Goal: Task Accomplishment & Management: Manage account settings

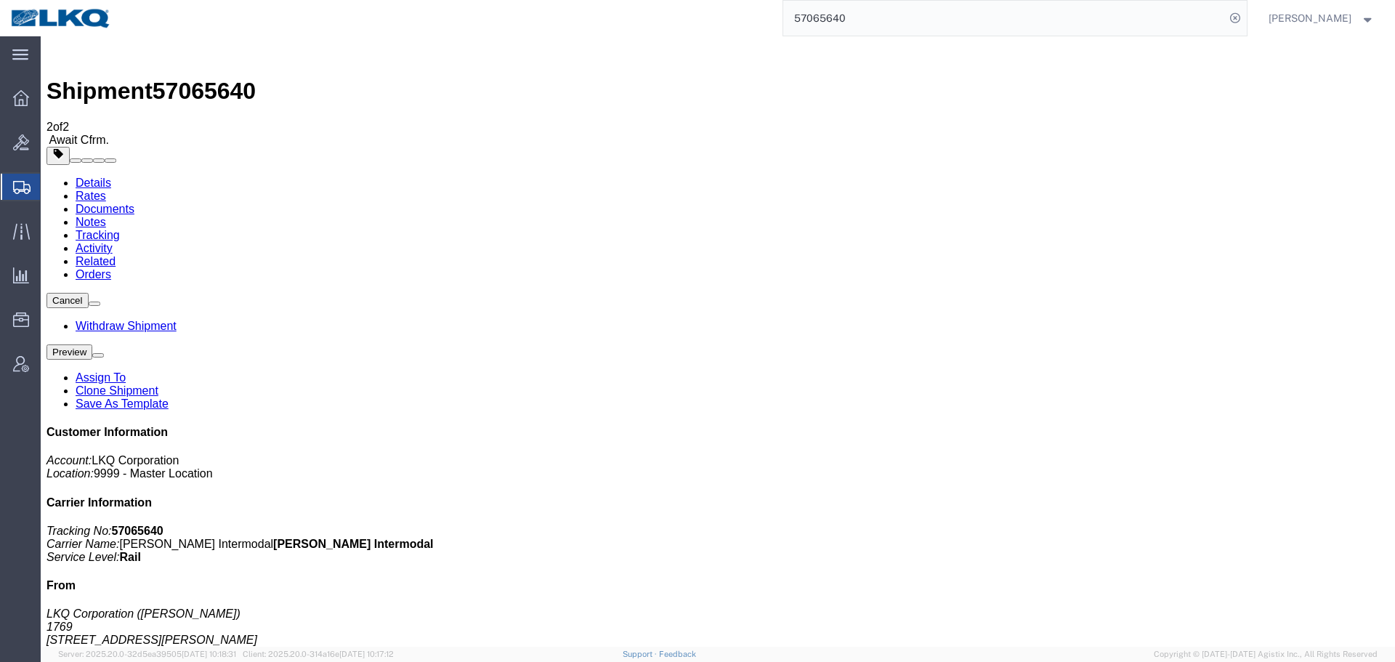
drag, startPoint x: 665, startPoint y: 466, endPoint x: 689, endPoint y: 504, distance: 45.7
click at [894, 28] on input "57065640" at bounding box center [1004, 18] width 442 height 35
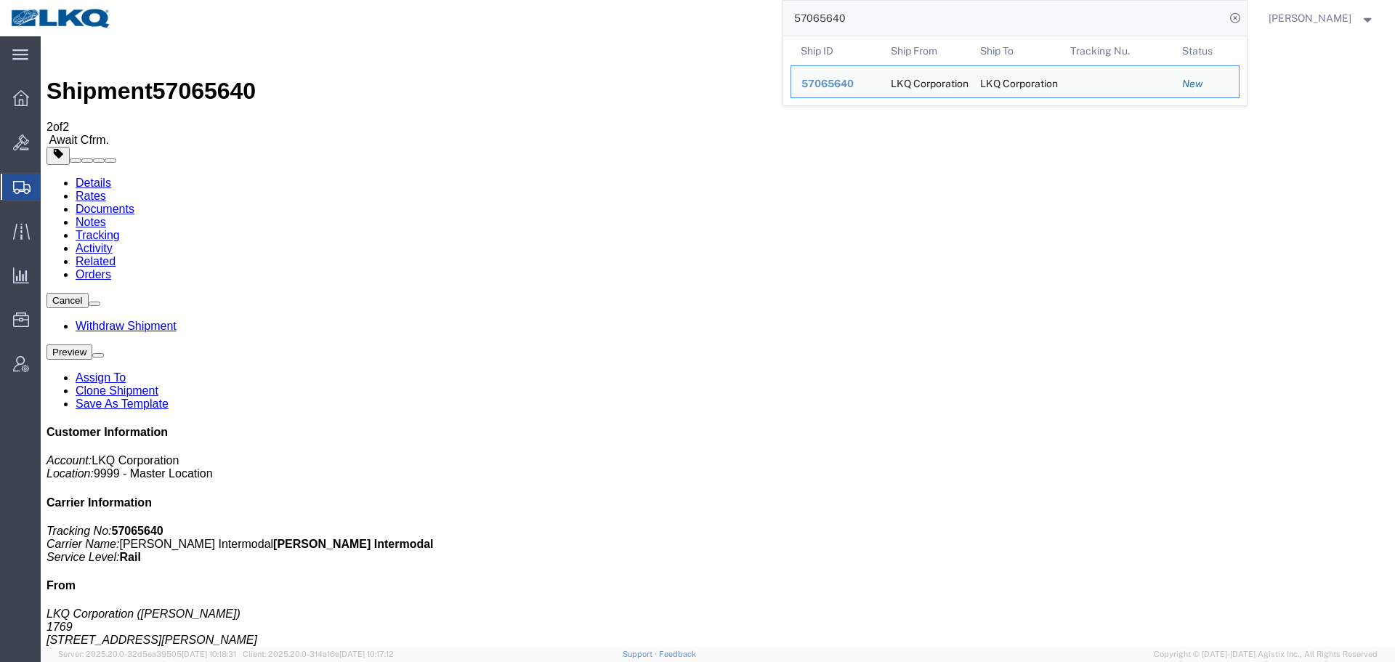
paste input "695108"
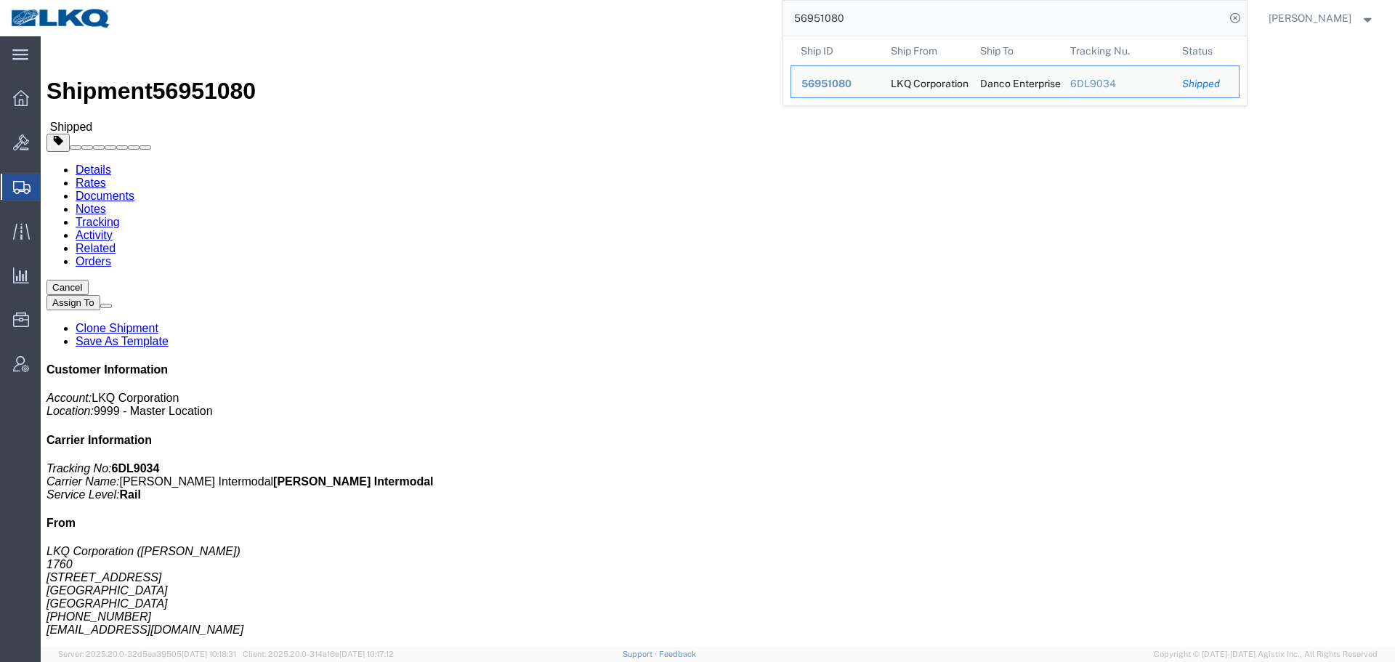
click address "Danco Enterprises INC (Daniel Gao) 920 Citrus Street Riverside, CA 92507 United…"
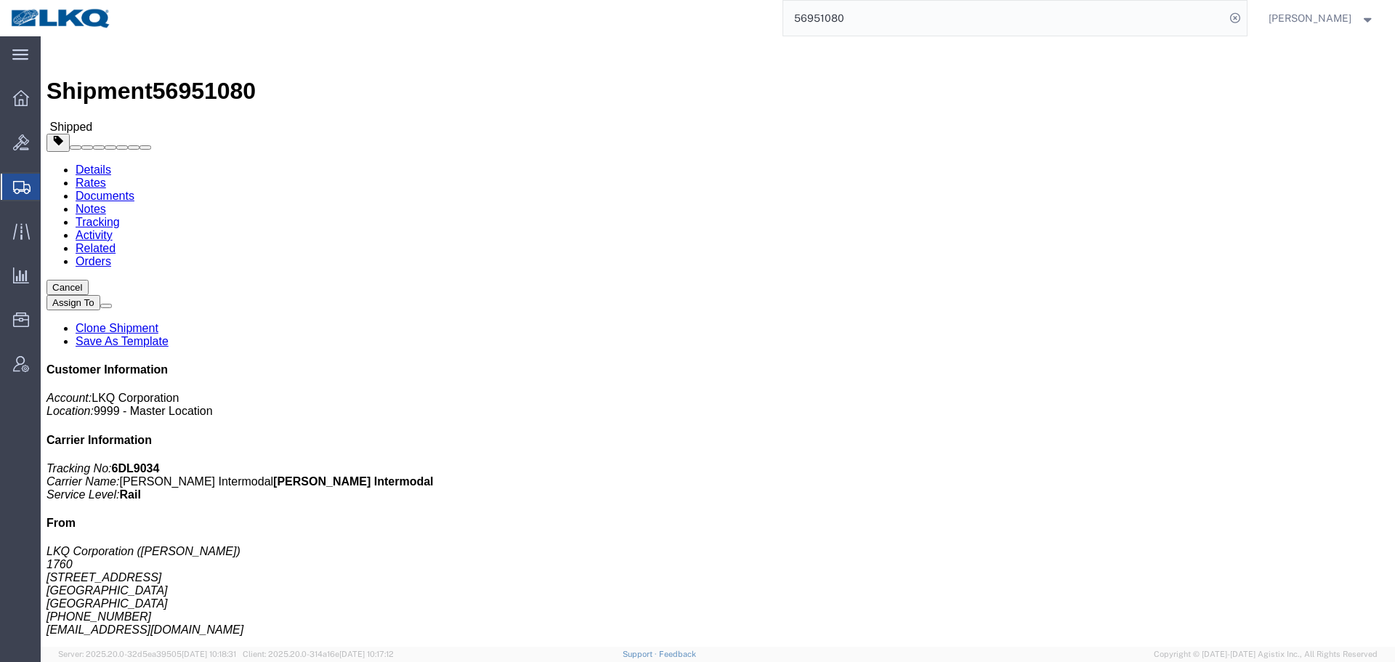
click address "Danco Enterprises INC (Daniel Gao) 920 Citrus Street Riverside, CA 92507 United…"
copy div "hao@dancometals.com"
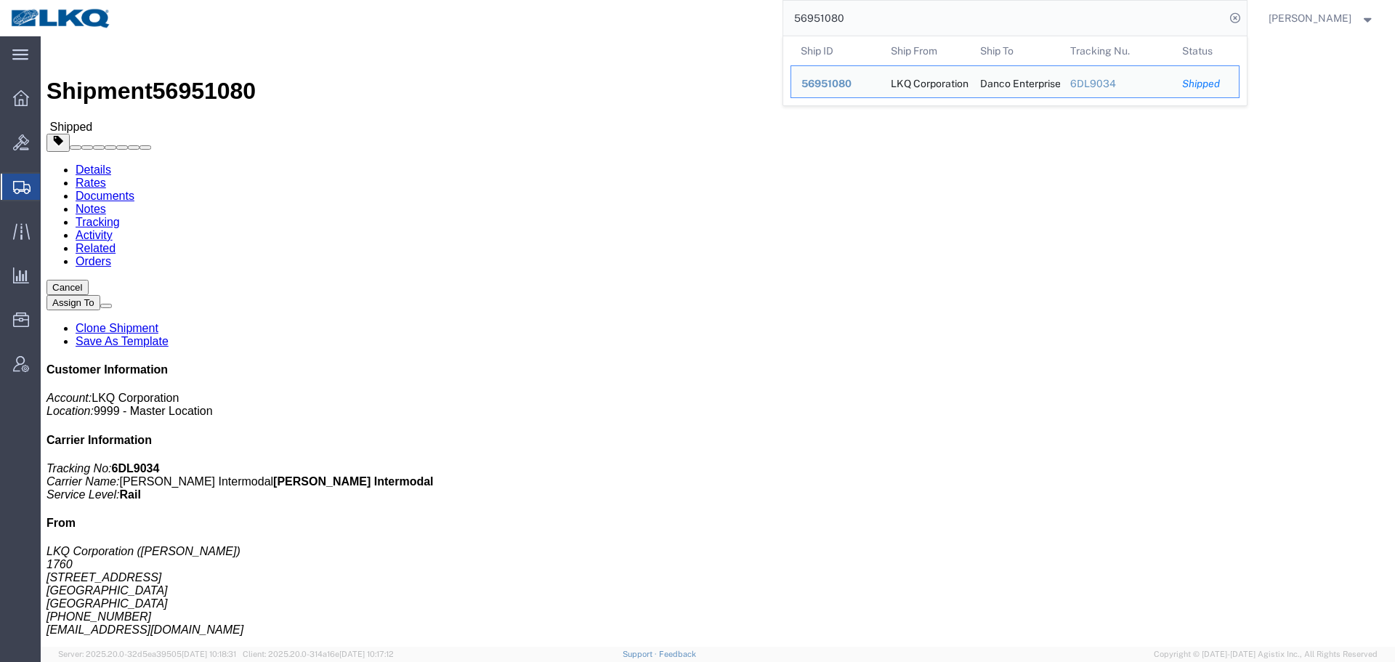
click at [904, 23] on input "56951080" at bounding box center [1004, 18] width 442 height 35
paste input "698930"
paste input "search"
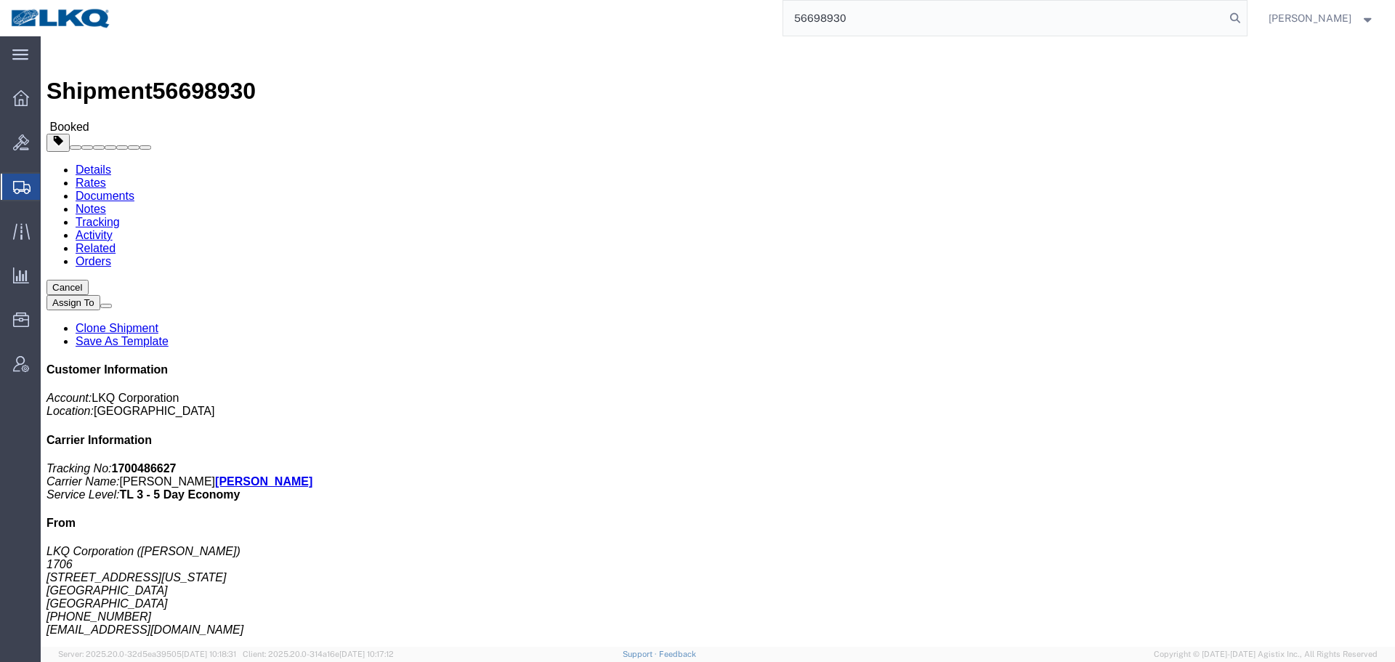
type input "56698930"
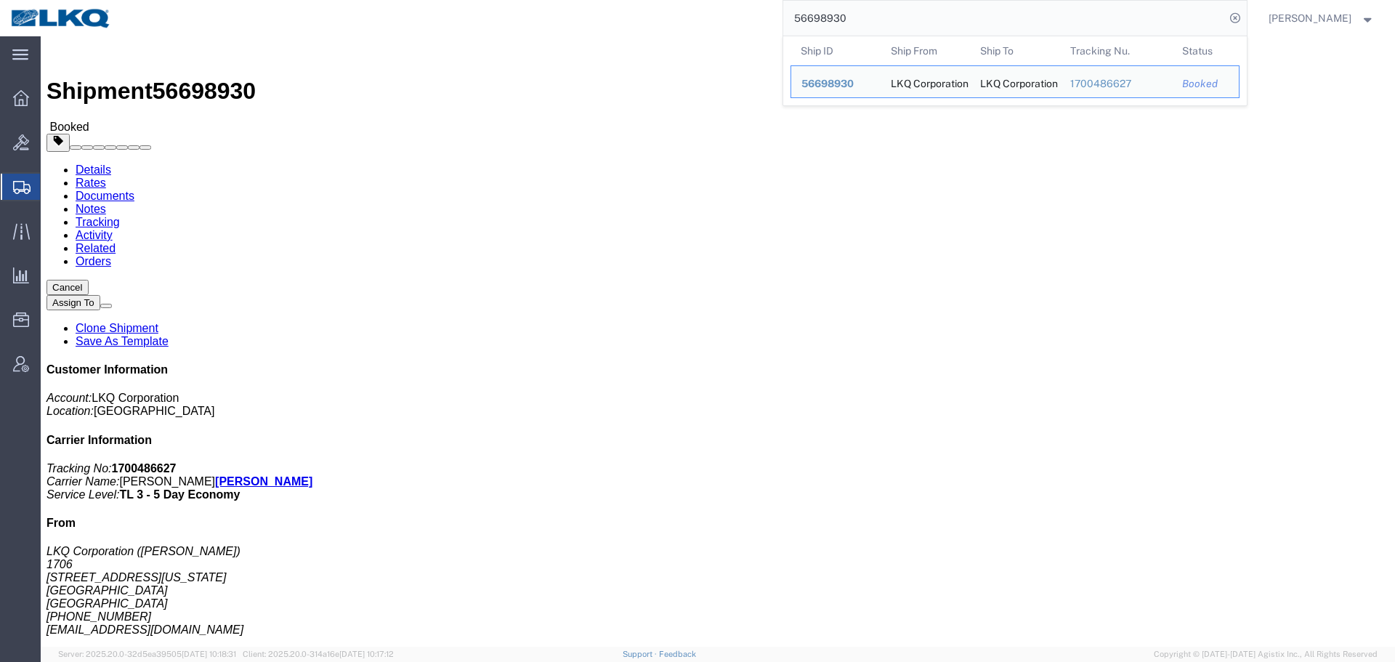
click div "Ship From LKQ Corporation (Juan Salas) 1706 13300 Montana Ave El Paso, TX 79938…"
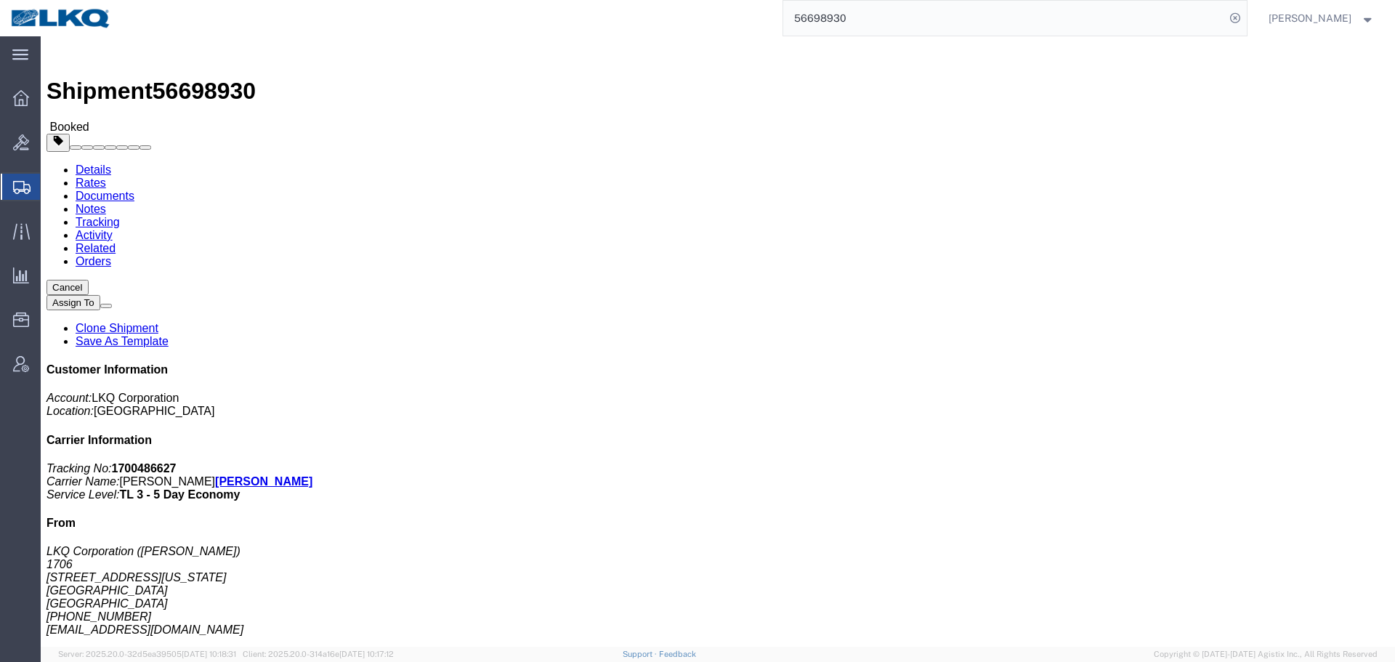
click address "LKQ Corporation (Juan Salas) 1706 13300 Montana Ave El Paso, TX 79938 United St…"
copy div "jjsalas@lkqcorp.com"
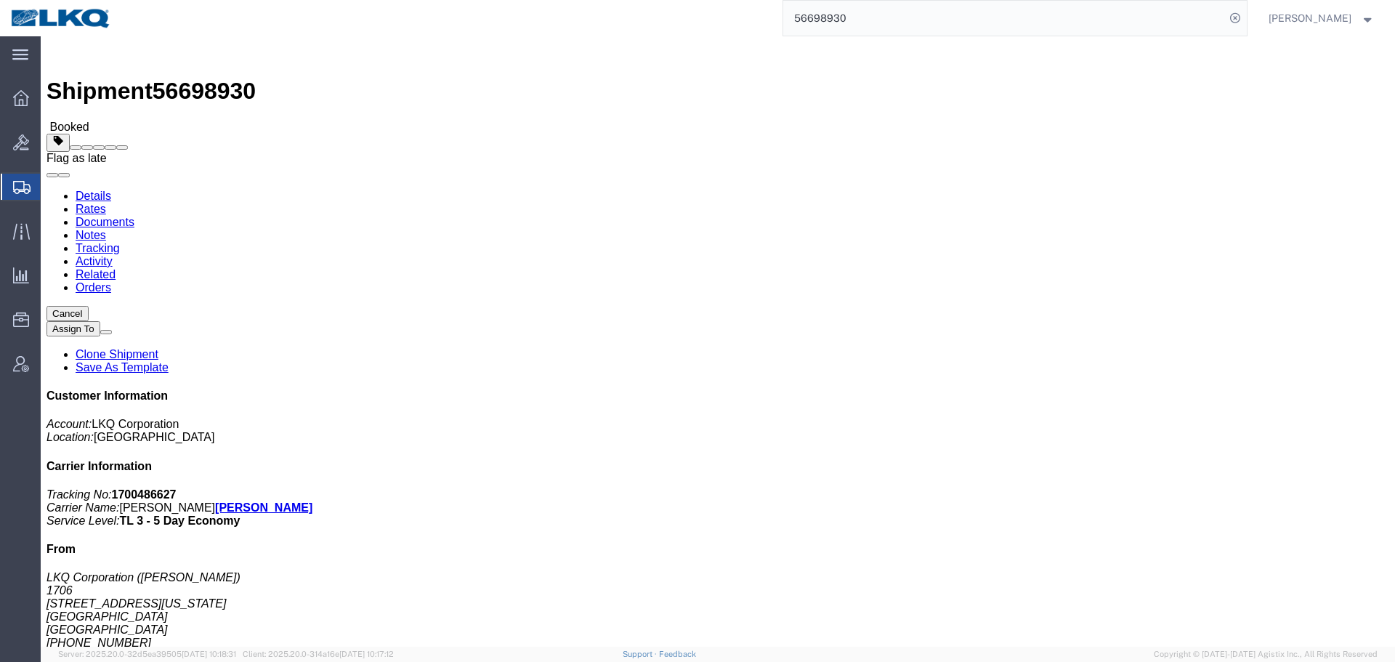
click span
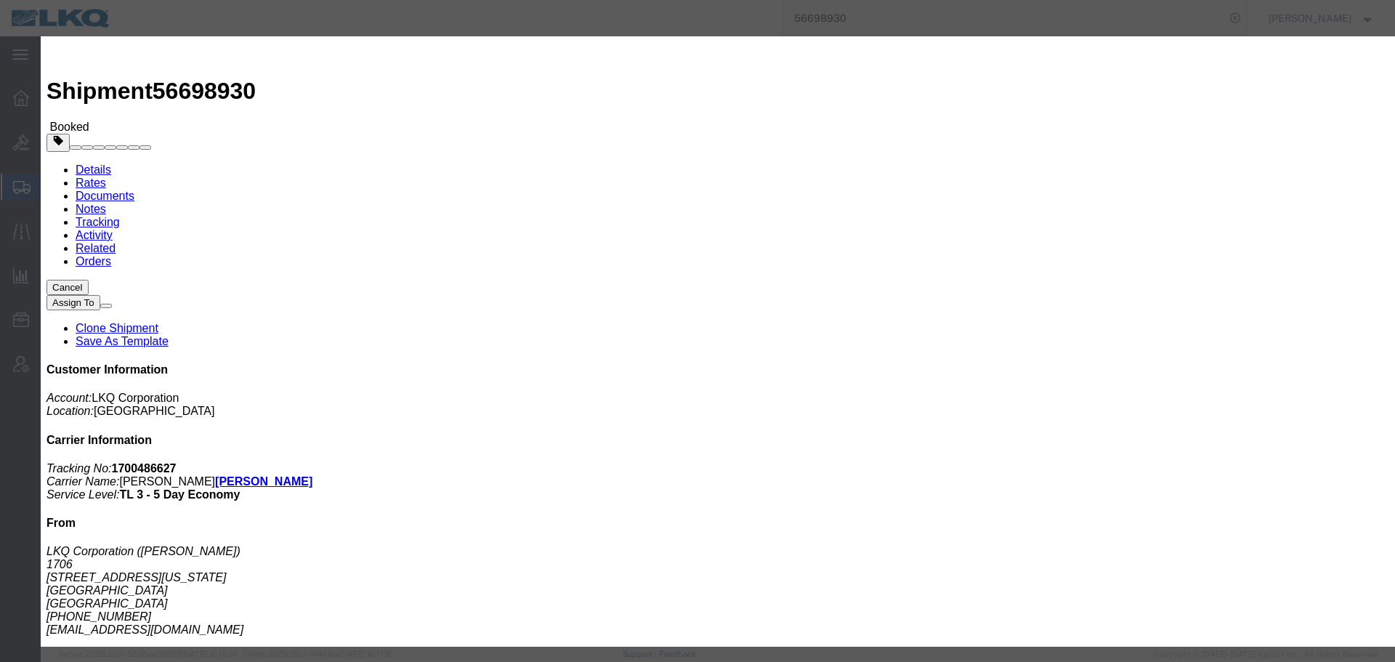
click div "Excused? Select Excused Not Excused Late reason Select Bad Carrier Data Carrier…"
click h3 "56698930 - Late Reason"
click button "button"
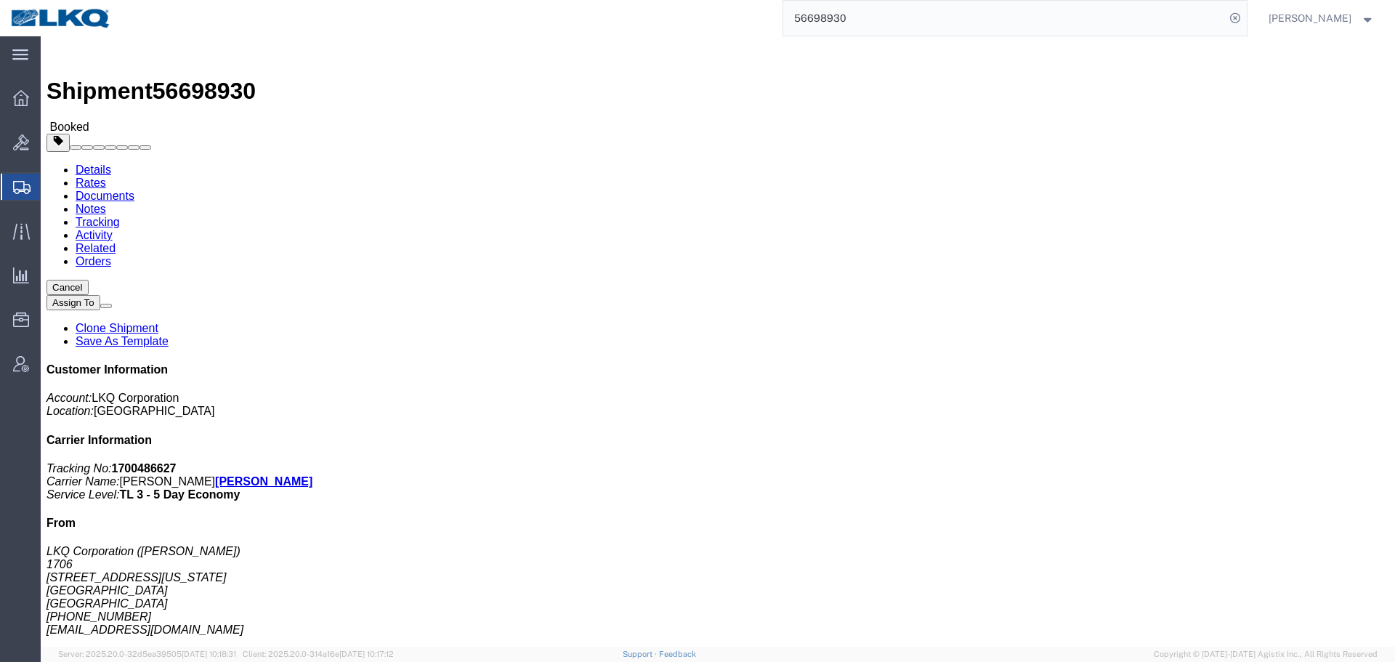
click link "Requested"
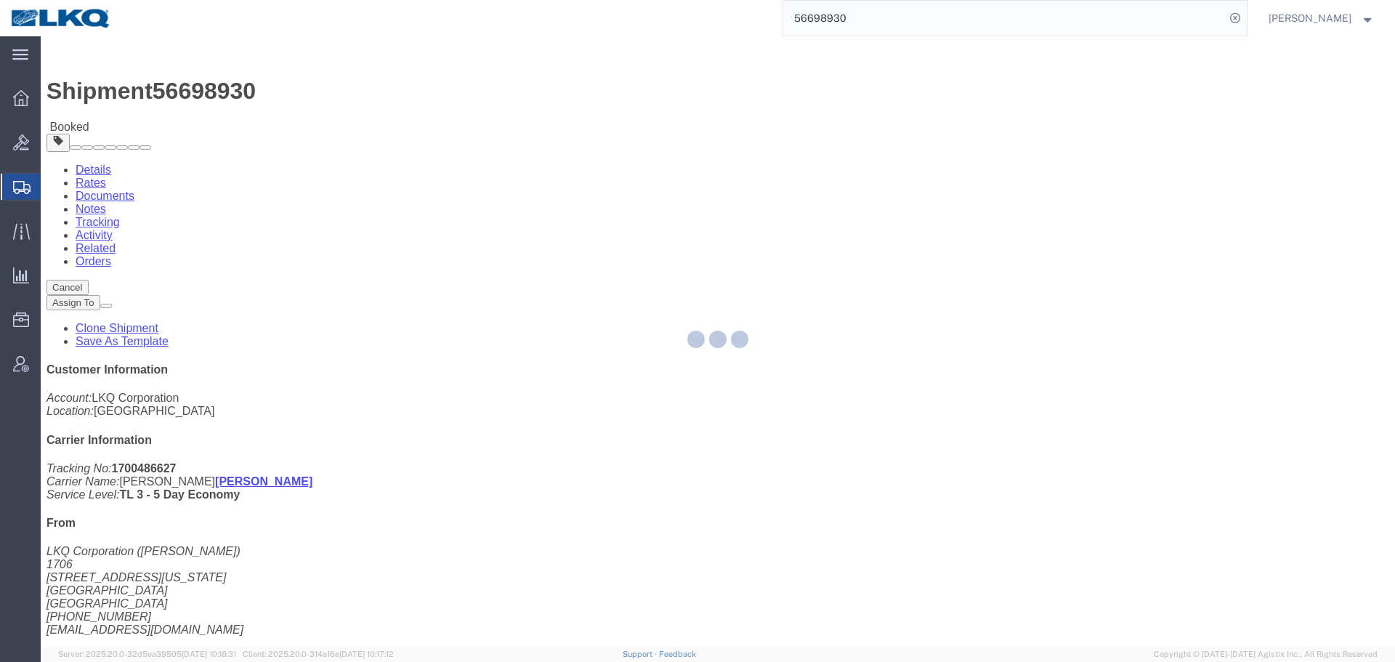
select select "1"
select select
select select "15"
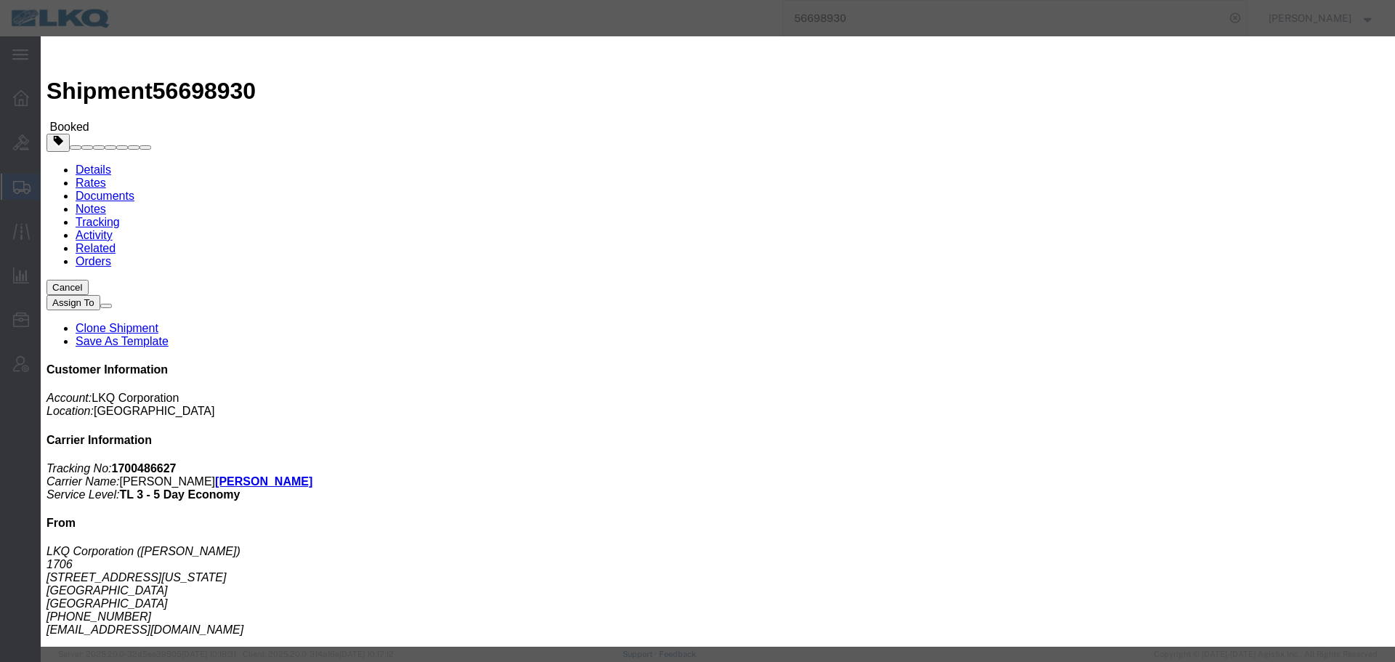
click input "[DATE]"
click td "10"
click input "8:15 AM"
type input "10:30 AM"
click button "Save"
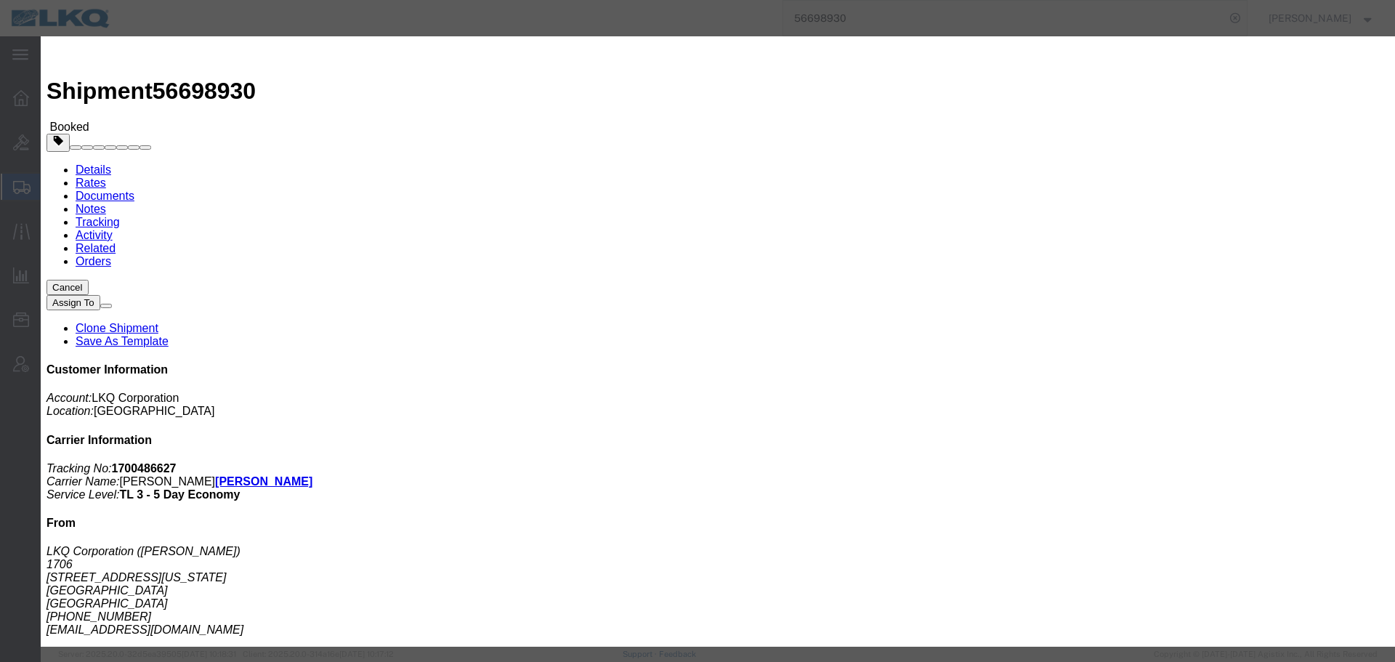
click div "Ok Cancel"
click button "Ok"
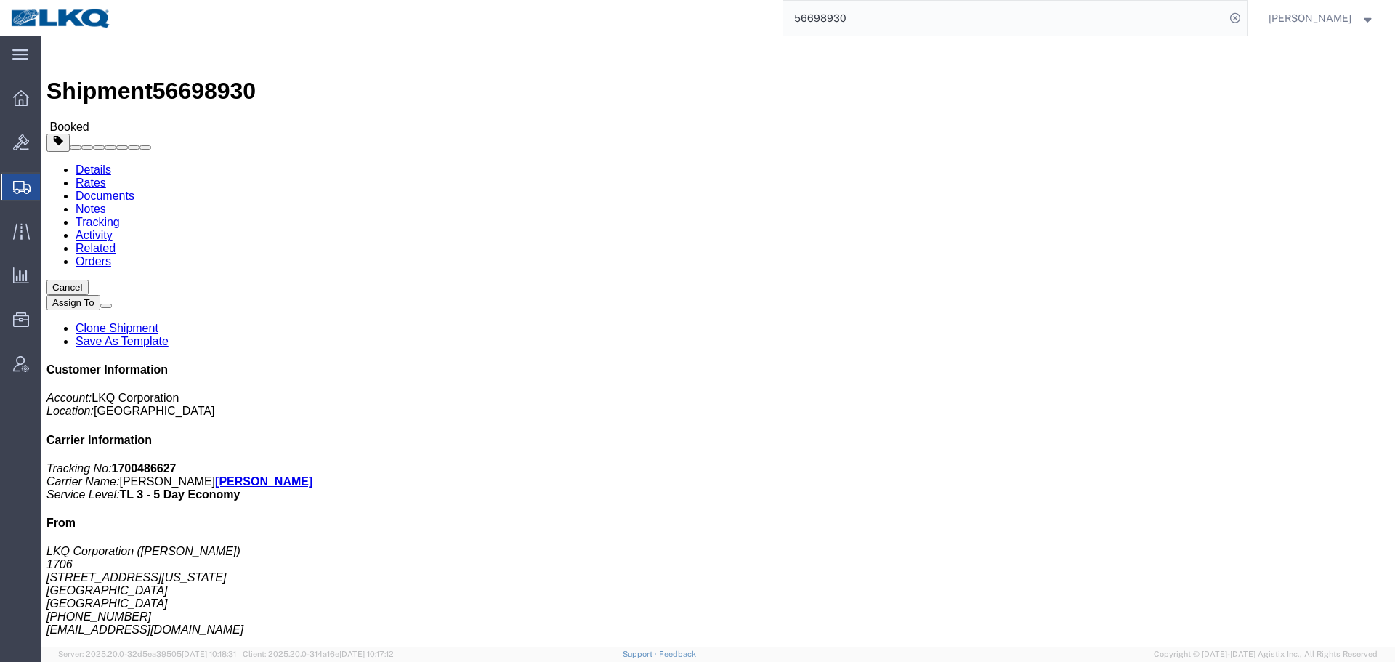
click icon "button"
click span "button"
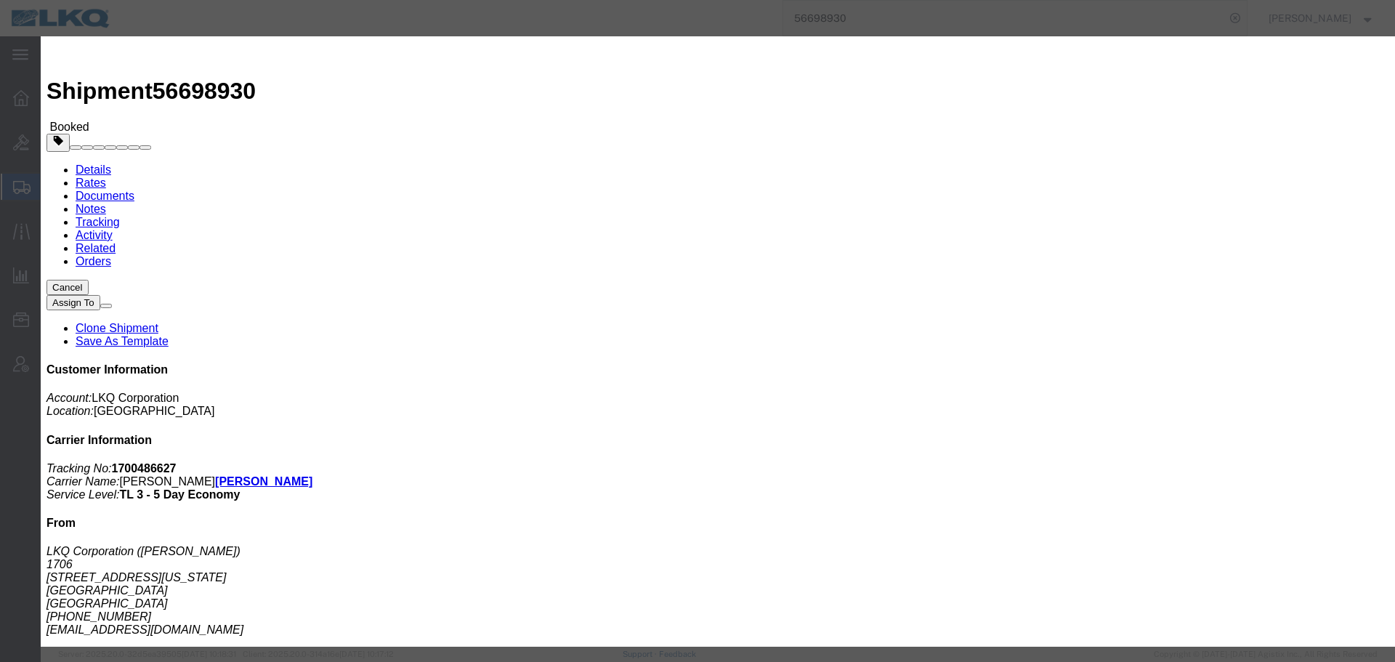
click div "Oct 08 2025 7:00 AM"
click button "Apply"
click button "Save"
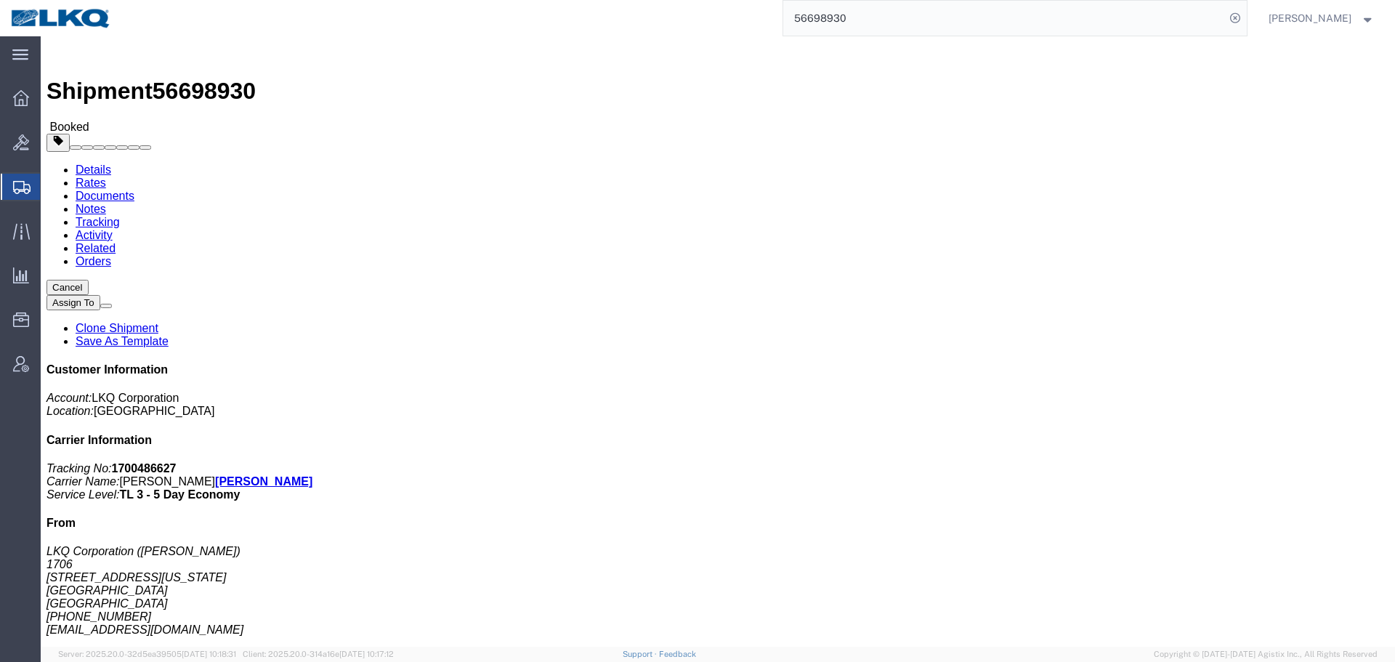
click button "button"
click div "Shipment Detail Ship From LKQ Corporation (Juan Salas) 1706 13300 Montana Ave E…"
click link "Rates"
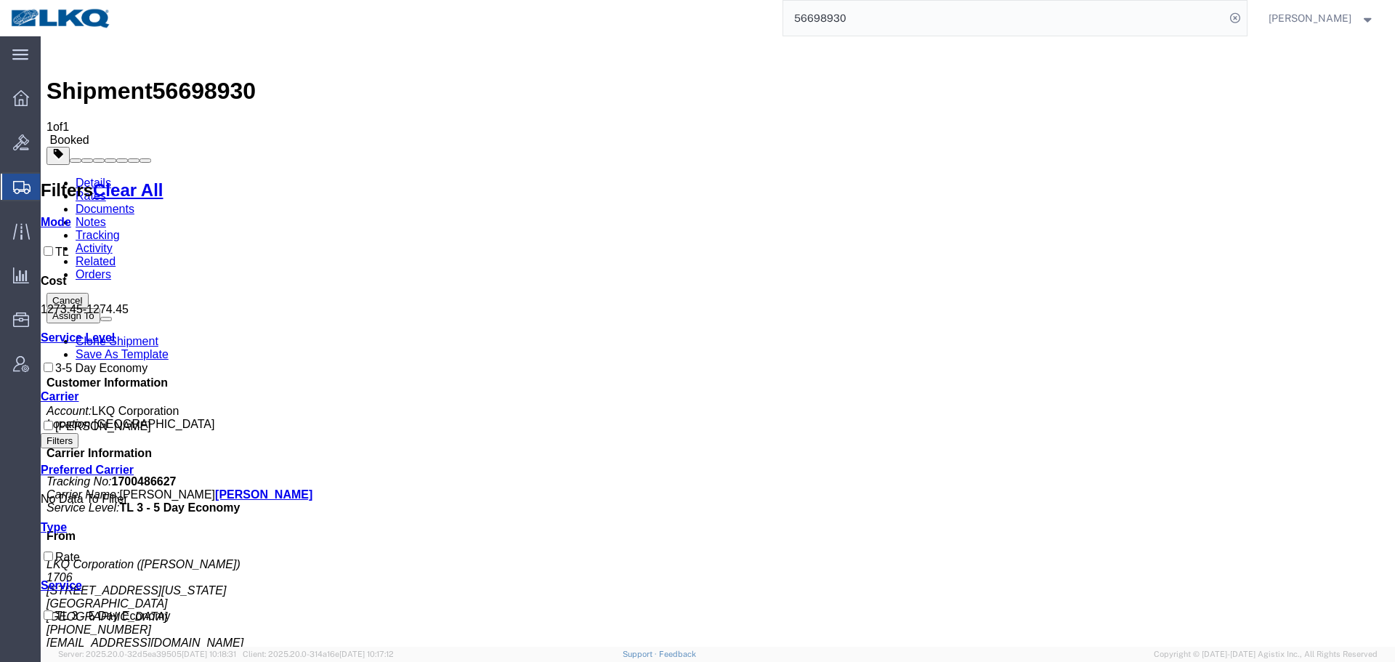
click at [84, 177] on link "Details" at bounding box center [94, 183] width 36 height 12
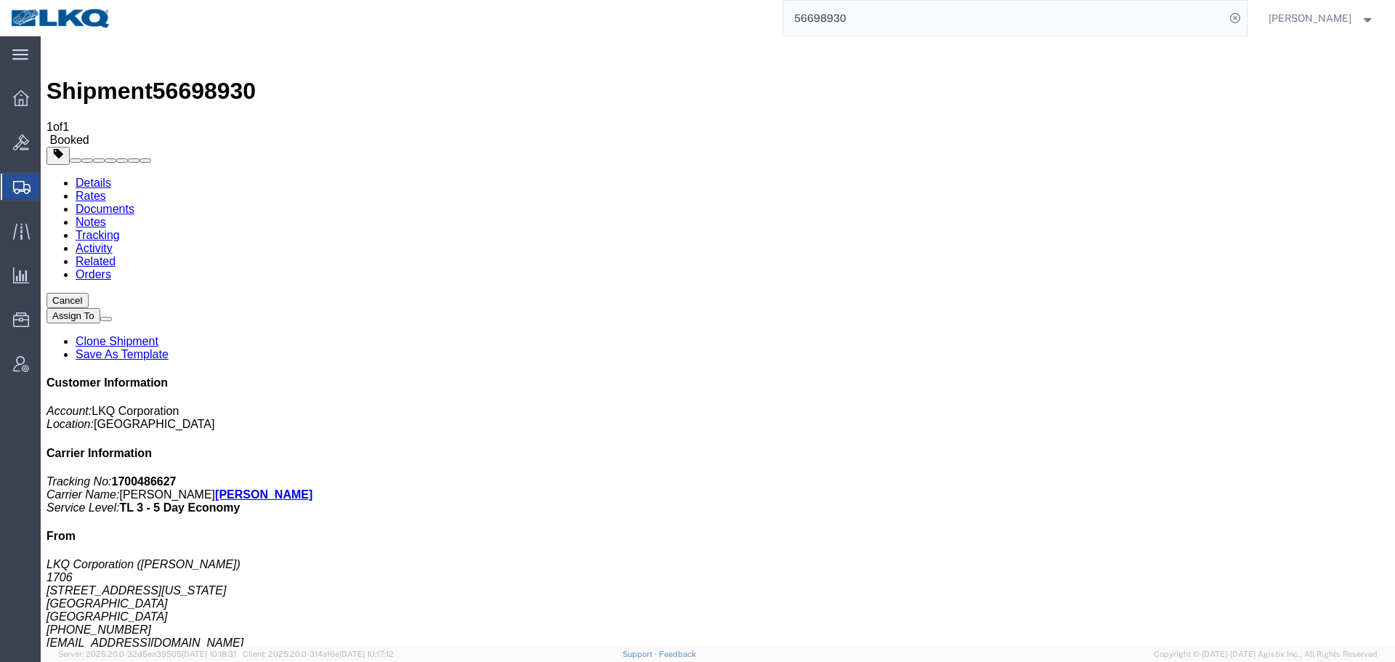
click link "Requested"
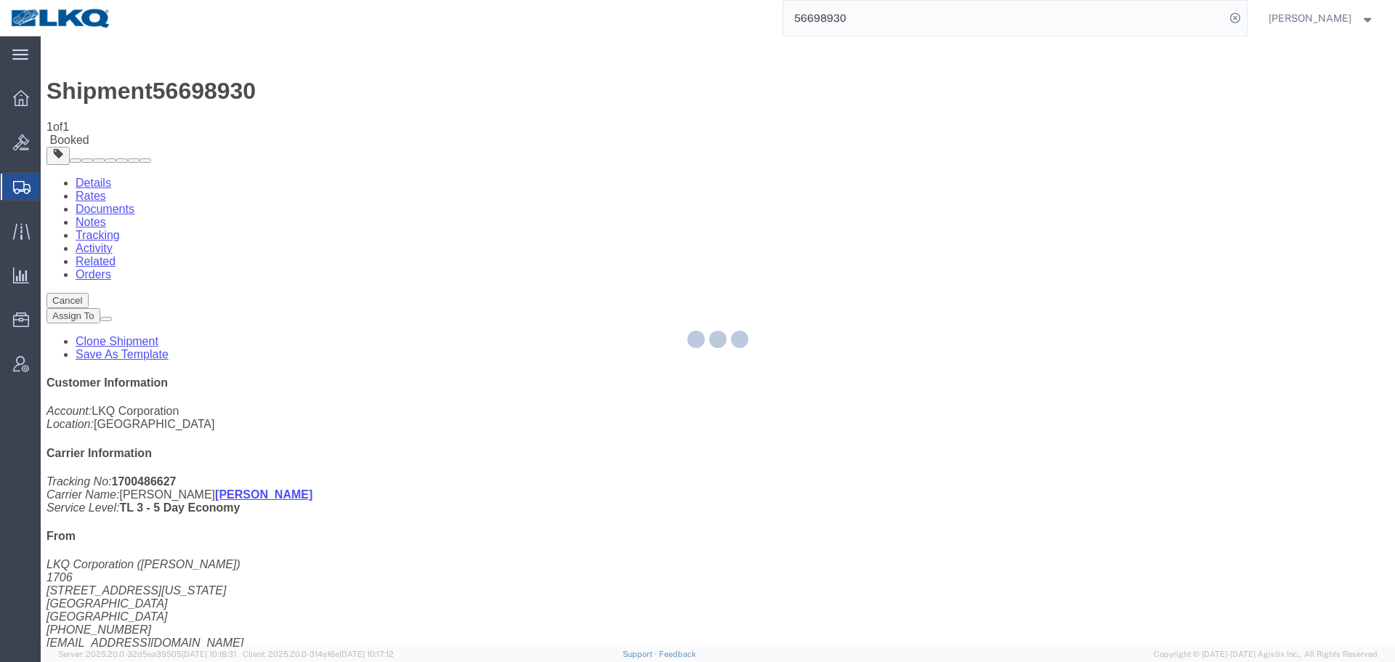
select select "1"
select select
select select "15"
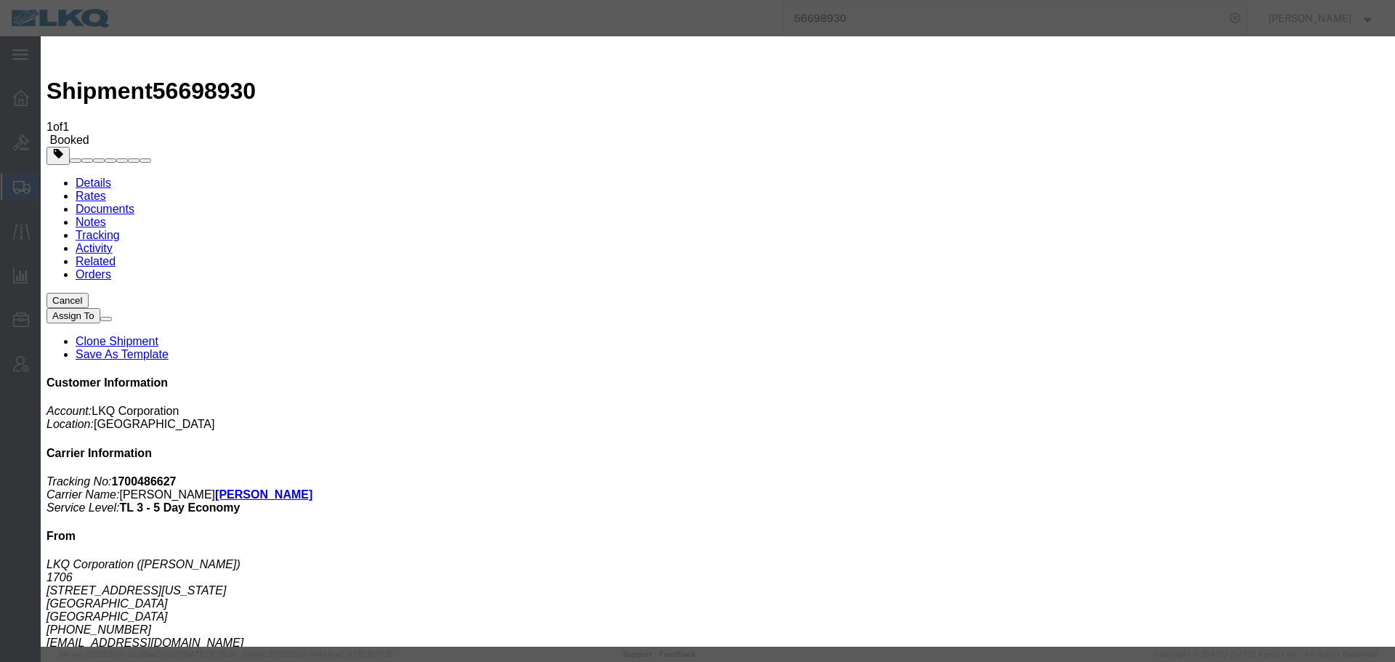
click input "10:30 AM"
type input "11:30 AM"
click button "Save"
click button "Ok"
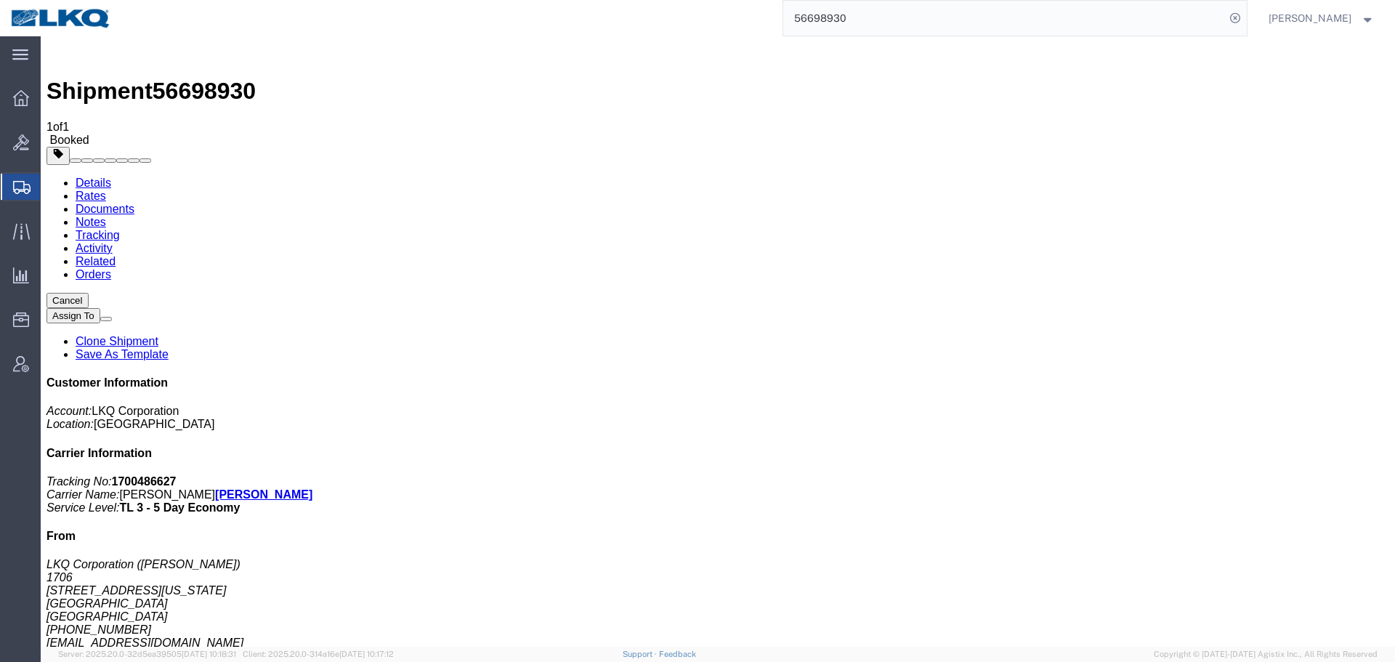
click button "Close"
click at [899, 20] on input "56698930" at bounding box center [1004, 18] width 442 height 35
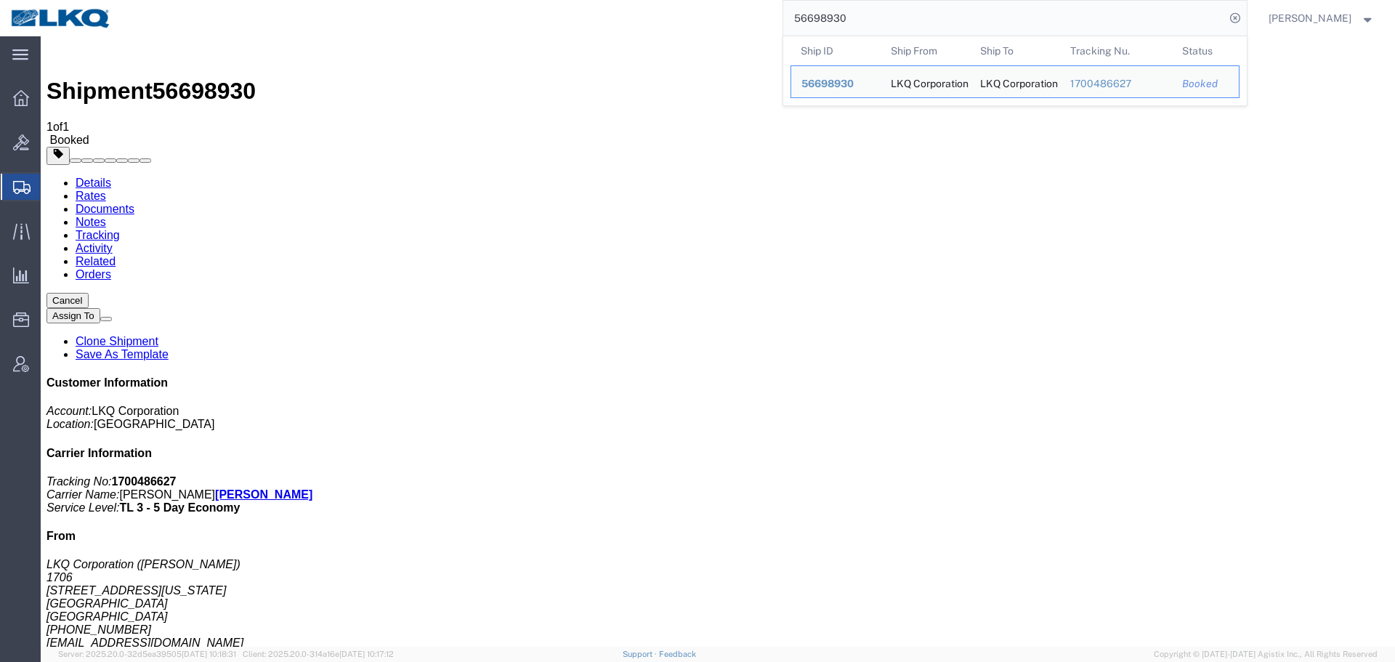
click h4 "Routing & Vehicle Information"
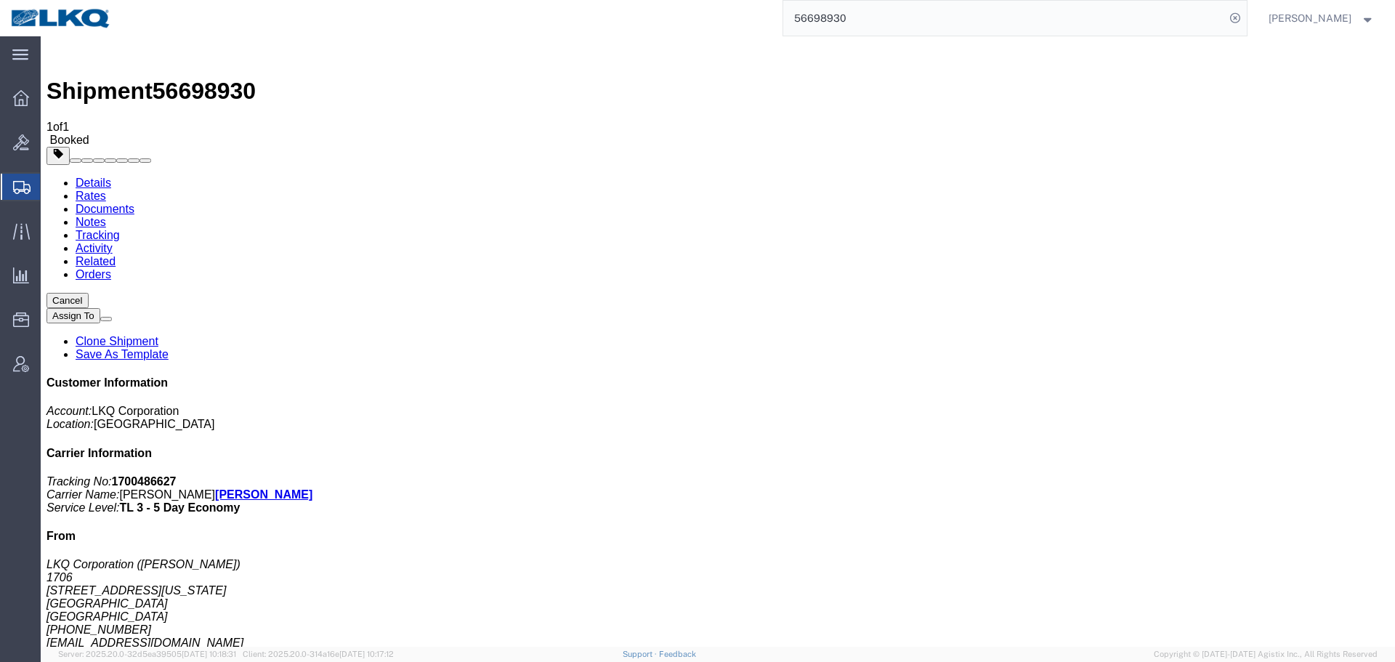
drag, startPoint x: 1297, startPoint y: 35, endPoint x: 1255, endPoint y: 7, distance: 50.2
click at [1297, 35] on div "[PERSON_NAME]" at bounding box center [1322, 18] width 128 height 36
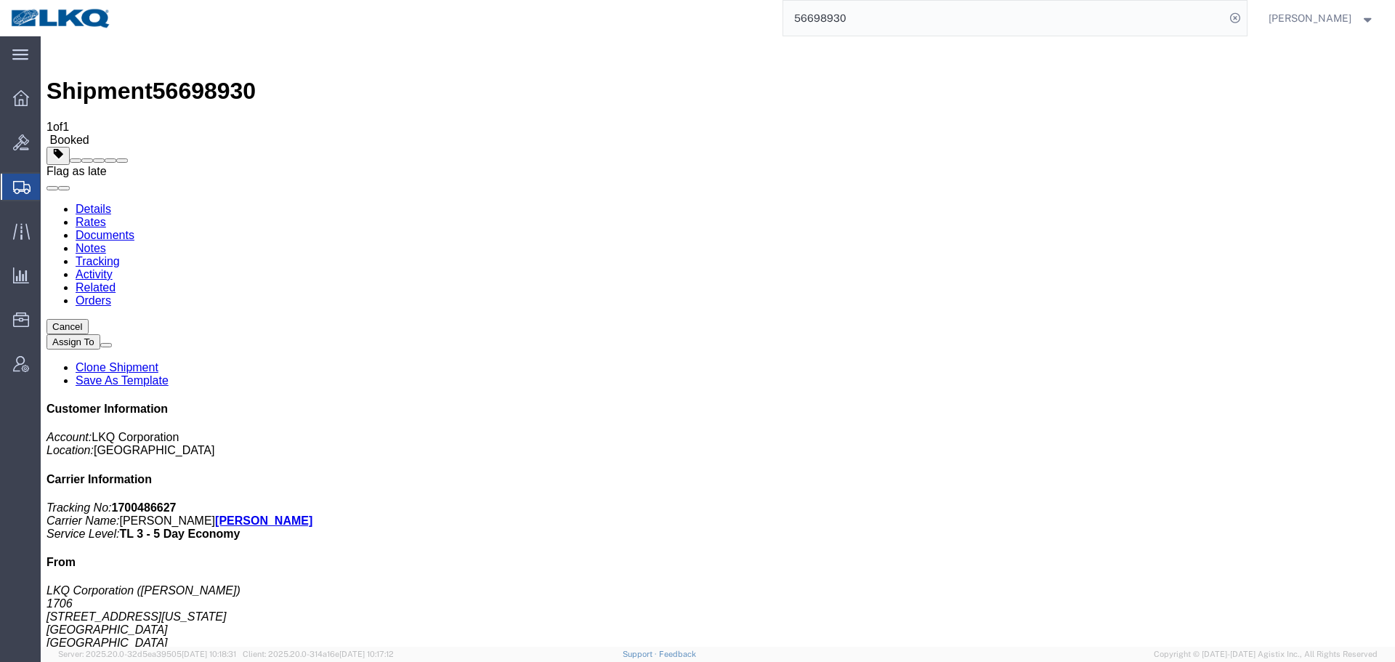
click span
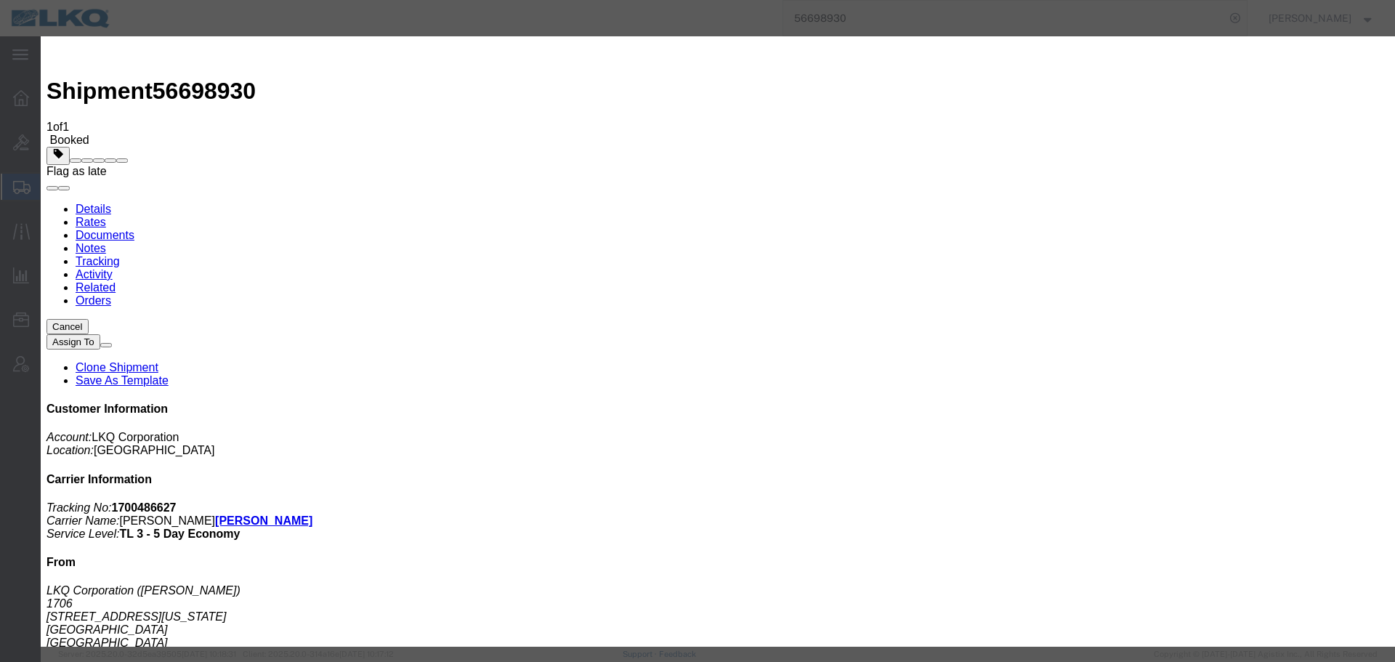
click select "Select Excused Not Excused"
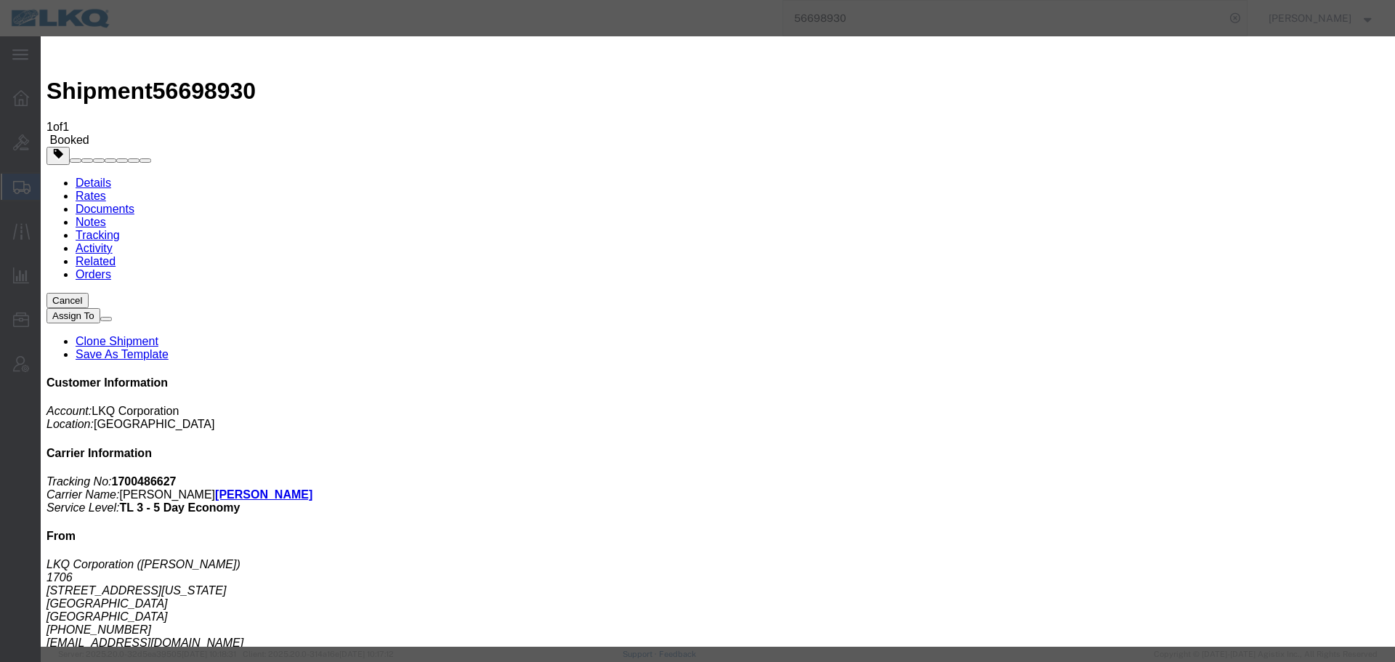
select select "NOT_EXCUSED"
click select "Select Excused Not Excused"
click select "Select Bad Carrier Data Carrier Admin Error Delay Accident Driver Error Lack of…"
select select "DRIVER_ERROR"
click select "Select Bad Carrier Data Carrier Admin Error Delay Accident Driver Error Lack of…"
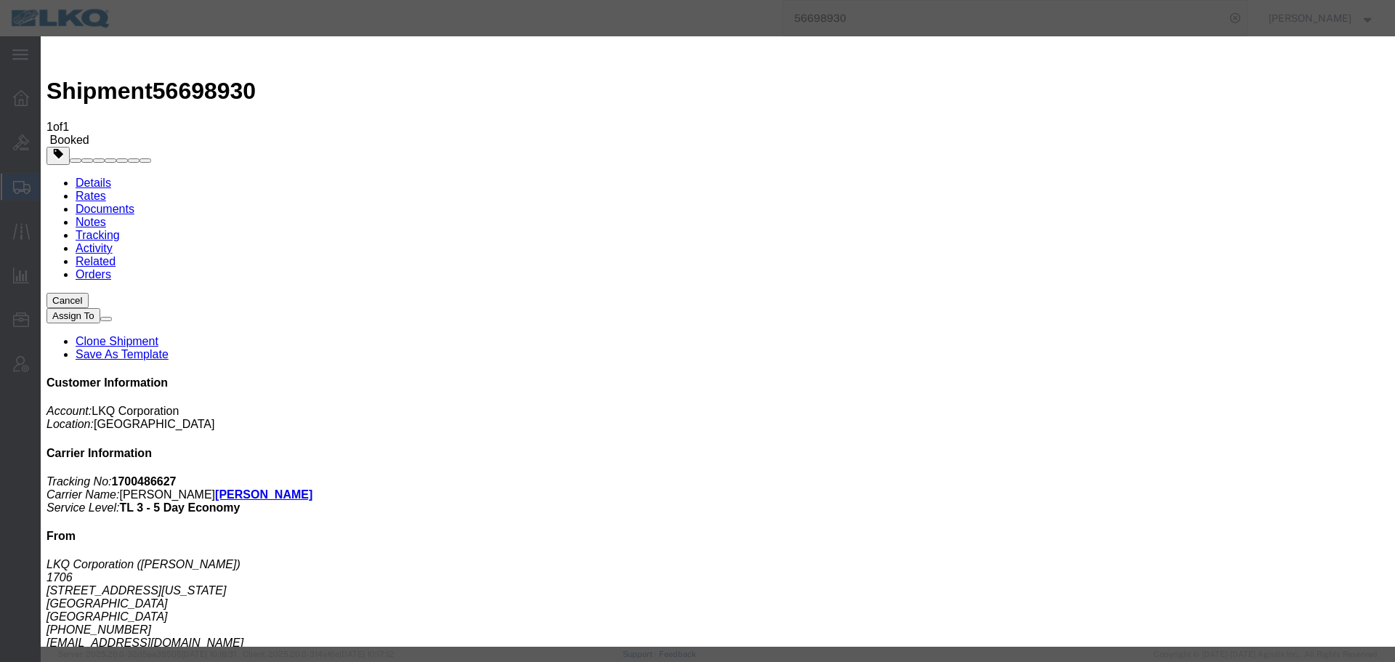
click textarea
type textarea "10/08 pickup"
click button "Save"
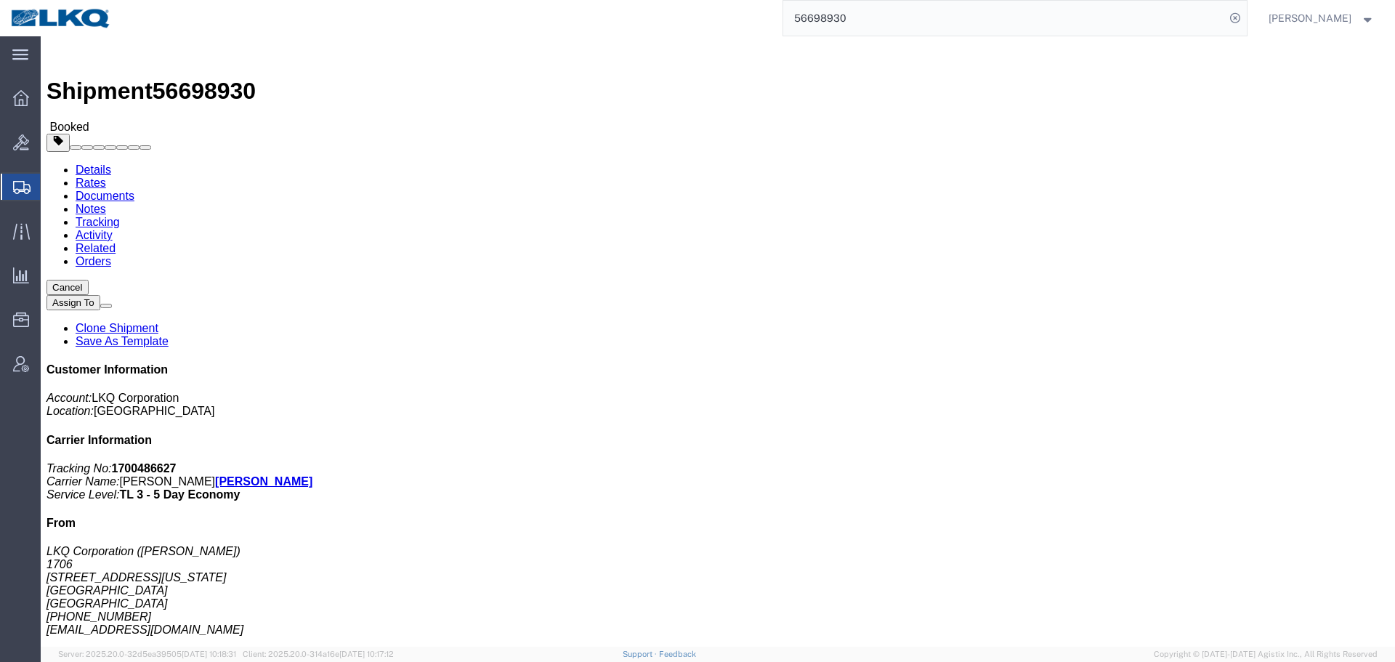
click at [923, 19] on input "56698930" at bounding box center [1004, 18] width 442 height 35
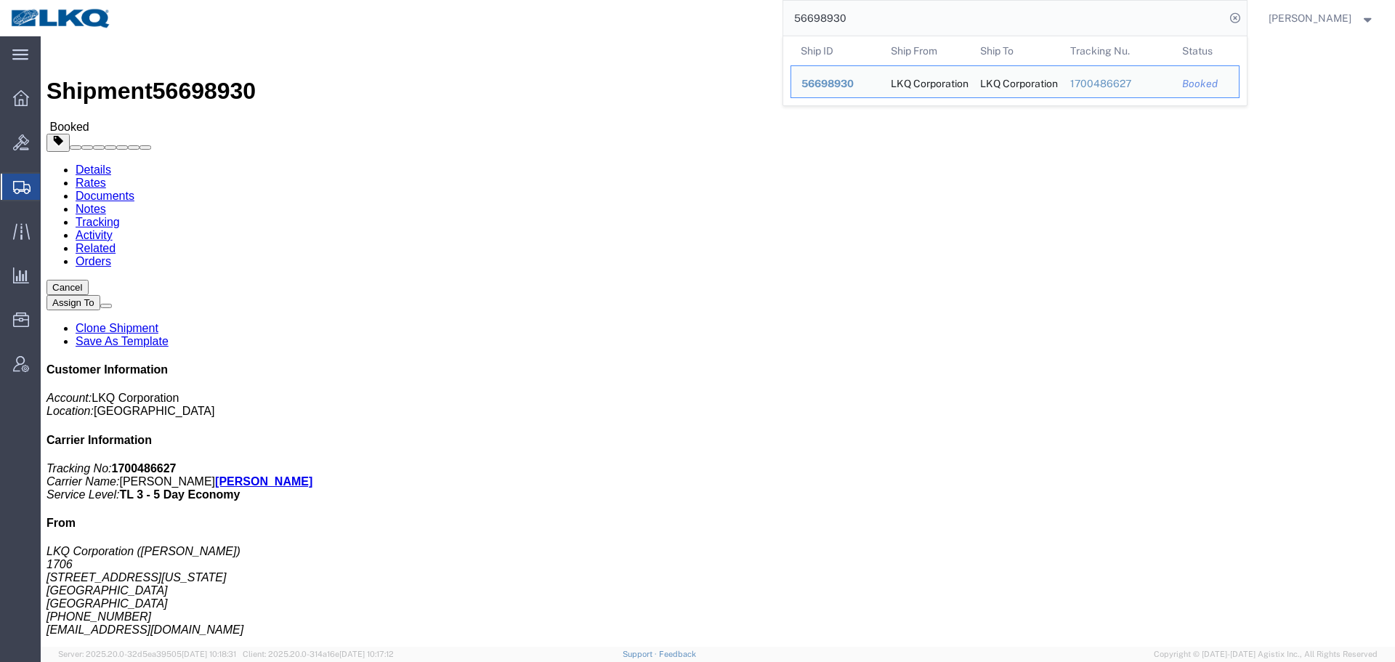
paste input "11"
click h4 "Routing & Vehicle Information"
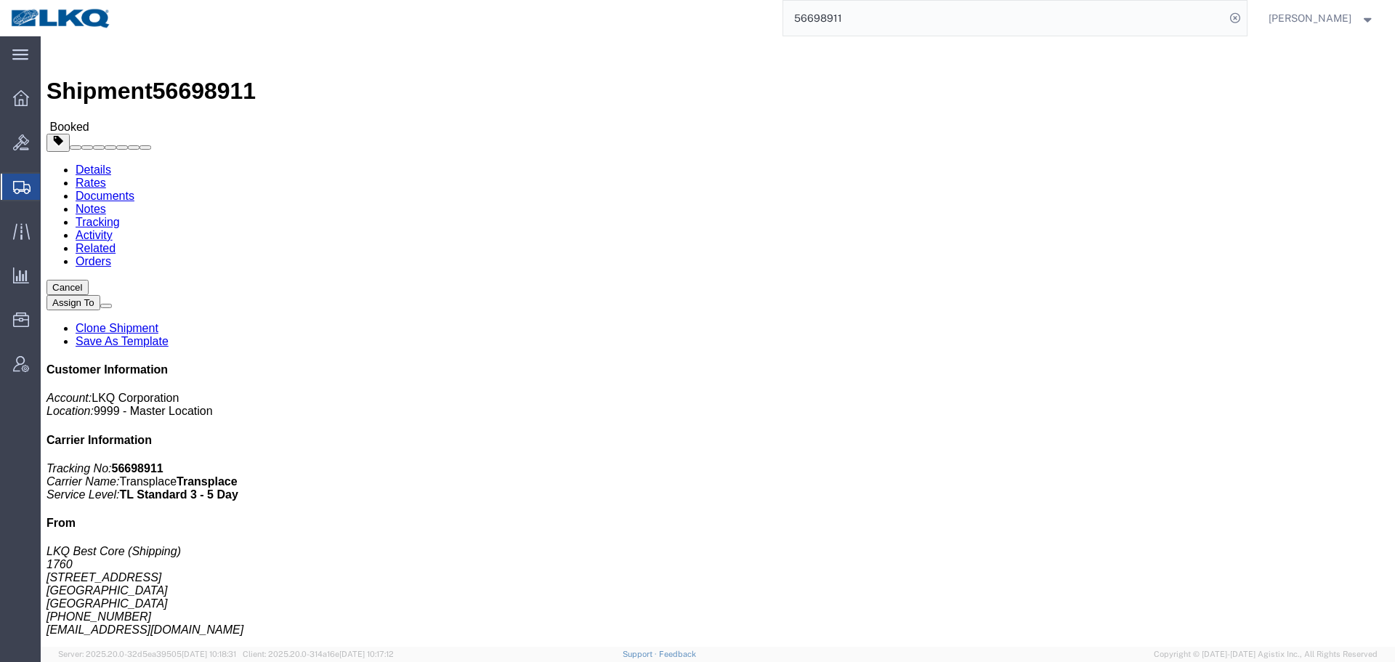
click h4 "Routing & Vehicle Information"
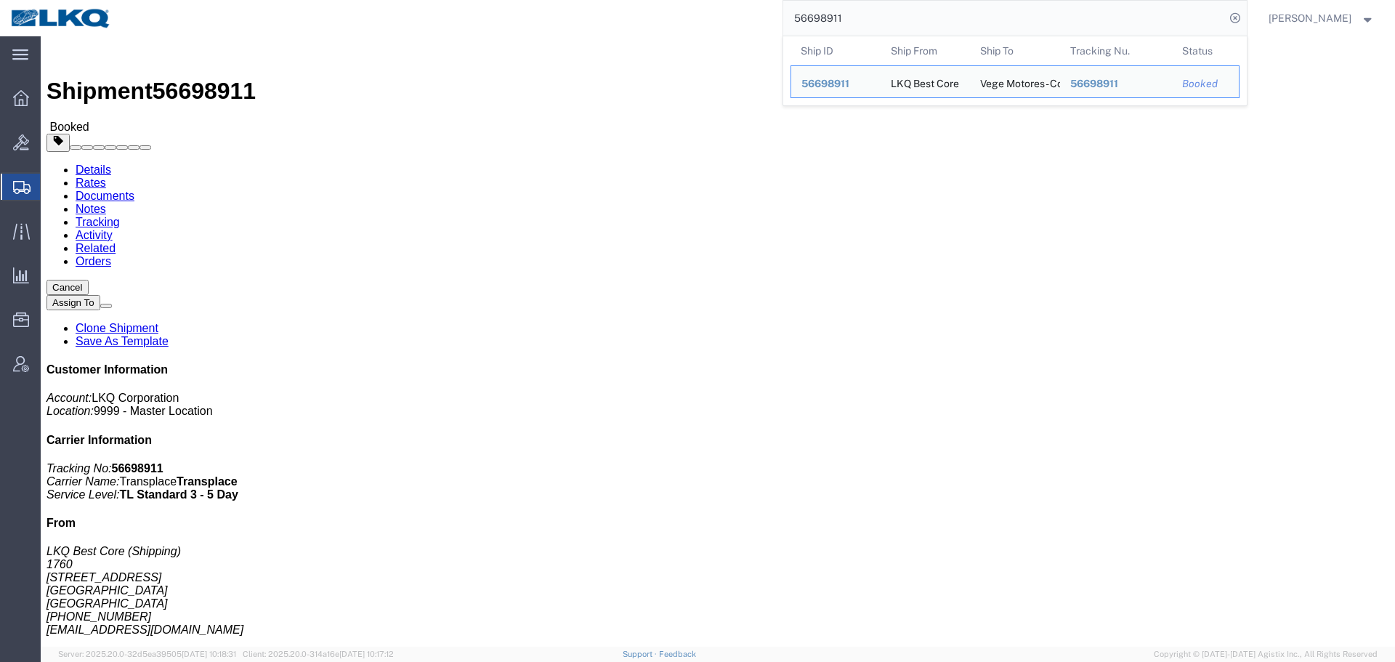
click at [886, 23] on input "56698911" at bounding box center [1004, 18] width 442 height 35
paste input "7066349"
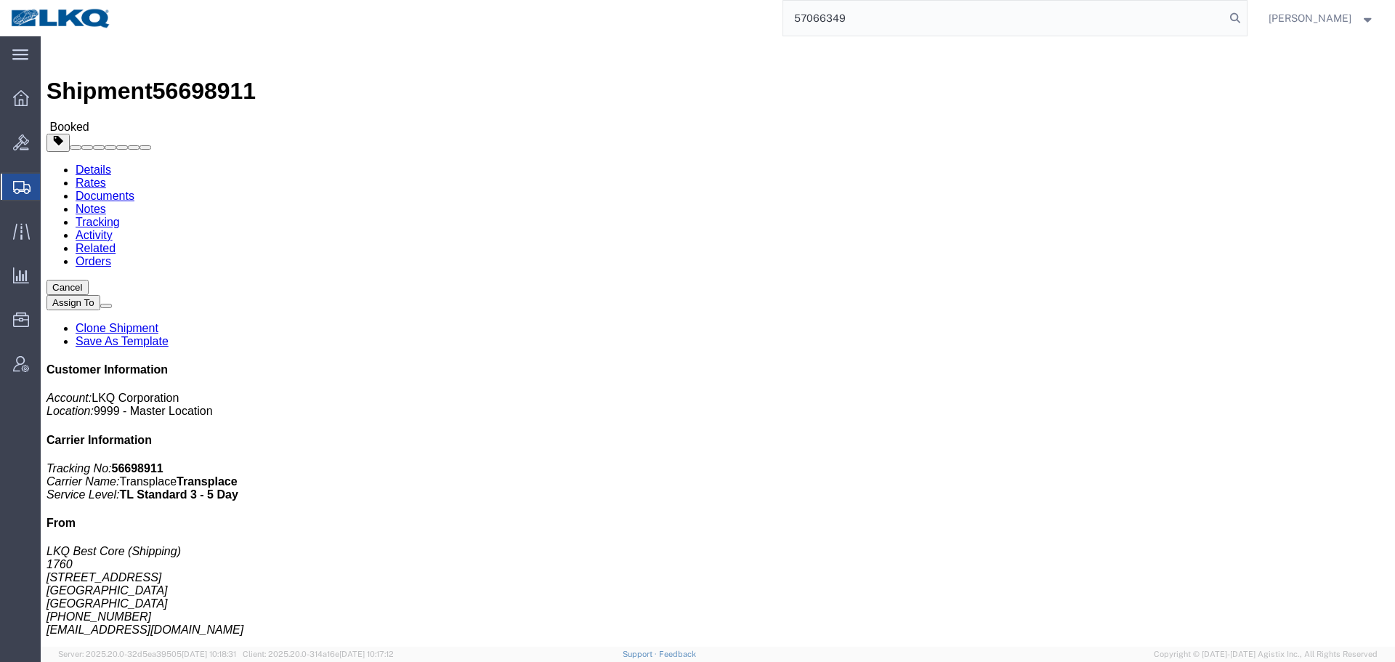
type input "57066349"
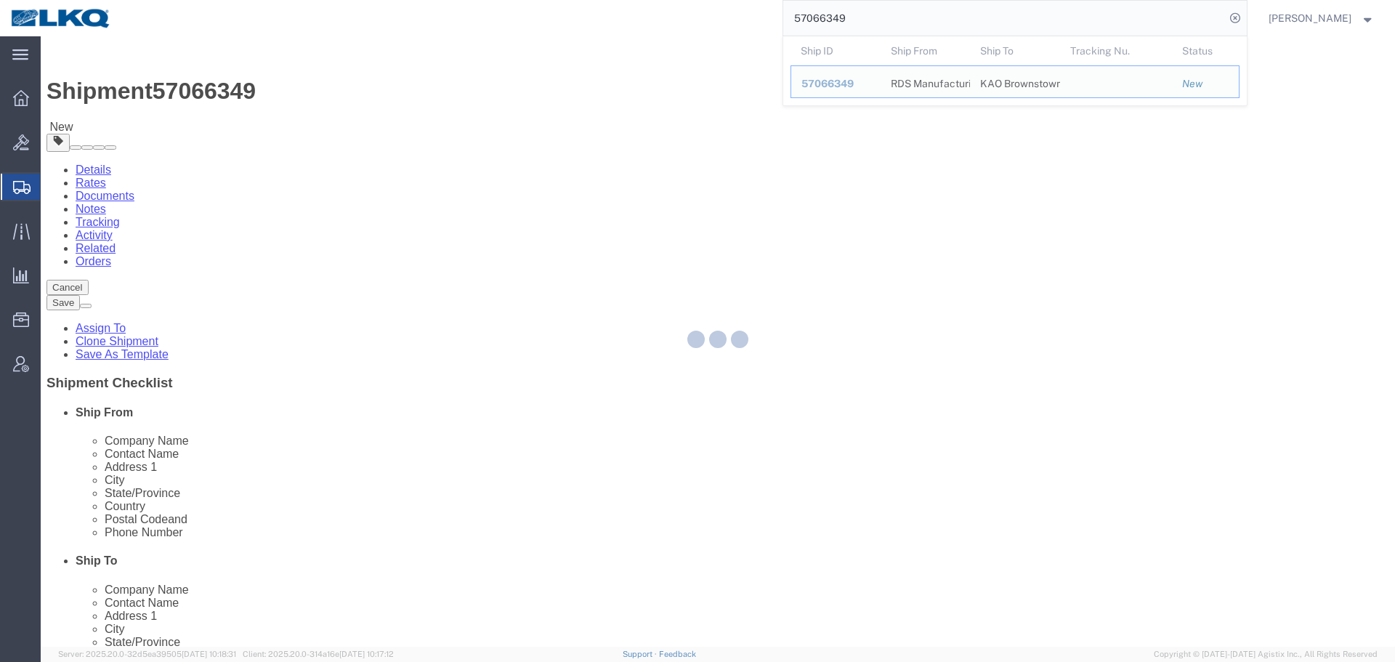
scroll to position [506, 0]
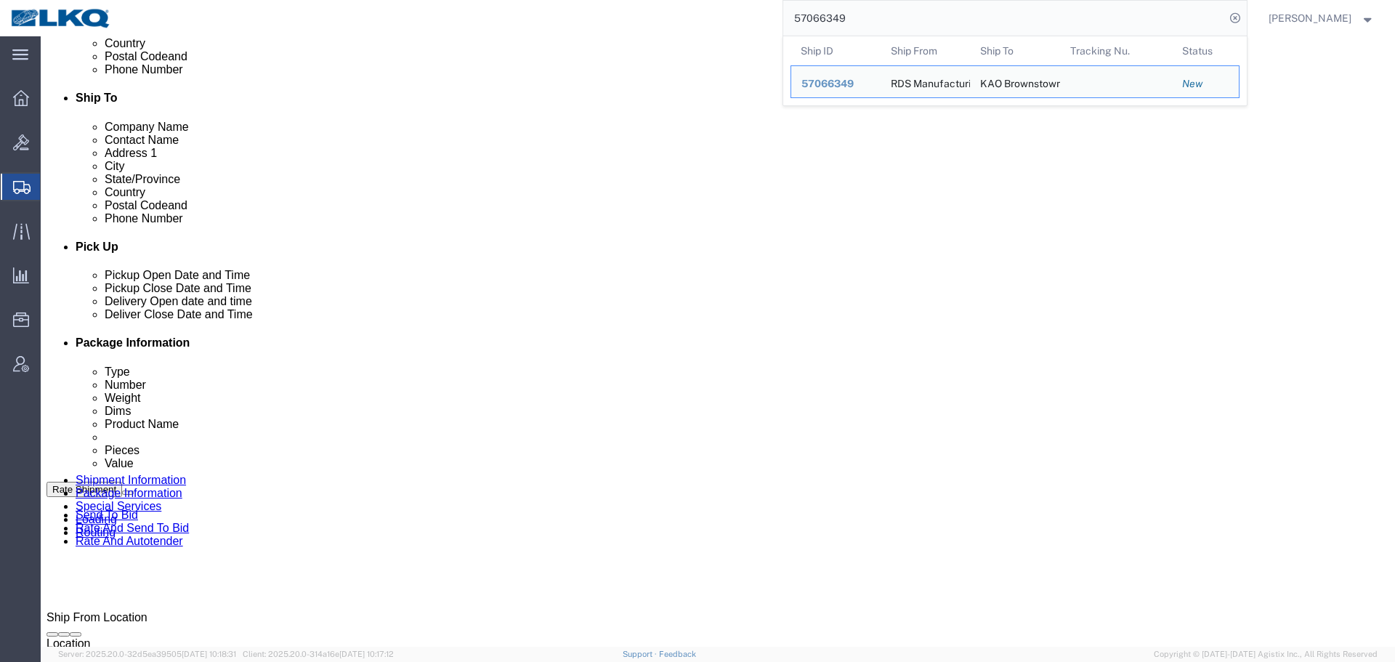
click div "Oct 11 2025 8:00 AM"
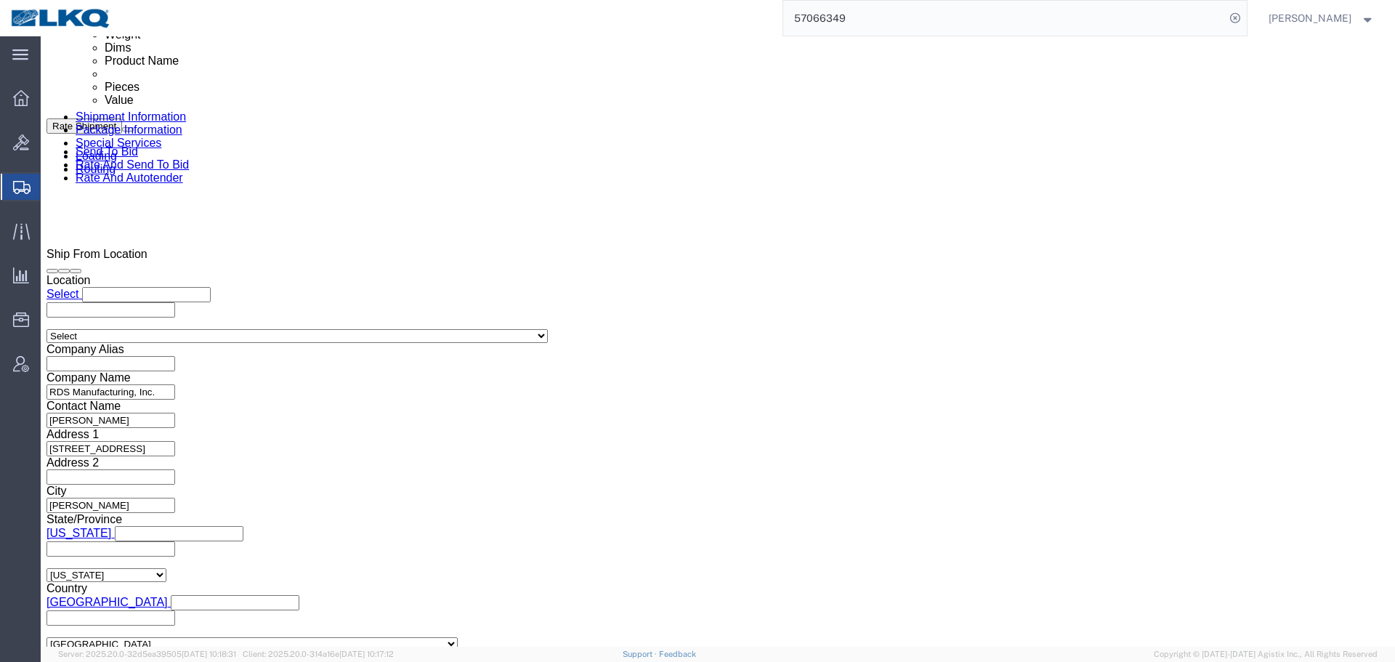
click button "Apply"
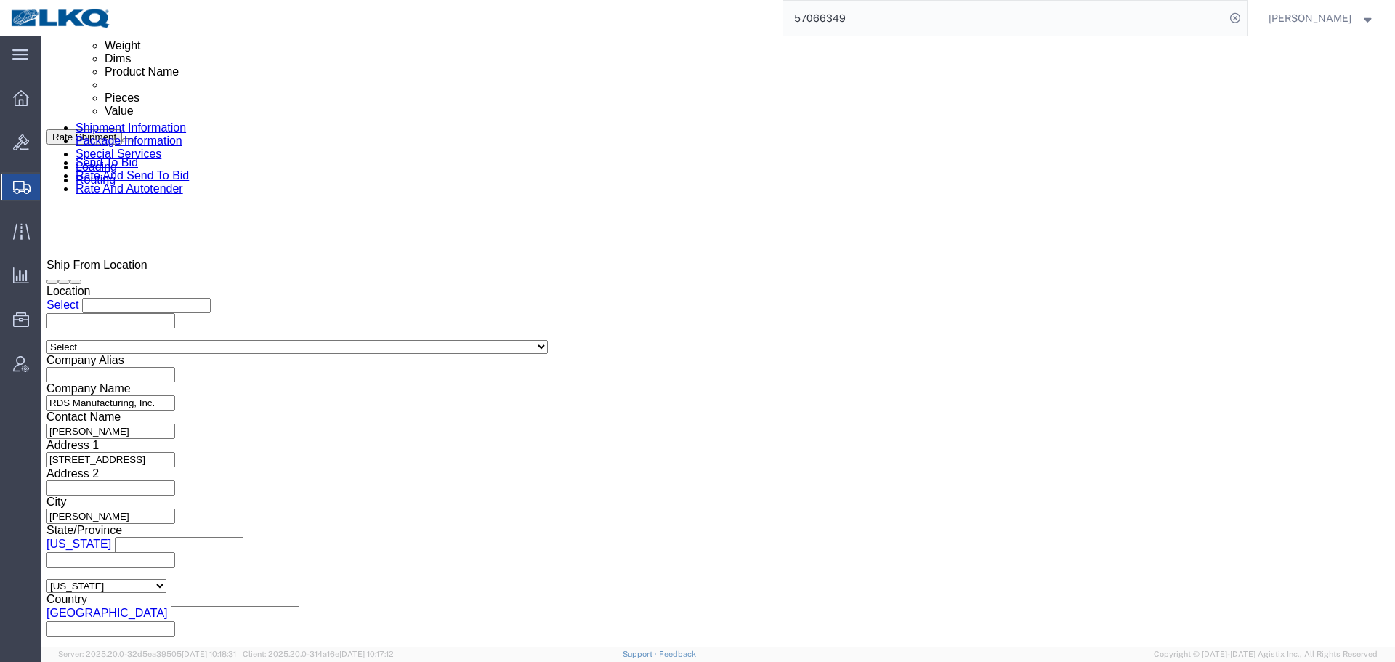
scroll to position [651, 0]
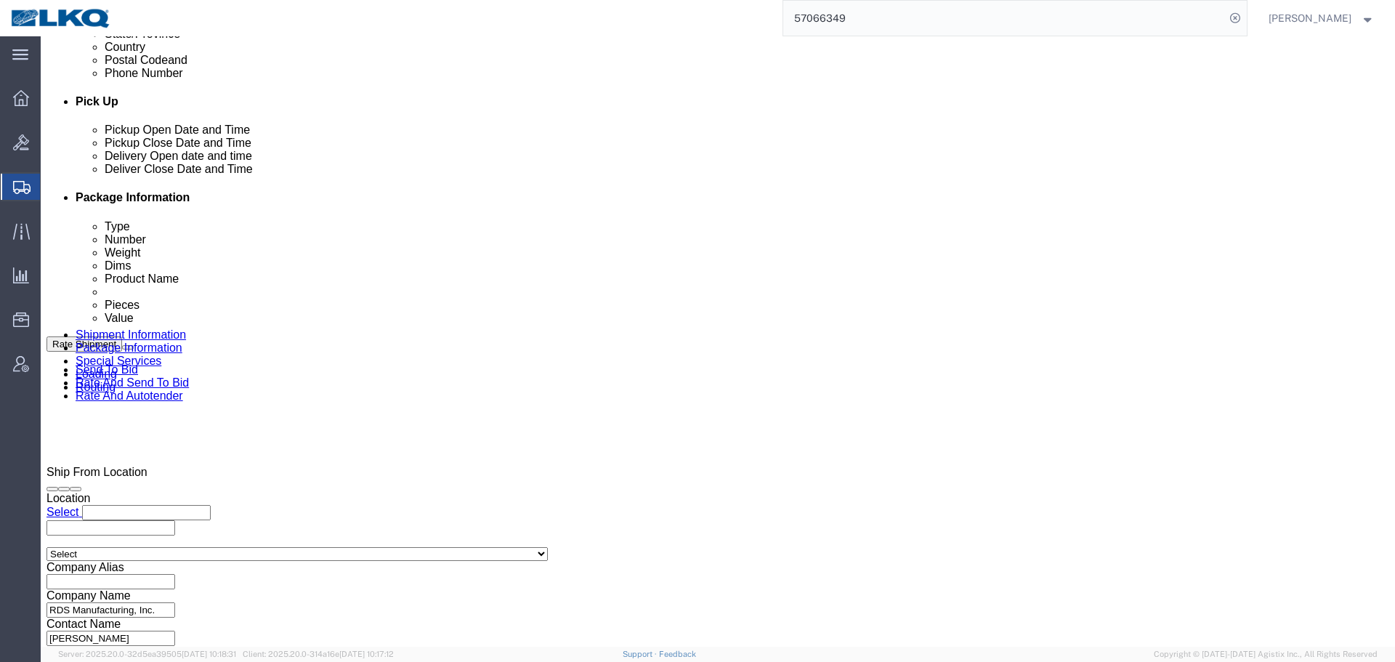
click div "Oct 14 2025 4:00 PM"
click input "4:00 PM"
type input "2:00 AM"
click input "2:00 AM"
type input "1:00 PM"
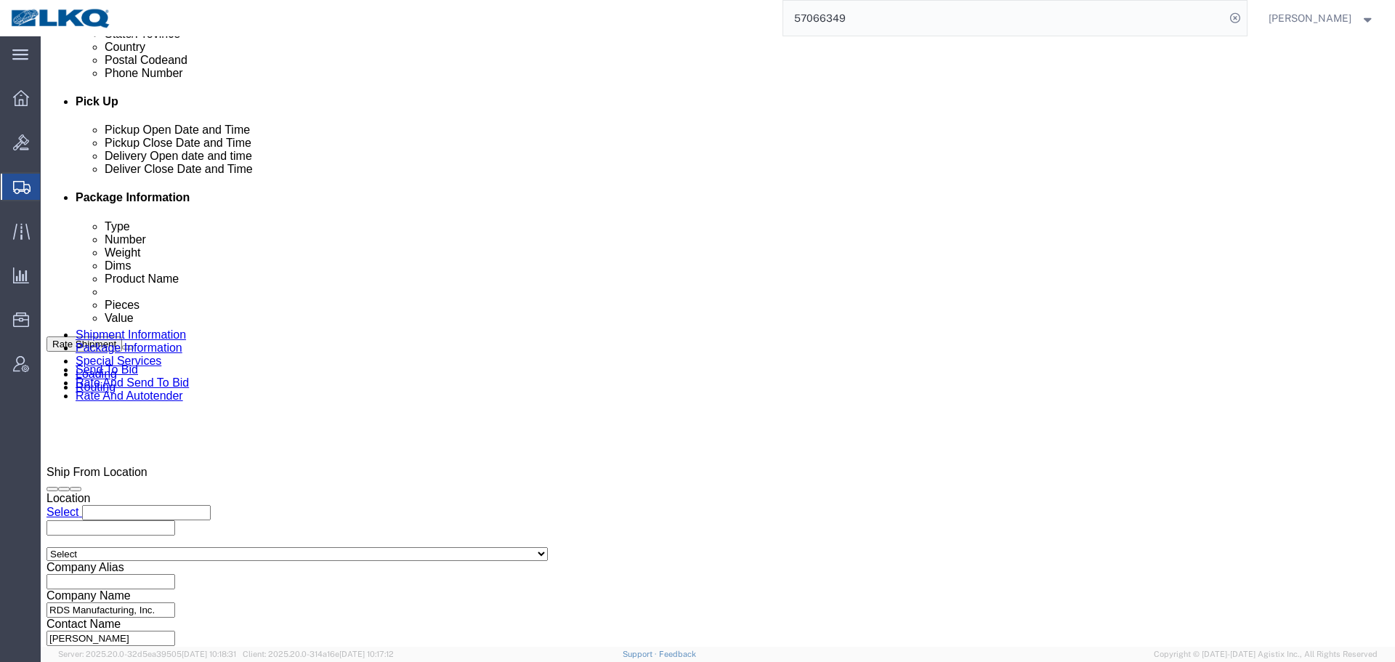
click button "Apply"
click div
click input "6:30 AM"
type input "0531"
type input "5:31 AM"
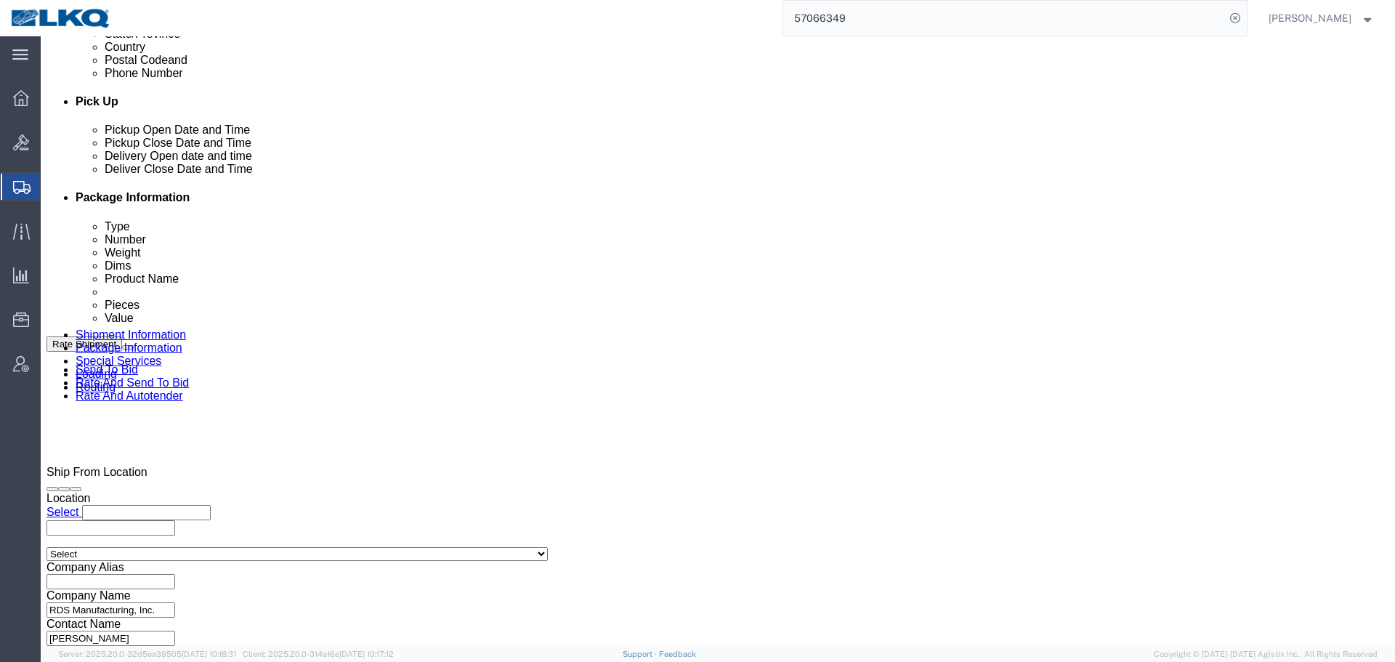
click button "Apply"
click select "Select Account Type Activity ID Airline Appointment Number ASN Batch Request # …"
select select "PRONUMBER"
click select "Select Account Type Activity ID Airline Appointment Number ASN Batch Request # …"
click input "text"
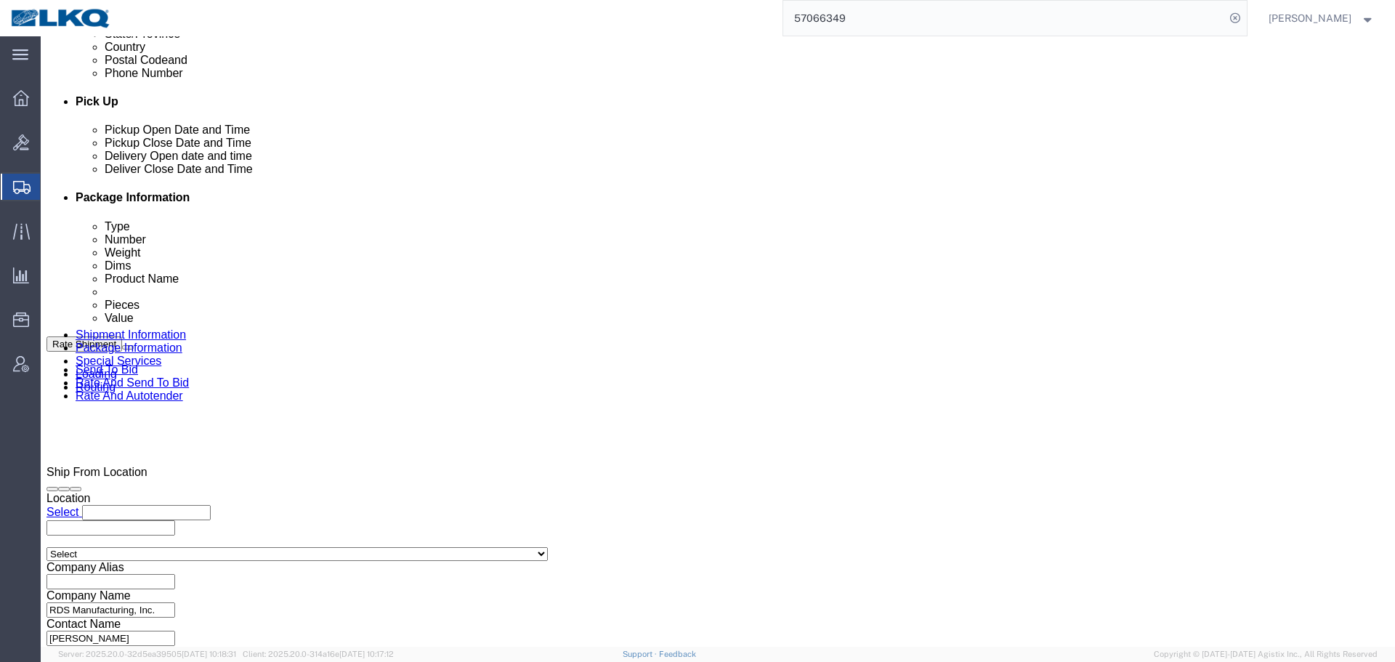
paste input "488586"
type input "488586"
click button "Save"
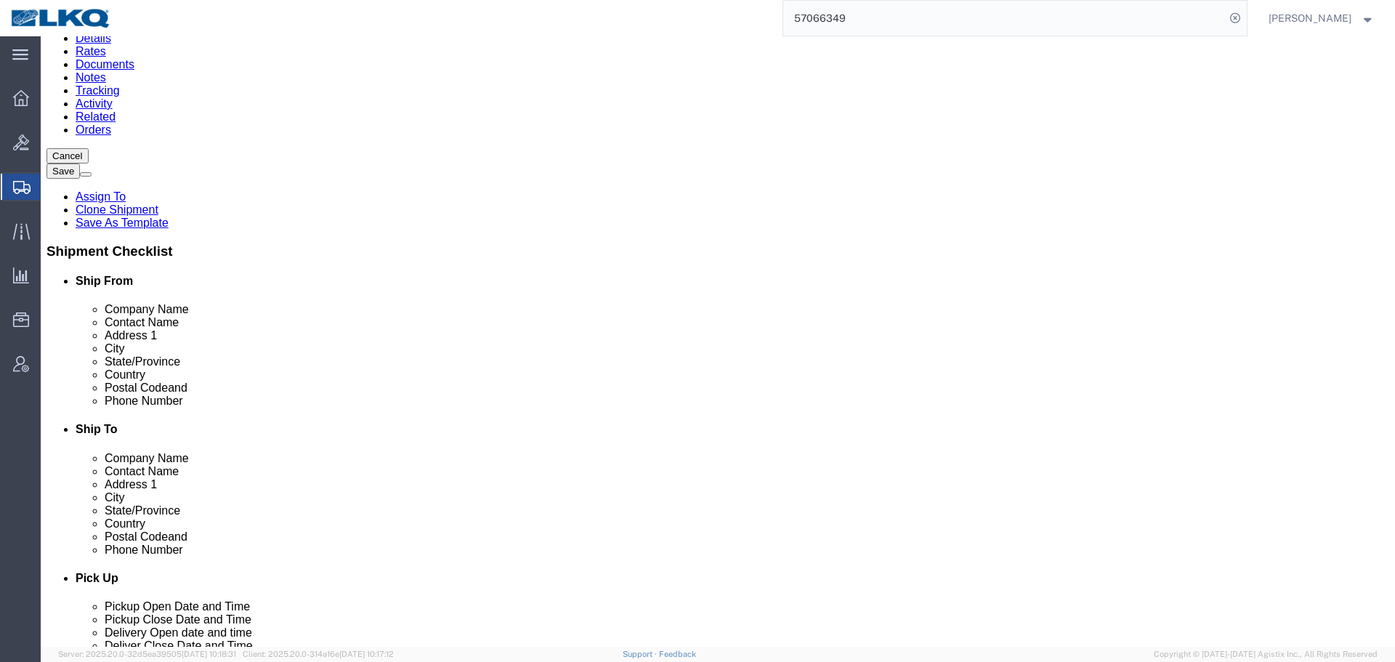
scroll to position [142, 0]
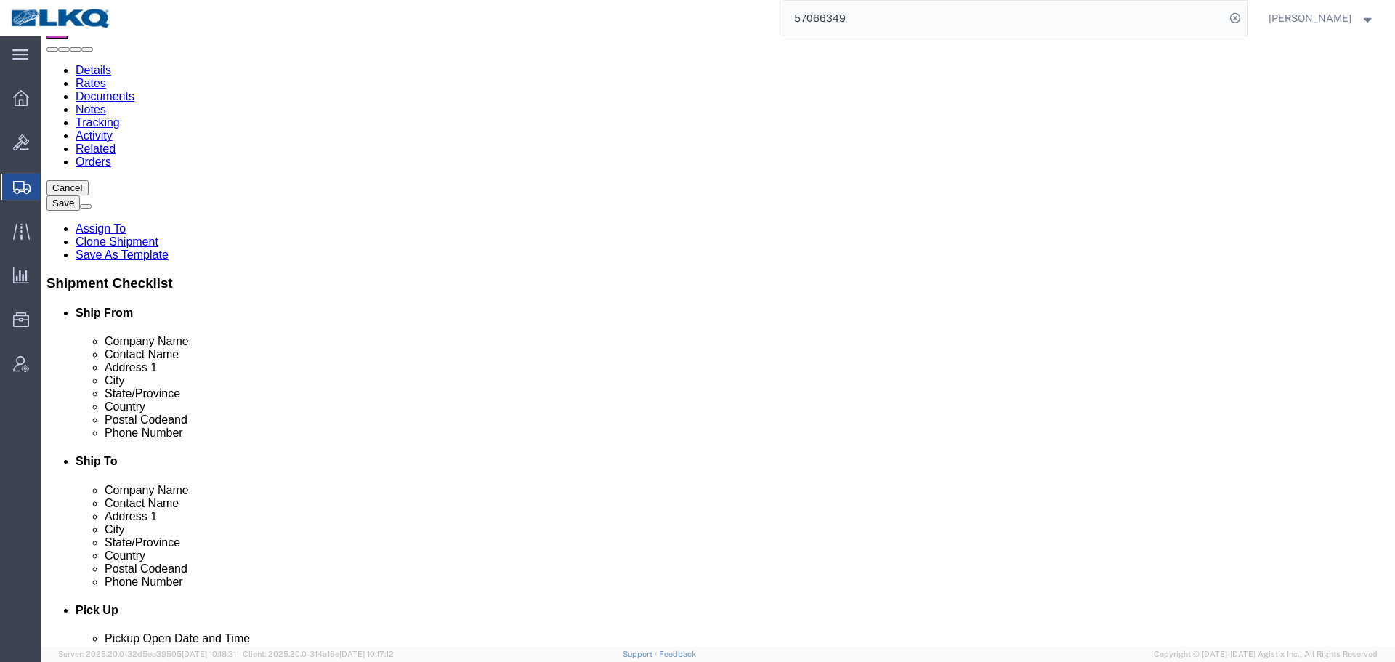
click input "32348"
click input "48193"
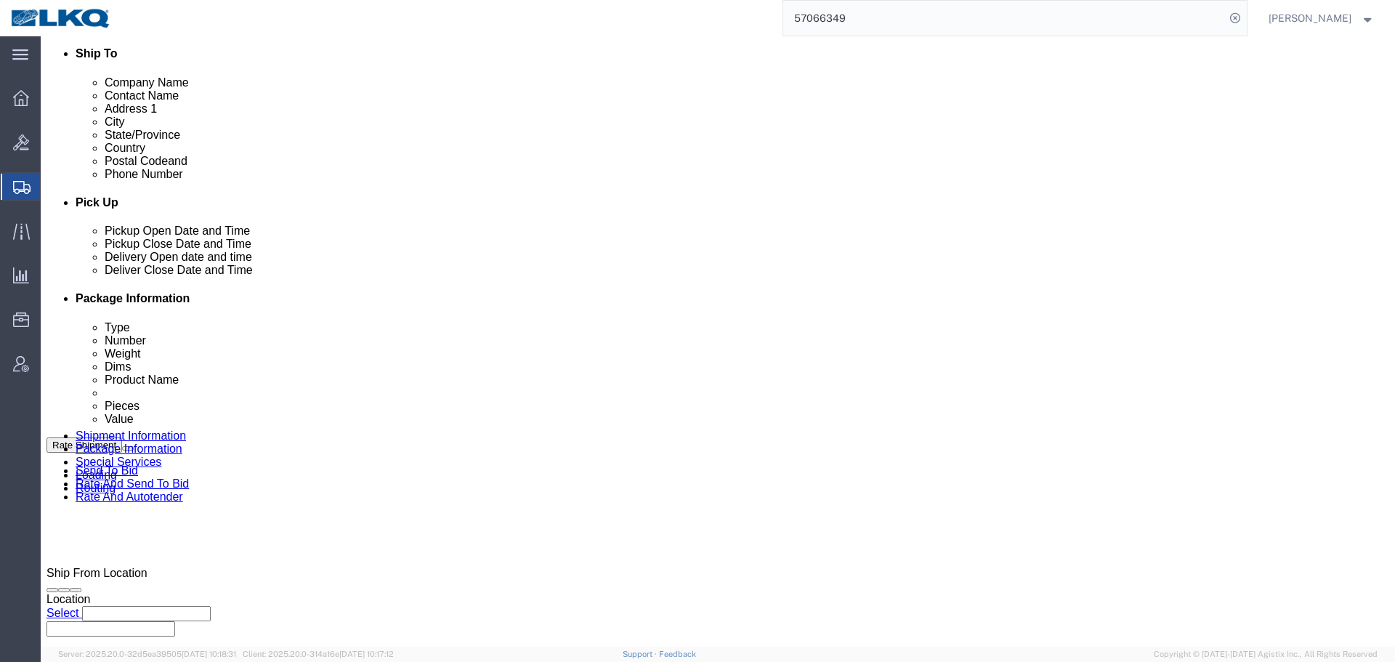
scroll to position [578, 0]
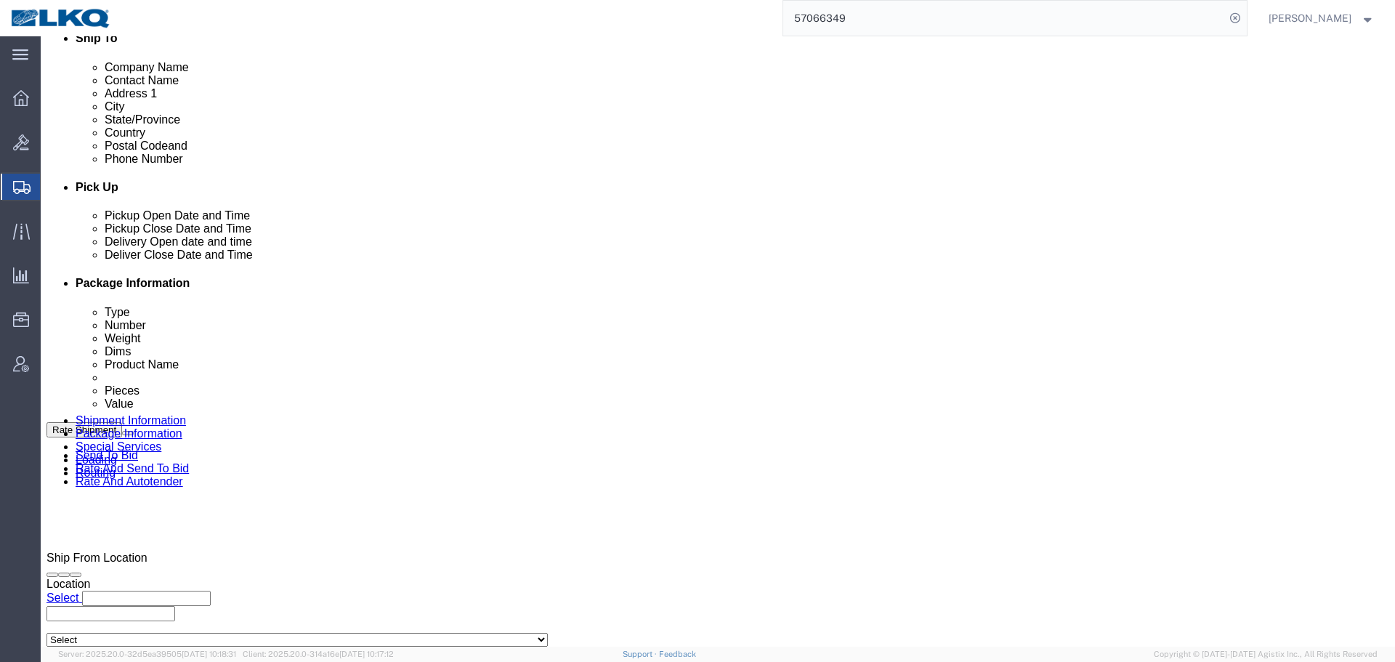
click span
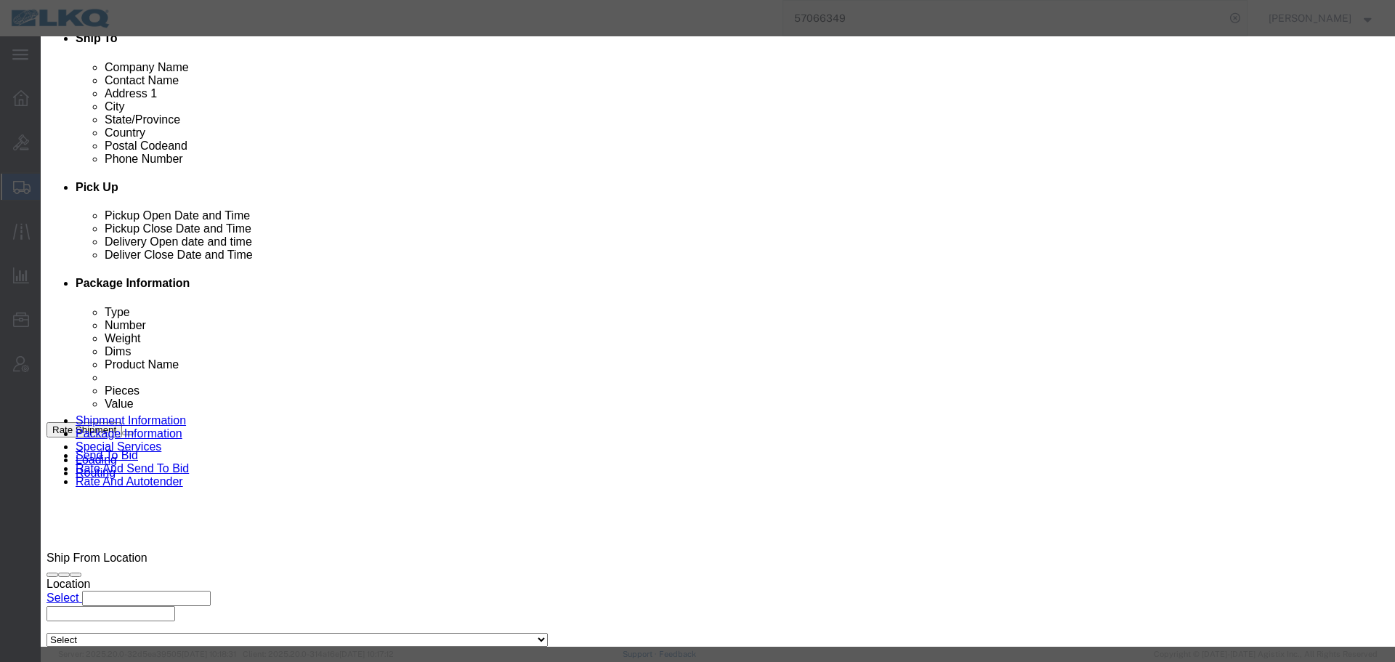
click select "Select Approval Bid Notes Carrier Change Notes Claim Notes Content Hazmat Notes…"
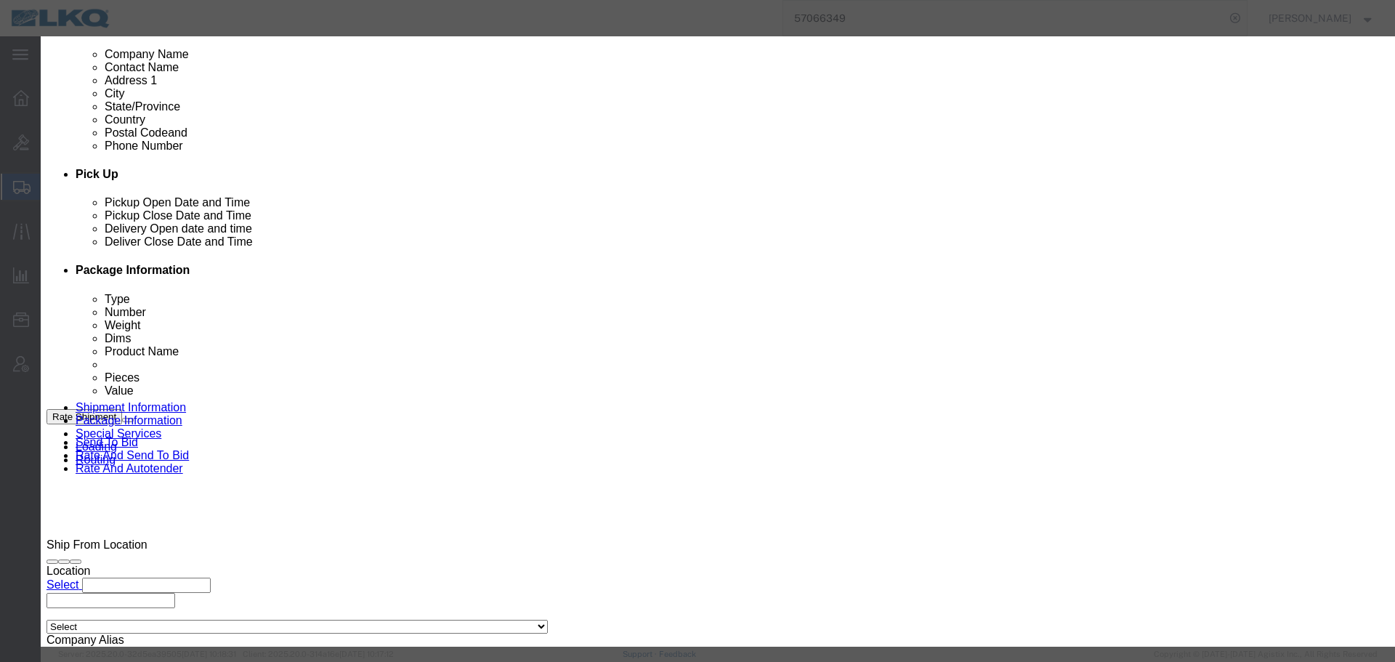
select select "BID_NOTES"
click select "Select Approval Bid Notes Carrier Change Notes Claim Notes Content Hazmat Notes…"
click select "Select Private to Account Private to Vendor Public"
select select "PRIVATE_TO_ACCOUNT"
click select "Select Private to Account Private to Vendor Public"
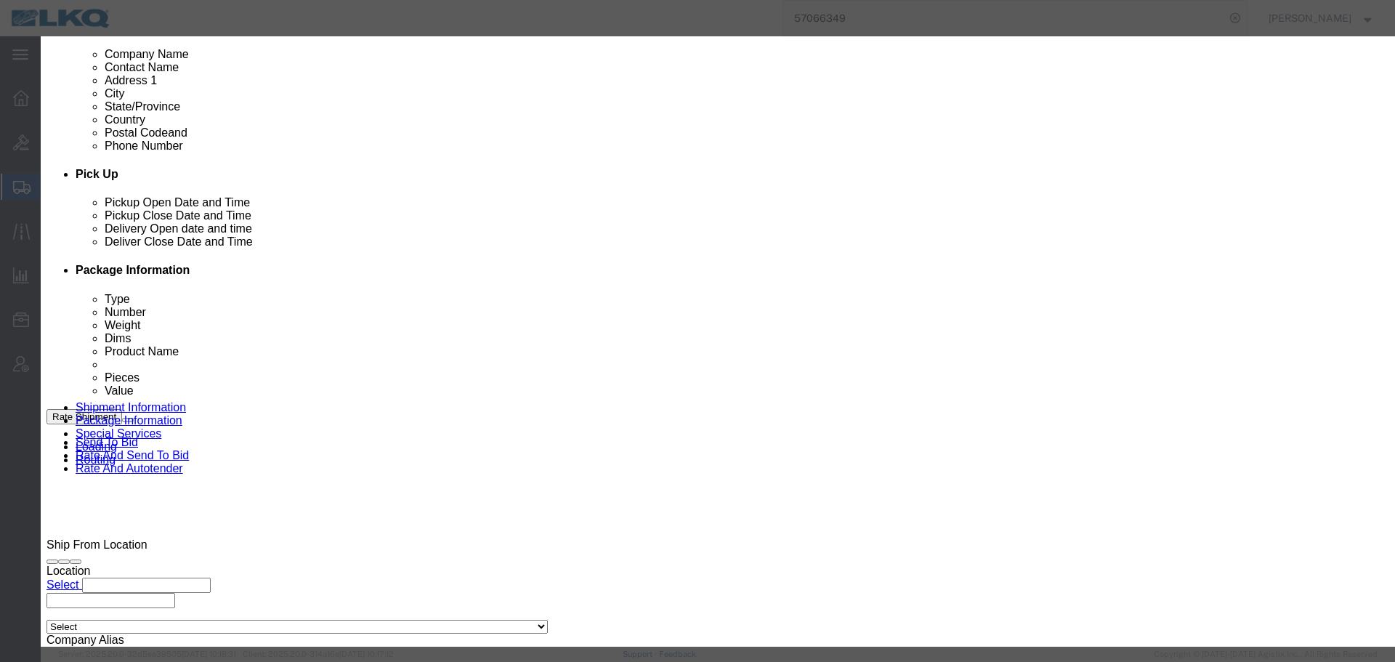
click textarea
paste textarea "$1,703"
click textarea "DAT: $1,703"
type textarea "DAT: $1703"
click button "Save"
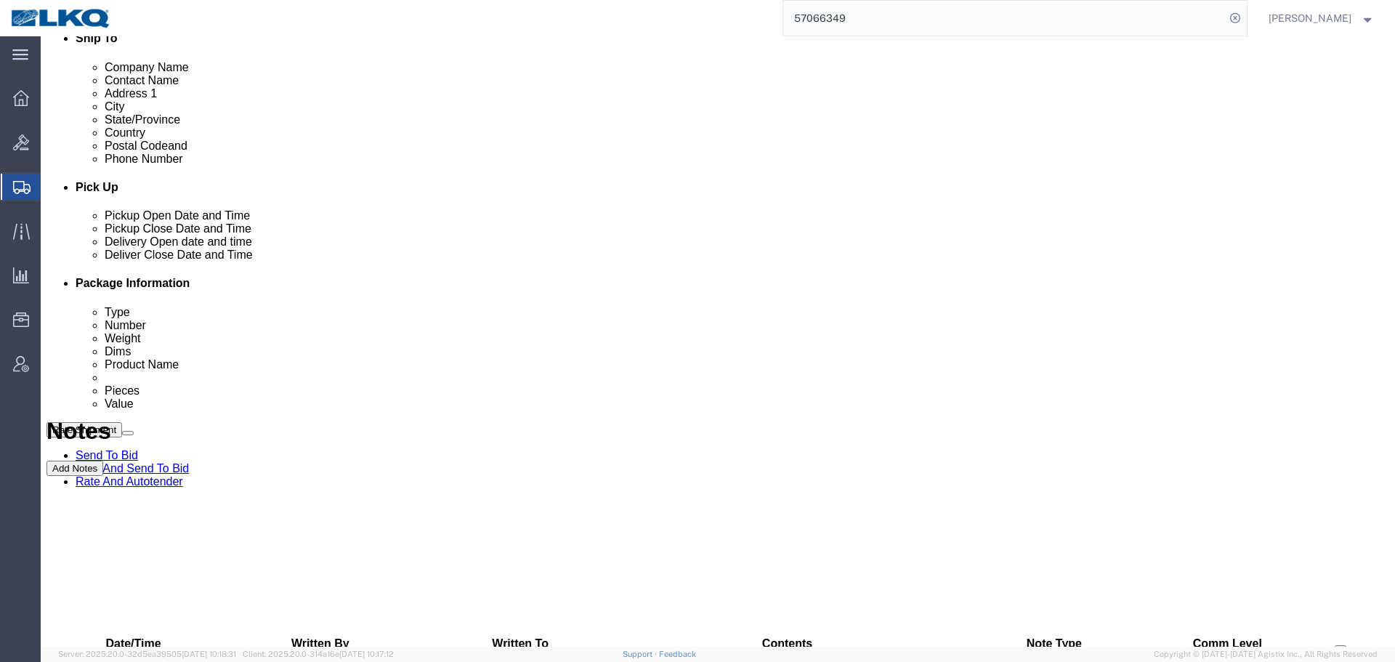
scroll to position [0, 0]
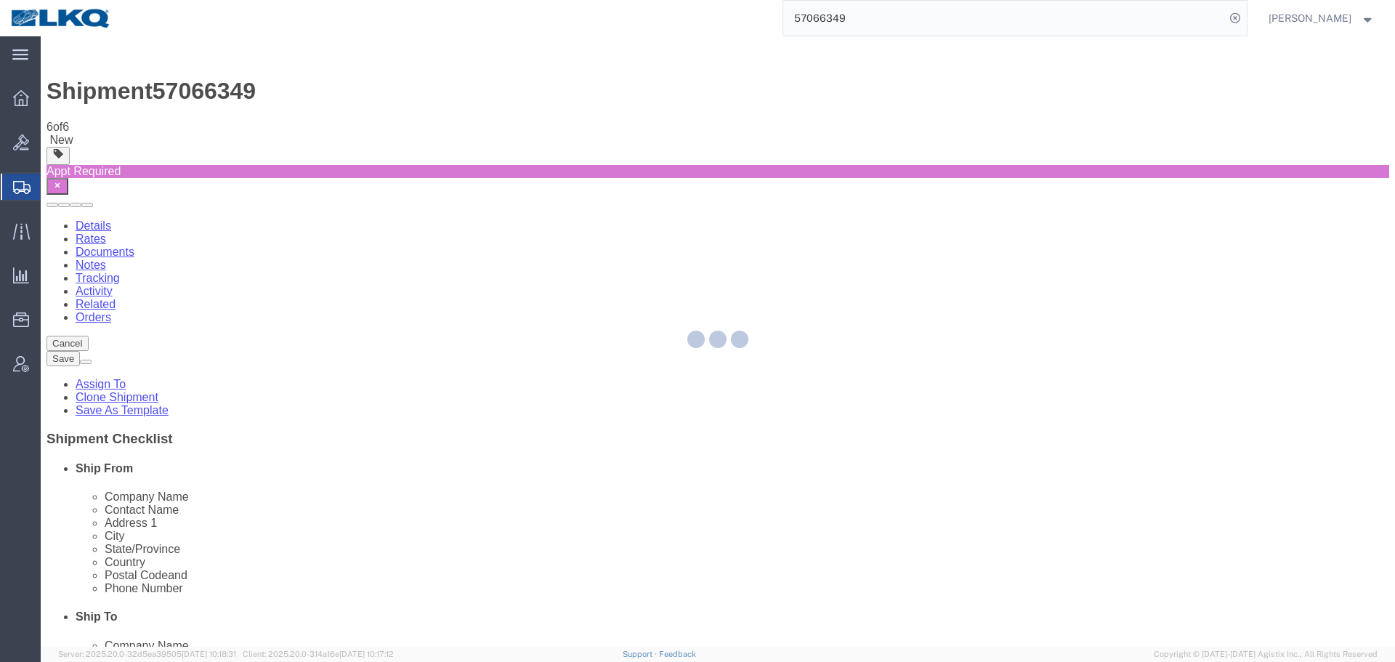
select select "TL"
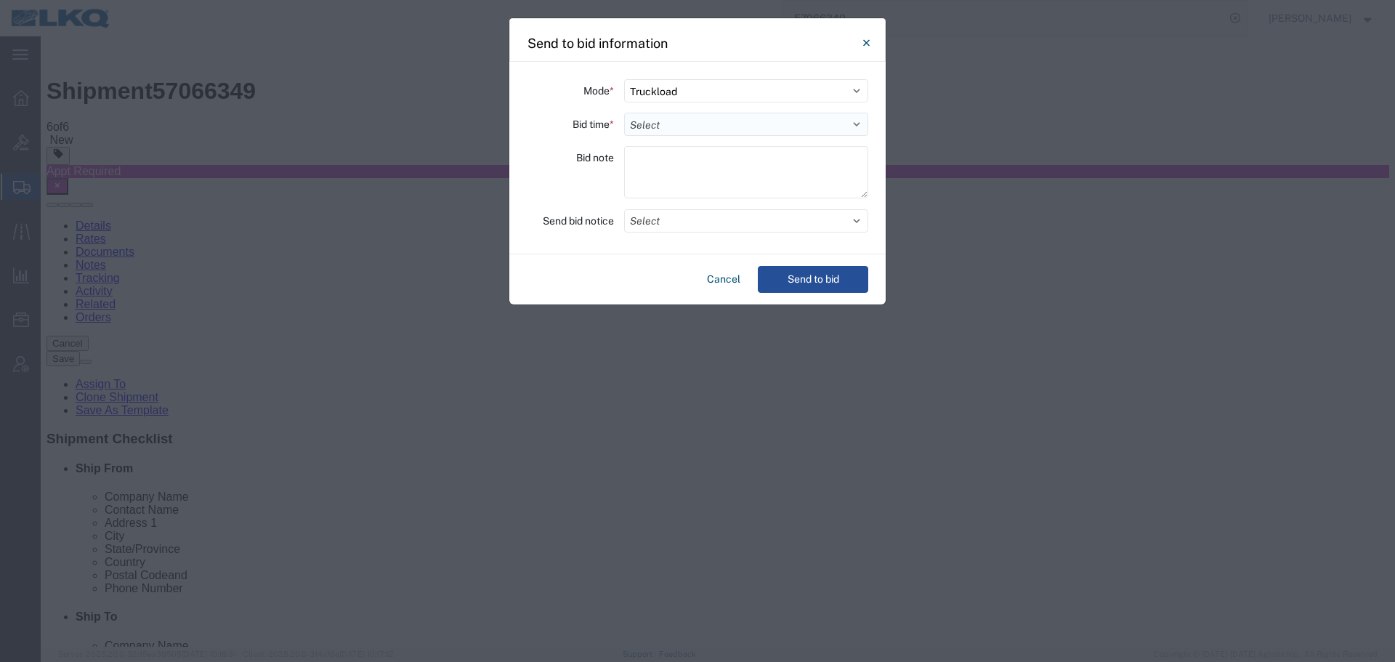
click at [681, 117] on select "Select 30 Min (Rush) 1 Hour (Rush) 2 Hours (Rush) 4 Hours (Rush) 8 Hours (Rush)…" at bounding box center [746, 124] width 244 height 23
select select "24"
click at [624, 113] on select "Select 30 Min (Rush) 1 Hour (Rush) 2 Hours (Rush) 4 Hours (Rush) 8 Hours (Rush)…" at bounding box center [746, 124] width 244 height 23
click at [679, 217] on button "Select" at bounding box center [746, 220] width 244 height 23
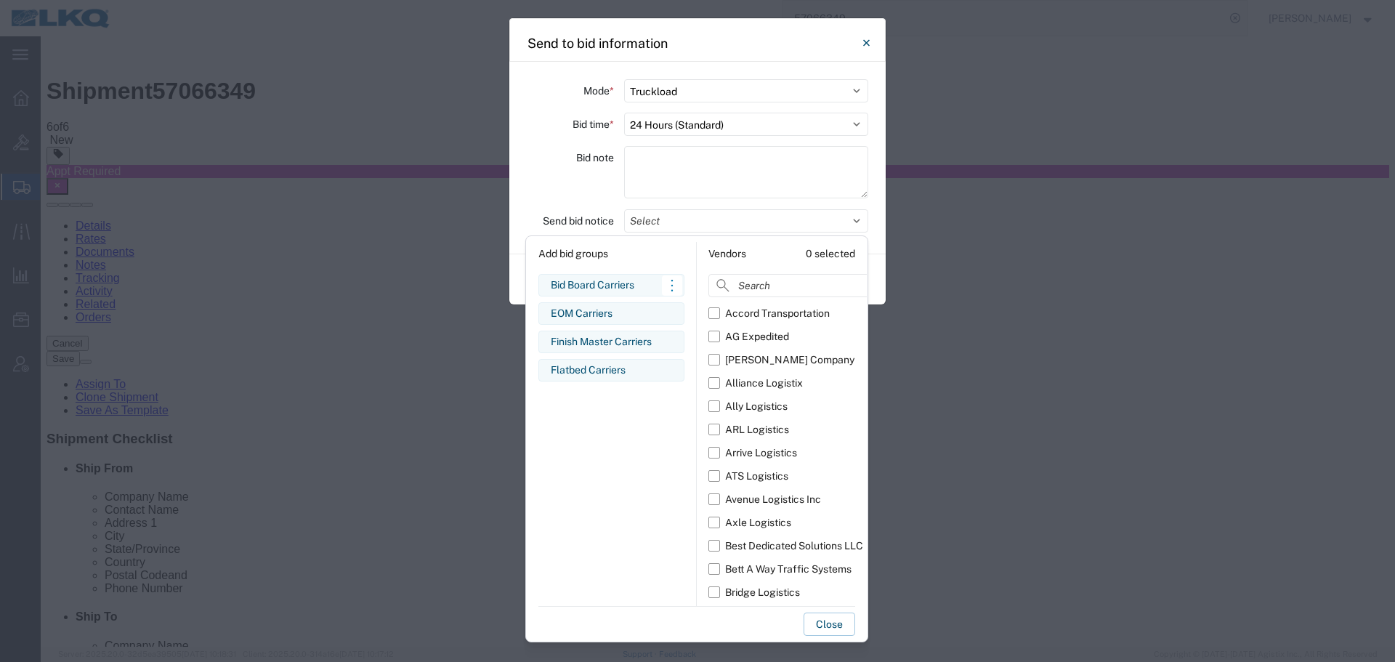
click at [626, 288] on div "Bid Board Carriers" at bounding box center [611, 285] width 121 height 15
click at [594, 200] on div "Bid note" at bounding box center [570, 174] width 87 height 57
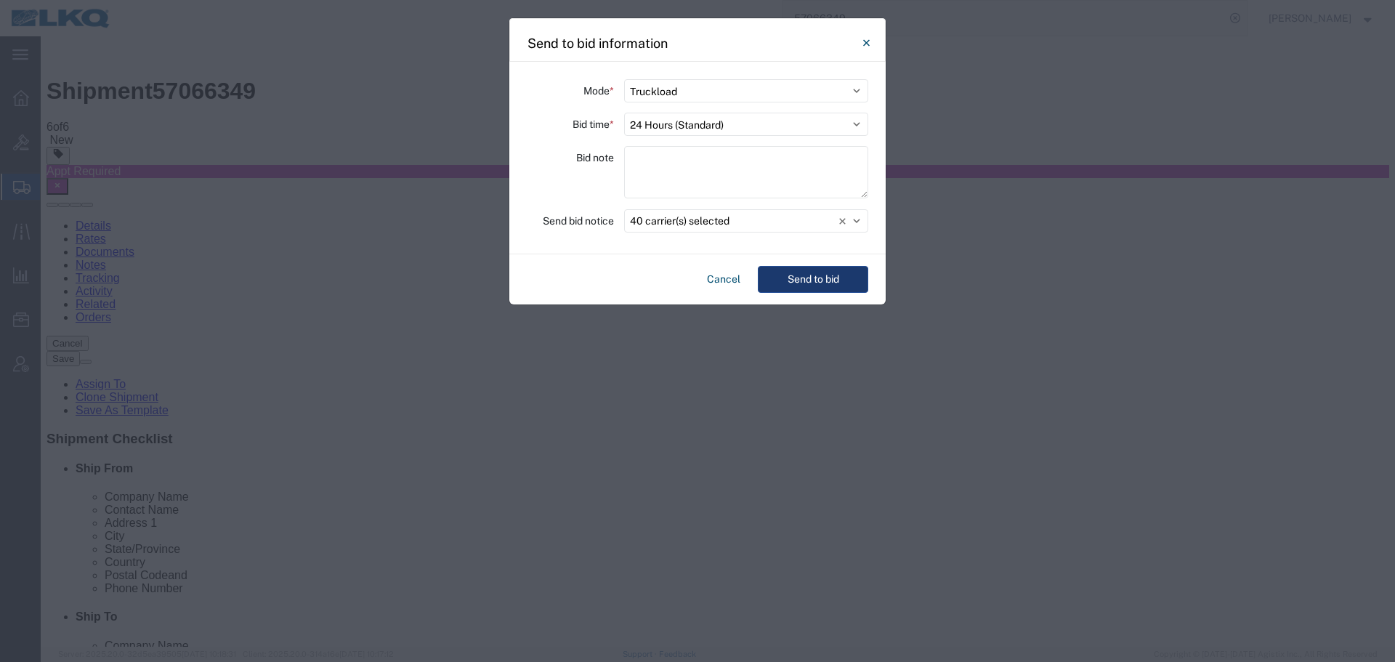
click at [841, 272] on button "Send to bid" at bounding box center [813, 279] width 110 height 27
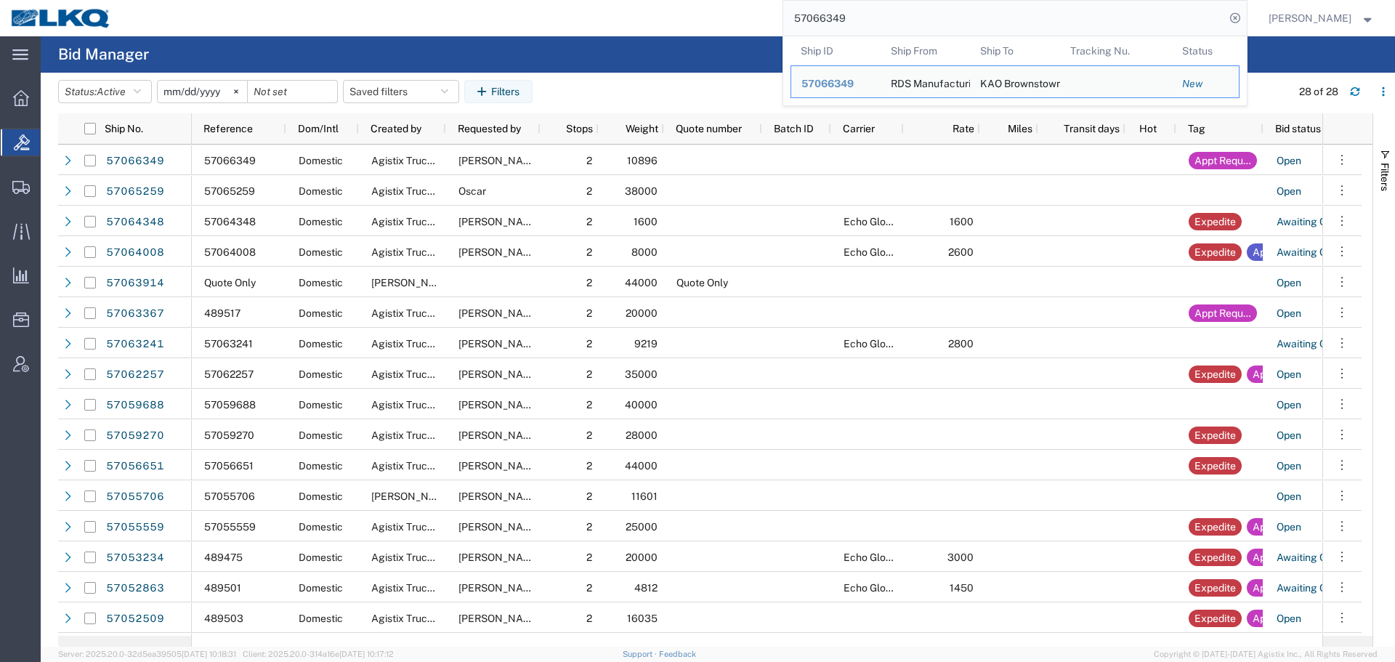
click at [902, 18] on input "57066349" at bounding box center [1004, 18] width 442 height 35
paste input "6698911"
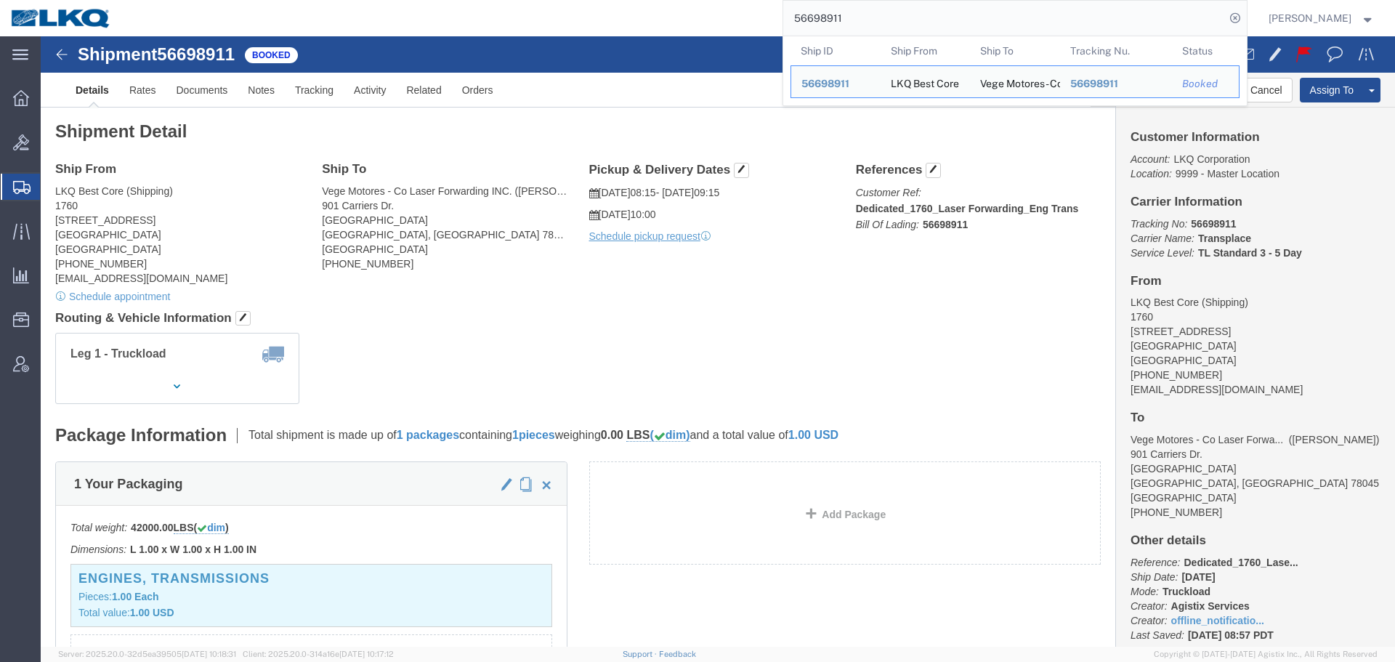
paste input "7065259"
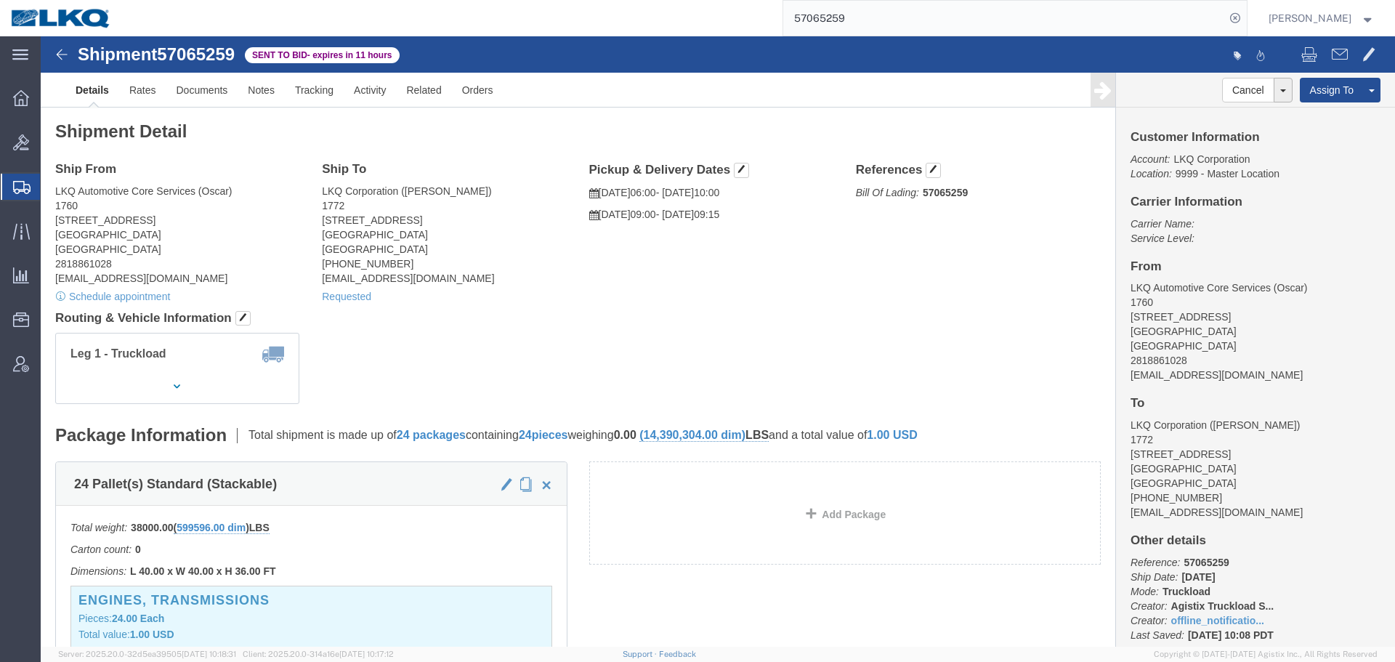
click at [871, 21] on input "57065259" at bounding box center [1004, 18] width 442 height 35
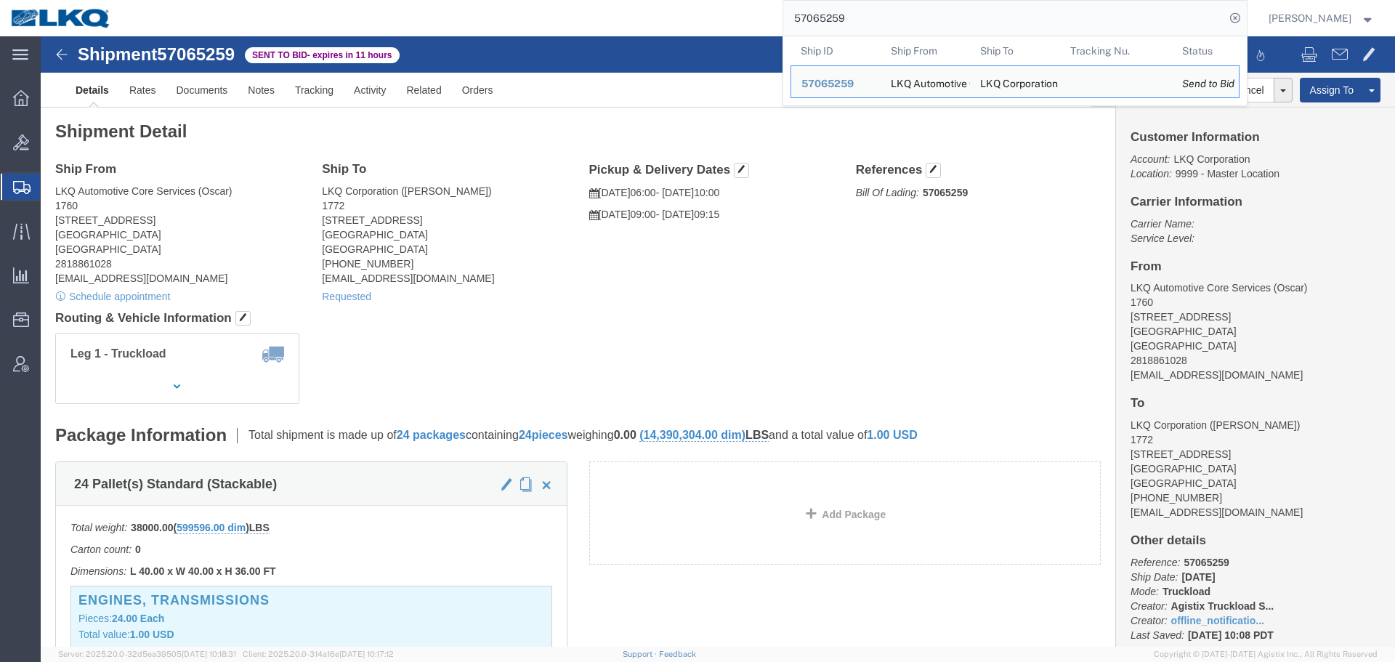
paste input "7031"
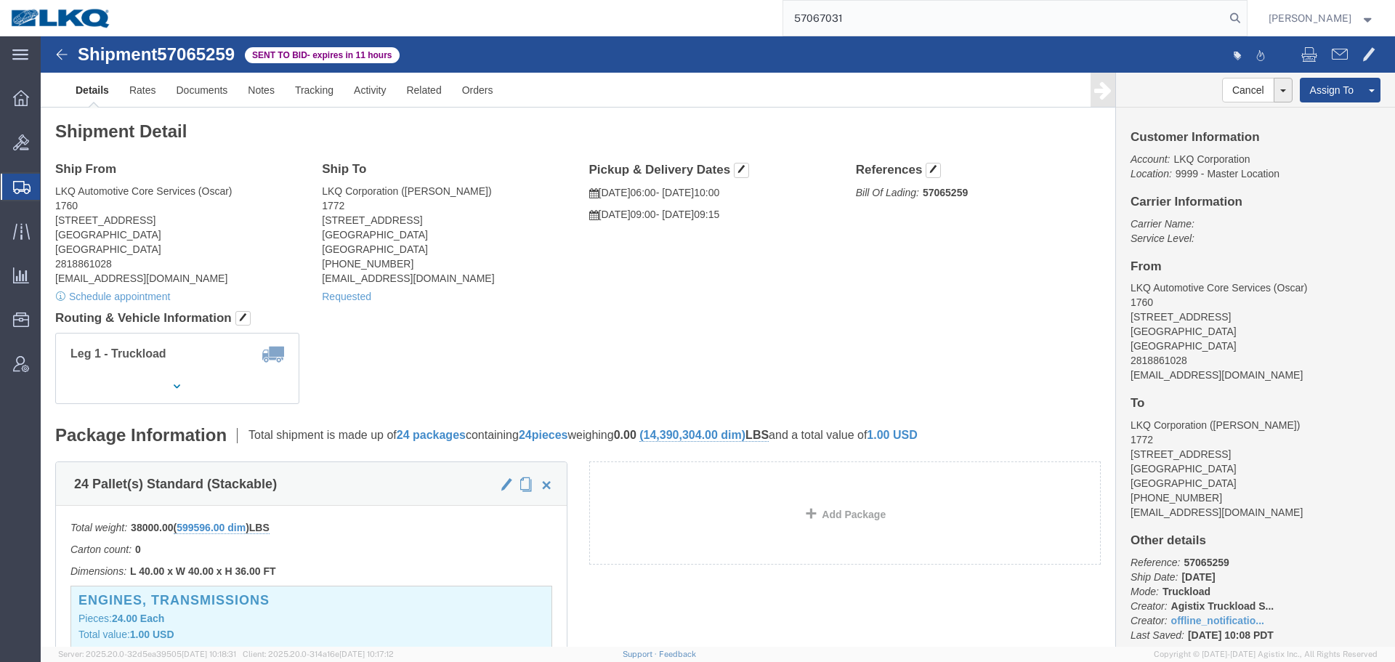
type input "57067031"
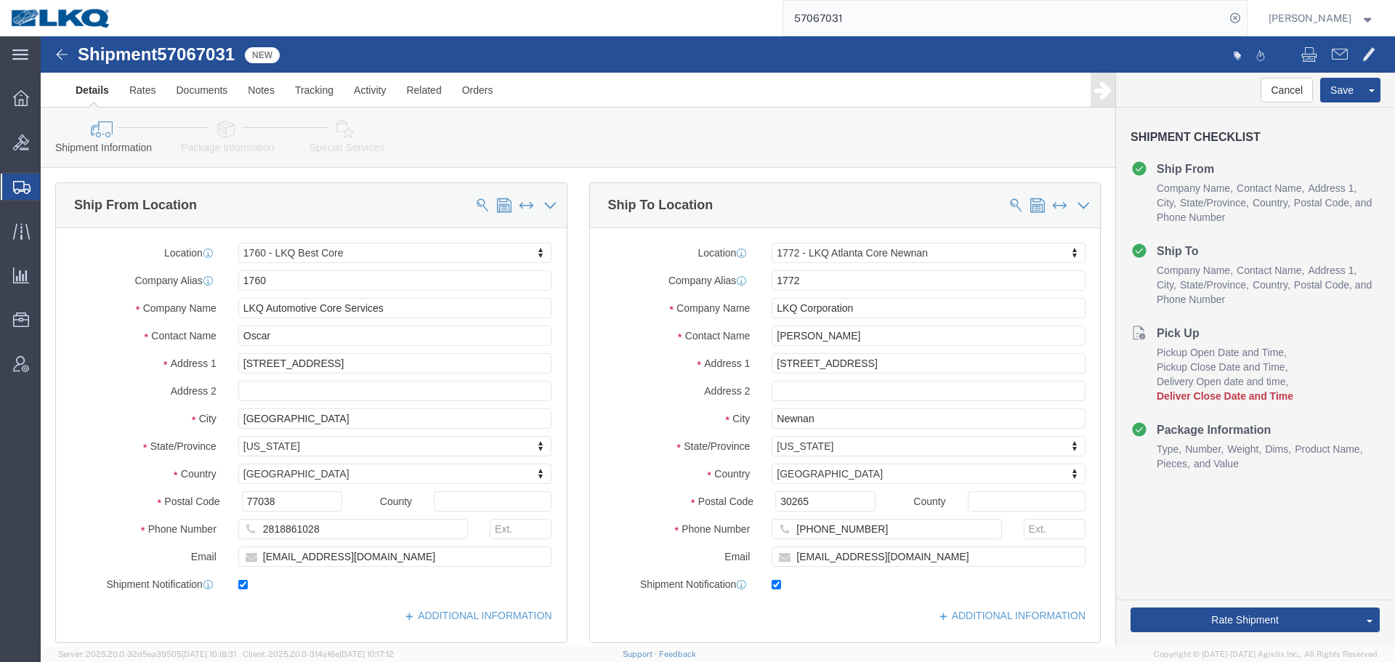
select select "27634"
select select "30704"
click at [797, 21] on input "57067031" at bounding box center [1004, 18] width 442 height 35
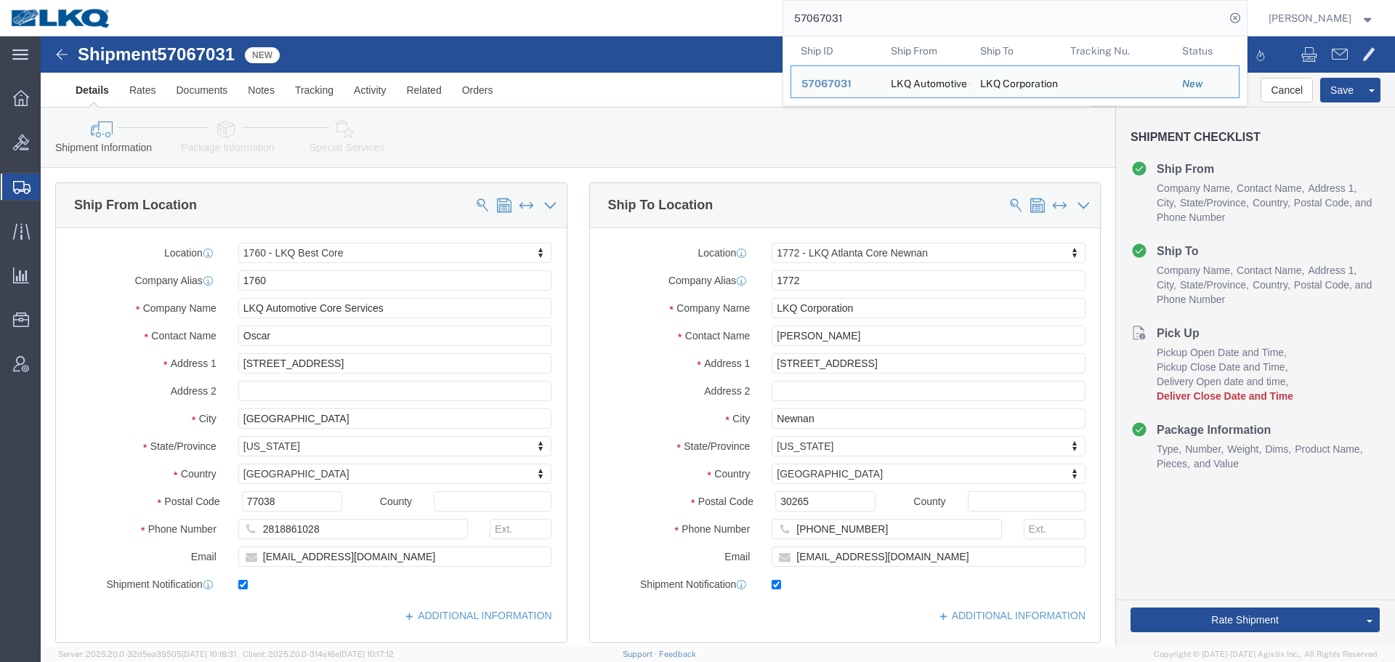
paste input "5259"
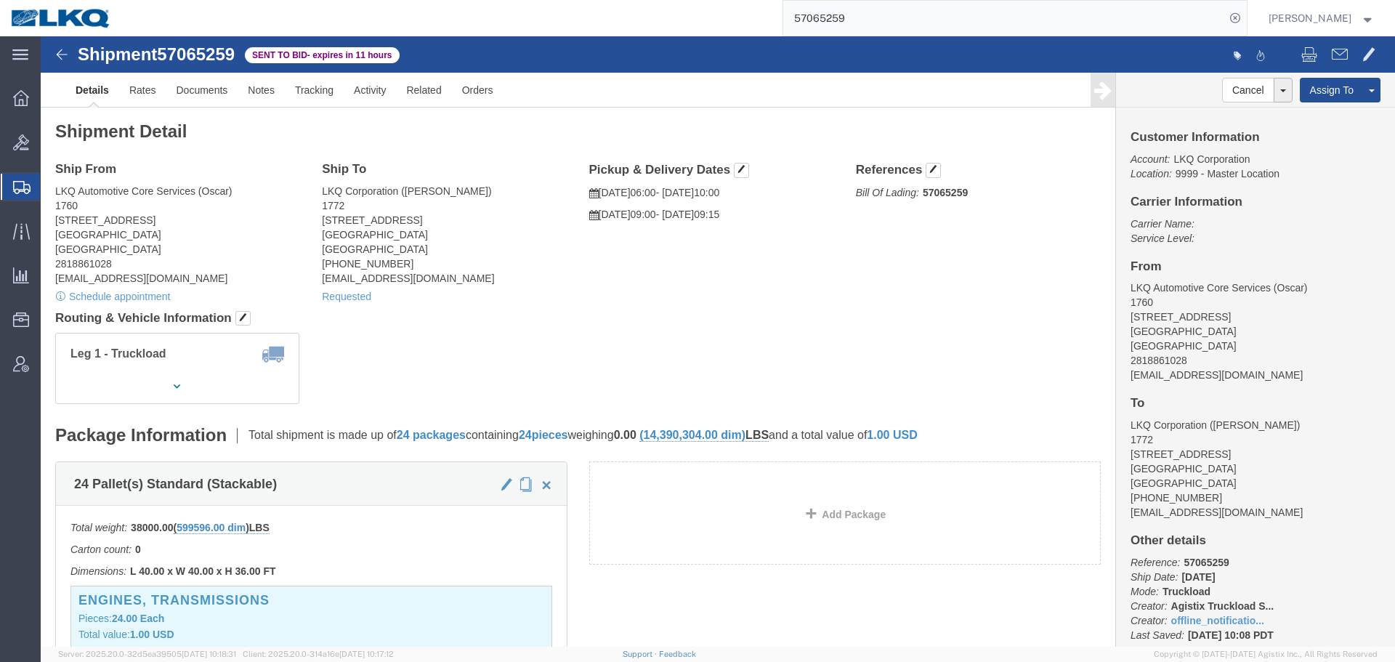
click div "Ship From LKQ Automotive Core Services (Oscar) 1760 1714 West Mount Houston Rd …"
click h4 "Routing & Vehicle Information"
click div "Shipment Detail Ship From LKQ Automotive Core Services (Oscar) 1760 1714 West M…"
drag, startPoint x: 968, startPoint y: 36, endPoint x: 966, endPoint y: 26, distance: 9.6
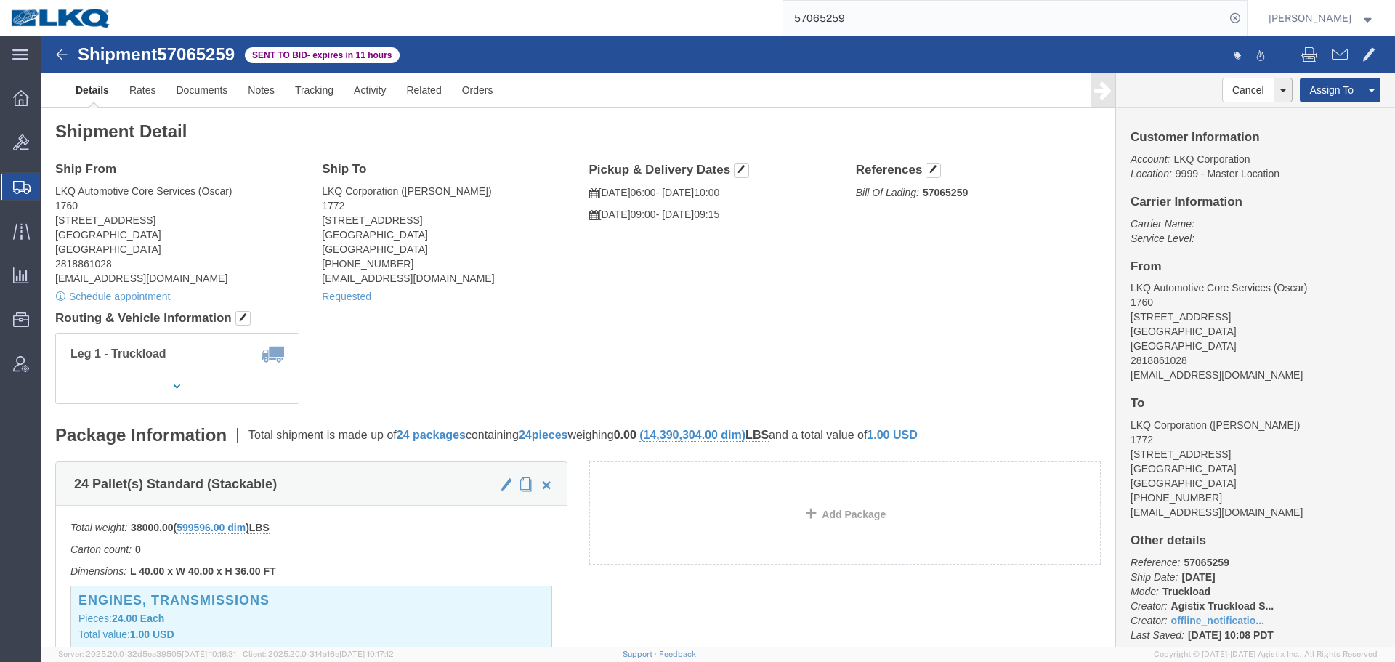
click at [968, 36] on form "57065259" at bounding box center [1014, 18] width 465 height 36
click at [964, 22] on input "57065259" at bounding box center [1004, 18] width 442 height 35
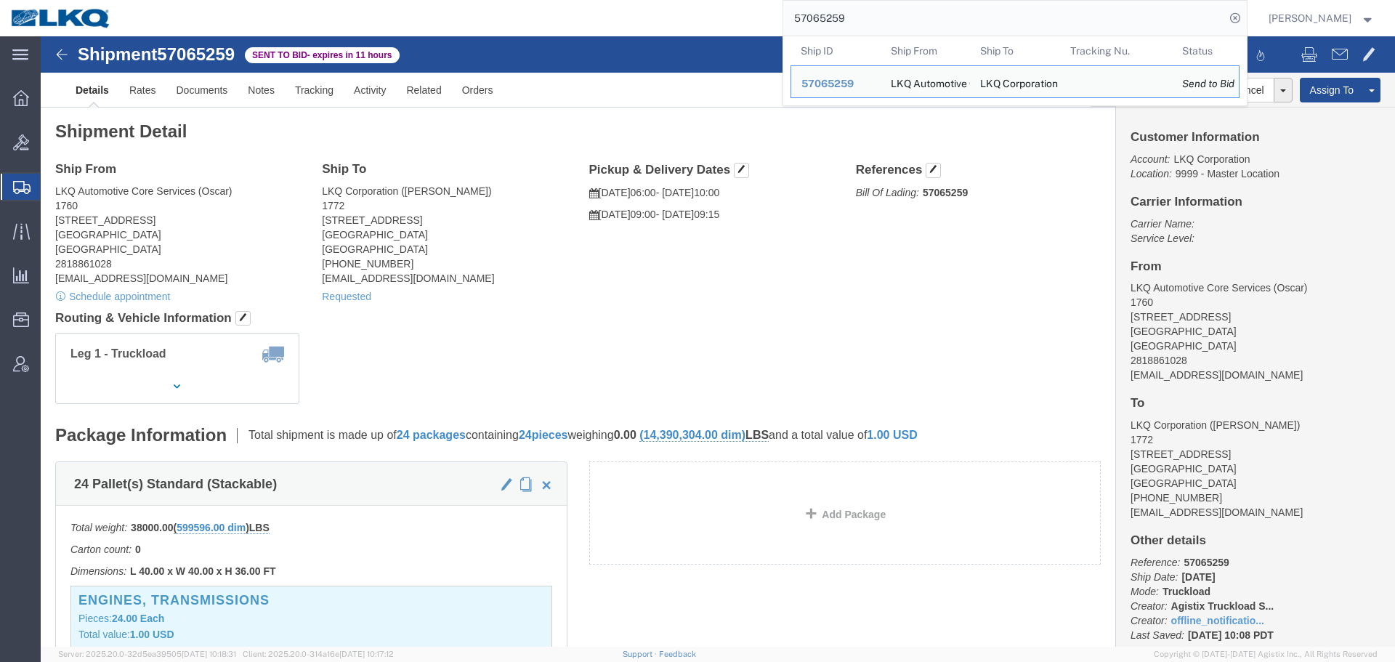
paste input "6712796"
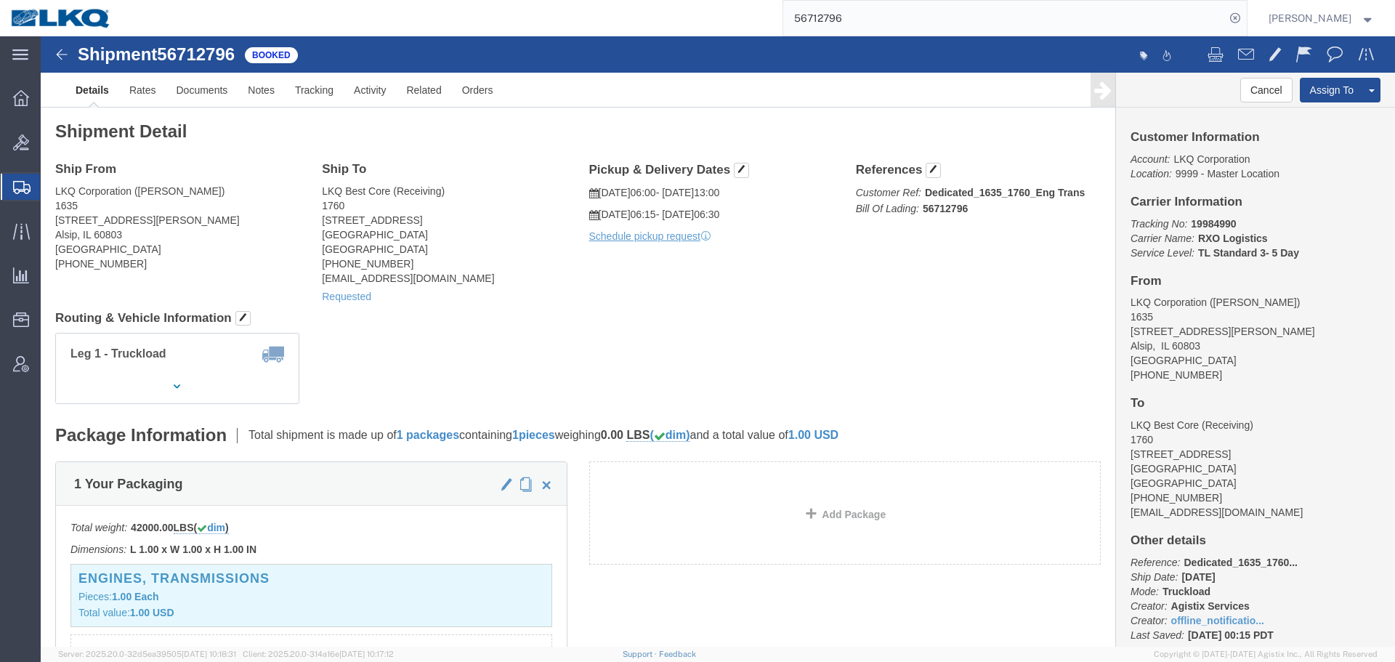
click at [841, 13] on input "56712796" at bounding box center [1004, 18] width 442 height 35
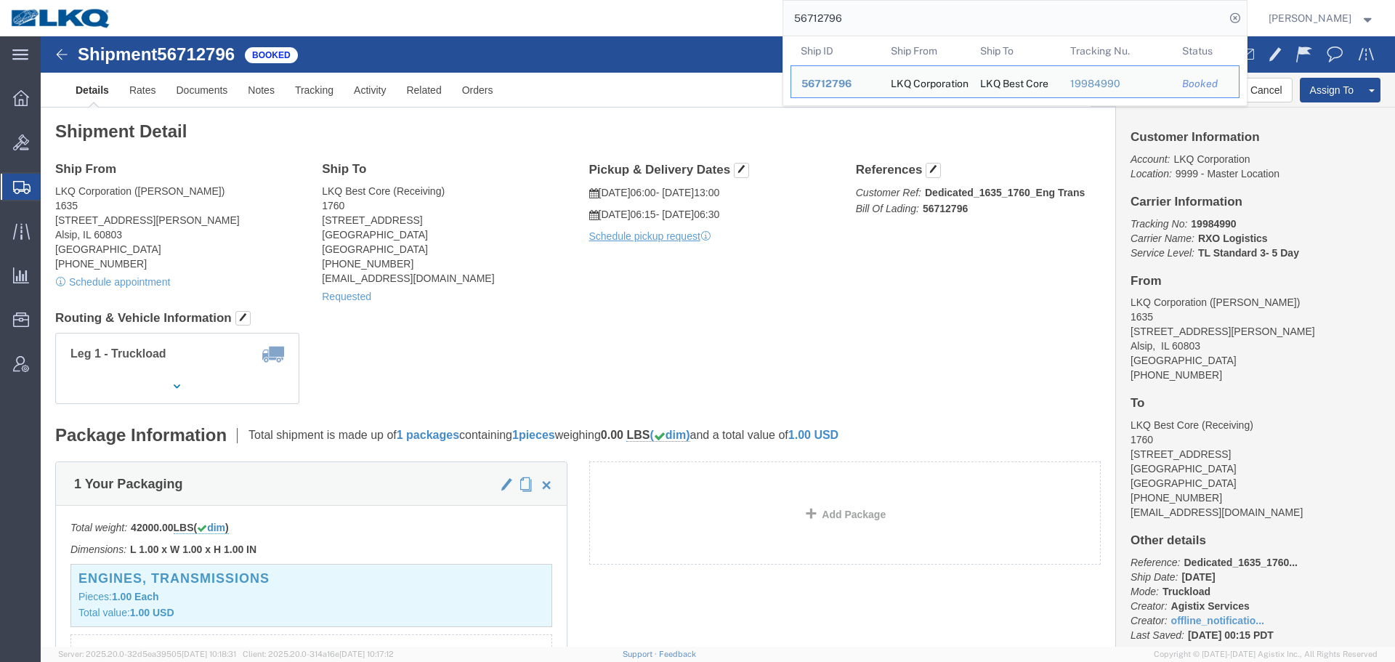
paste input "807"
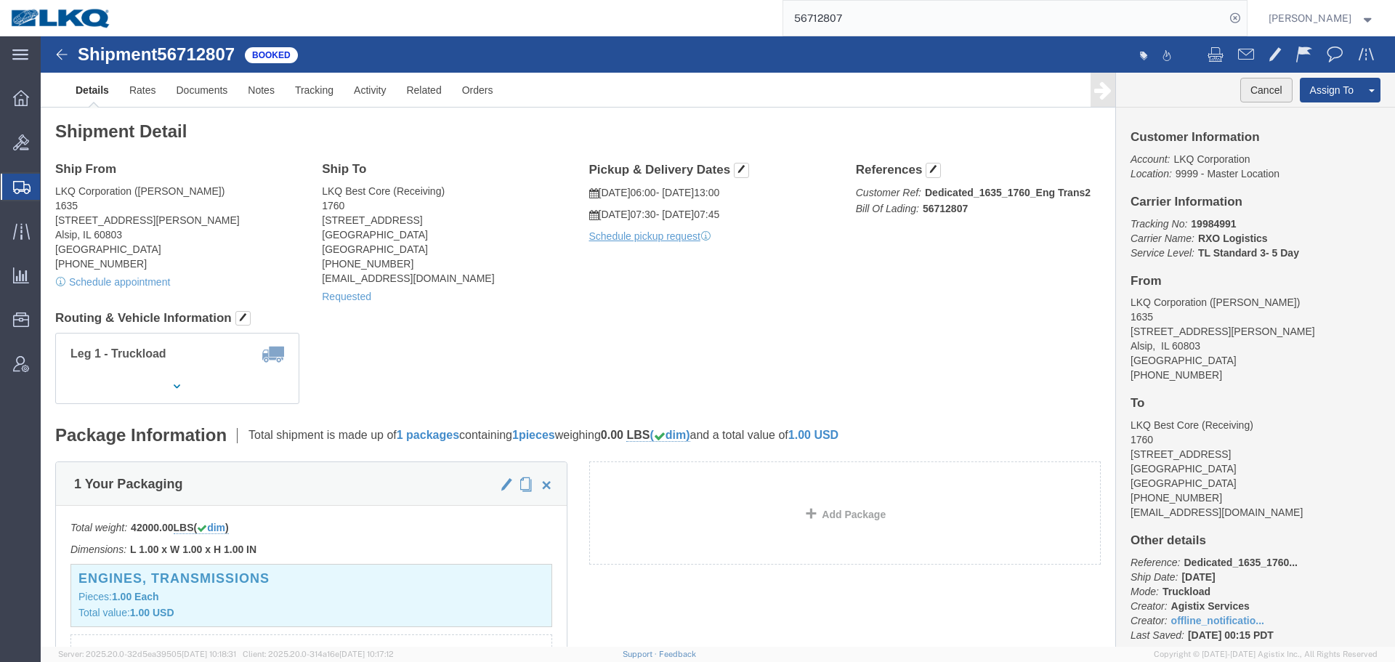
click button "Cancel"
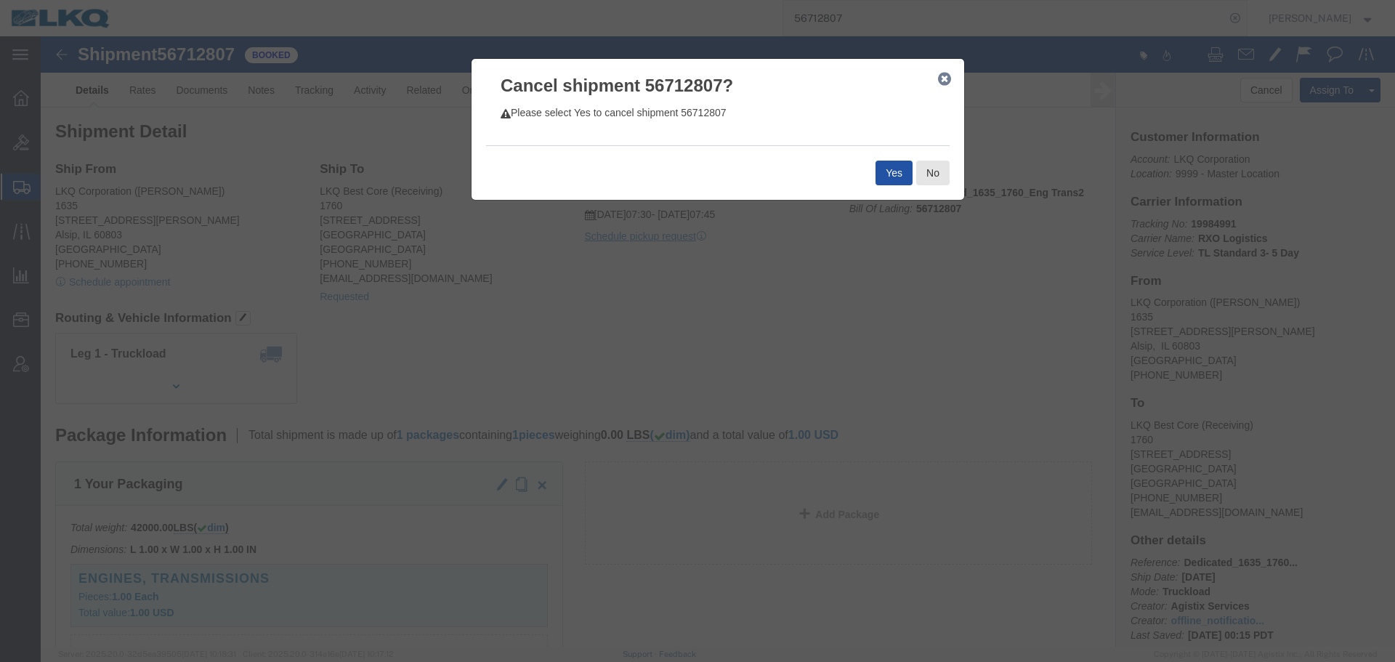
click button "Yes"
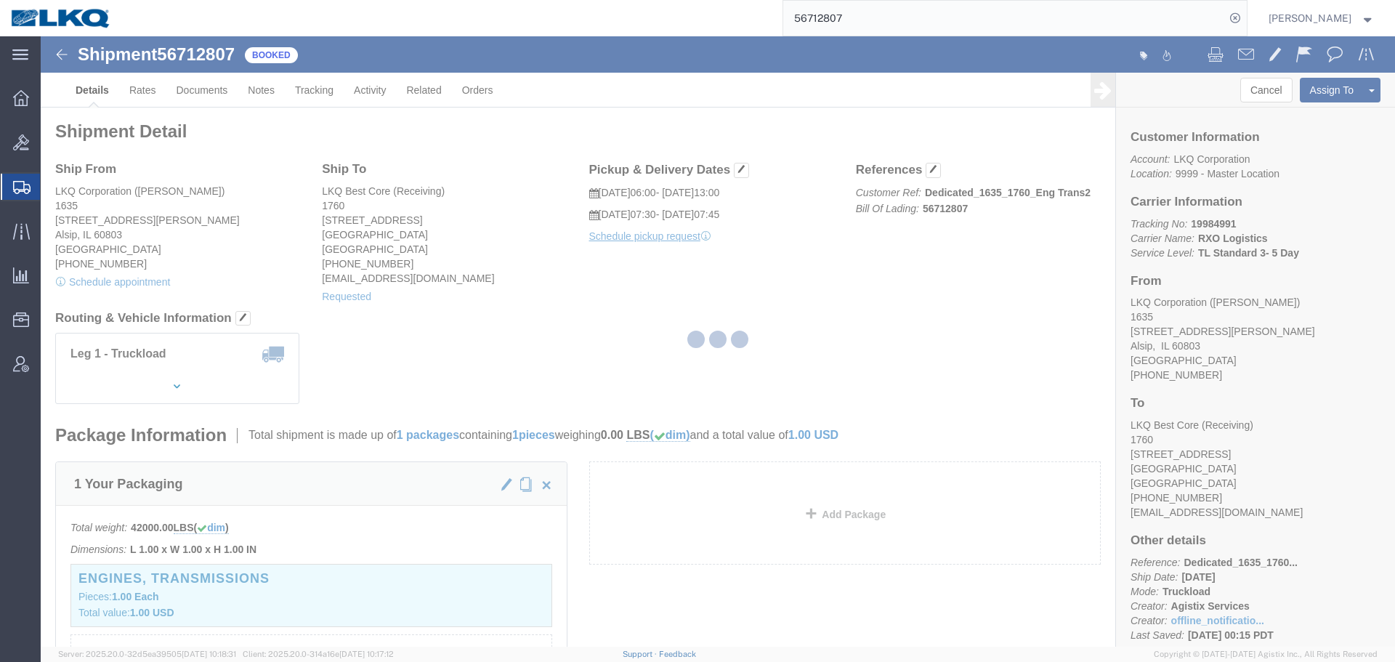
click at [1005, 16] on input "56712807" at bounding box center [1004, 18] width 442 height 35
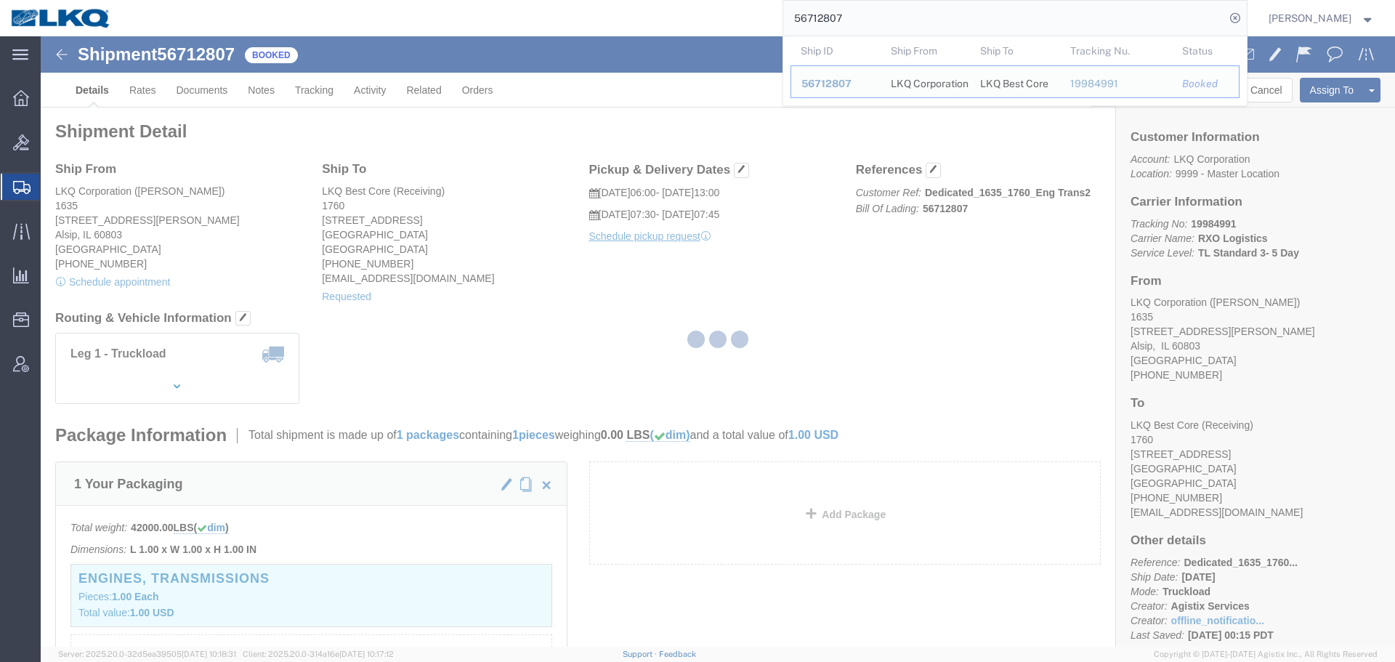
paste input "796"
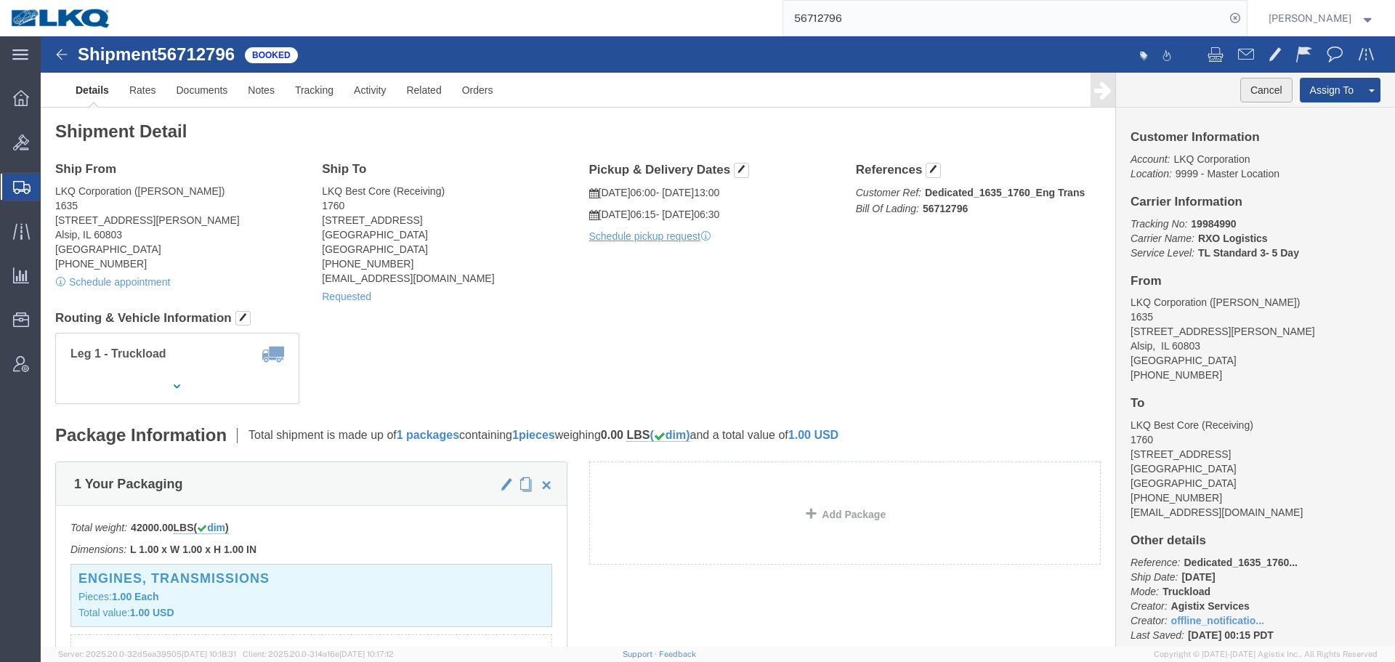
click button "Cancel"
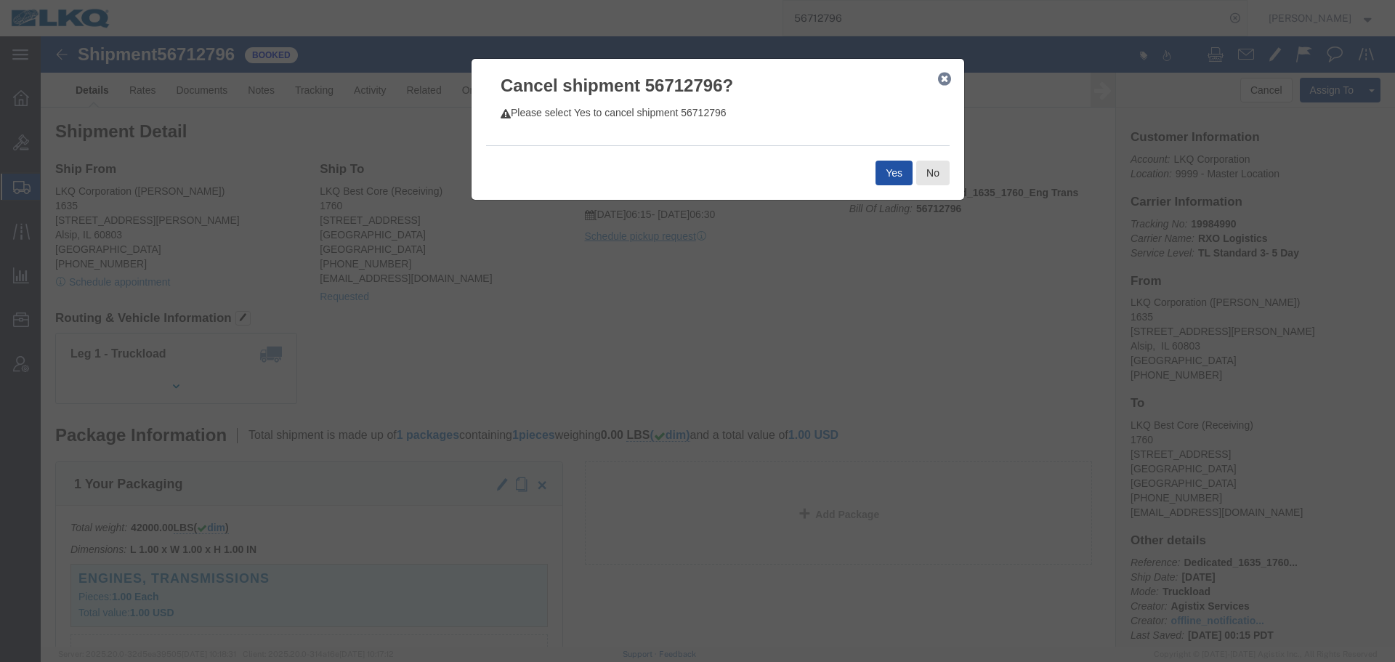
click button "Yes"
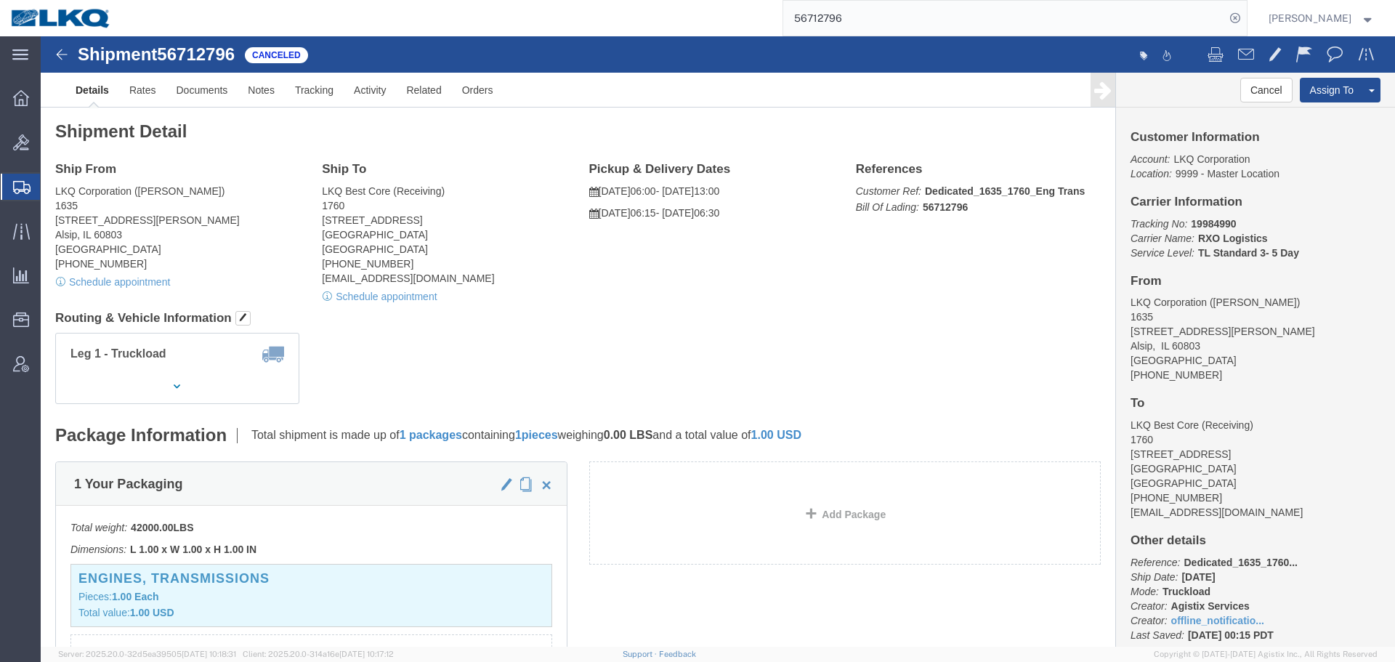
click at [902, 25] on input "56712796" at bounding box center [1004, 18] width 442 height 35
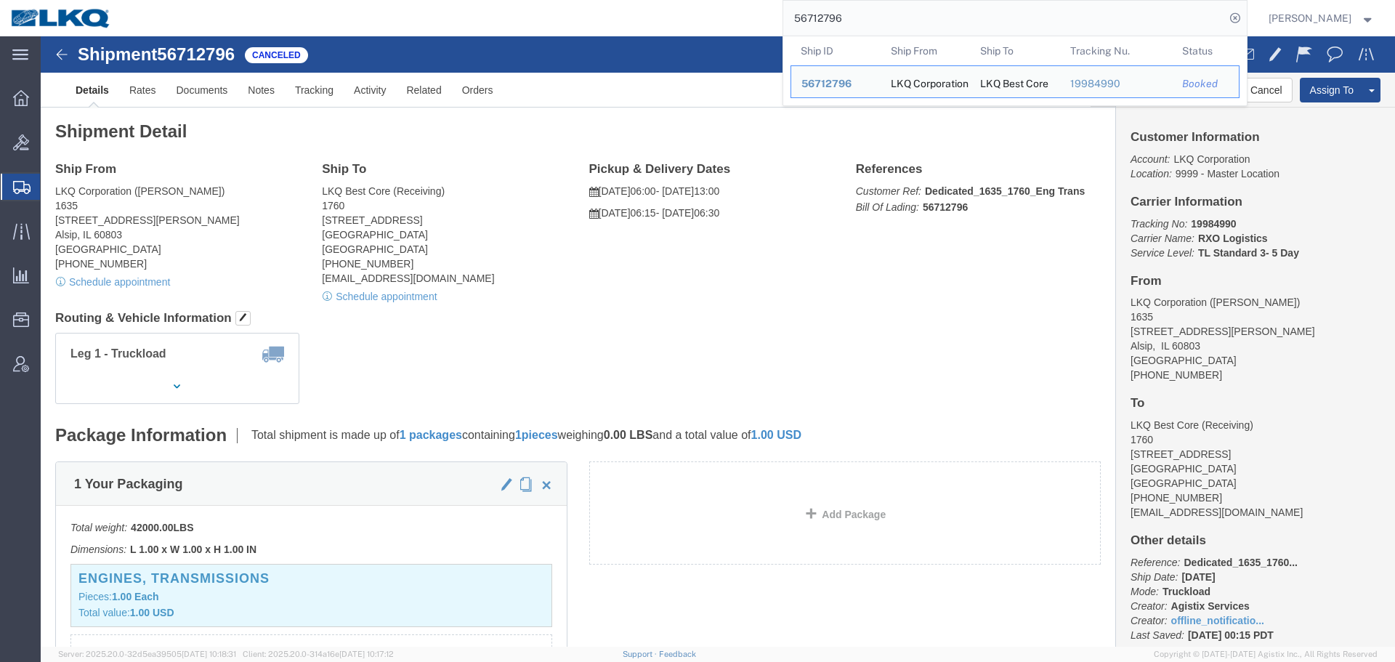
paste input "807"
click at [863, 5] on input "56712807" at bounding box center [1004, 18] width 442 height 35
paste input "790"
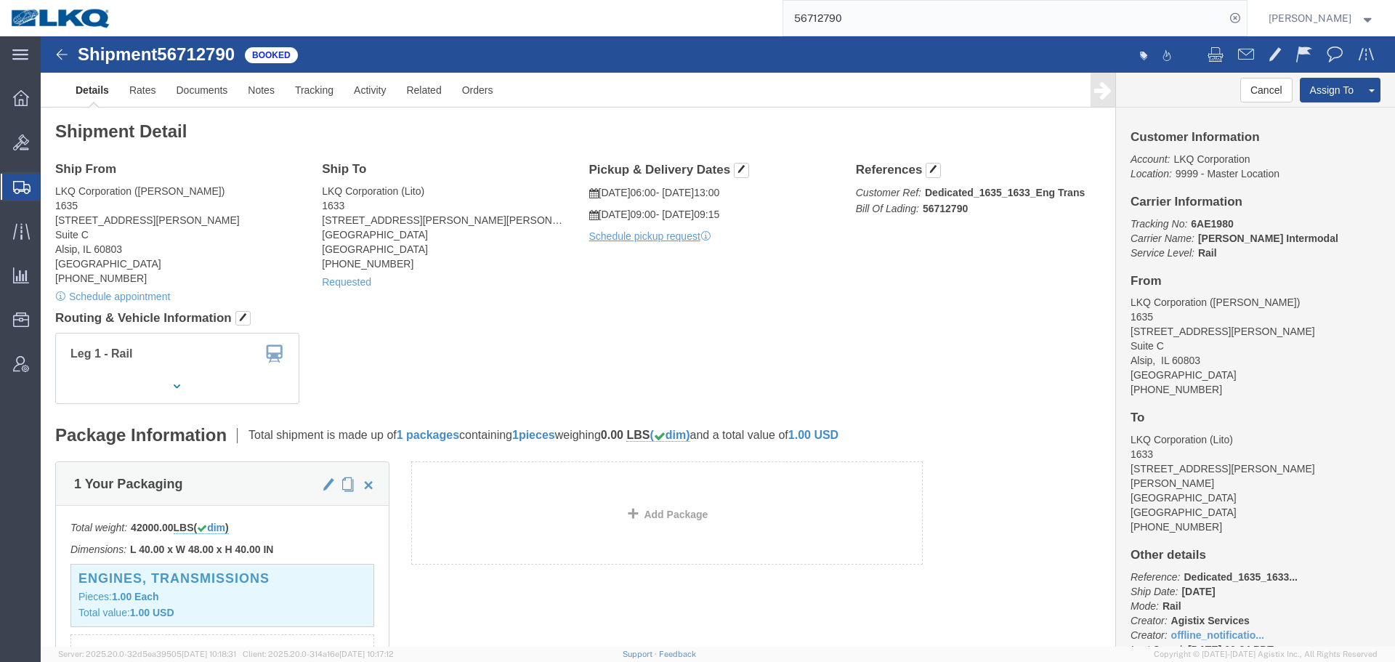
click at [918, 22] on input "56712790" at bounding box center [1004, 18] width 442 height 35
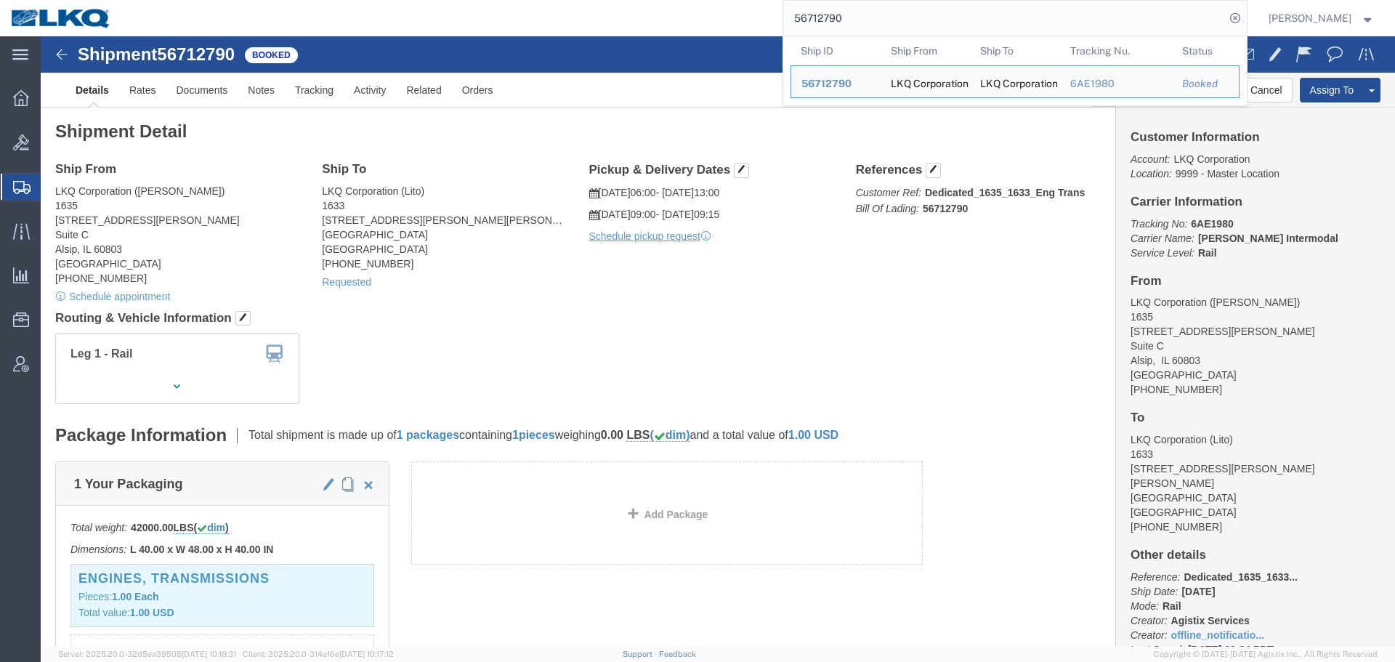
paste input "search"
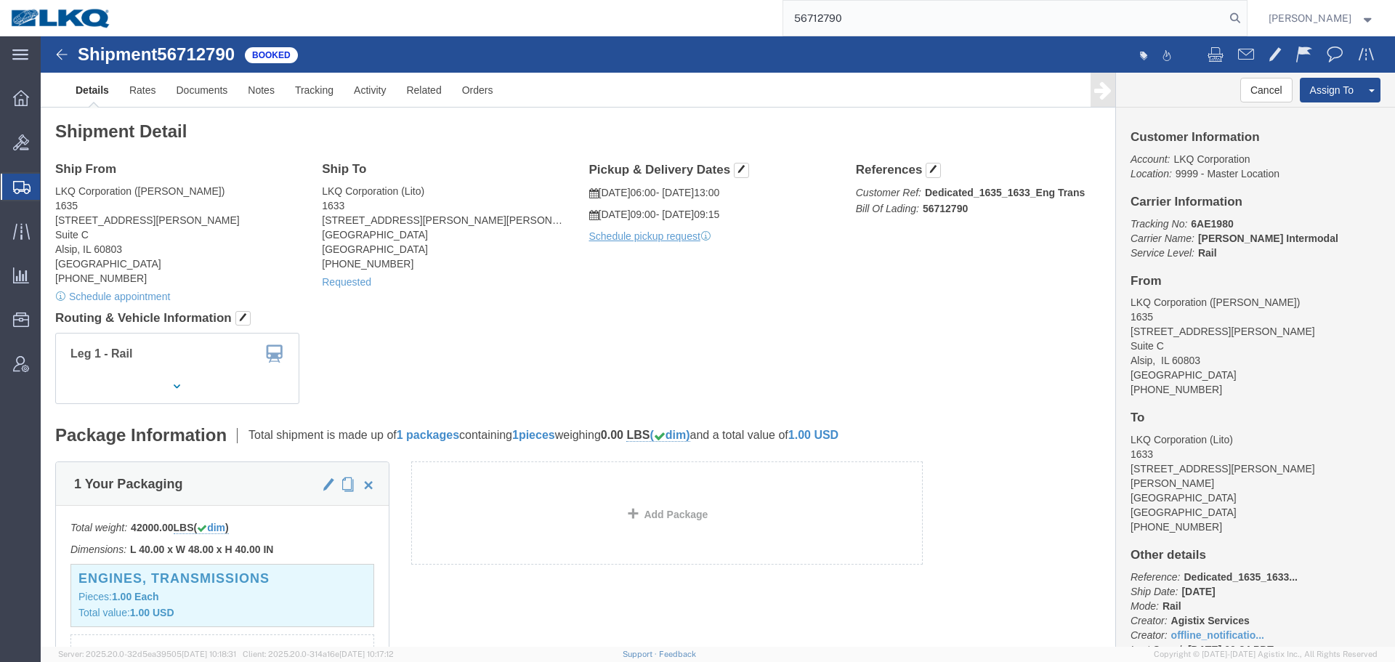
click div "Ship From LKQ Corporation (John Herman) 1635 11800 S. Austin Ave. Suite C Alsip…"
click button "Cancel"
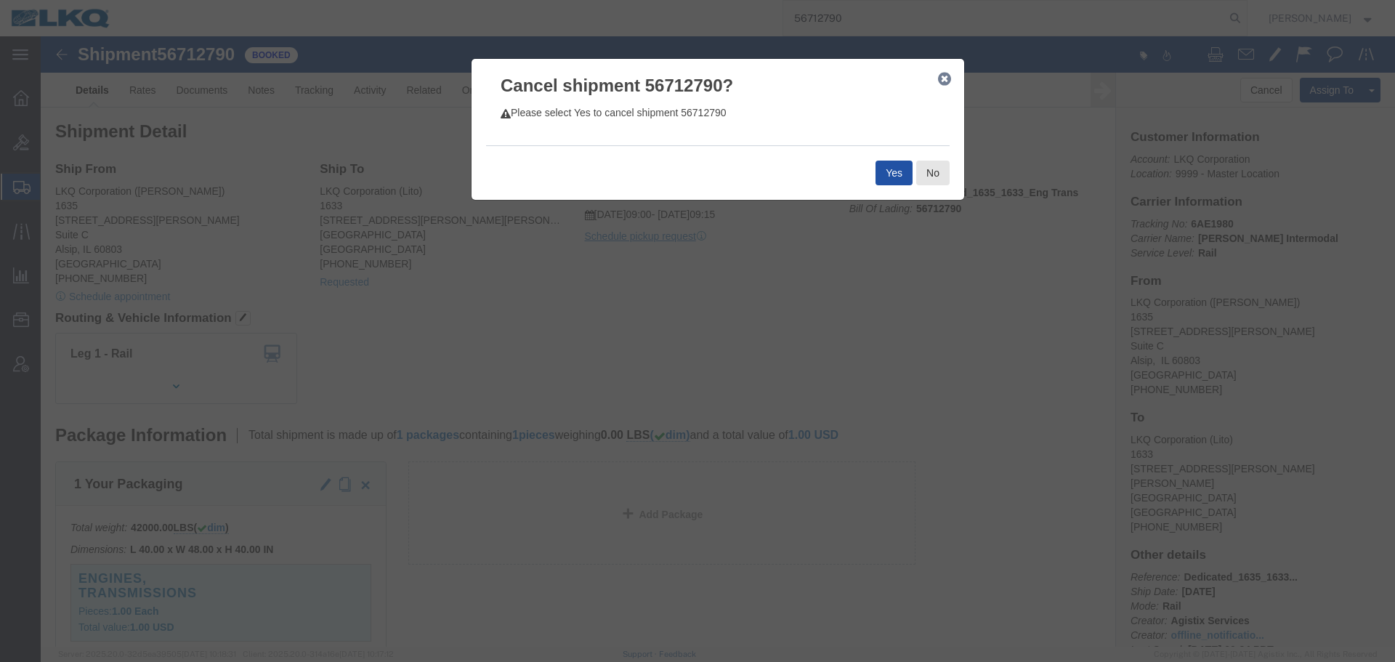
click button "Yes"
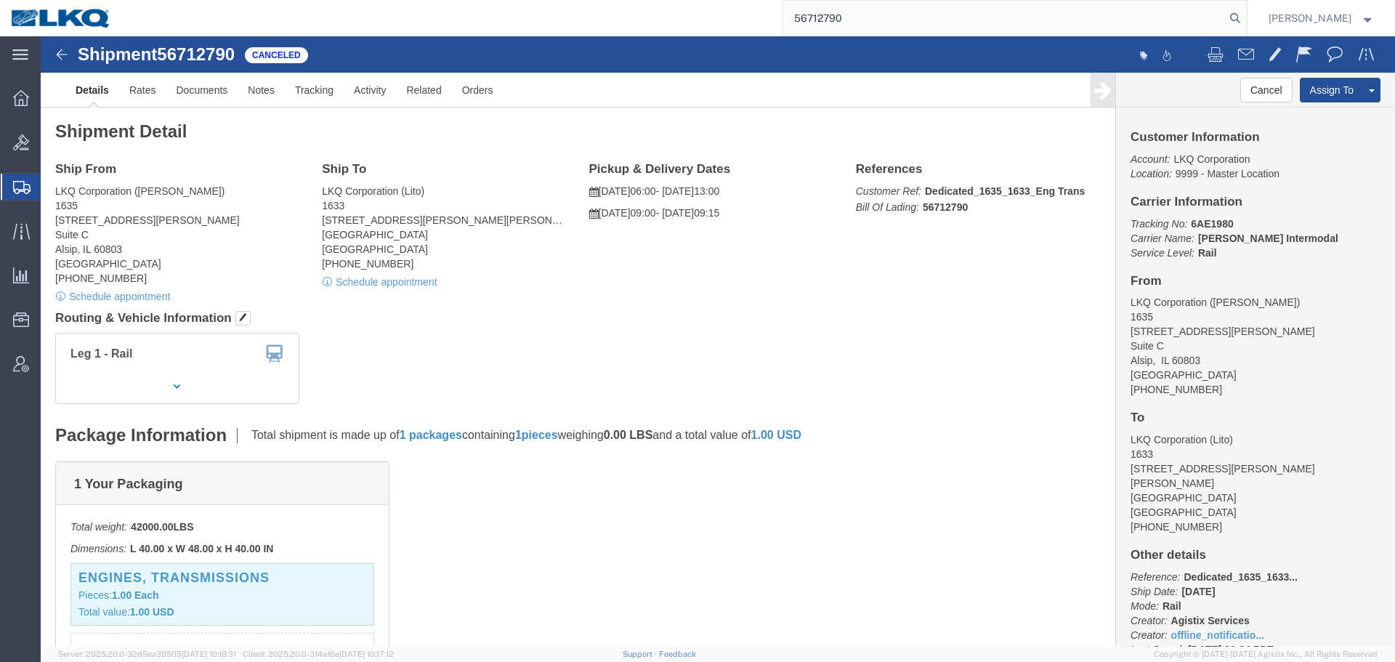
click at [875, 22] on input "56712790" at bounding box center [1004, 18] width 442 height 35
paste input "698911"
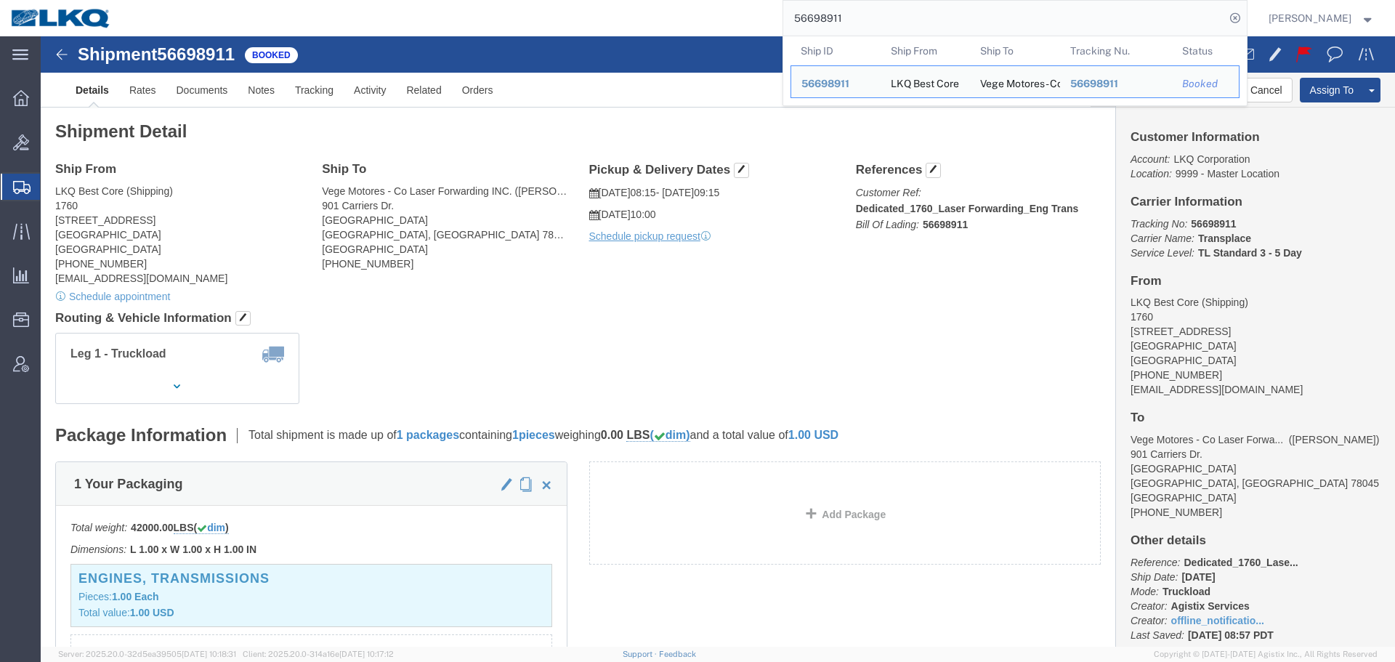
drag, startPoint x: 1043, startPoint y: 261, endPoint x: 1105, endPoint y: 230, distance: 69.5
click div "Ship From LKQ Best Core (Shipping) 1760 1710 West Mount Houston Road Houston, T…"
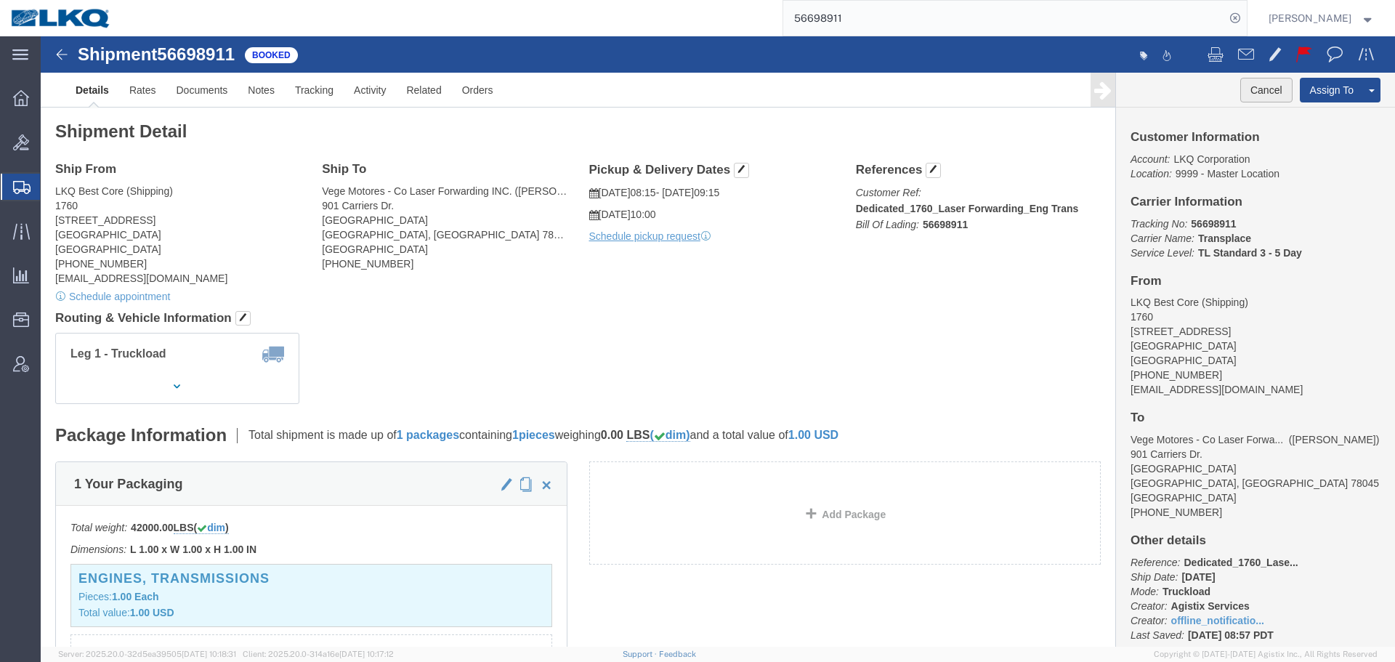
click button "Cancel"
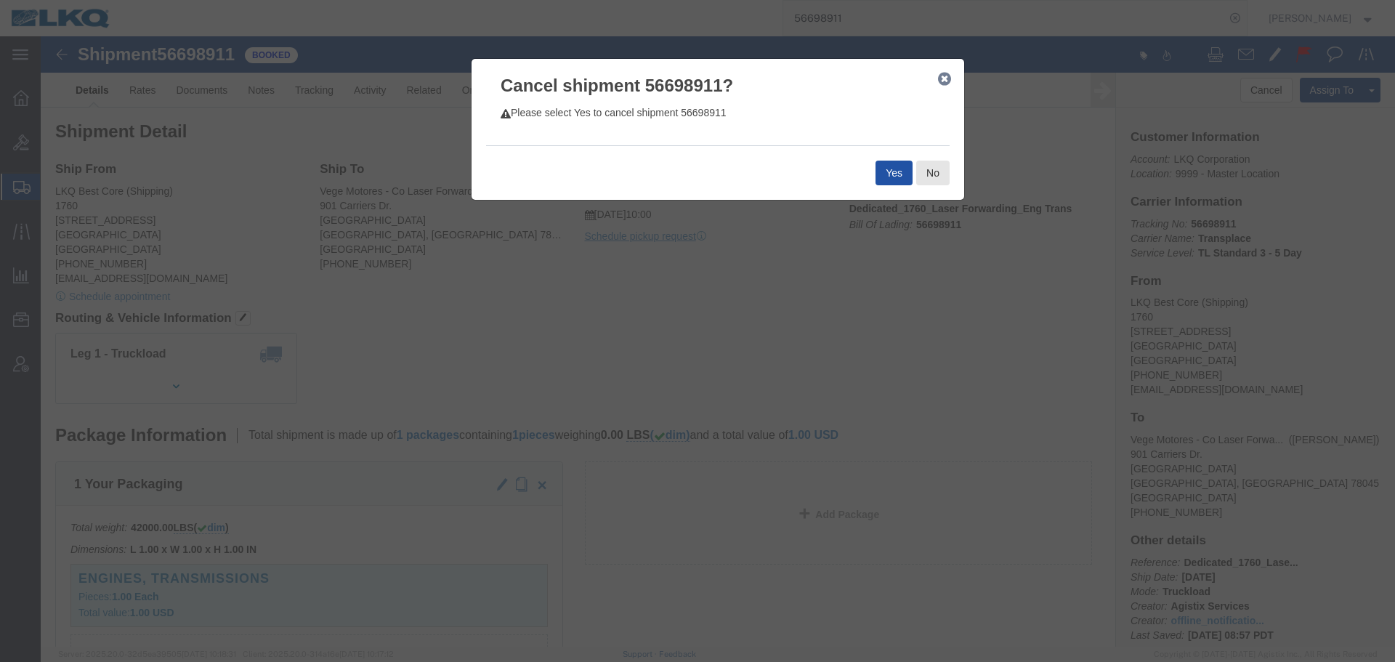
click button "Yes"
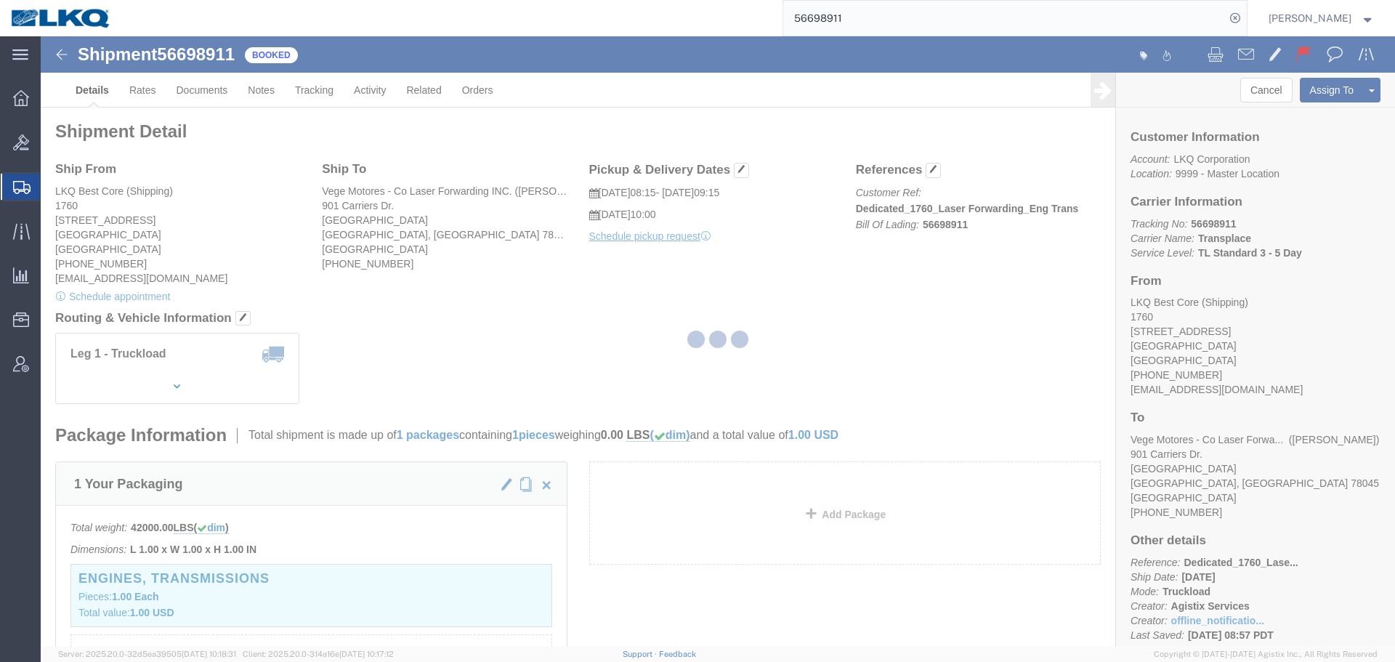
click at [928, 20] on input "56698911" at bounding box center [1004, 18] width 442 height 35
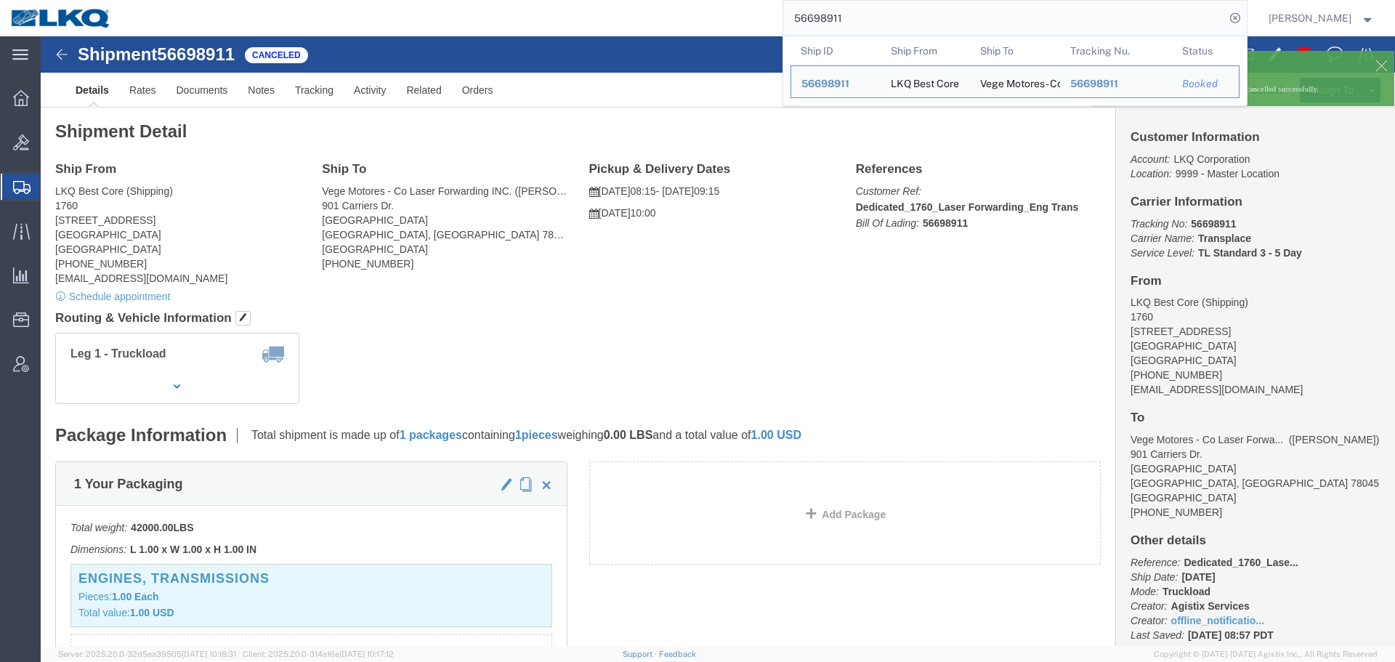
click div "Shipment Detail Ship From LKQ Best Core (Shipping) 1760 1710 West Mount Houston…"
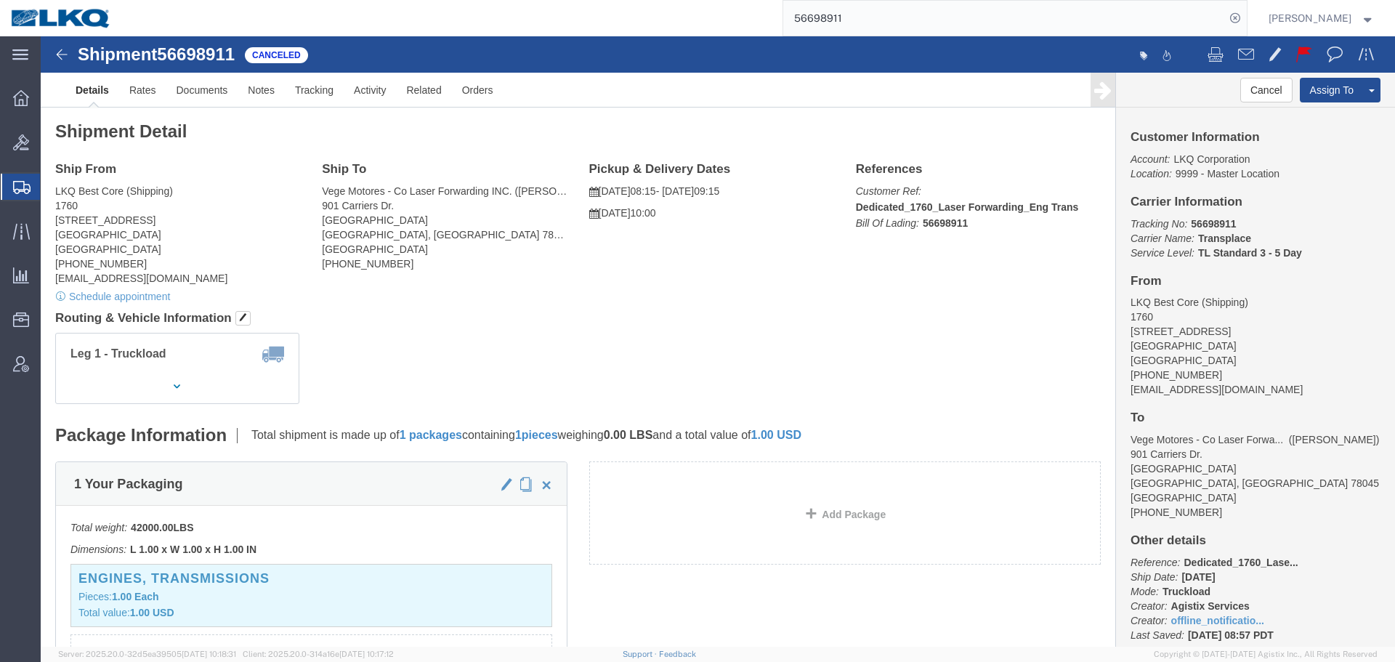
click div "Leg 1 - Truckload Vehicle 1: Standard Dry Van Number of trucks: 1"
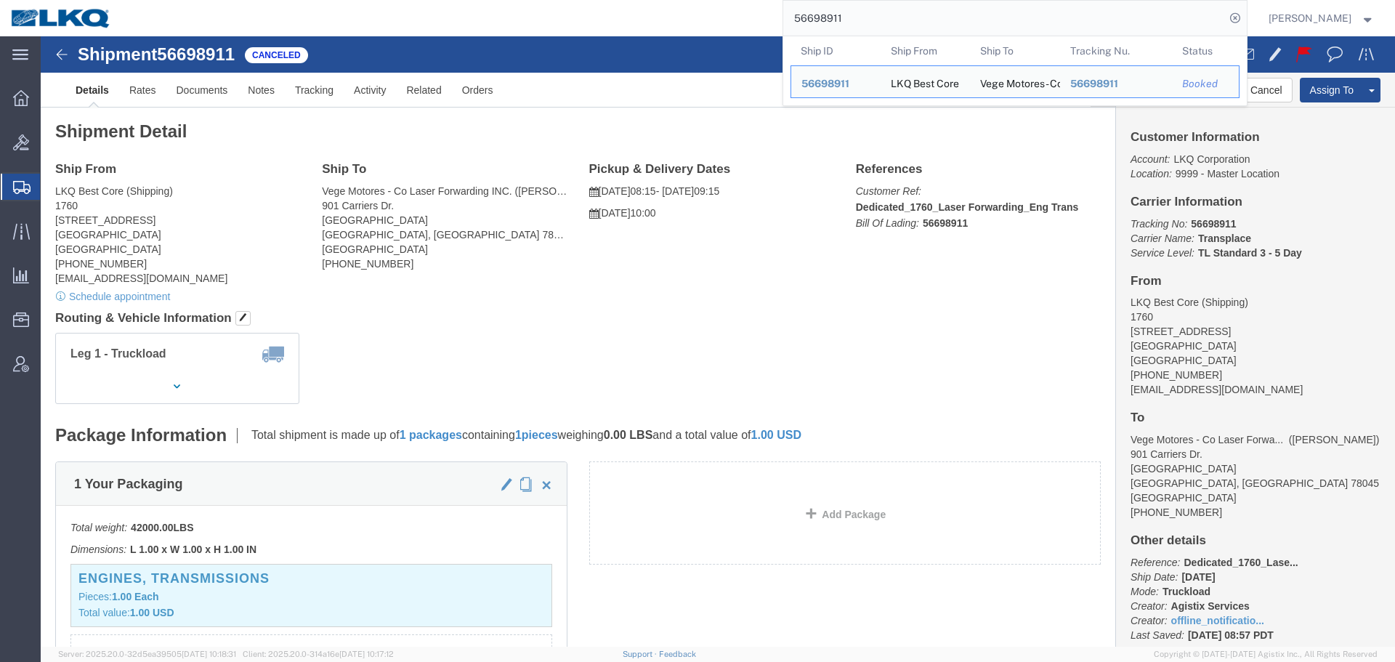
click at [923, 29] on input "56698911" at bounding box center [1004, 18] width 442 height 35
paste input "7065259"
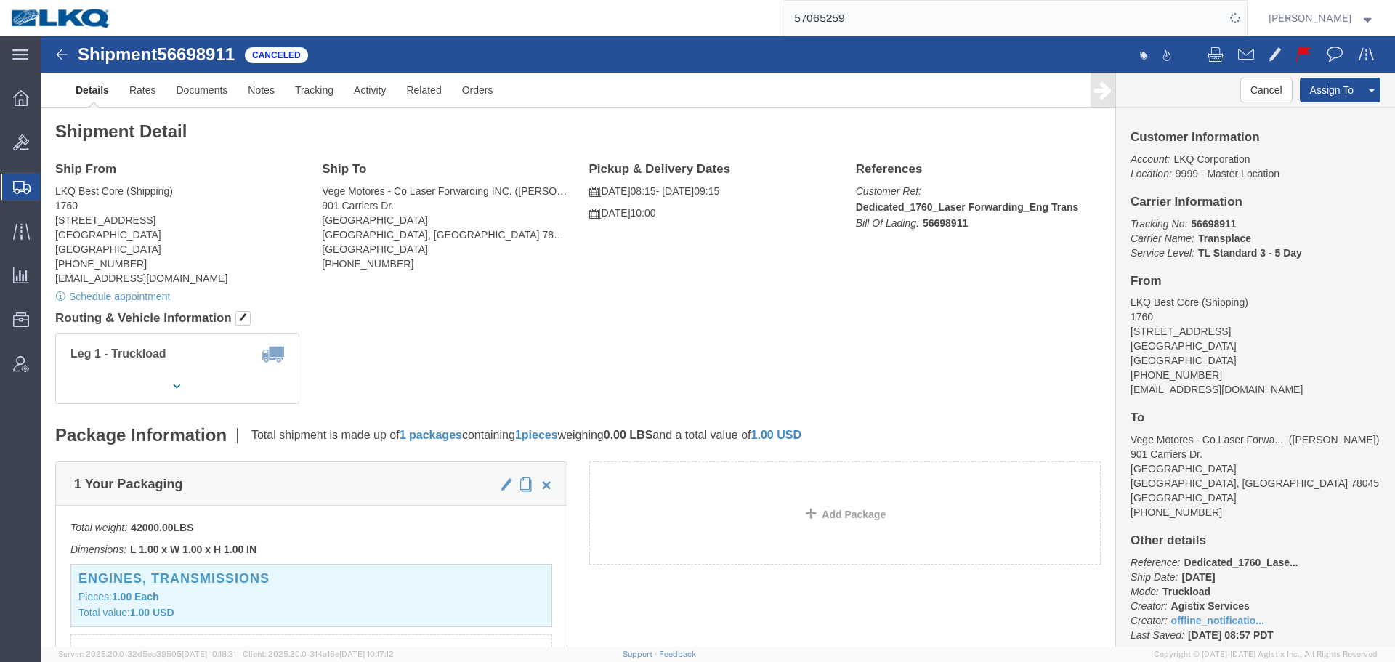
click div "Shipment Detail Ship From LKQ Best Core (Shipping) 1760 1710 West Mount Houston…"
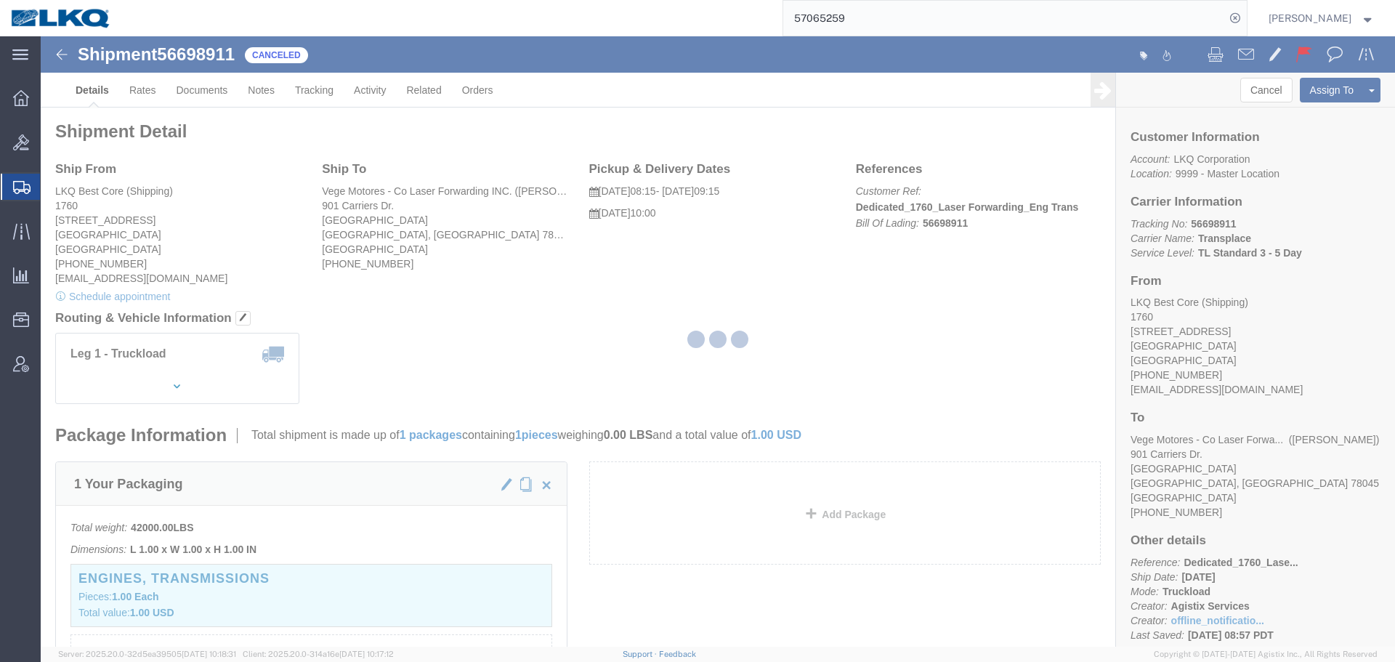
click at [793, 328] on div at bounding box center [718, 341] width 1354 height 610
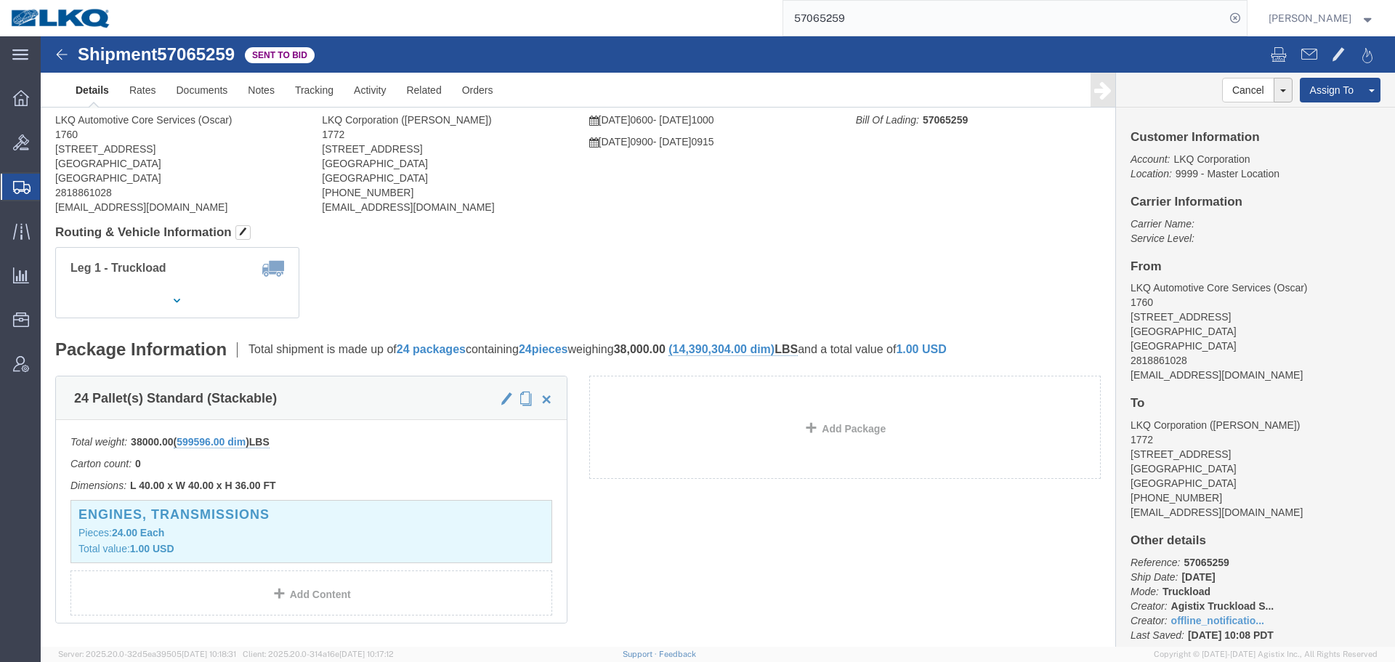
click div "Shipment Detail Ship From LKQ Automotive Core Services (Oscar) 1760 1714 West M…"
click div "Leg 1 - Truckload Vehicle 1: Standard Dry Van (53 Feet) Number of trucks: 1"
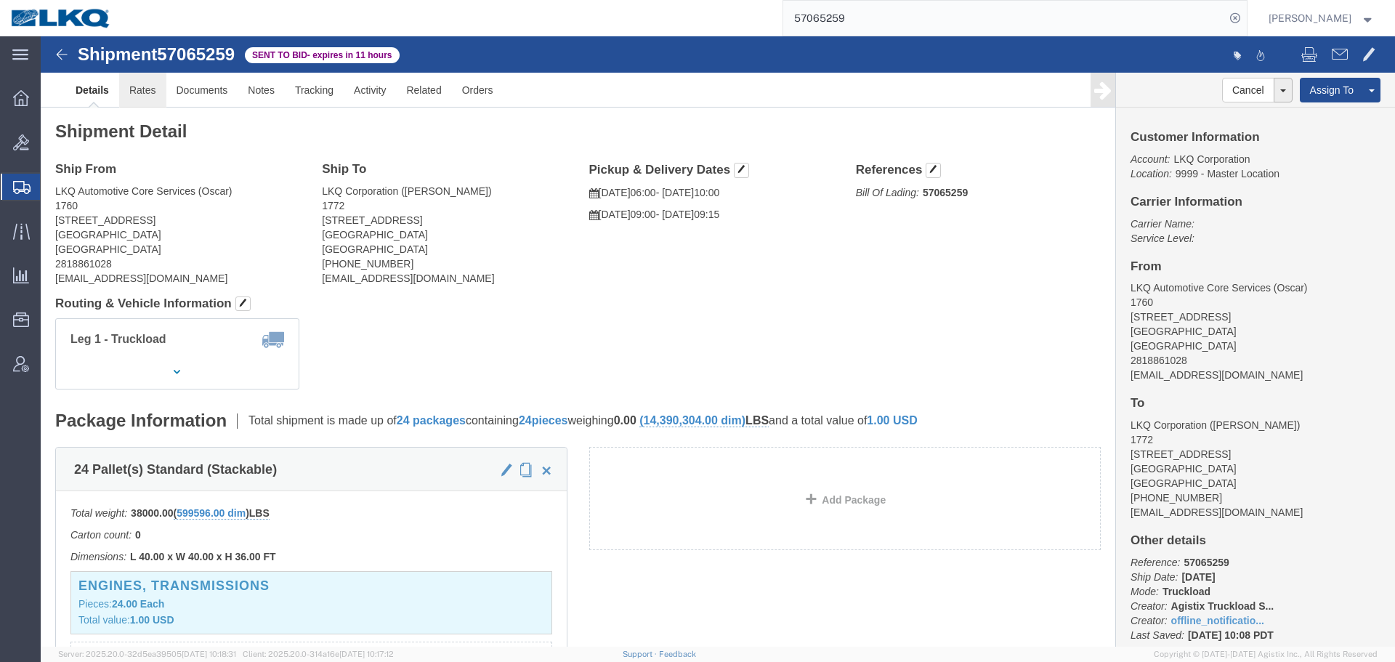
click link "Rates"
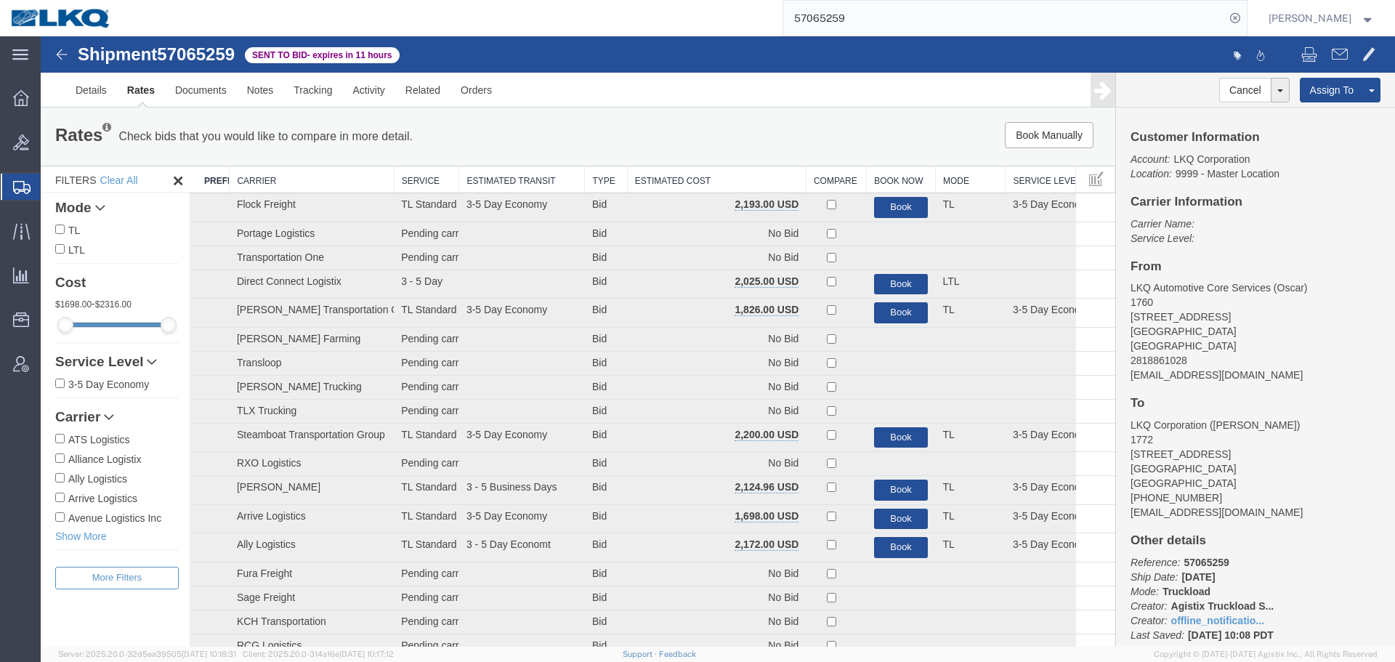
click at [700, 126] on div "Book Manually Pause Continue" at bounding box center [889, 135] width 445 height 26
click at [700, 181] on th "Estimated Cost" at bounding box center [716, 179] width 179 height 27
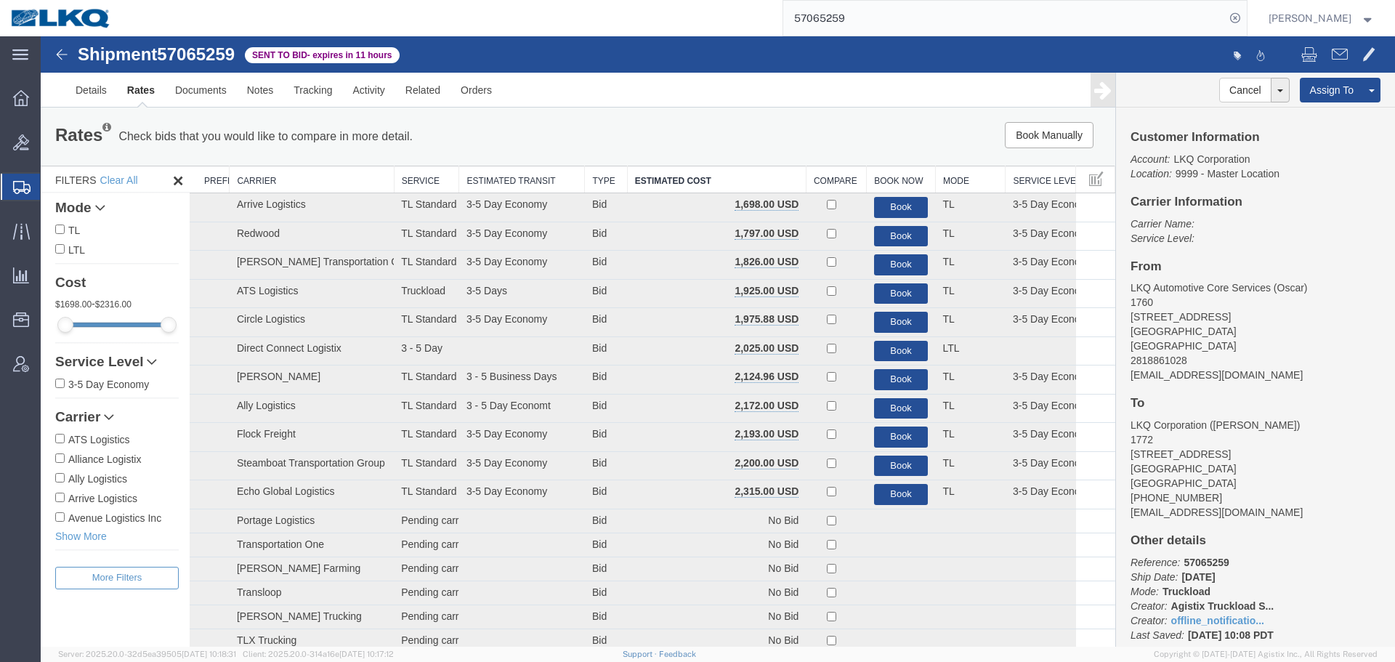
click at [705, 137] on div "Book Manually Pause Continue" at bounding box center [889, 135] width 445 height 26
click at [692, 141] on div "Book Manually Pause Continue" at bounding box center [889, 135] width 445 height 26
click at [278, 89] on link "Notes" at bounding box center [260, 90] width 47 height 35
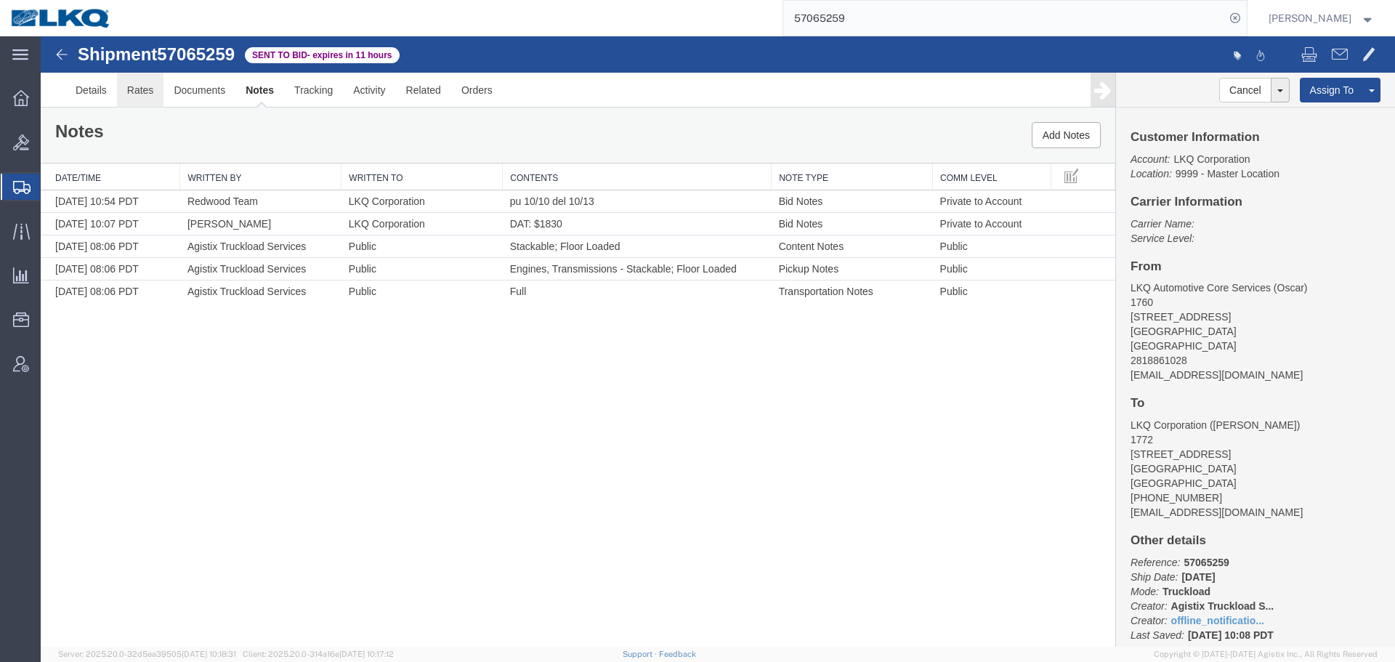
click at [151, 99] on link "Rates" at bounding box center [140, 90] width 47 height 35
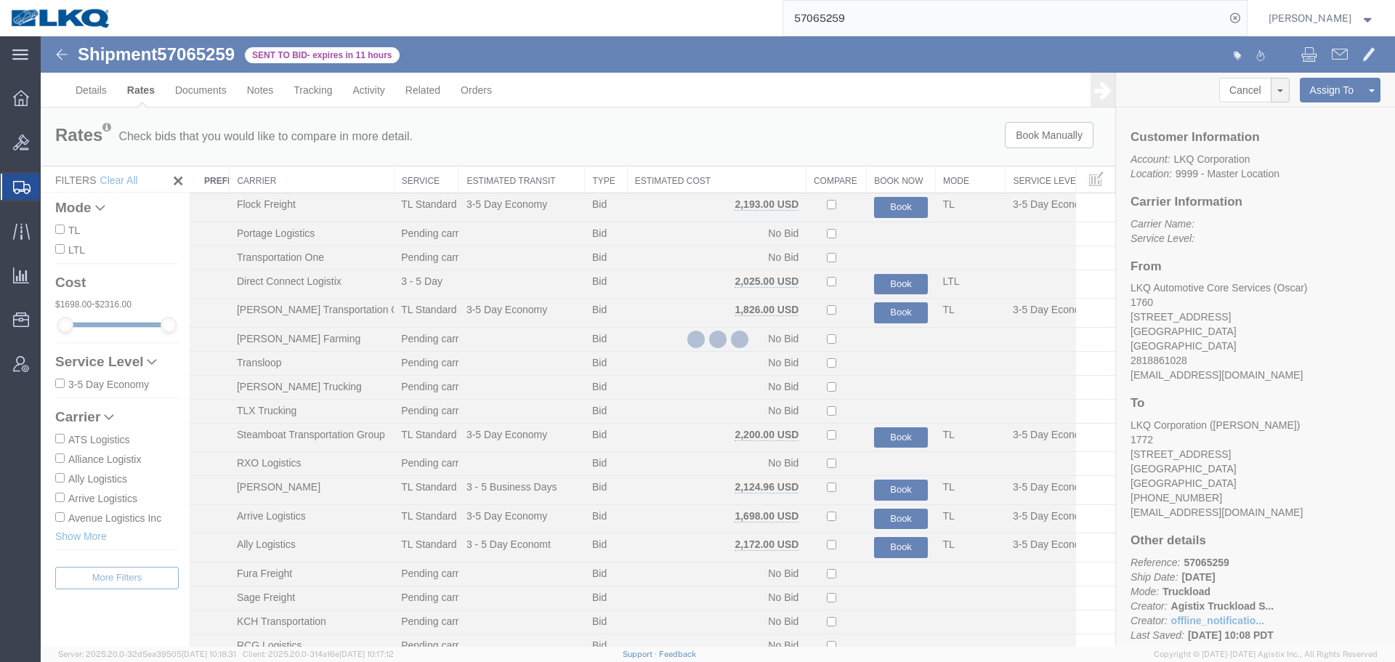
click at [700, 186] on div at bounding box center [718, 341] width 1354 height 610
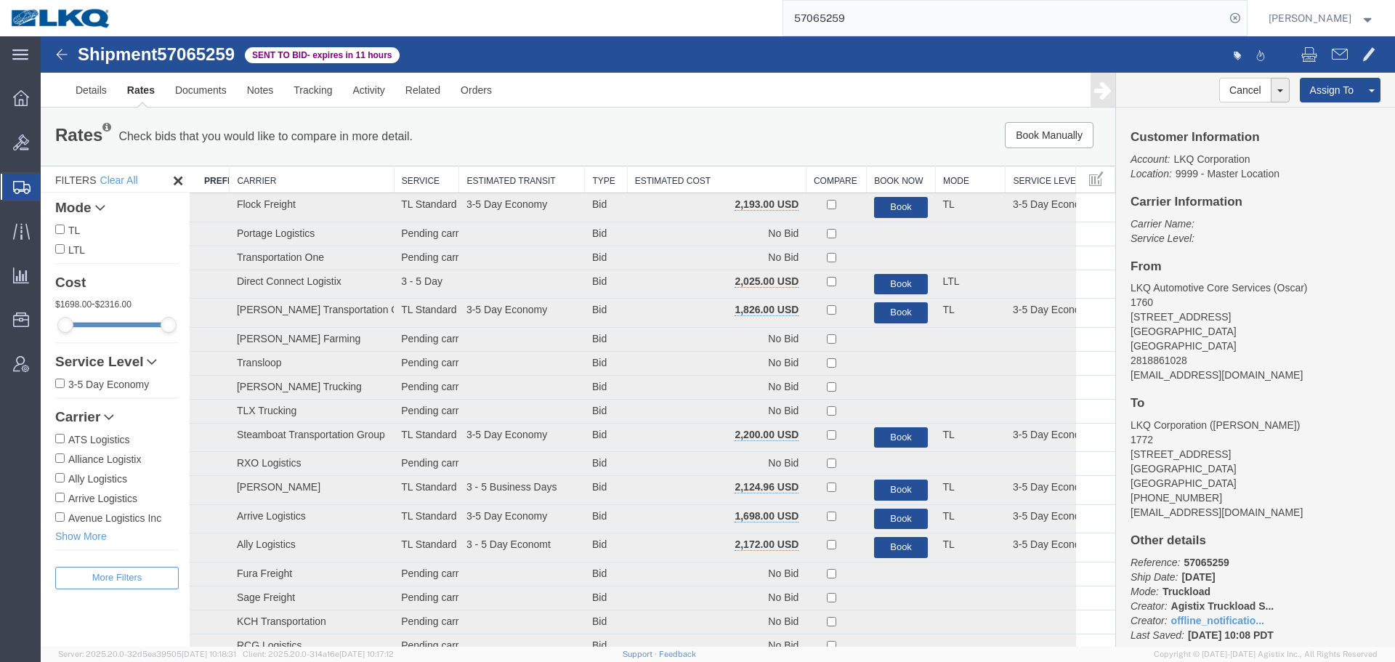
click at [697, 182] on th "Estimated Cost" at bounding box center [716, 179] width 179 height 27
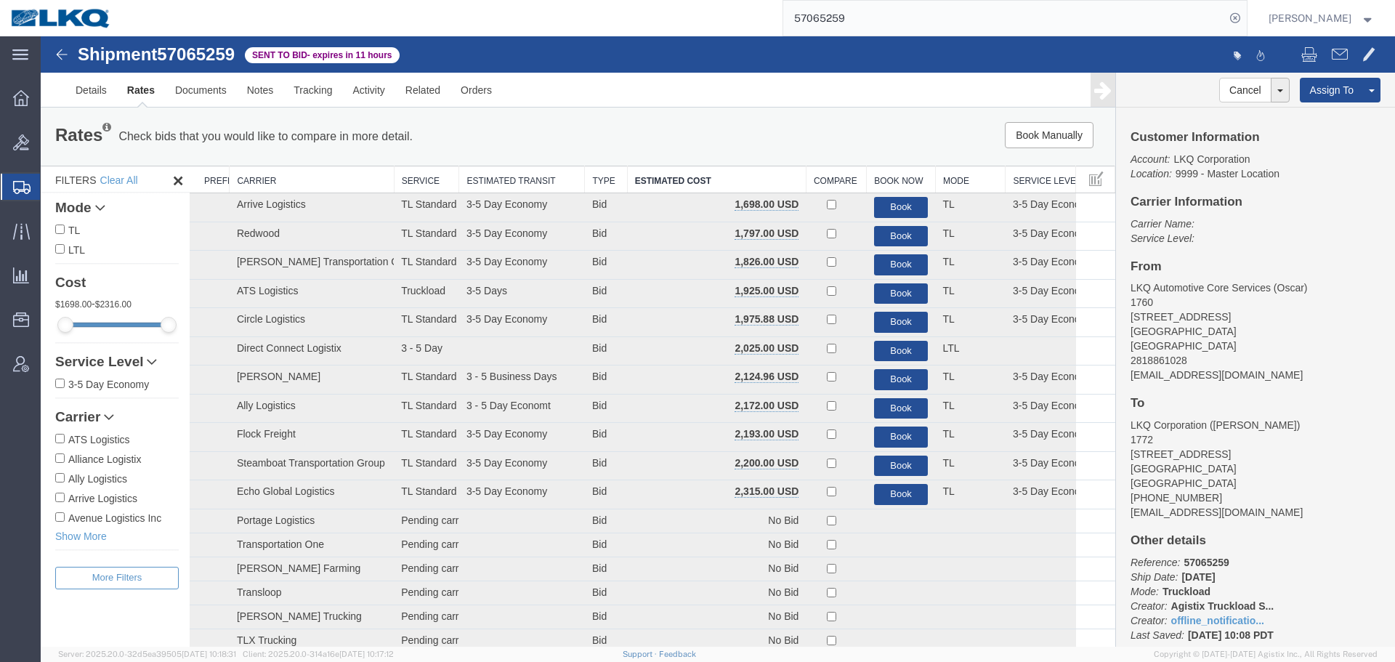
click at [753, 123] on div "Book Manually Pause Continue" at bounding box center [889, 135] width 445 height 26
click at [737, 73] on ul "Details Rates Documents Notes Tracking Activity Related Orders" at bounding box center [717, 90] width 1305 height 34
click at [709, 54] on div "Shipment 57065259 39 of 39 Sent to Bid - expires in 11 hours" at bounding box center [380, 59] width 676 height 28
click at [857, 108] on div "Rates Check bids that you would like to compare in more detail. Compare Filter …" at bounding box center [578, 137] width 1074 height 58
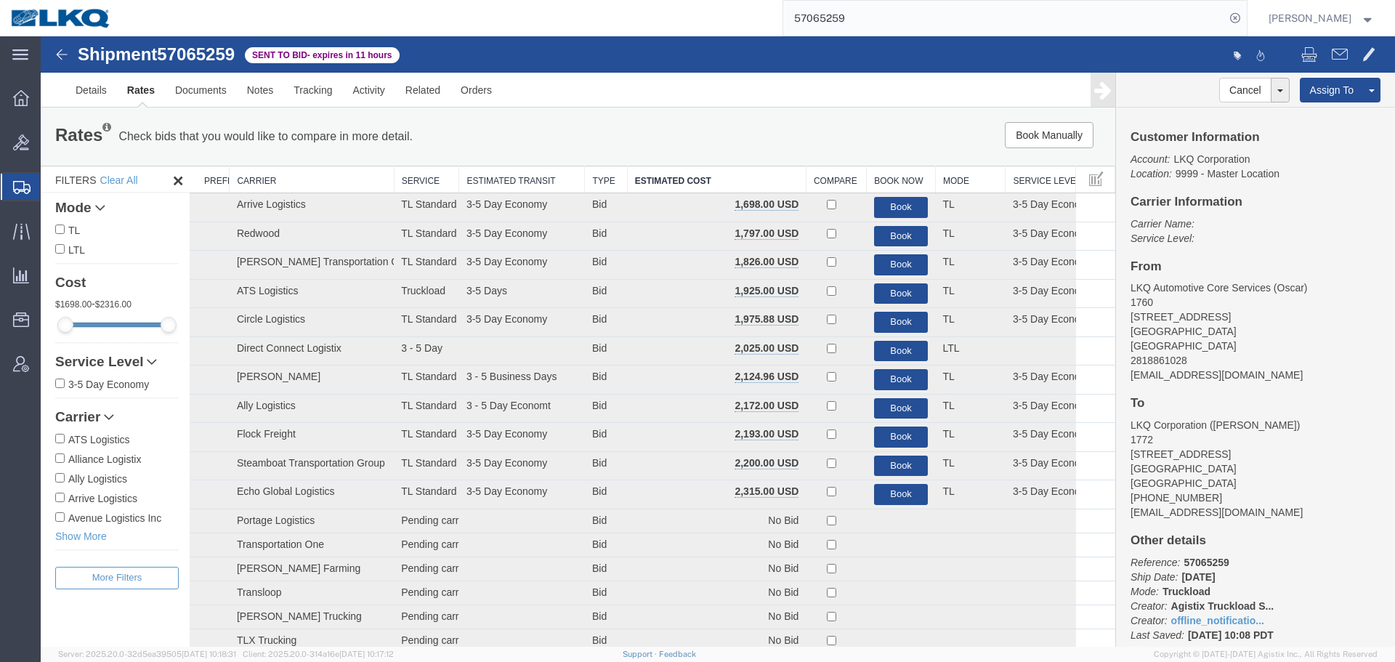
click at [854, 86] on ul "Details Rates Documents Notes Tracking Activity Related Orders" at bounding box center [717, 90] width 1305 height 34
click at [912, 17] on input "57065259" at bounding box center [1004, 18] width 442 height 35
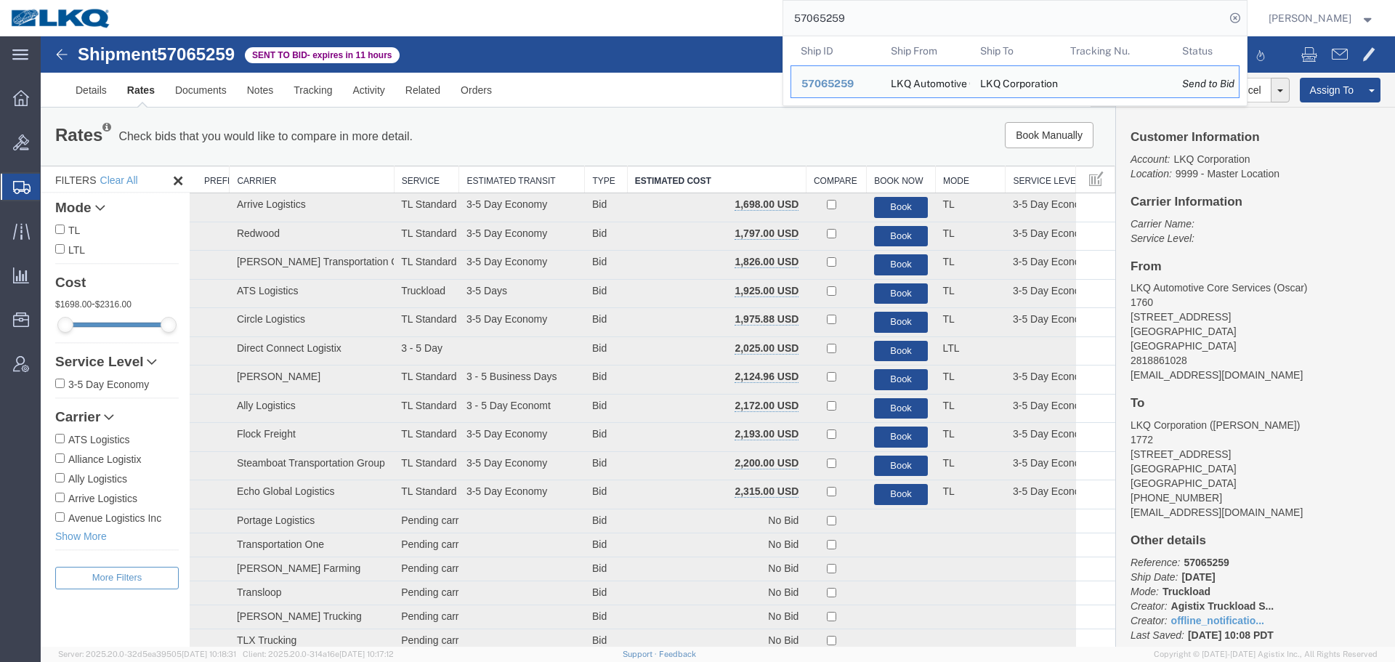
paste input "7464"
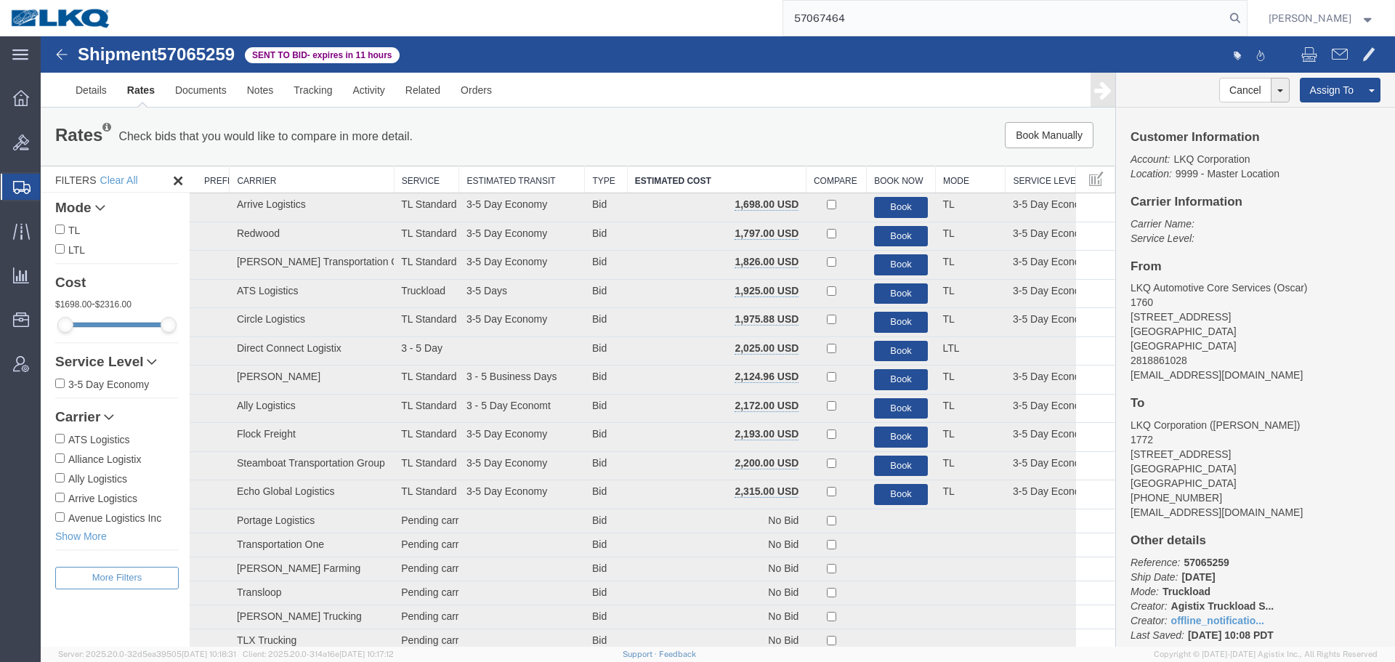
type input "57067464"
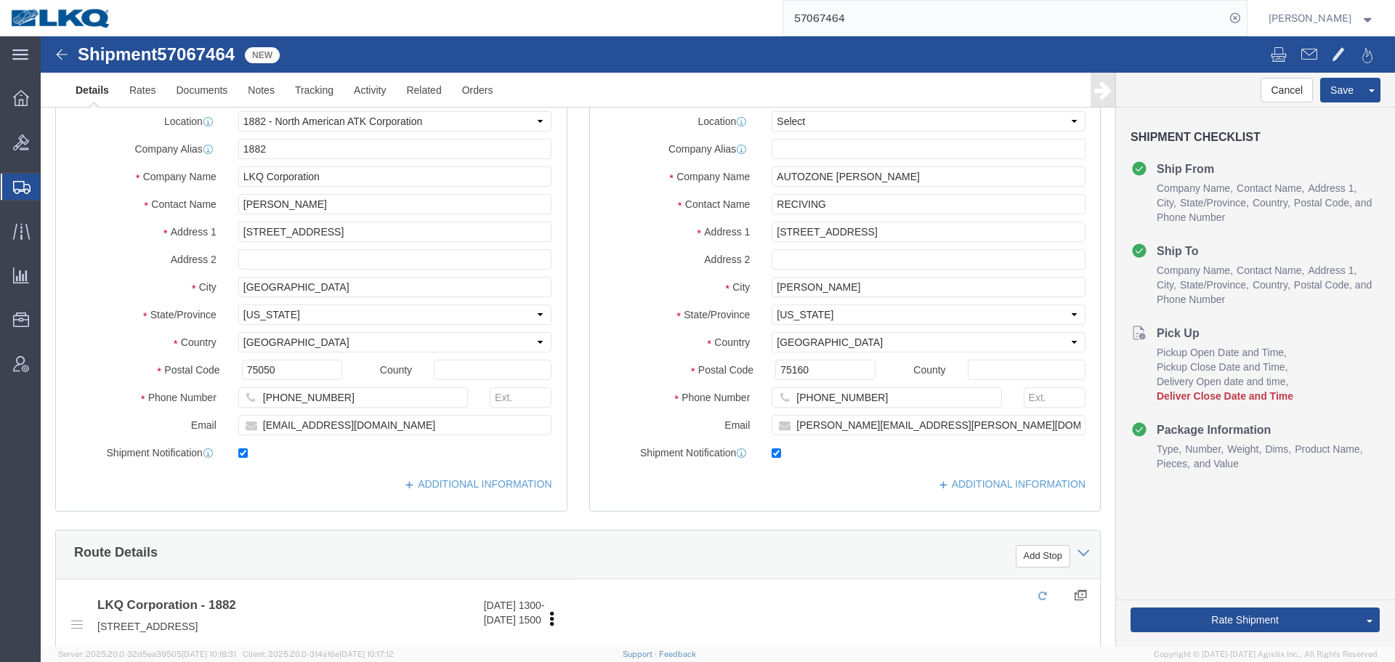
select select "27708"
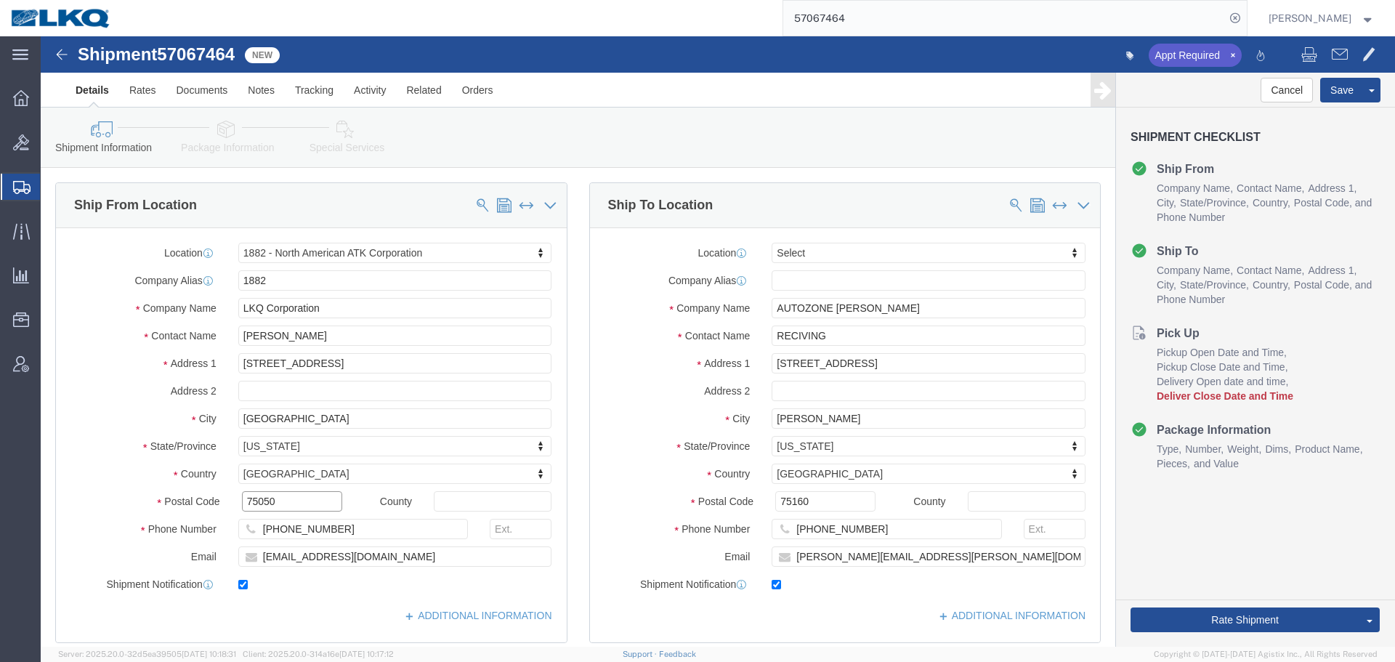
click input "75050"
click input "75160"
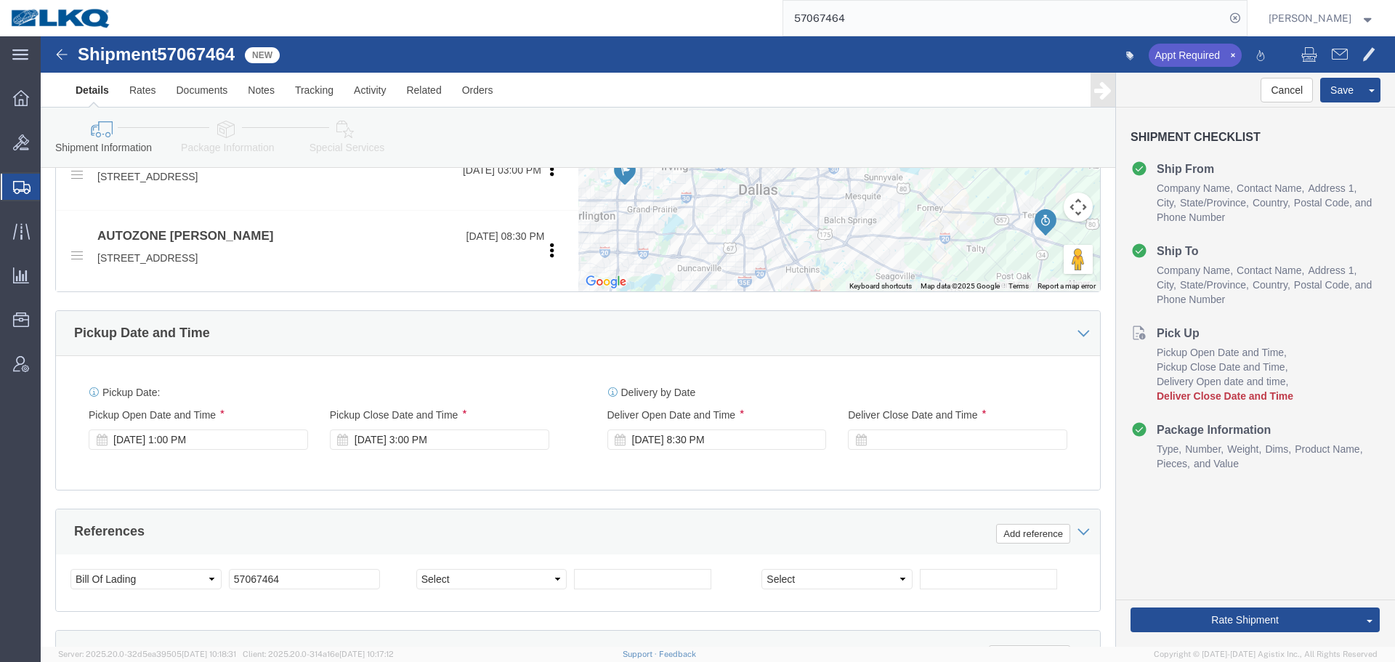
scroll to position [436, 0]
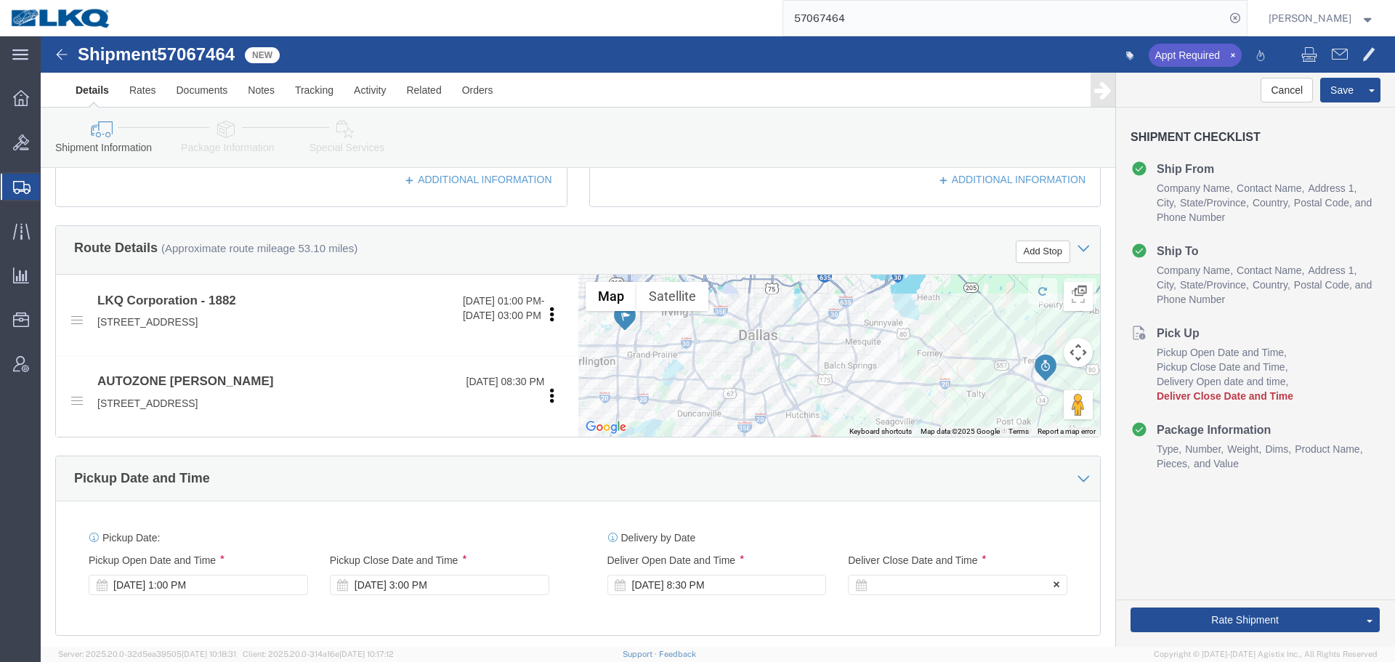
click div
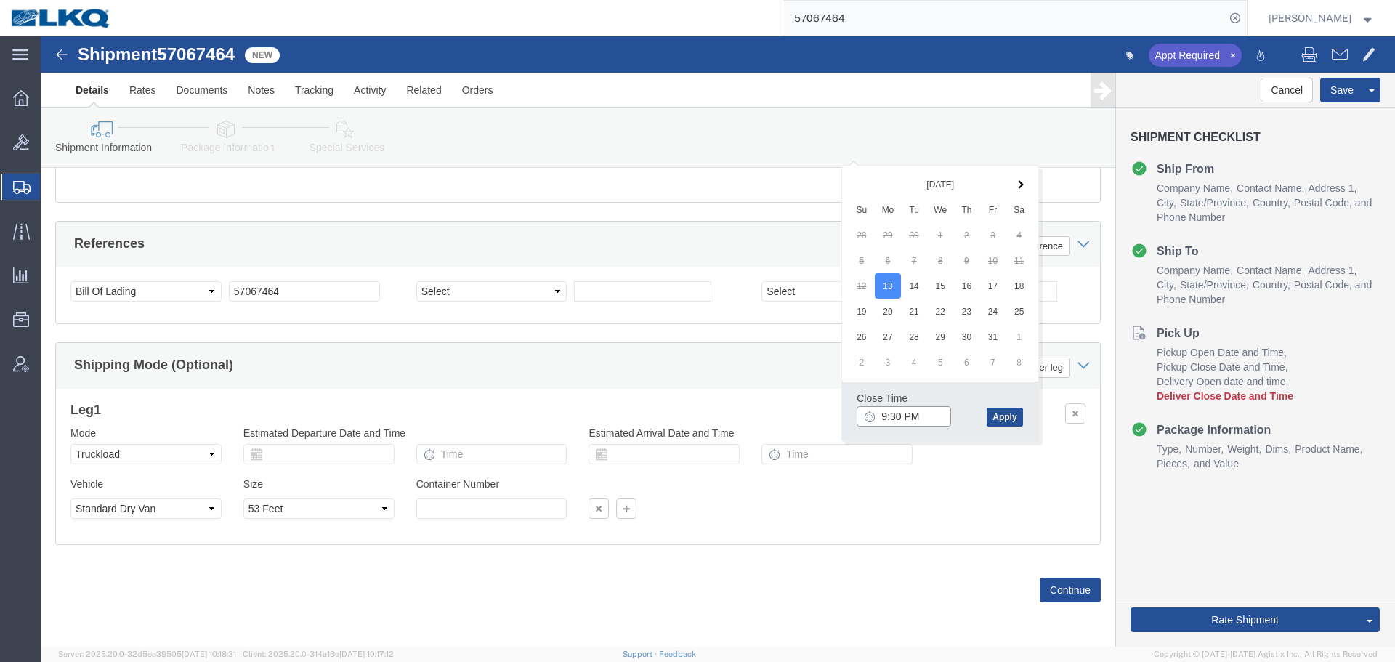
click input "9:30 PM"
type input "8:31 AM"
click button "Apply"
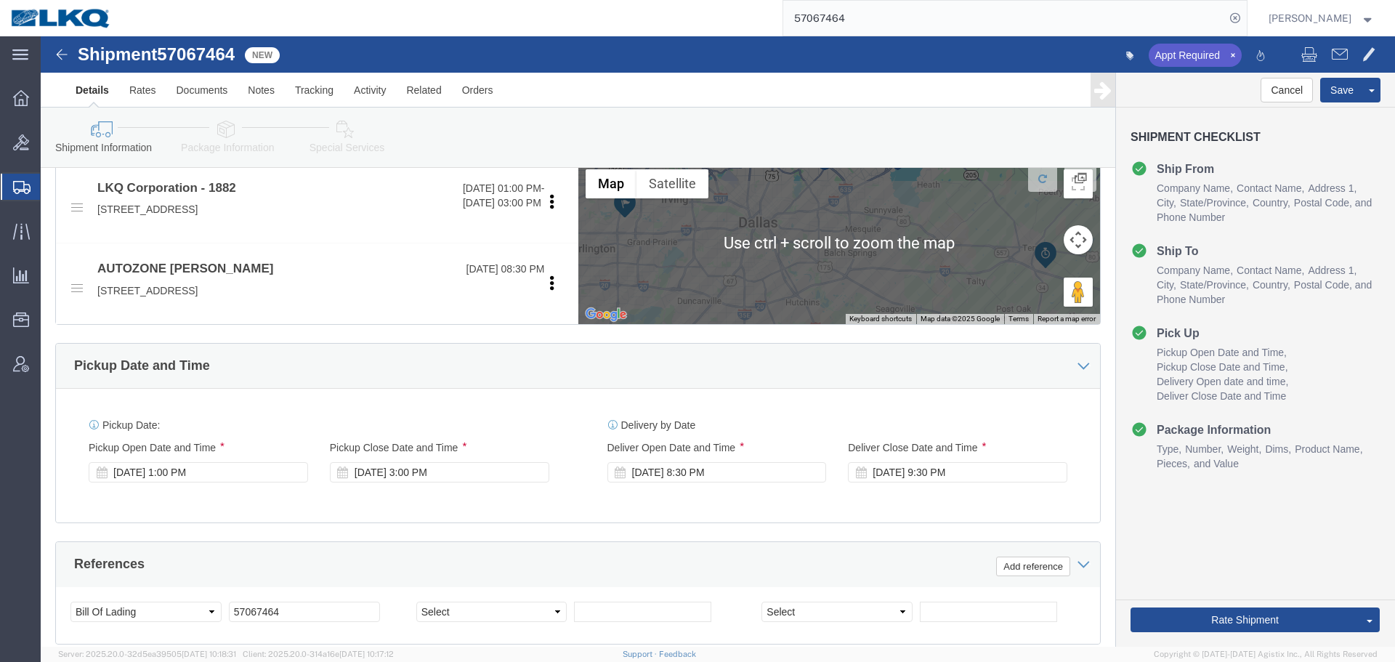
scroll to position [433, 0]
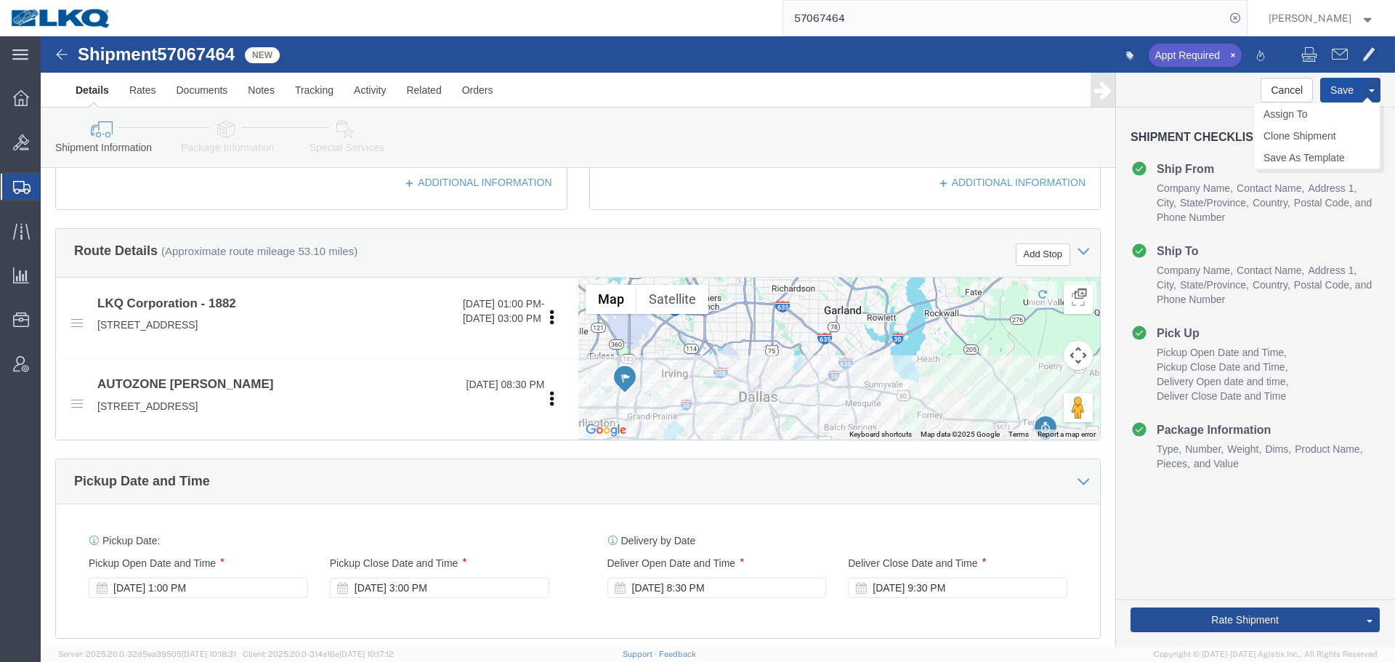
click button "Save"
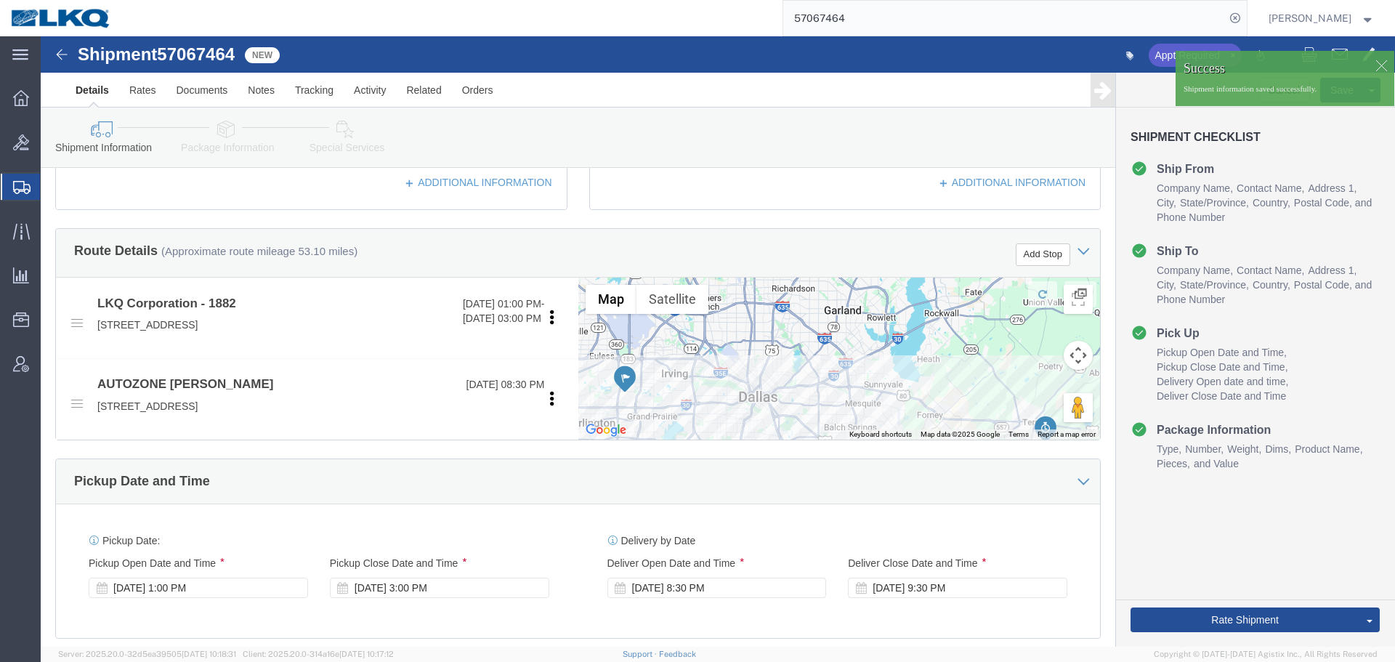
click div
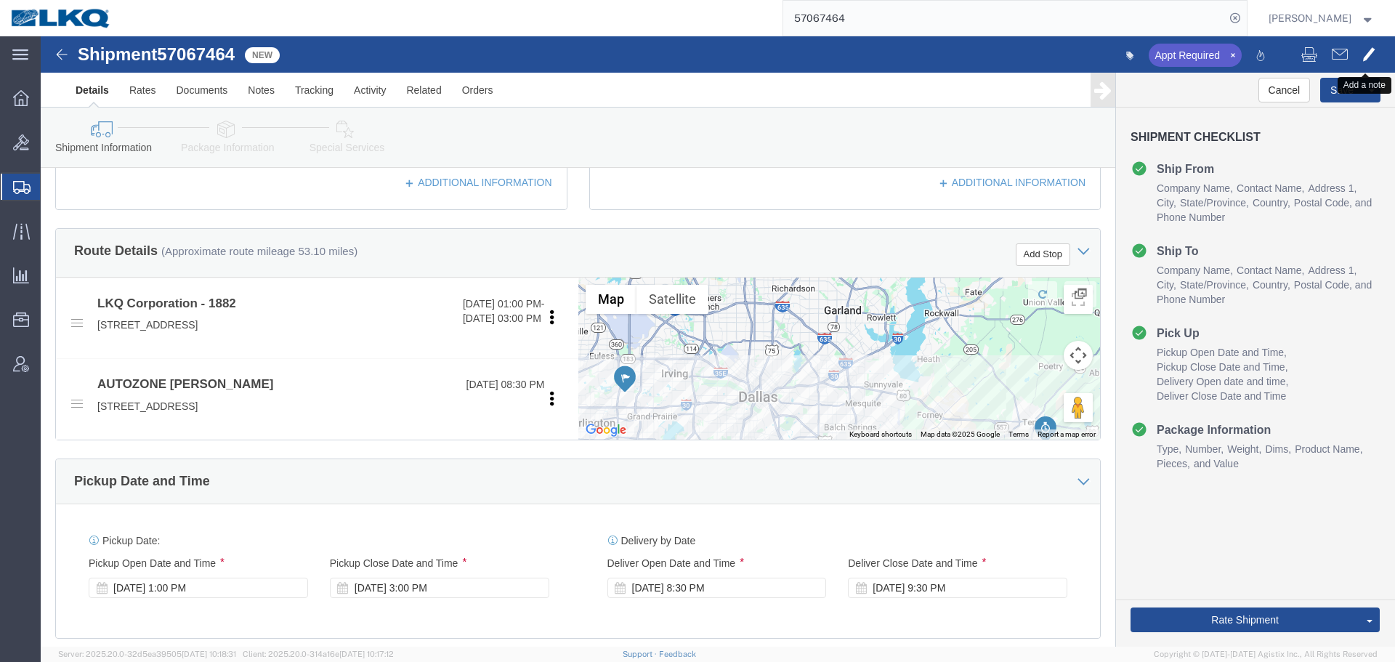
click span
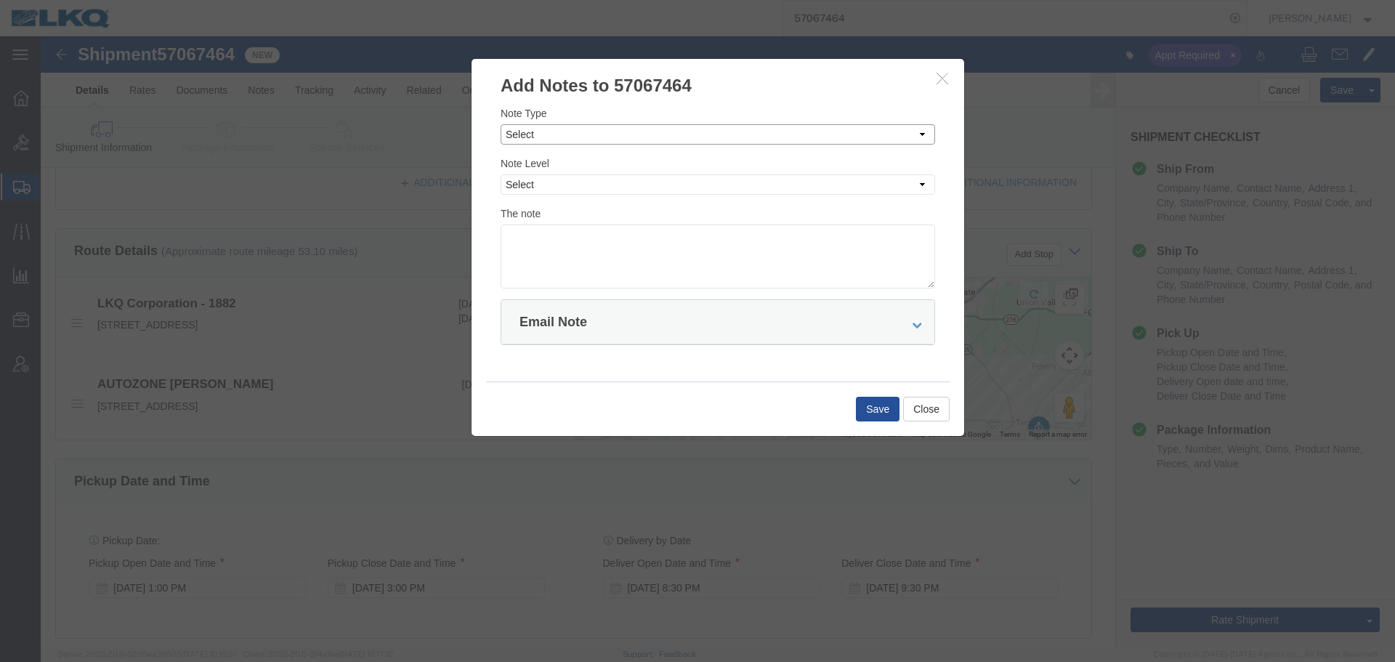
click select "Select Approval Bid Notes Carrier Change Notes Claim Notes Content Hazmat Notes…"
select select "BID_NOTES"
click select "Select Approval Bid Notes Carrier Change Notes Claim Notes Content Hazmat Notes…"
click select "Select Private to Account Private to Vendor Public"
select select "PRIVATE_TO_ACCOUNT"
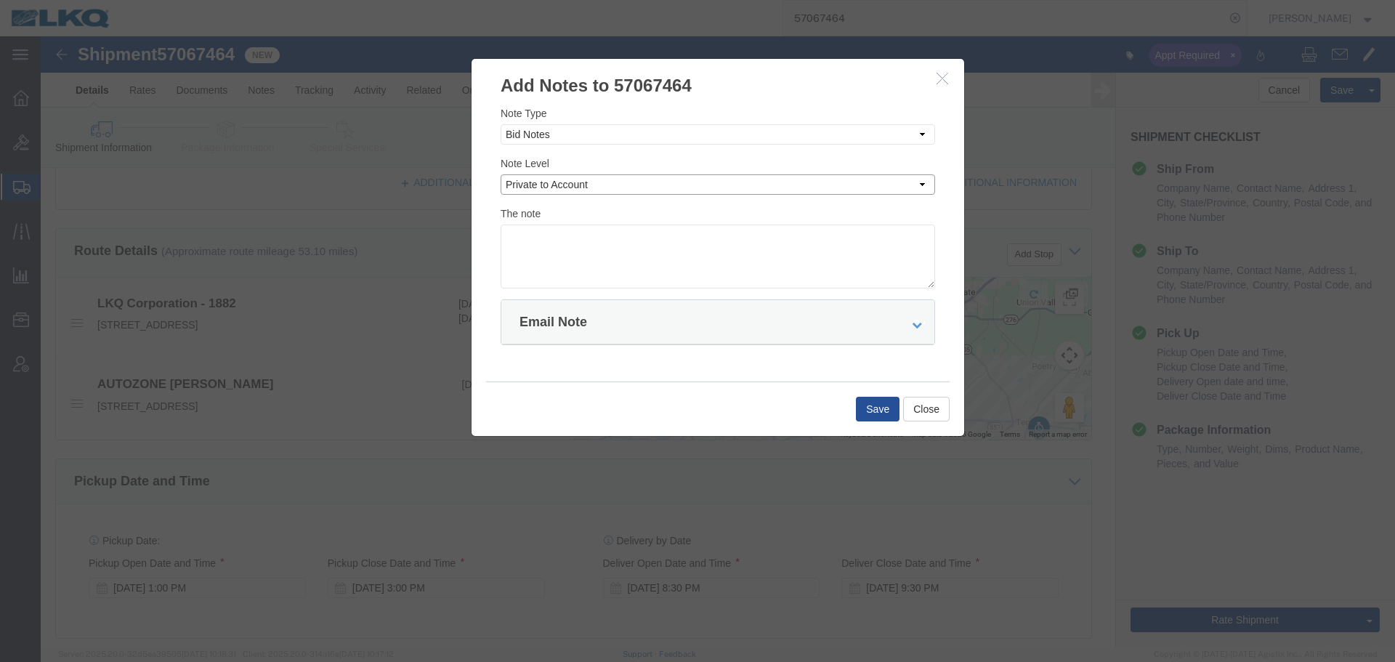
click select "Select Private to Account Private to Vendor Public"
click textarea
paste textarea "$340"
type textarea "DAT: $340"
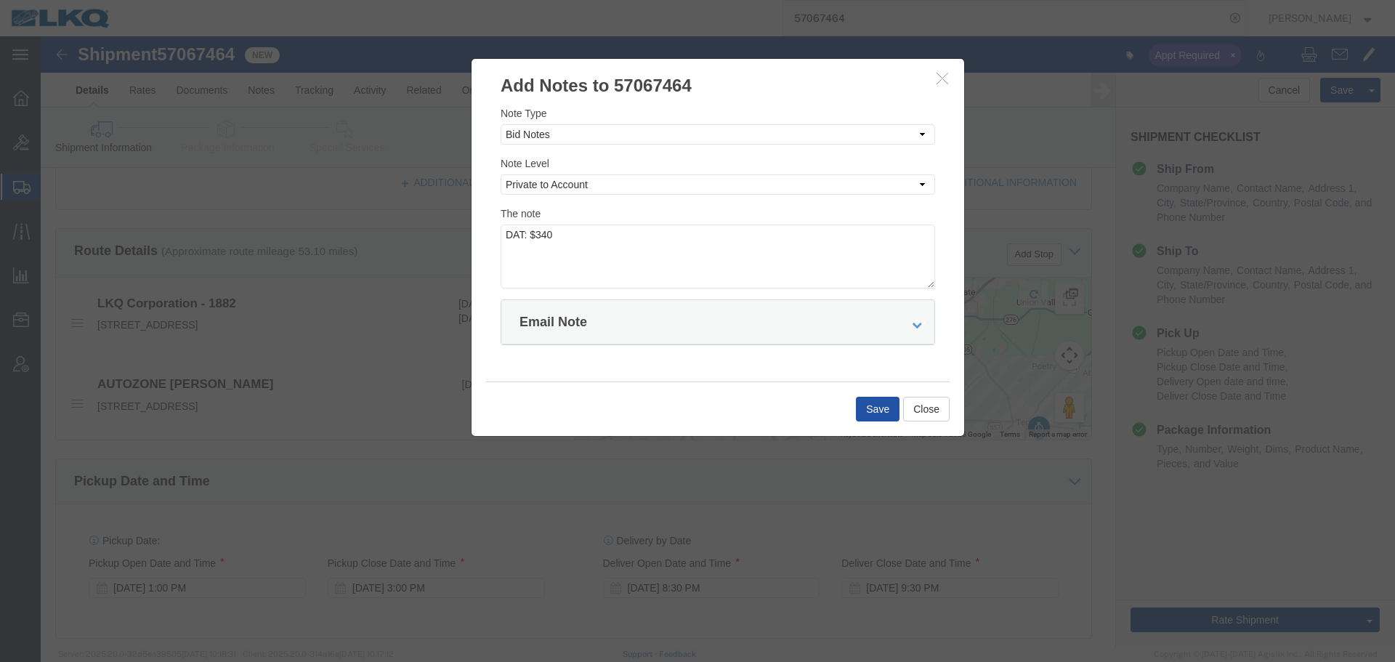
click button "Save"
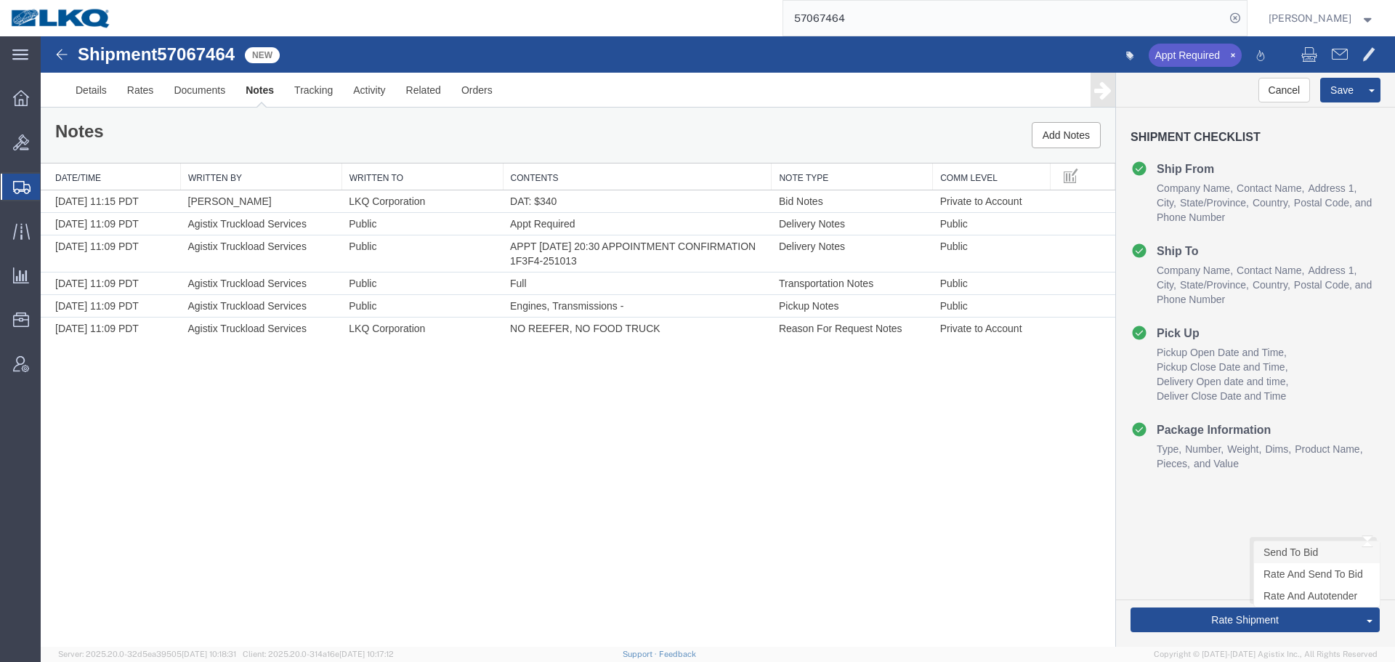
click at [1282, 556] on link "Send To Bid" at bounding box center [1317, 552] width 126 height 22
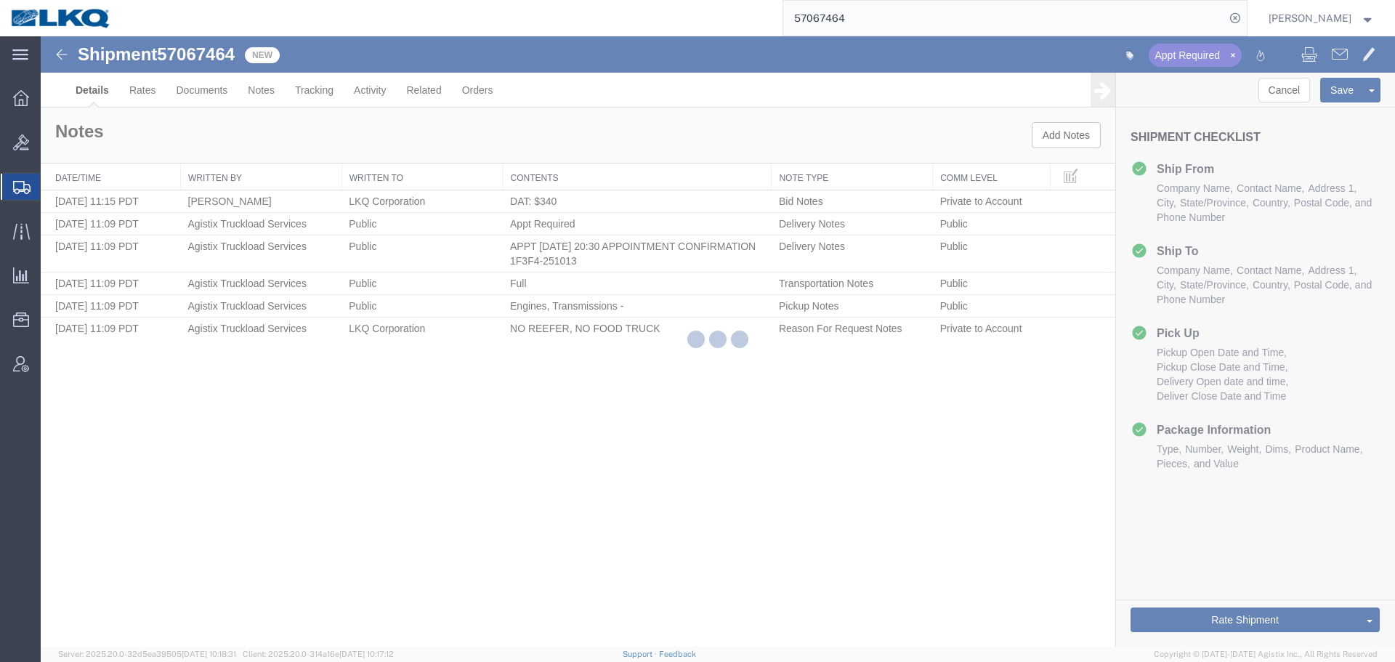
select select "27708"
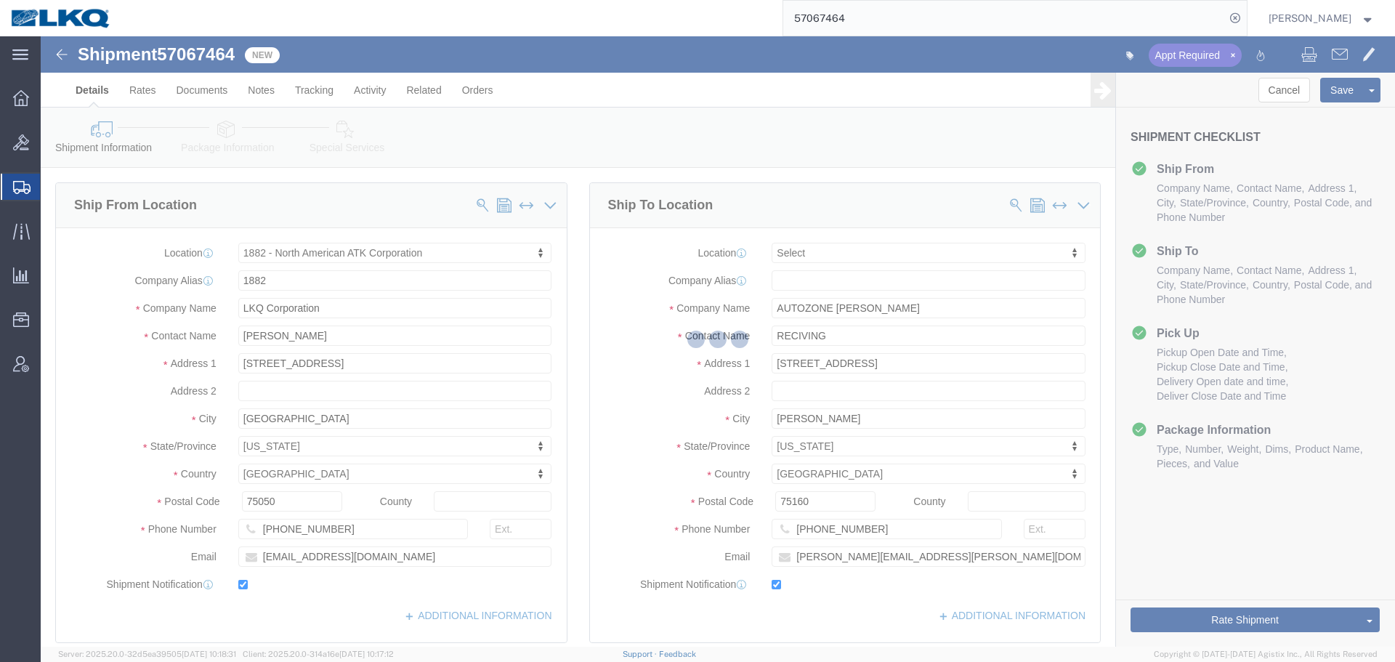
scroll to position [654, 0]
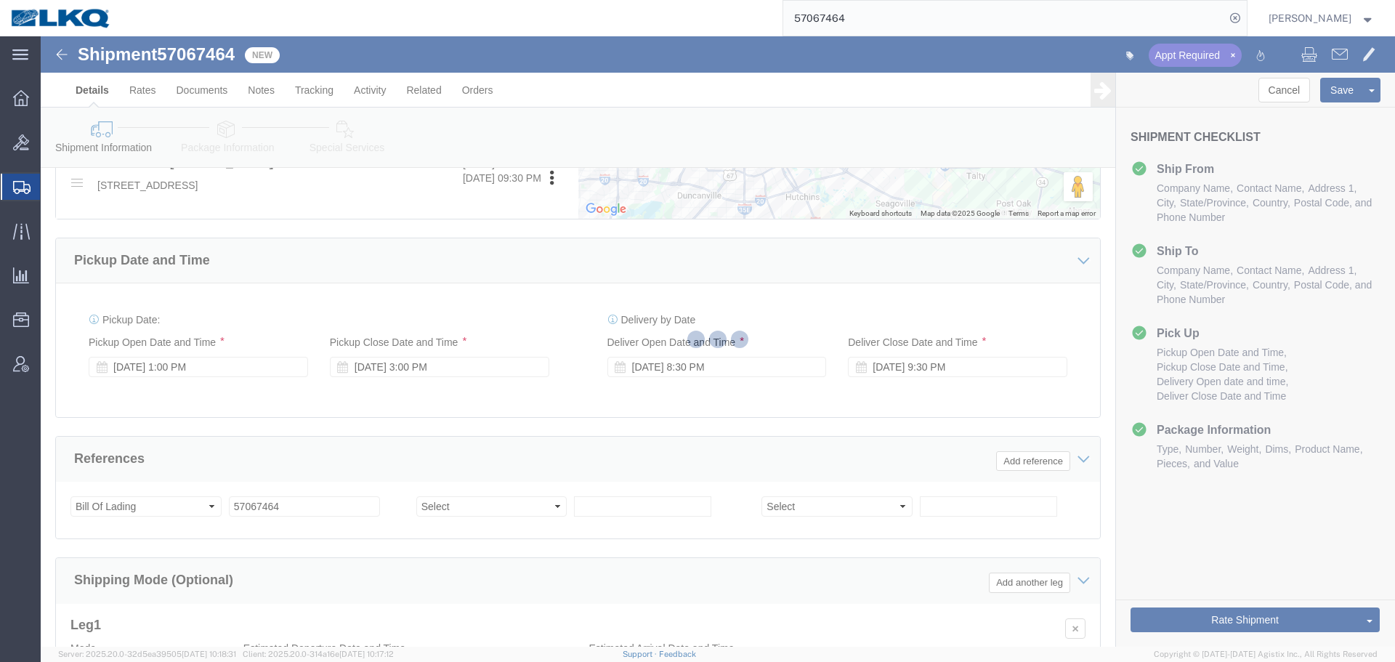
select select "TL"
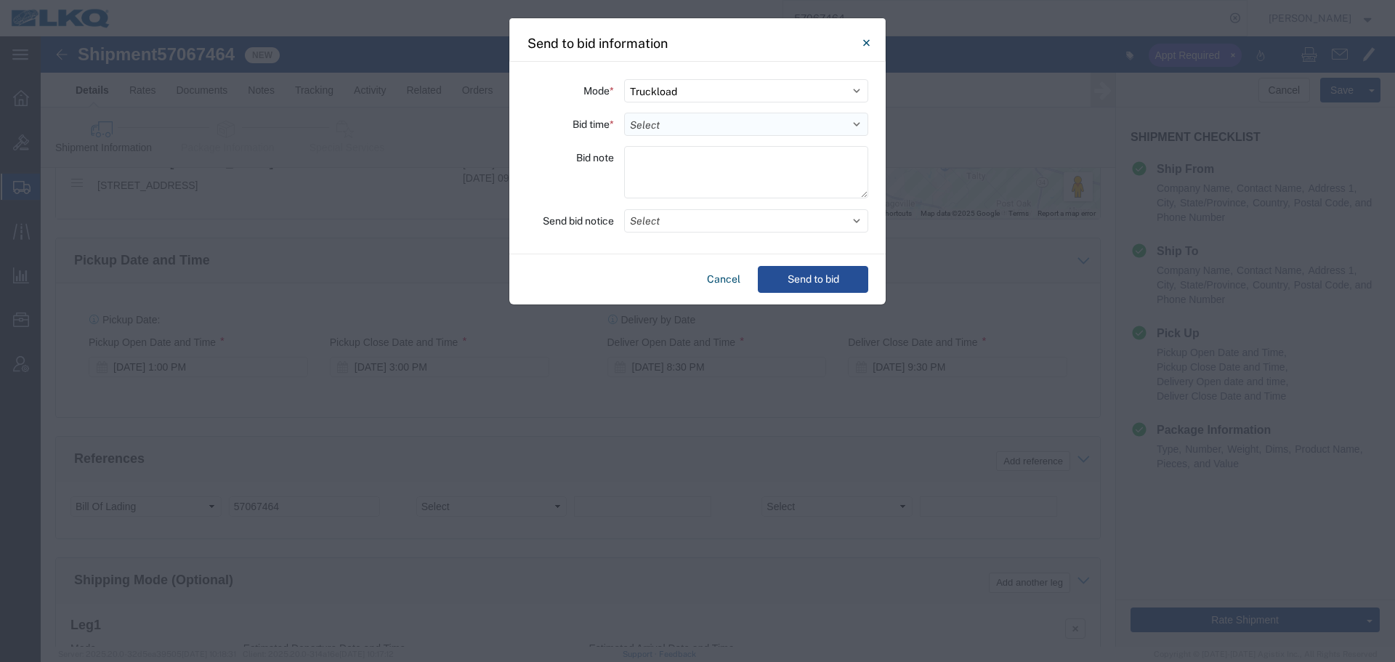
click at [651, 131] on select "Select 30 Min (Rush) 1 Hour (Rush) 2 Hours (Rush) 4 Hours (Rush) 8 Hours (Rush)…" at bounding box center [746, 124] width 244 height 23
select select "12"
click at [624, 113] on select "Select 30 Min (Rush) 1 Hour (Rush) 2 Hours (Rush) 4 Hours (Rush) 8 Hours (Rush)…" at bounding box center [746, 124] width 244 height 23
click at [670, 227] on button "Select" at bounding box center [746, 220] width 244 height 23
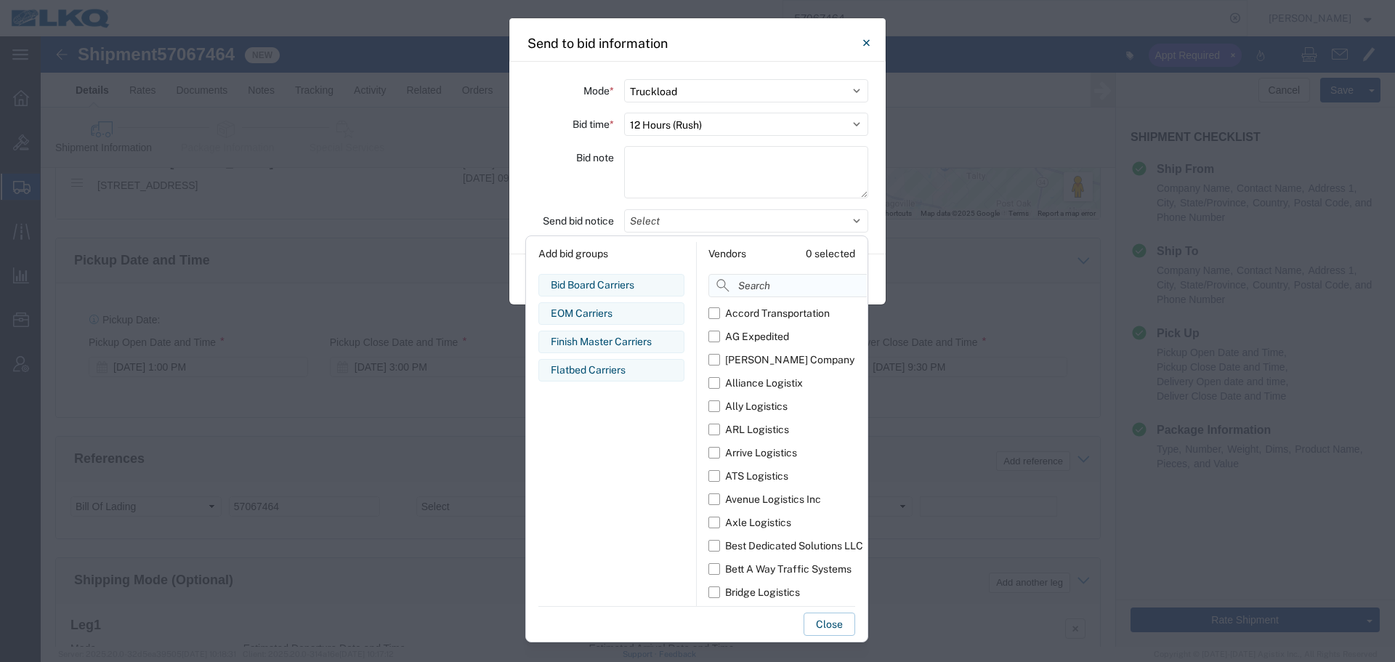
click at [747, 291] on input at bounding box center [820, 285] width 224 height 23
paste input "Koch"
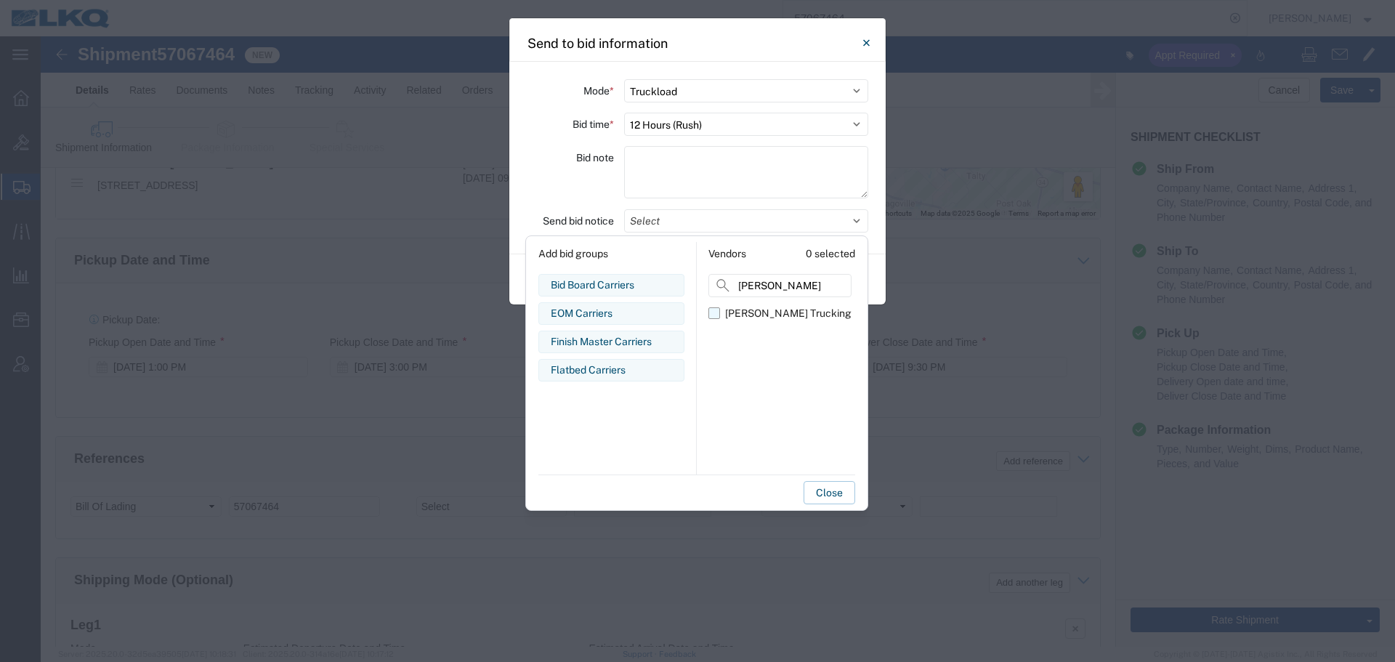
type input "Koch"
click at [742, 317] on div "[PERSON_NAME] Trucking" at bounding box center [788, 313] width 126 height 15
click at [0, 0] on input "[PERSON_NAME] Trucking" at bounding box center [0, 0] width 0 height 0
click at [575, 180] on div "Bid note" at bounding box center [570, 174] width 87 height 57
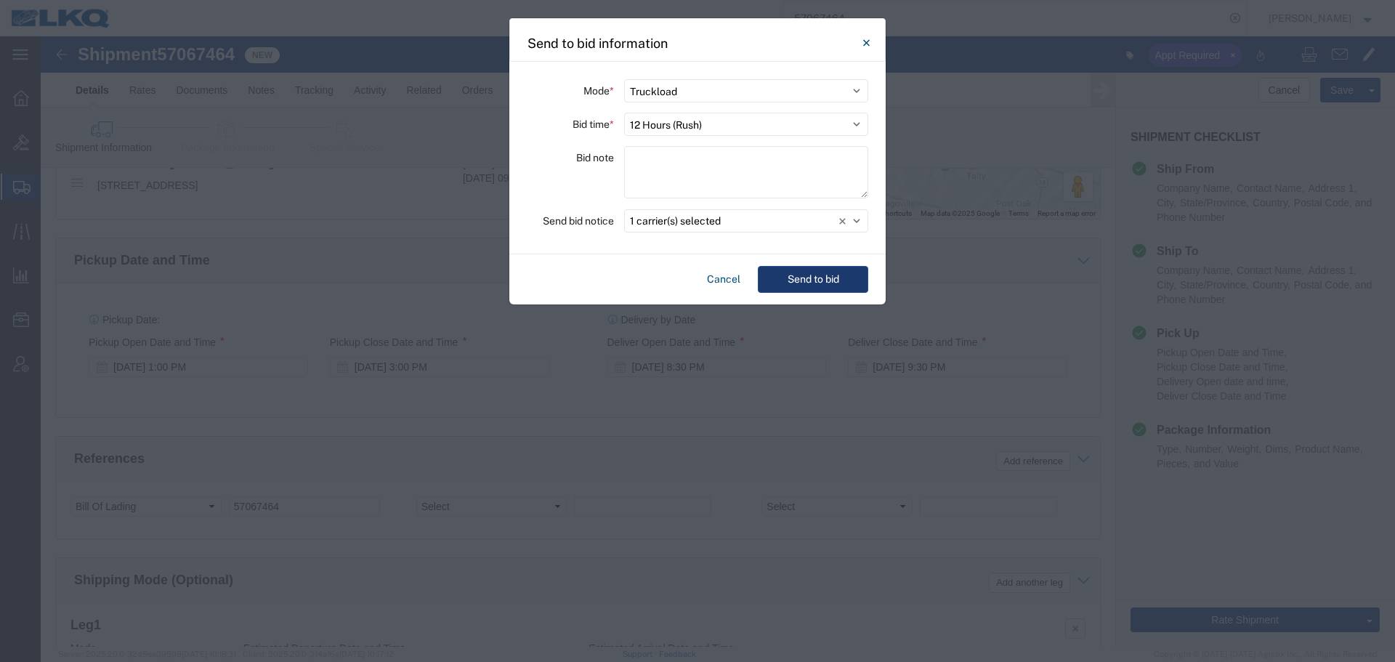
click at [810, 273] on button "Send to bid" at bounding box center [813, 279] width 110 height 27
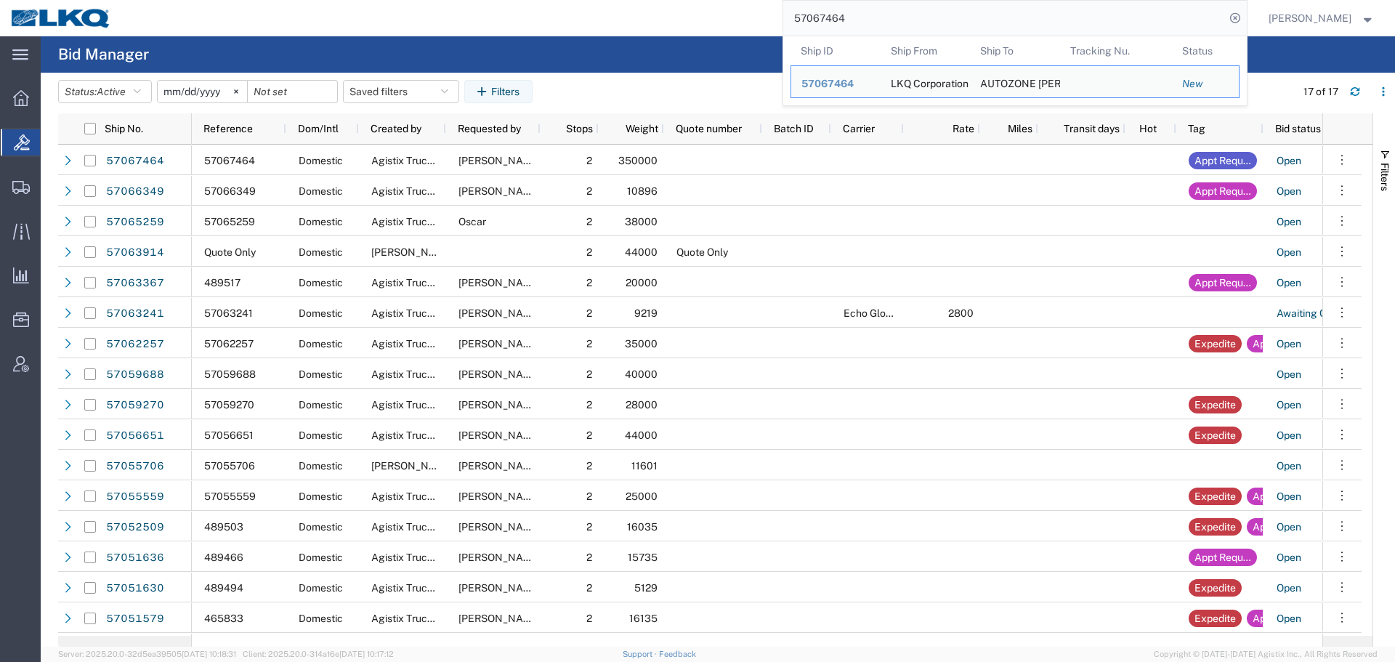
click at [875, 21] on input "57067464" at bounding box center [1004, 18] width 442 height 35
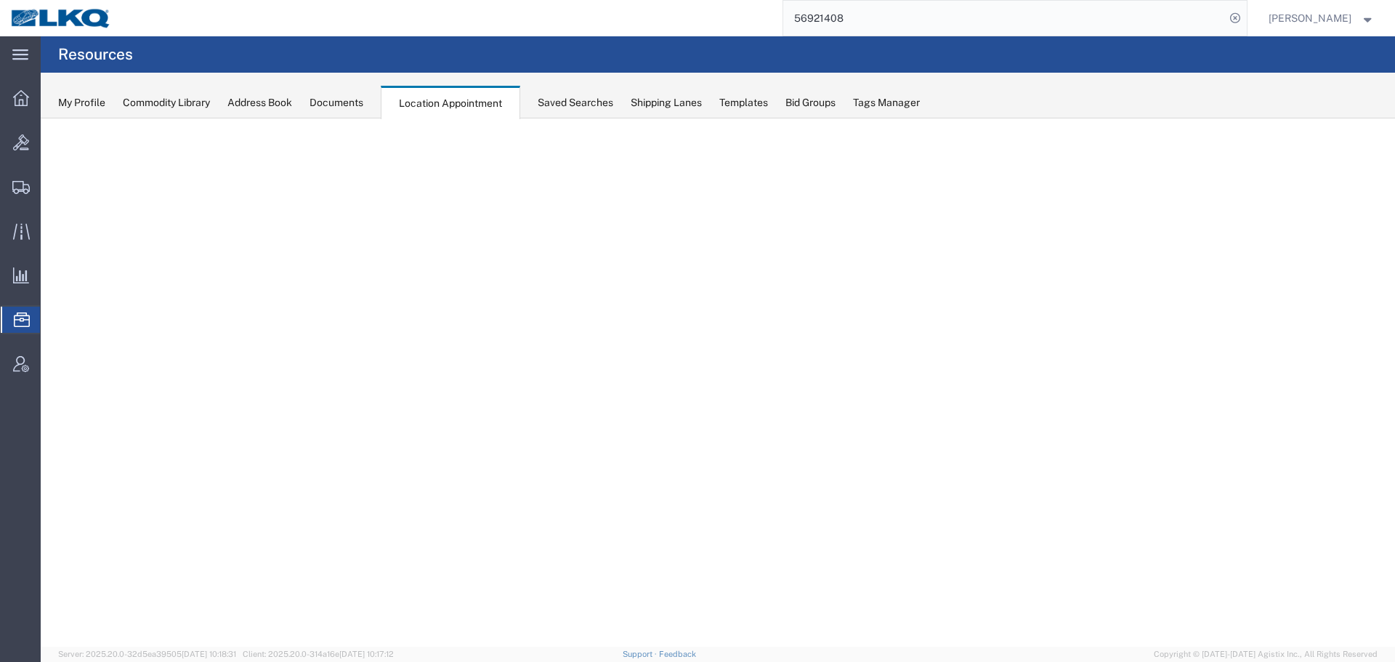
select select "28018"
select select "agendaWeek"
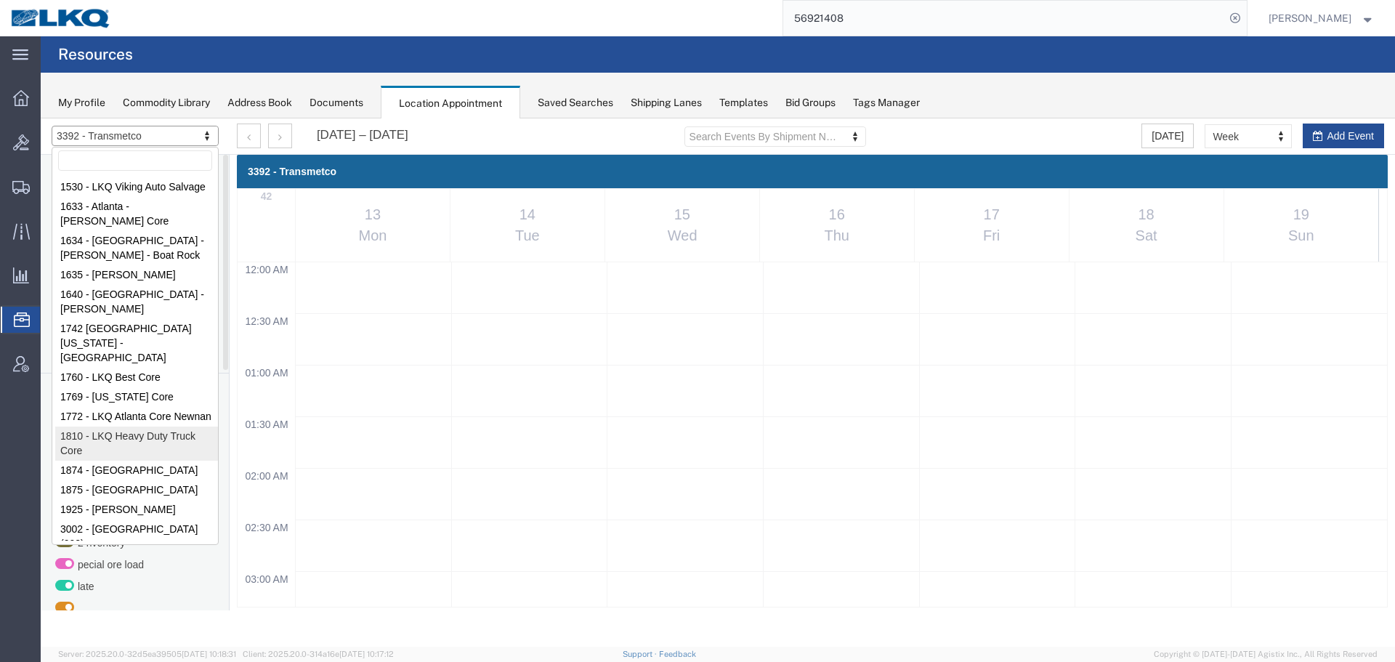
scroll to position [124, 0]
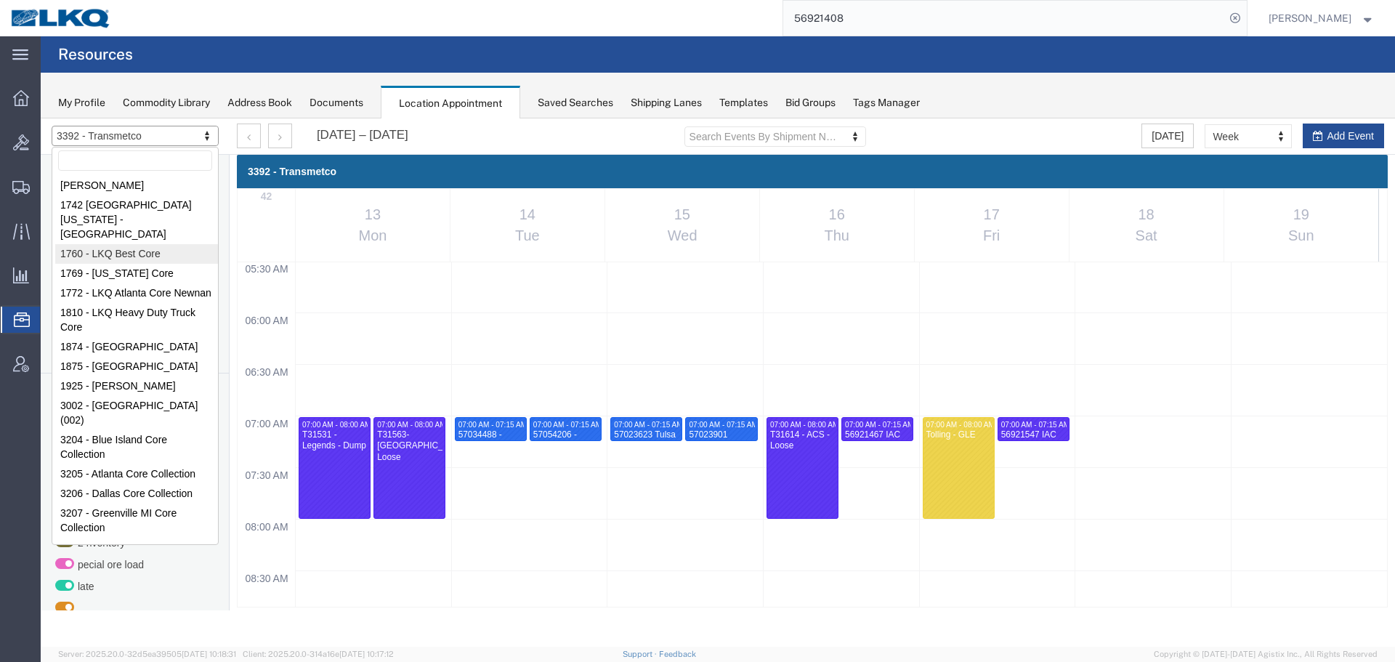
select select "27634"
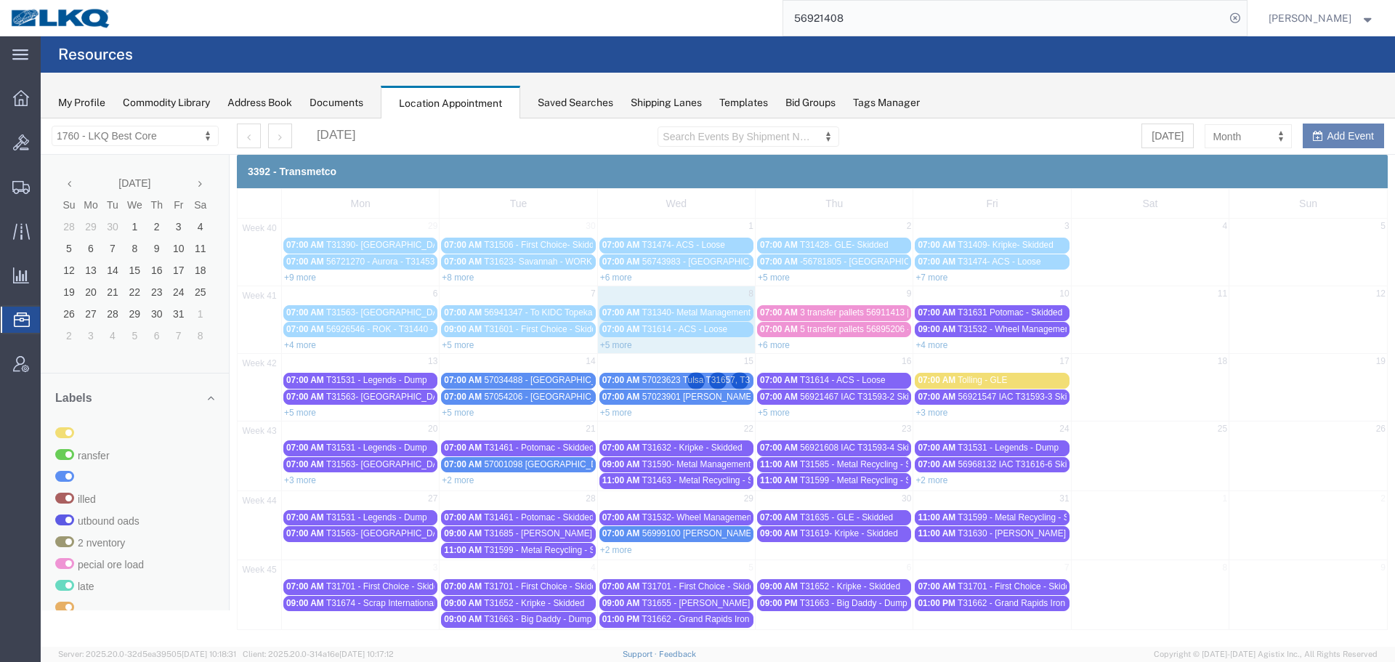
click at [1214, 130] on div at bounding box center [718, 382] width 1354 height 528
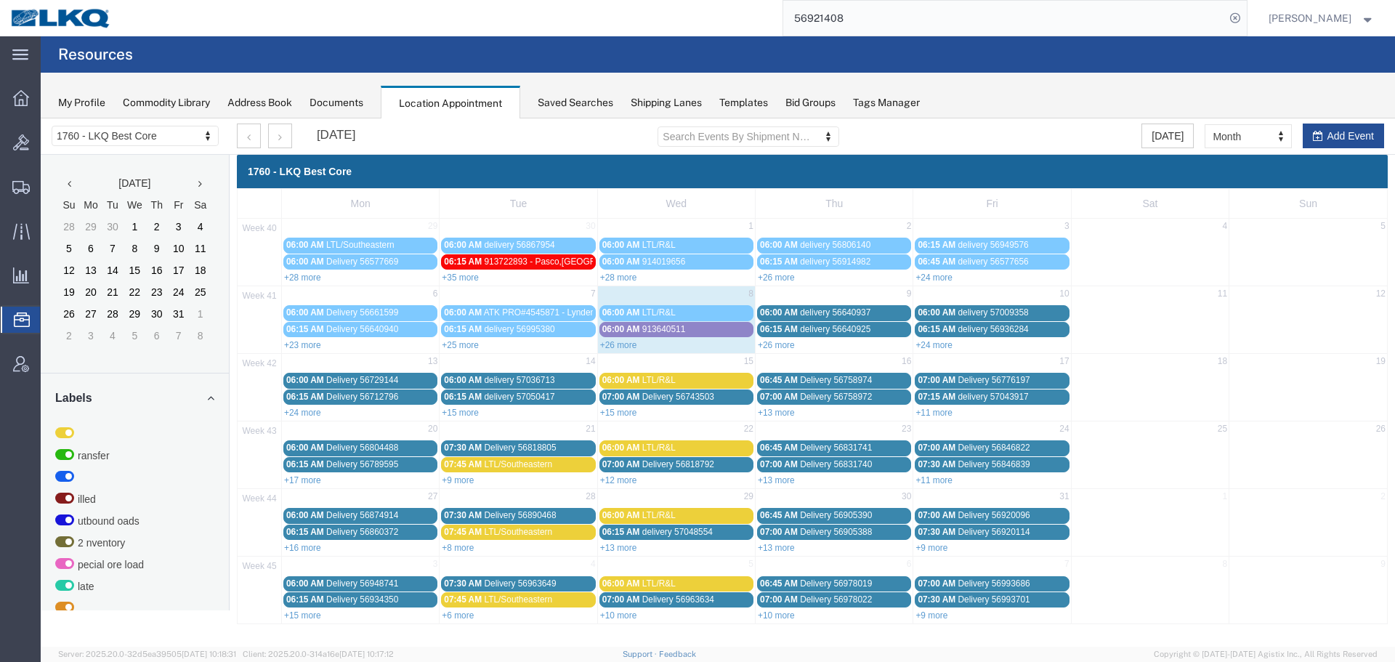
drag, startPoint x: 1263, startPoint y: 251, endPoint x: 1223, endPoint y: 133, distance: 125.2
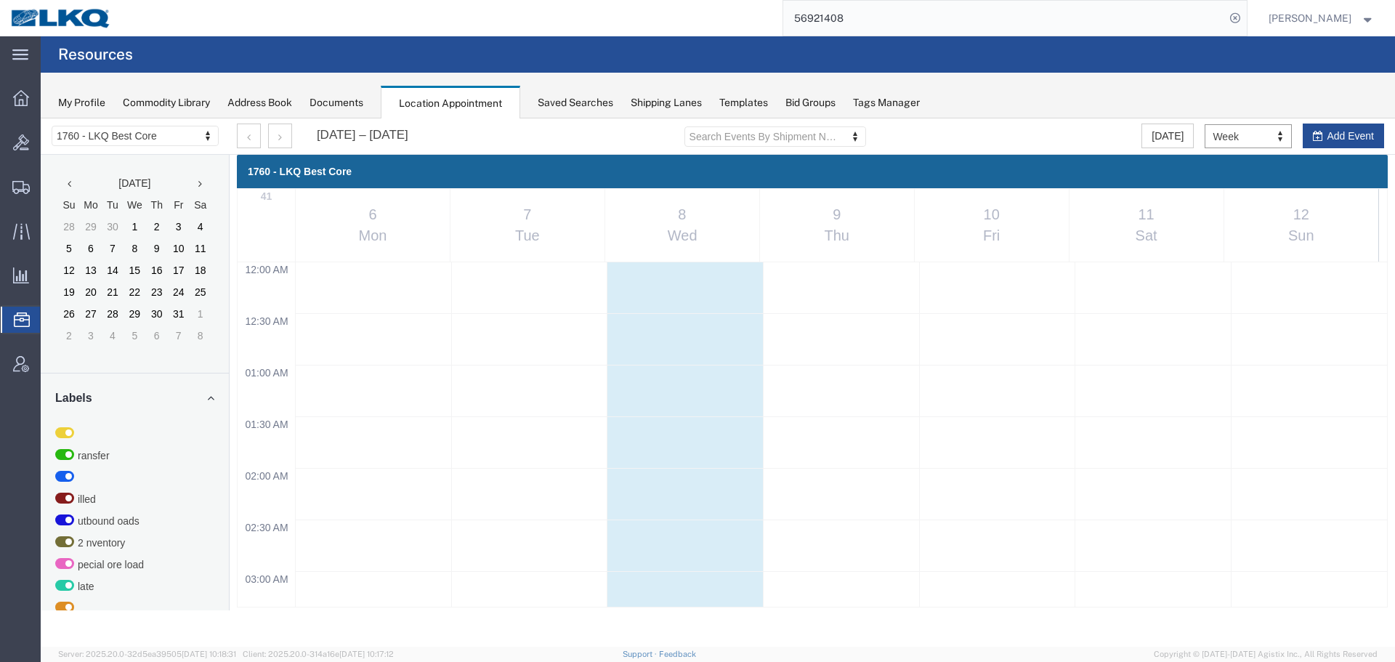
scroll to position [620, 0]
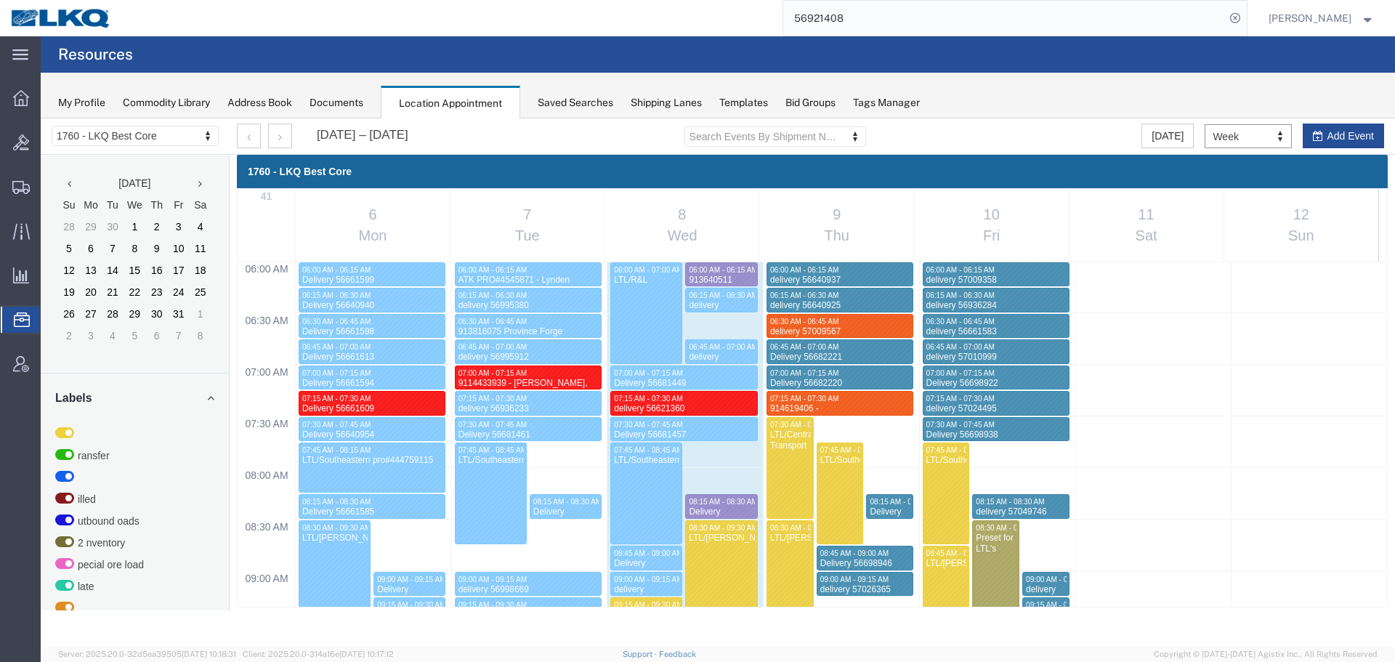
click at [1040, 78] on div "My Profile Commodity Library Address Book Documents Location Appointment Saved …" at bounding box center [718, 96] width 1354 height 46
click at [270, 138] on button "button" at bounding box center [280, 136] width 24 height 25
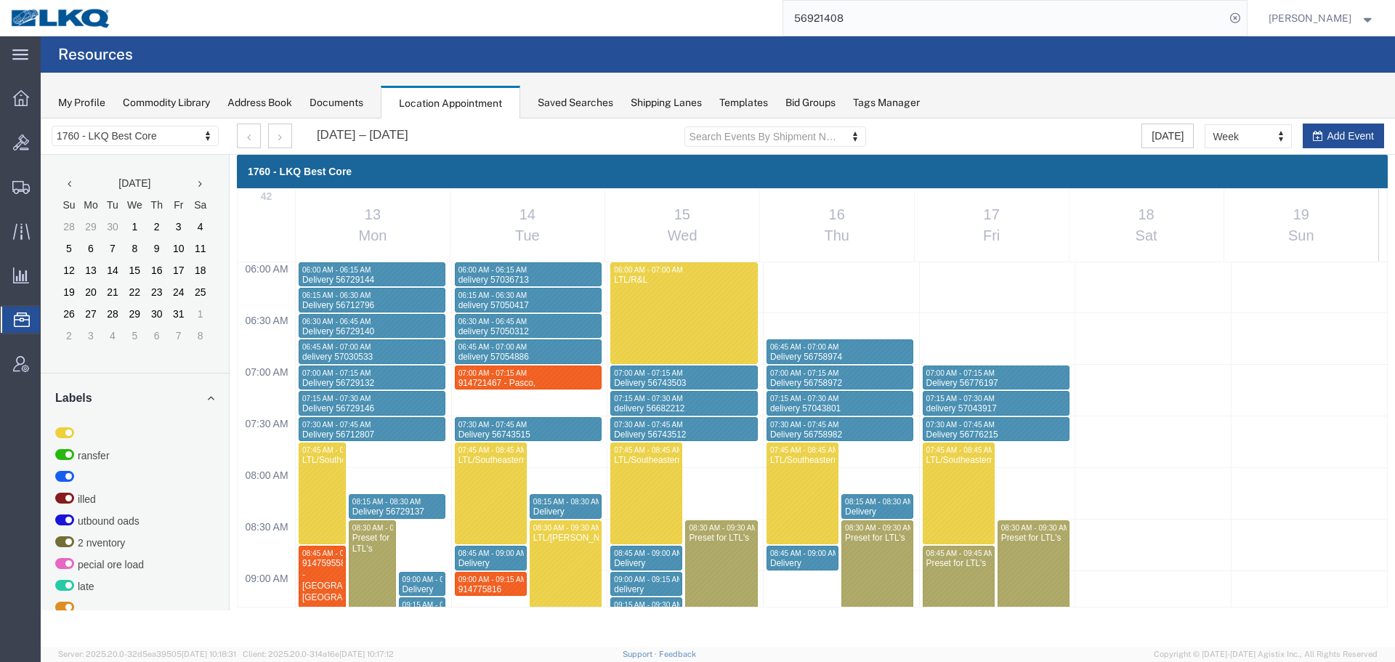
click at [979, 63] on agx-page-header "Resources" at bounding box center [718, 54] width 1354 height 36
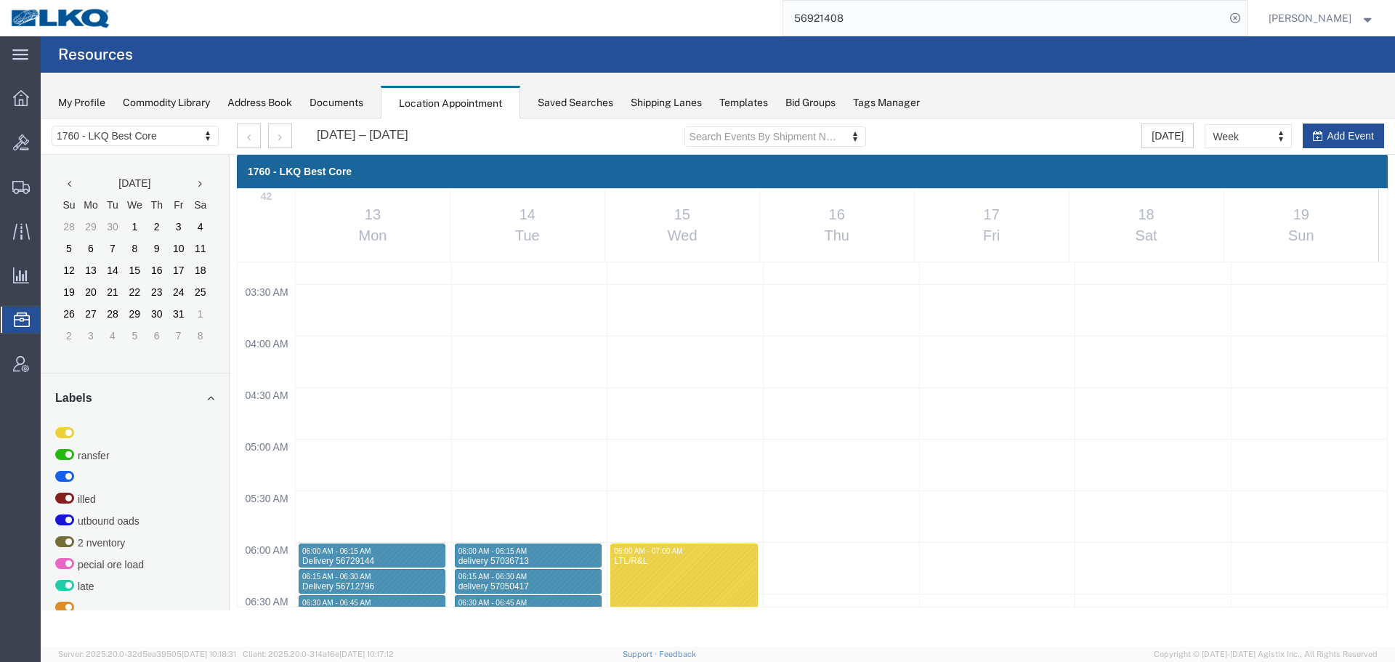
scroll to position [329, 0]
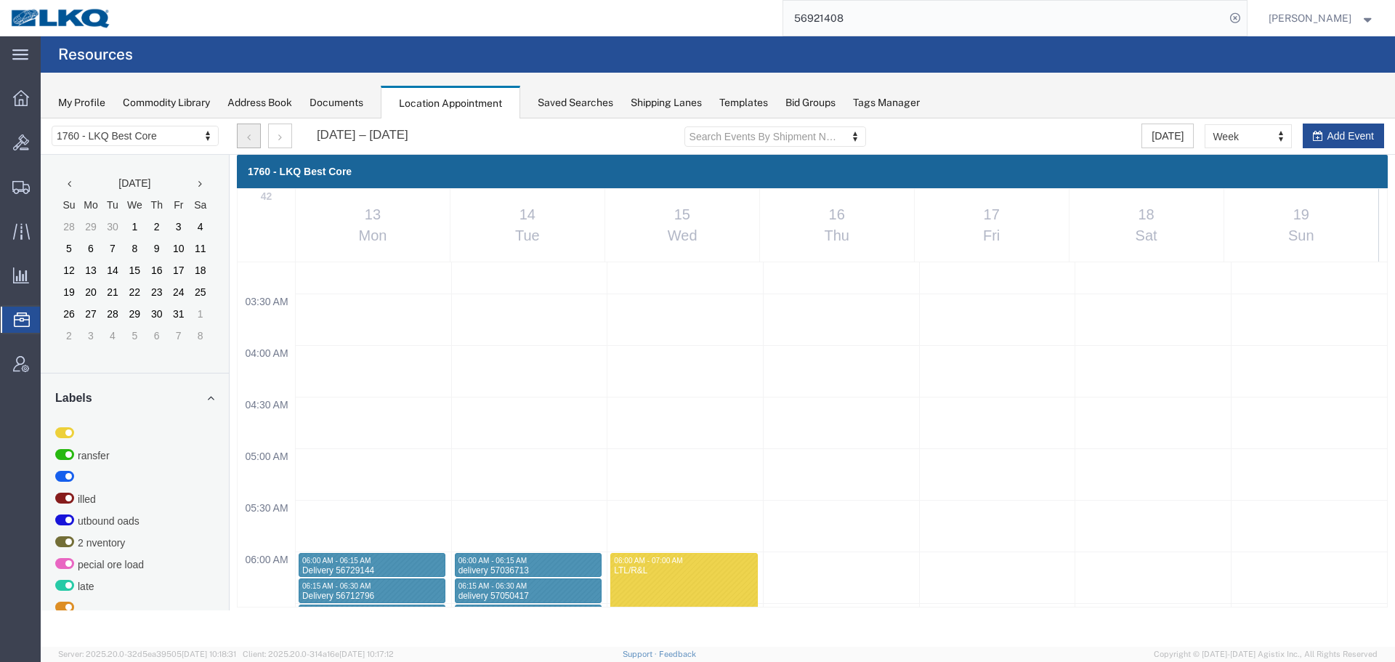
click at [251, 148] on button "button" at bounding box center [249, 136] width 24 height 25
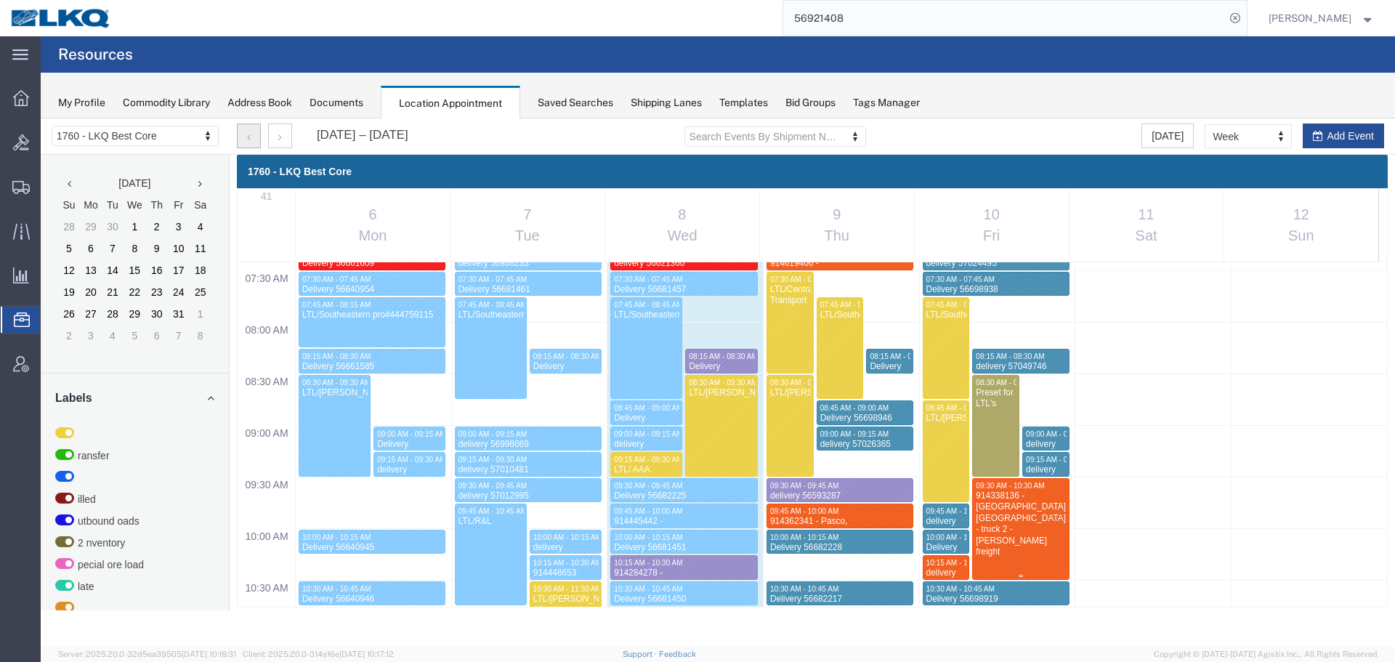
scroll to position [983, 0]
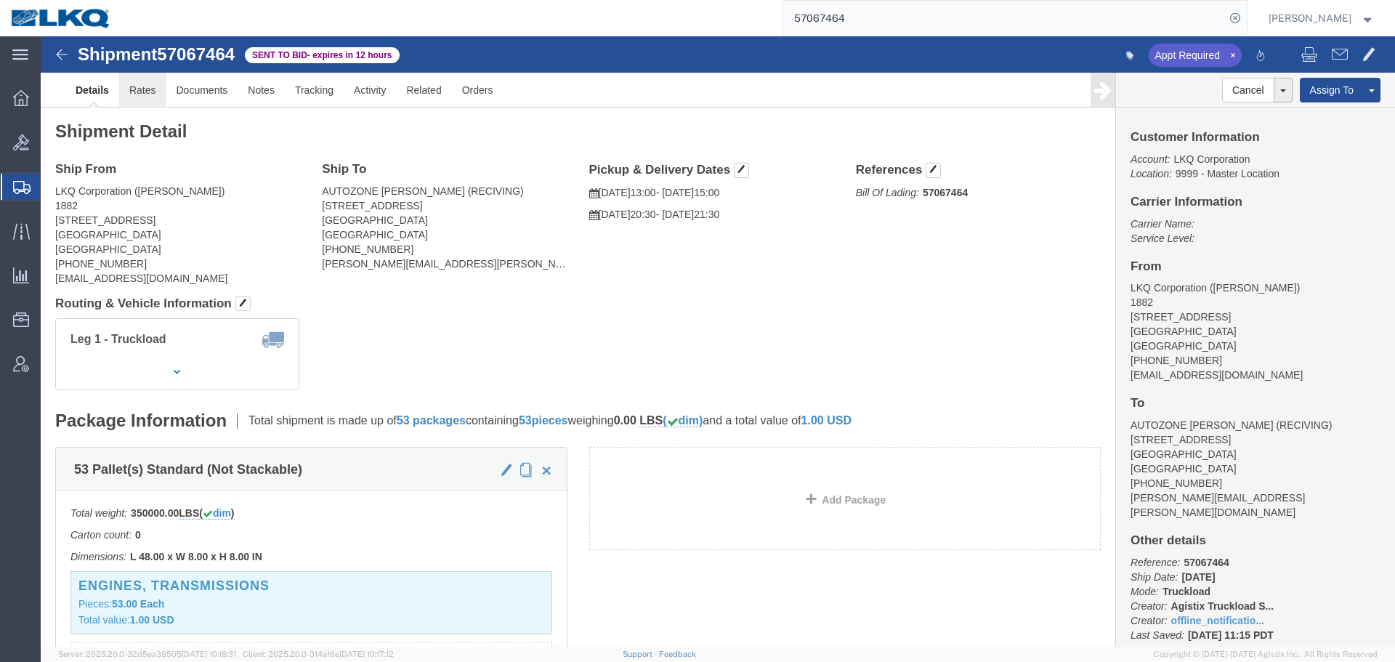
click link "Rates"
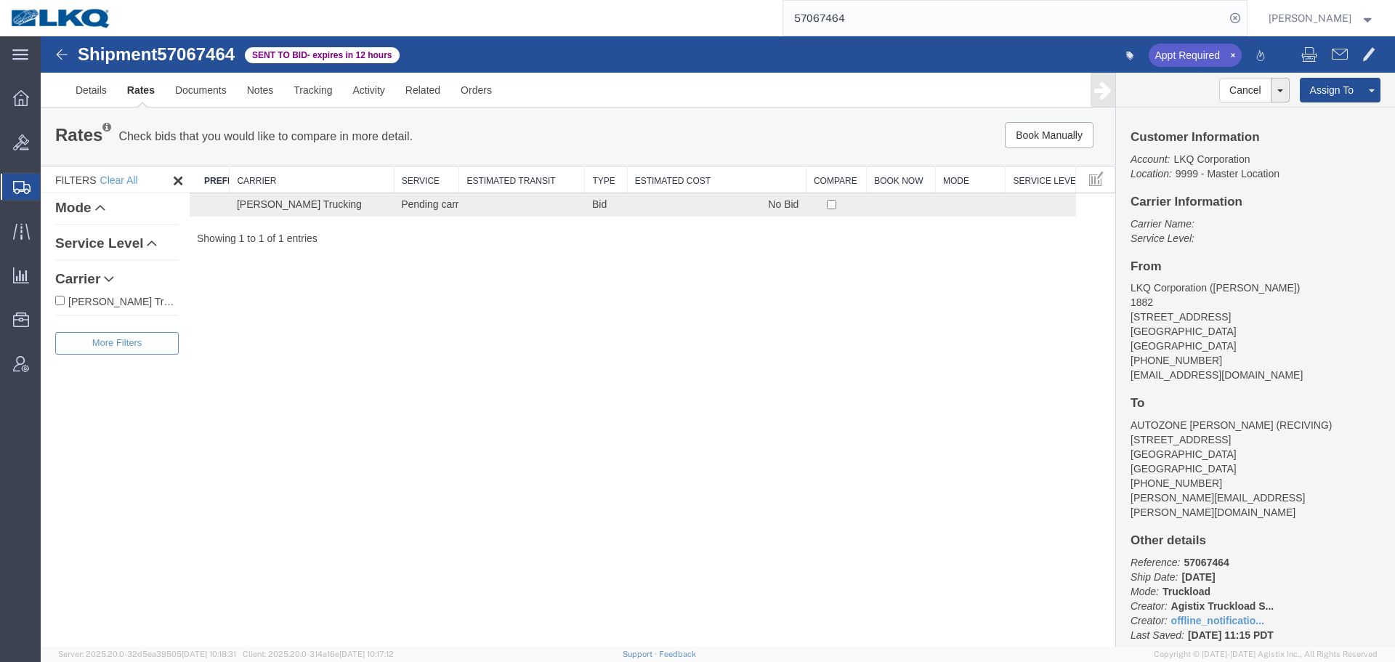
click at [562, 349] on div "Shipment 57067464 1 of 1 Sent to Bid - expires in 12 hours Appt Required Detail…" at bounding box center [718, 341] width 1354 height 610
click at [839, 368] on div "Shipment 57067464 1 of 1 Sent to Bid - expires in 12 hours Appt Required Detail…" at bounding box center [718, 341] width 1354 height 610
click at [101, 96] on link "Details" at bounding box center [91, 90] width 52 height 35
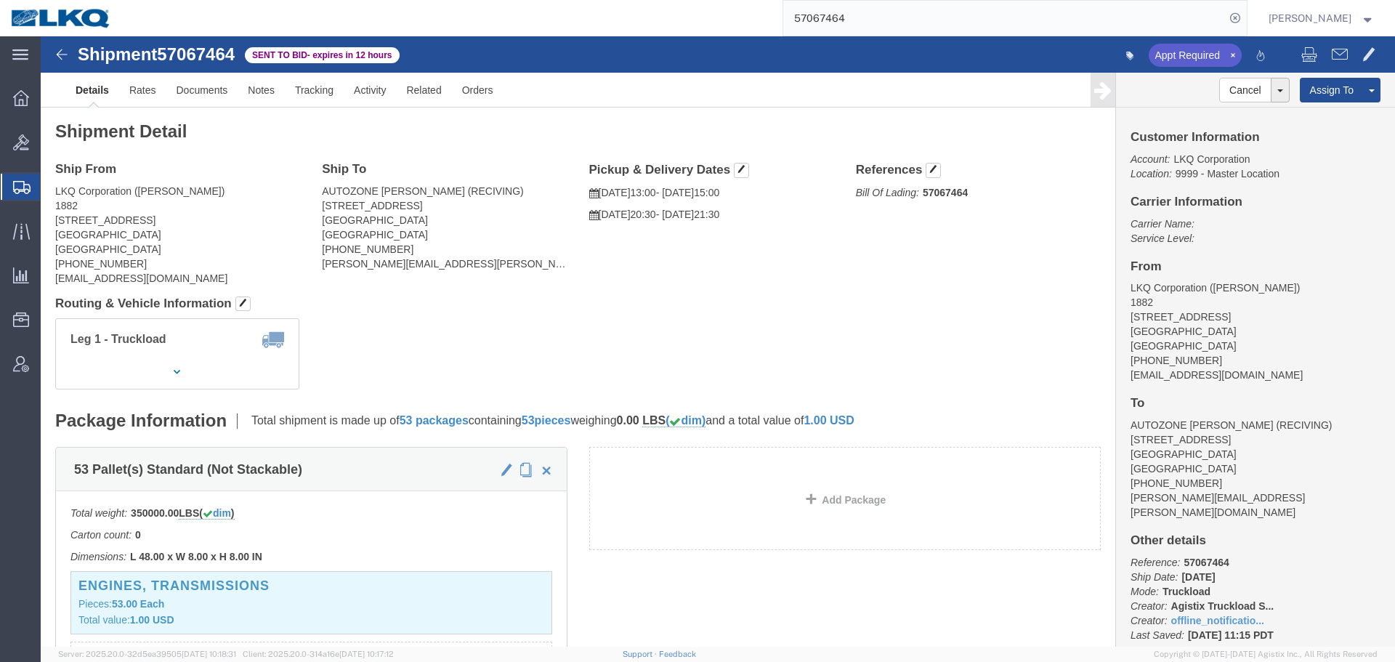
click div "Ship From LKQ Corporation ([PERSON_NAME]) 1882 [STREET_ADDRESS] [PHONE_NUMBER] …"
click at [836, 20] on input "57067464" at bounding box center [1004, 18] width 442 height 35
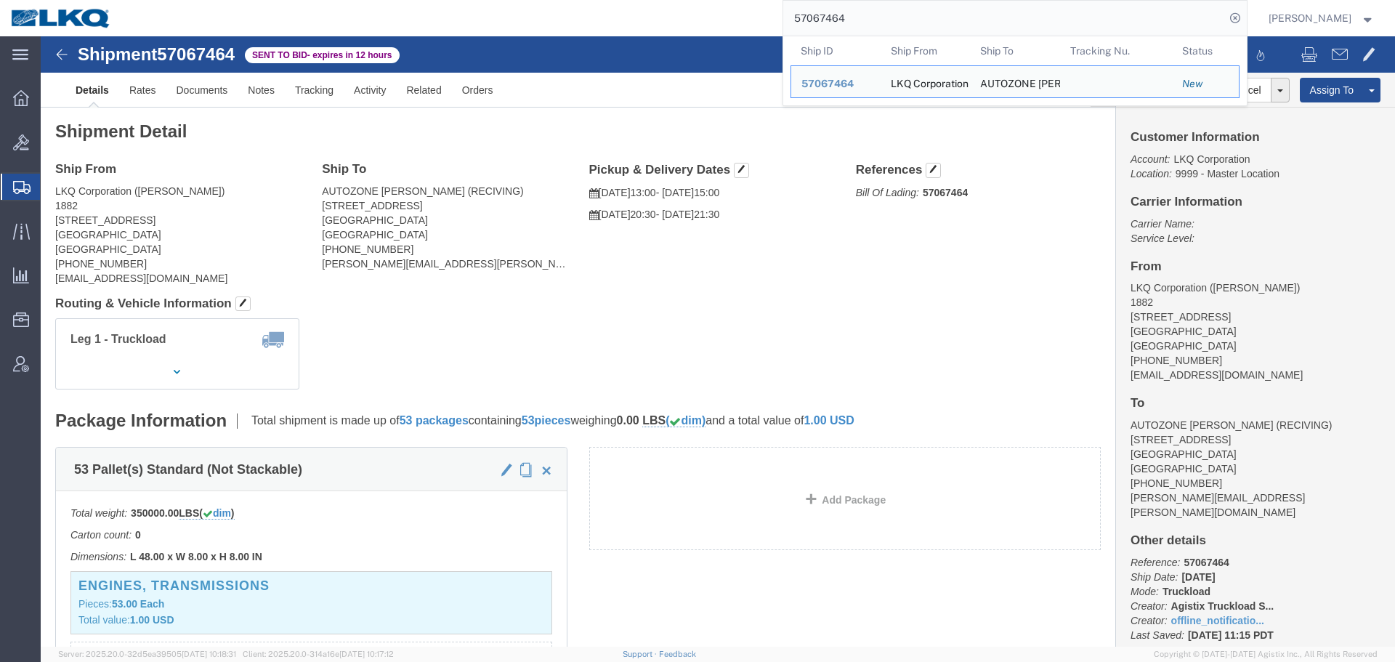
paste input "357"
type input "57067357"
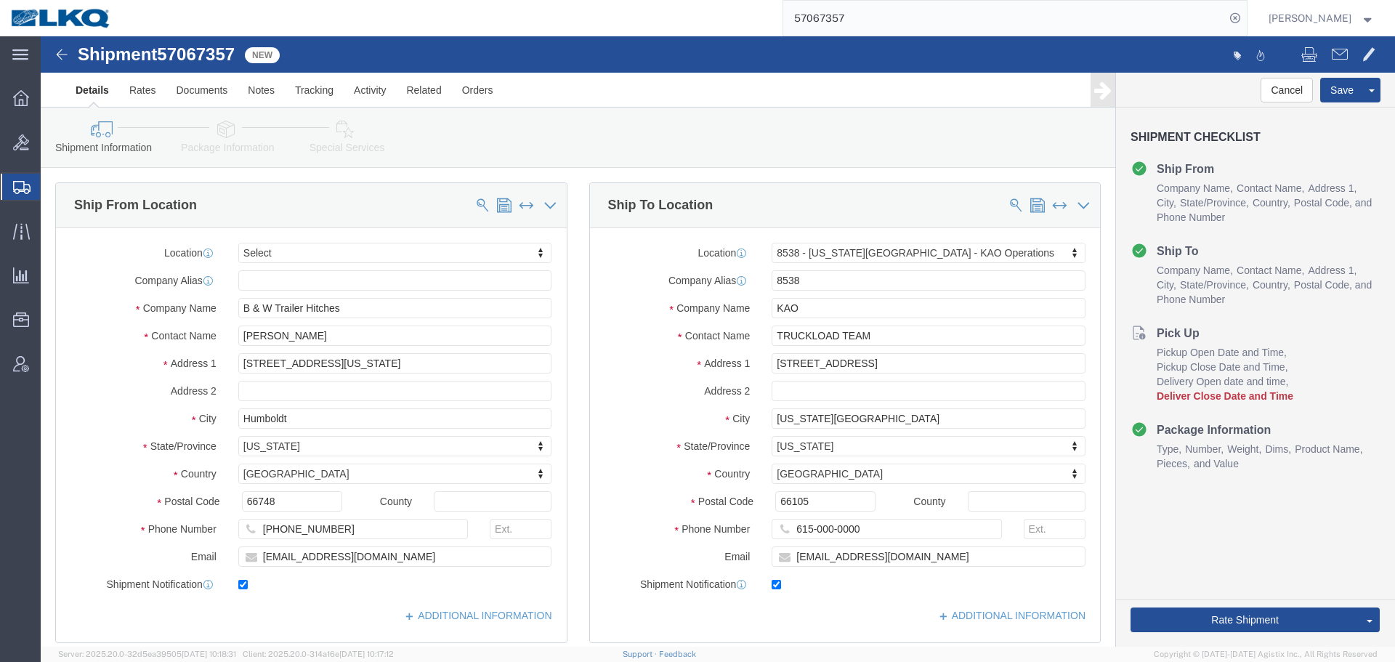
select select
select select "30591"
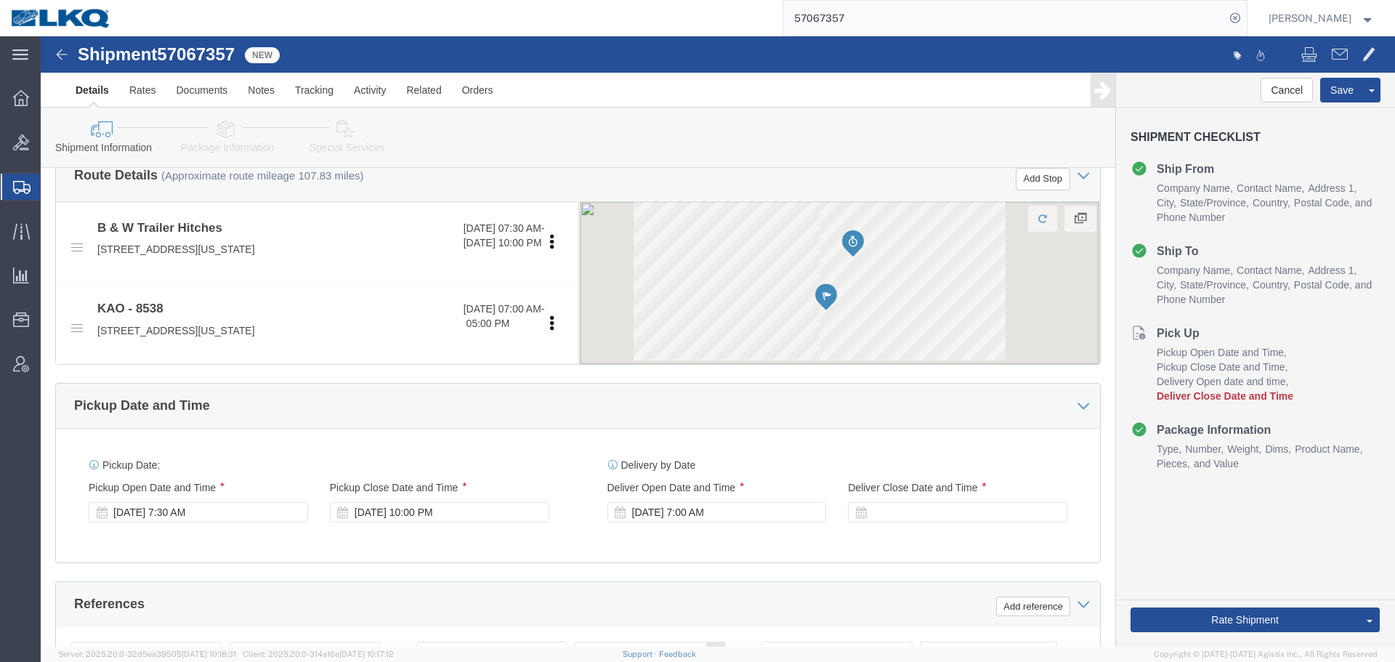
scroll to position [799, 0]
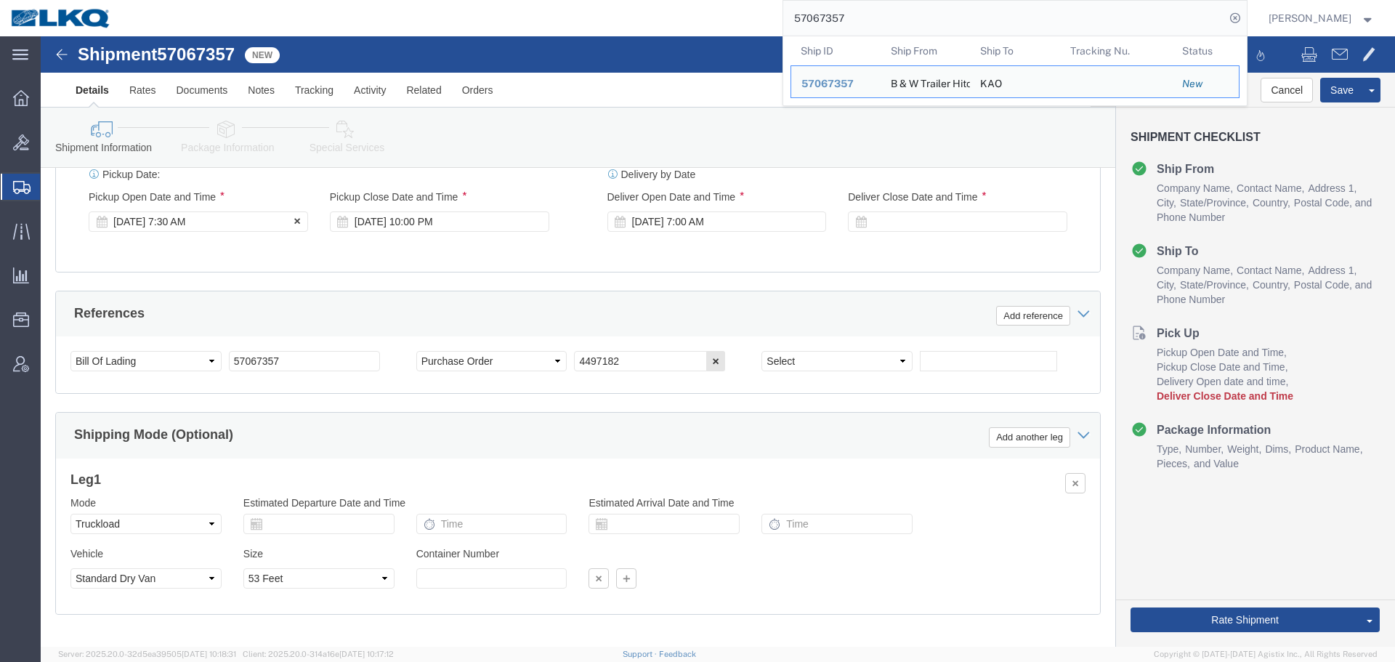
click div "[DATE] 7:30 AM"
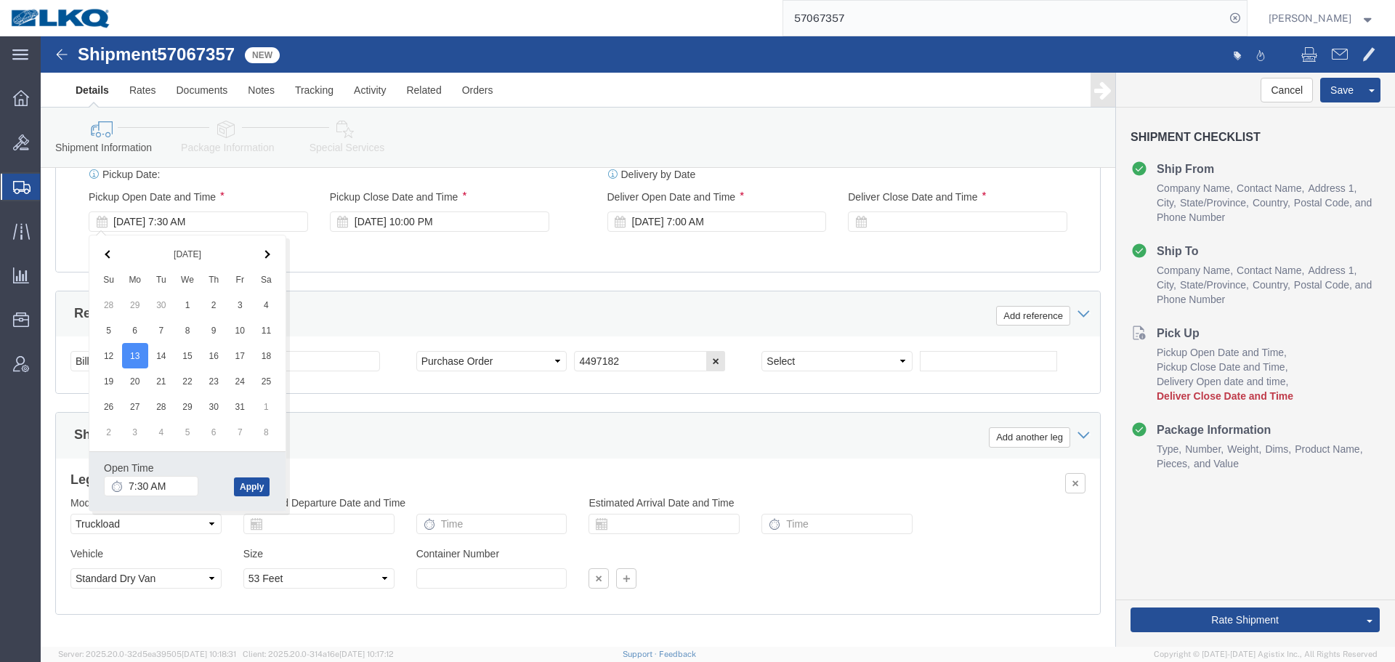
click button "Apply"
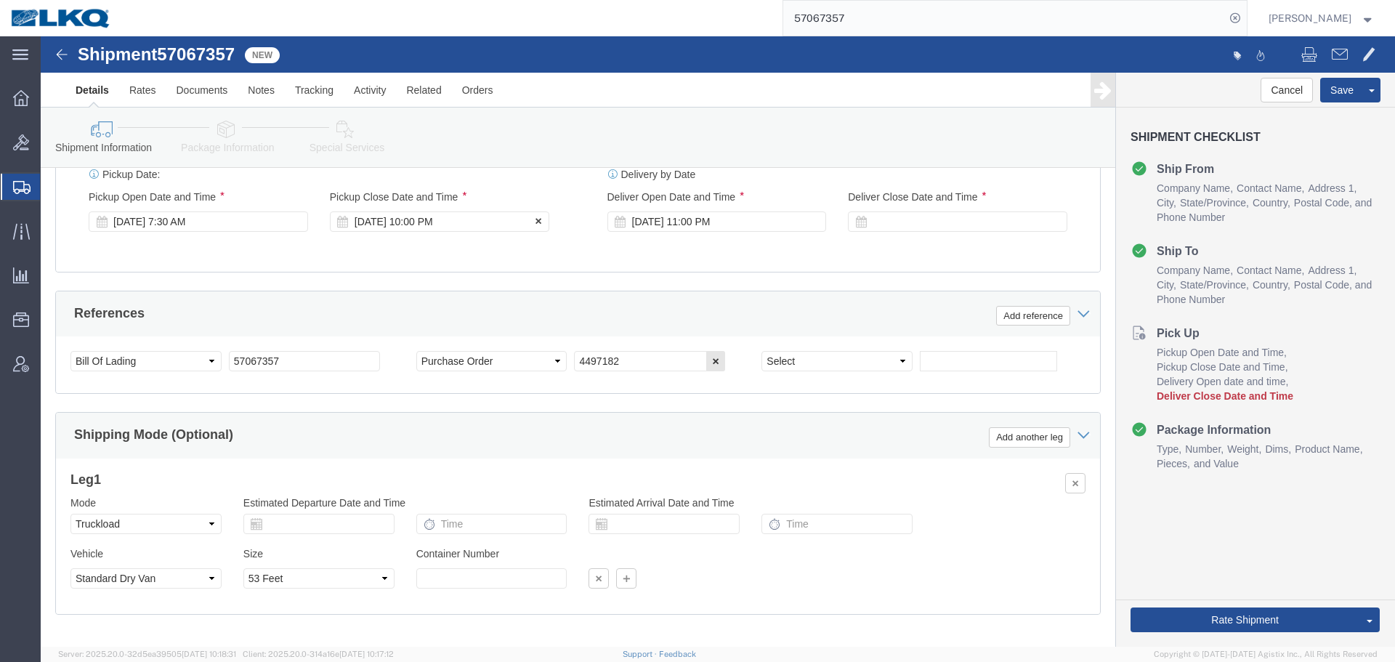
click div "[DATE] 10:00 PM"
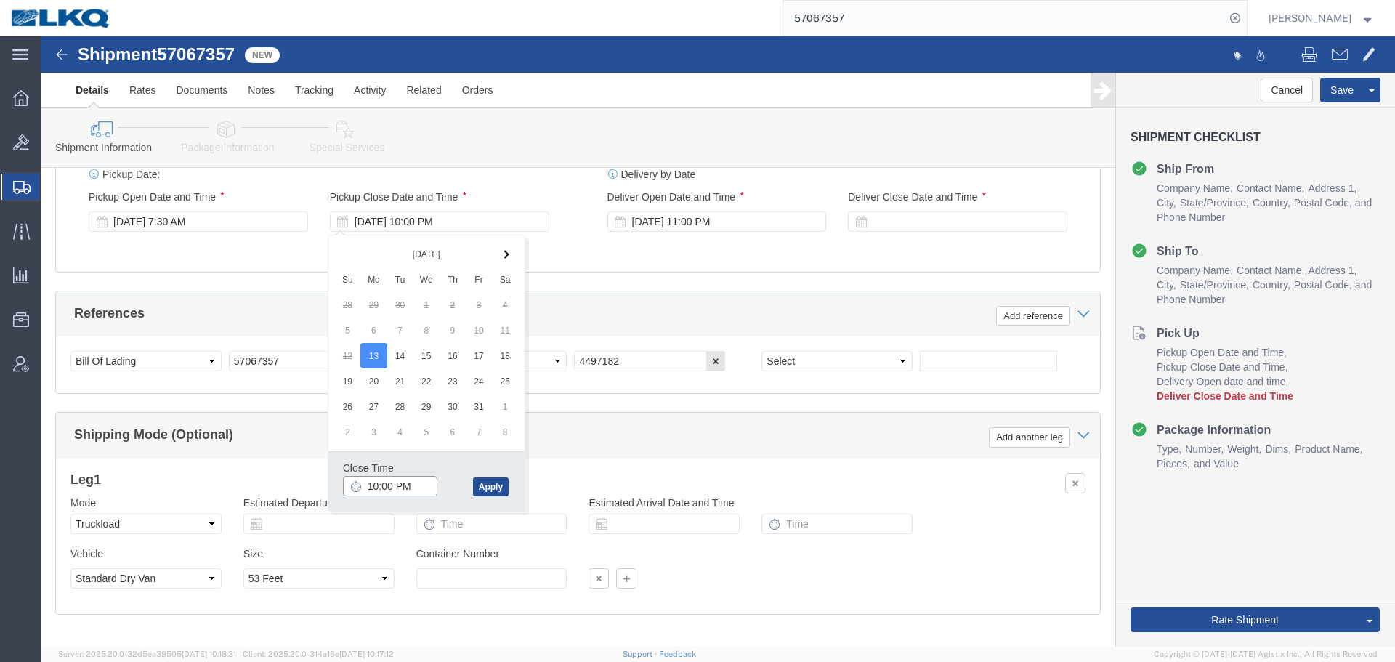
click input "10:00 PM"
type input "12:00 PM"
click button "Apply"
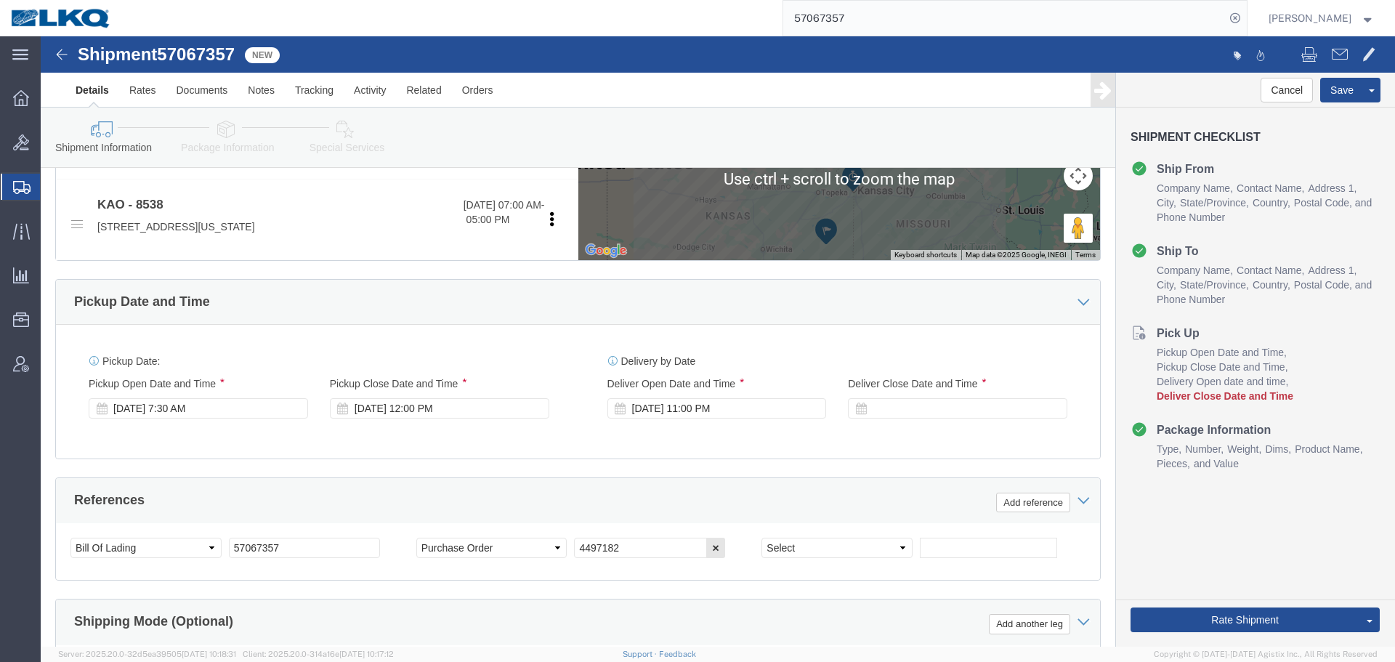
scroll to position [654, 0]
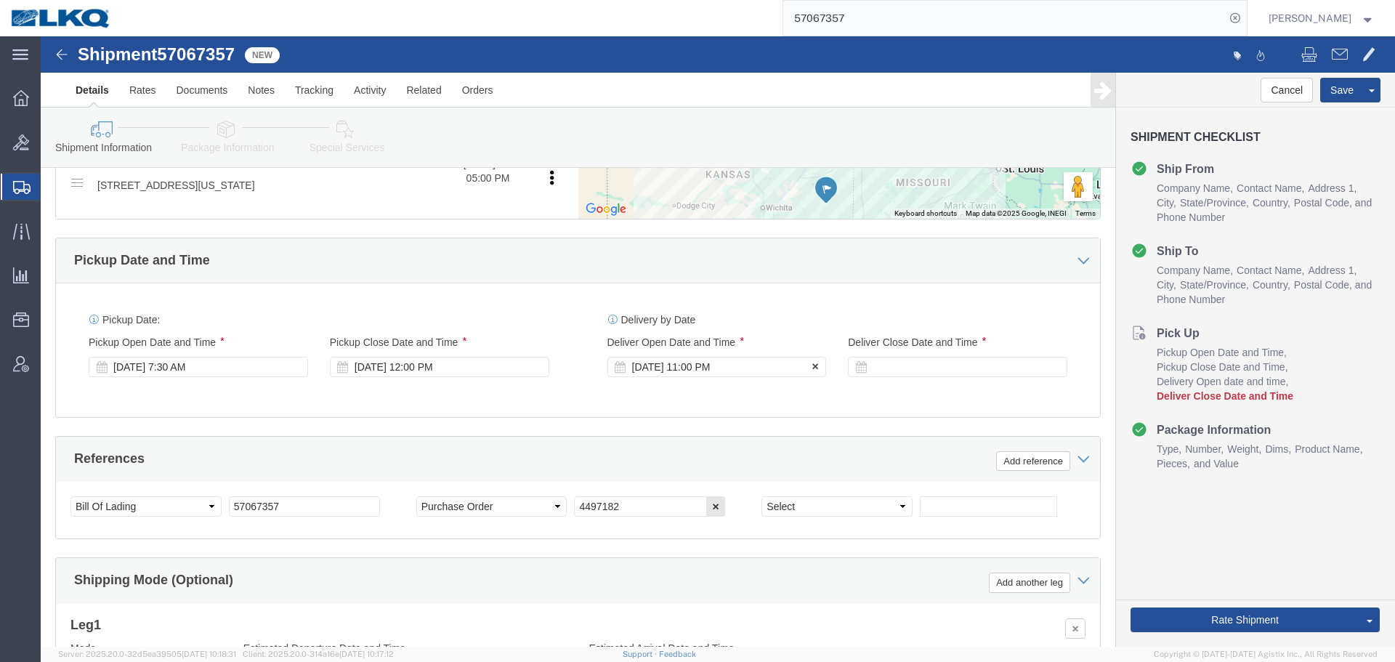
click div "[DATE] 11:00 PM"
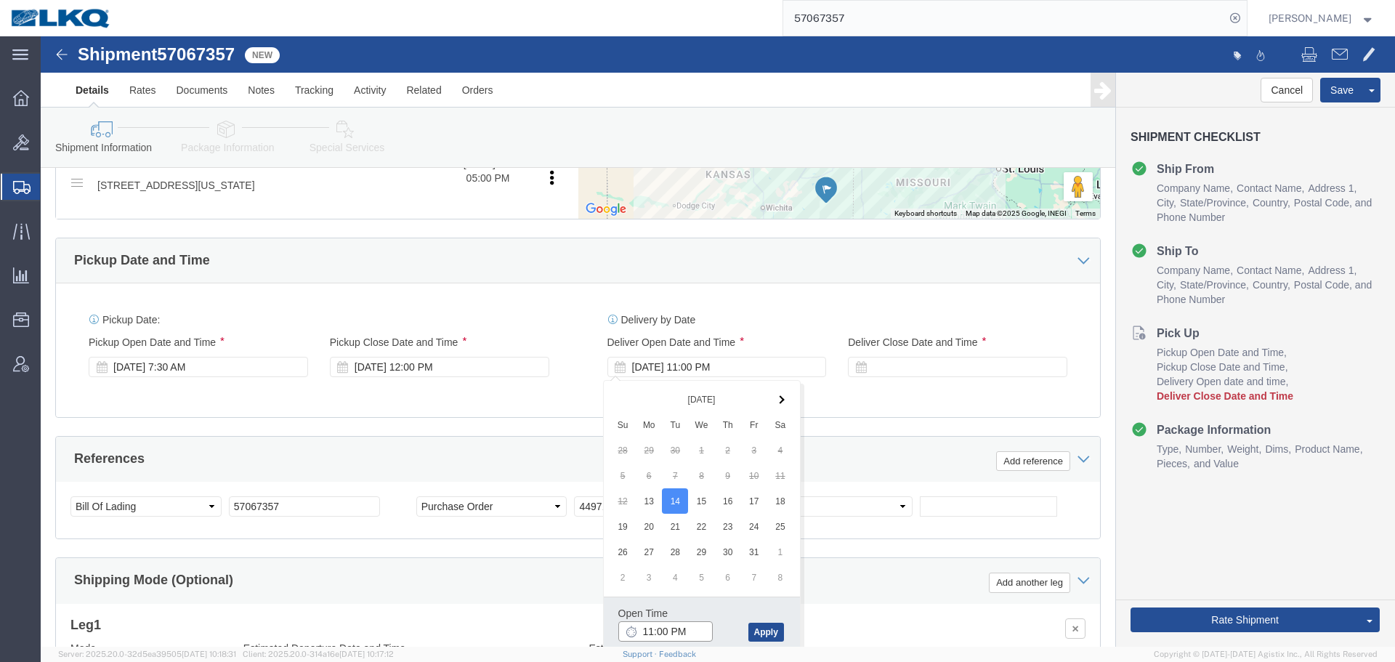
click input "11:00 PM"
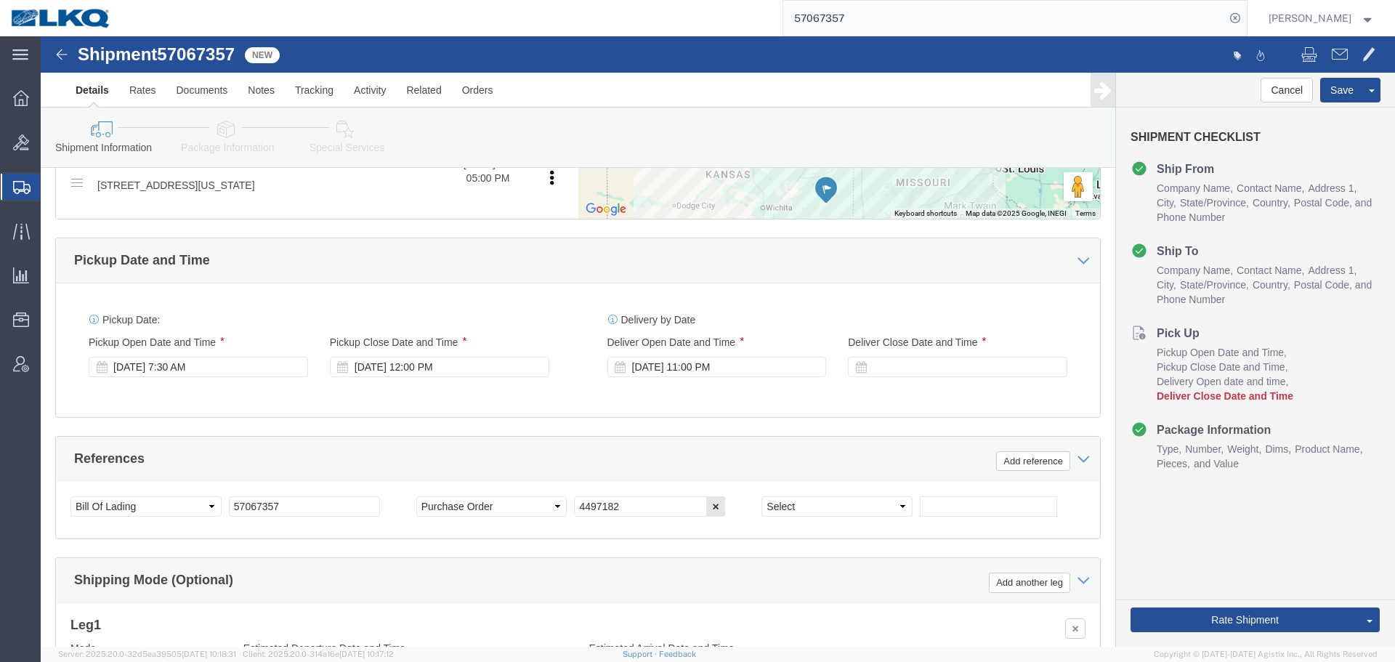
click div "Delivery by Date Delivery Start Date Delivery Start Time Deliver Open Date and …"
click button "Save"
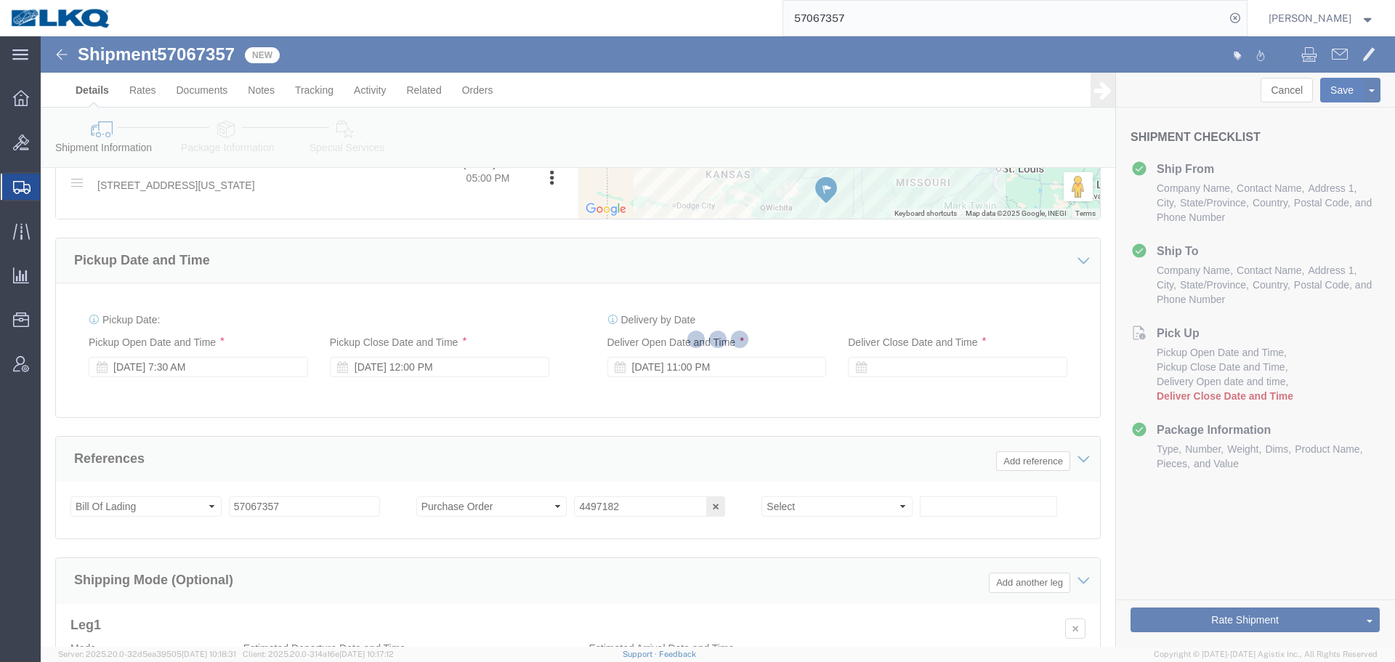
type button "Save"
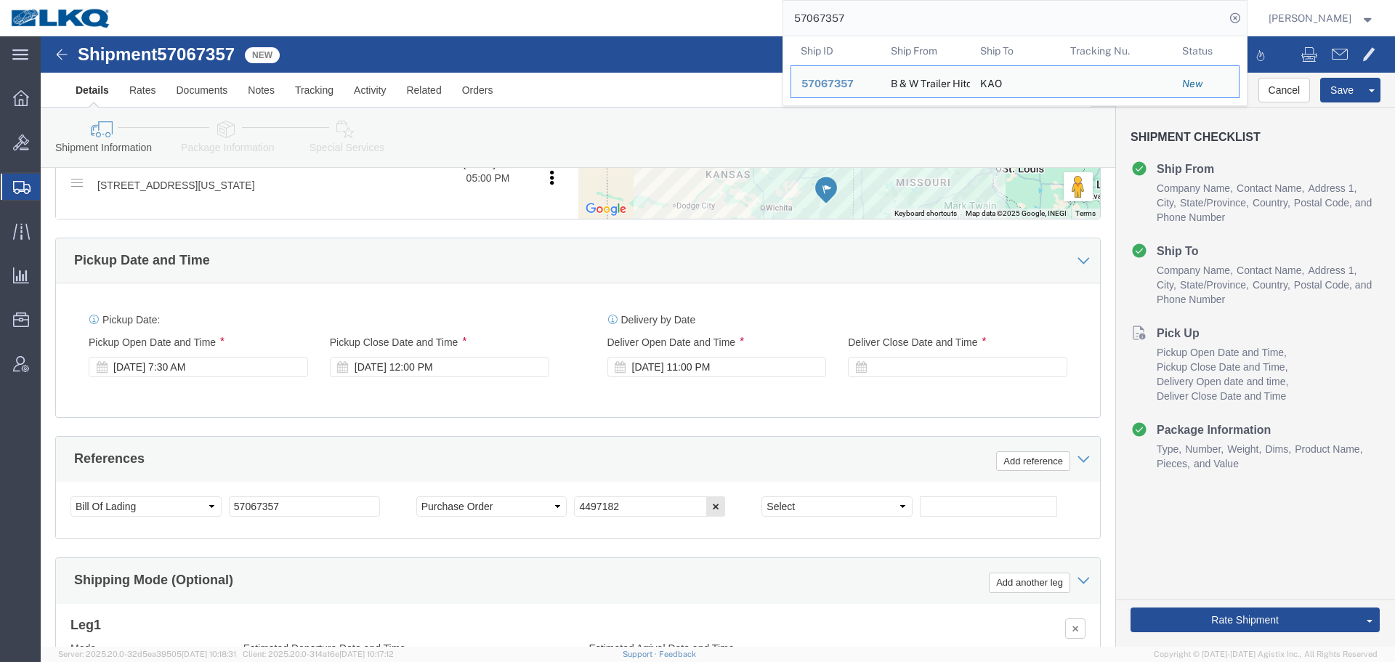
click at [873, 5] on input "57067357" at bounding box center [1004, 18] width 442 height 35
paste input "50608"
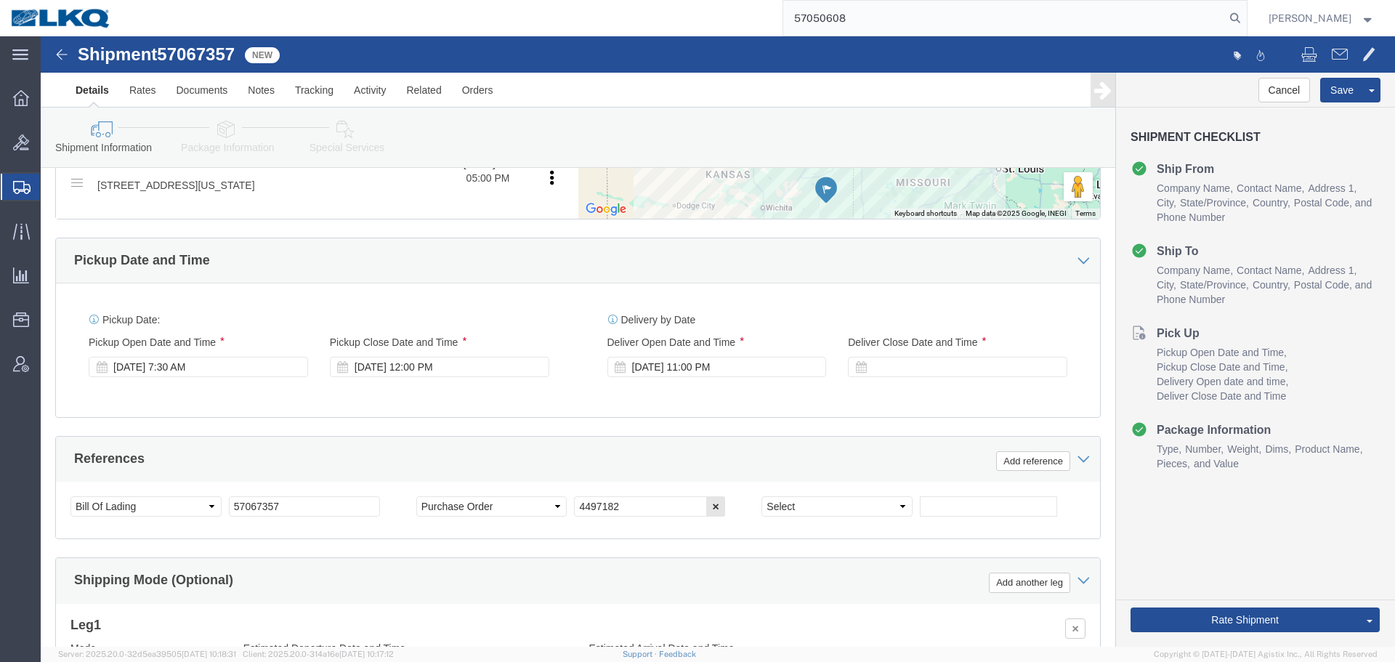
type input "57050608"
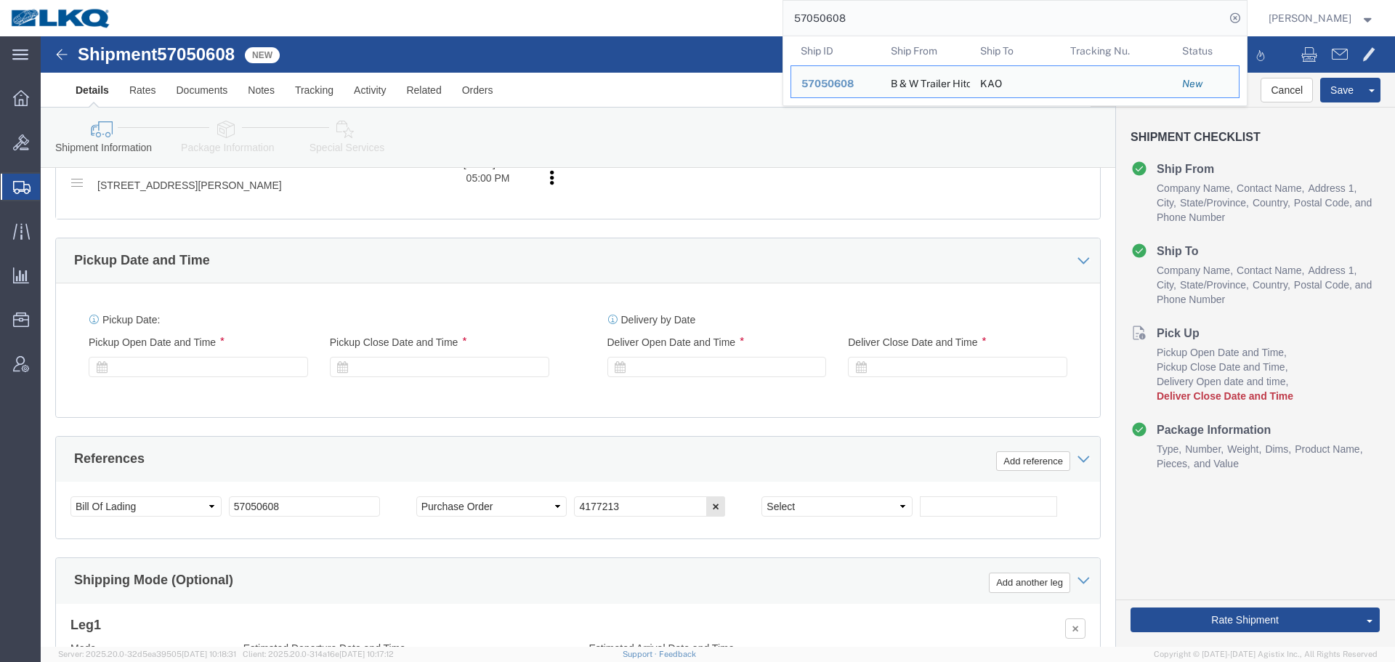
select select "30590"
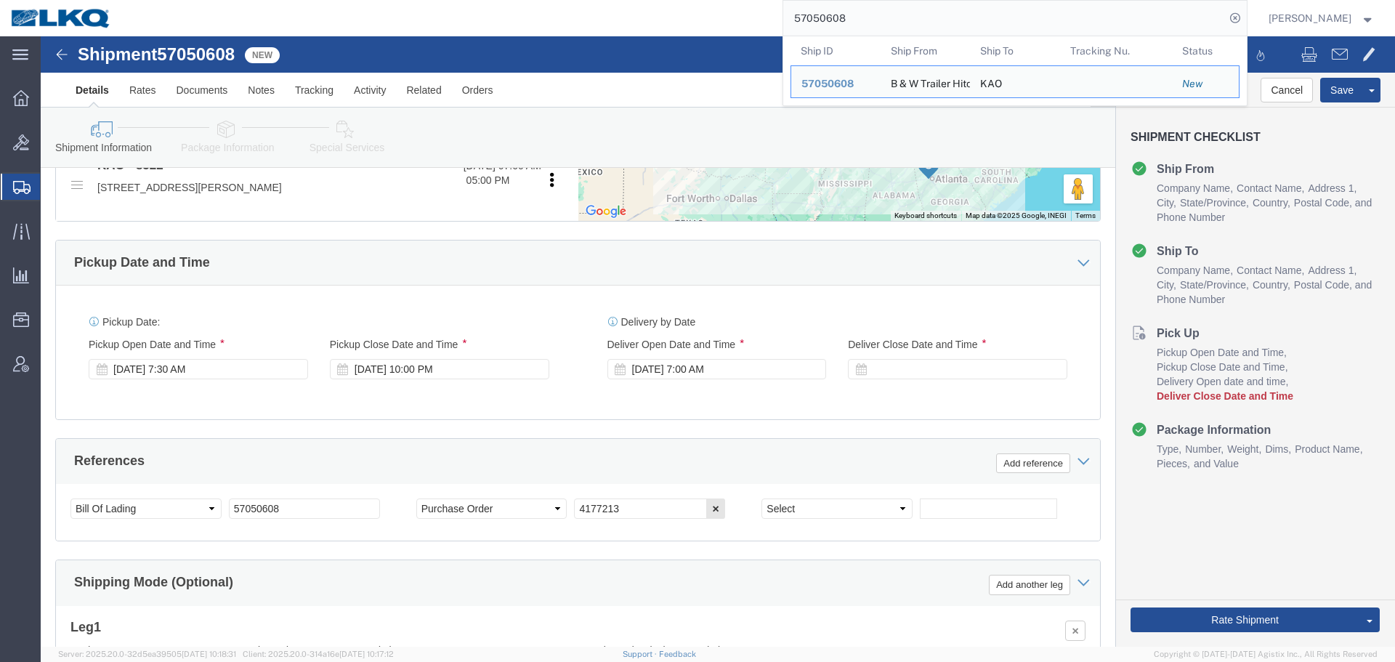
scroll to position [651, 0]
click div "[DATE] 7:30 AM"
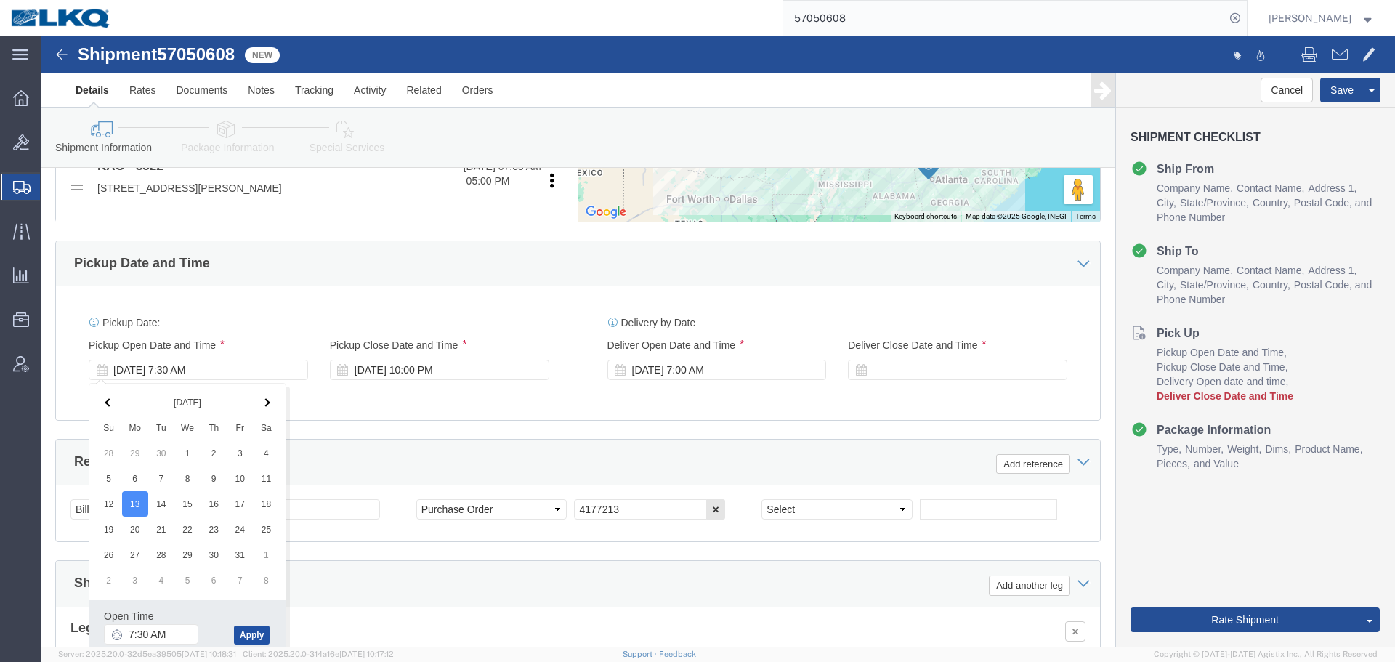
click button "Apply"
click h3 "Leg 1"
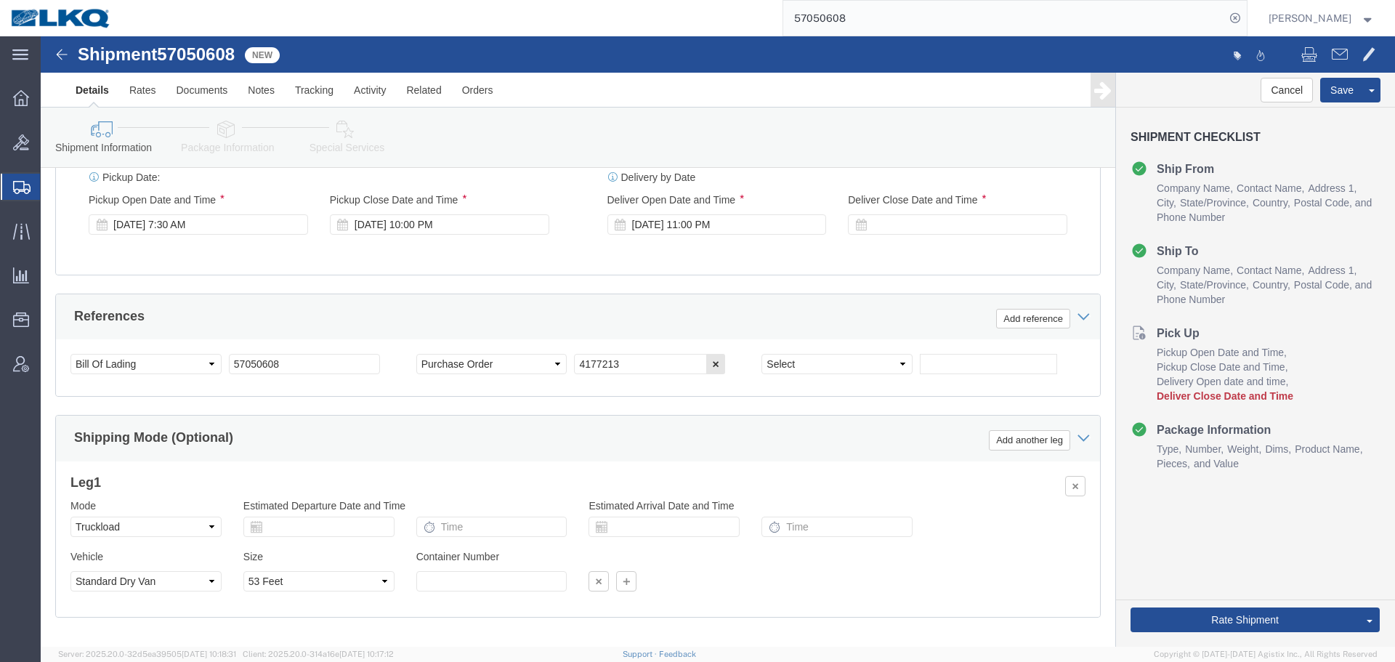
scroll to position [724, 0]
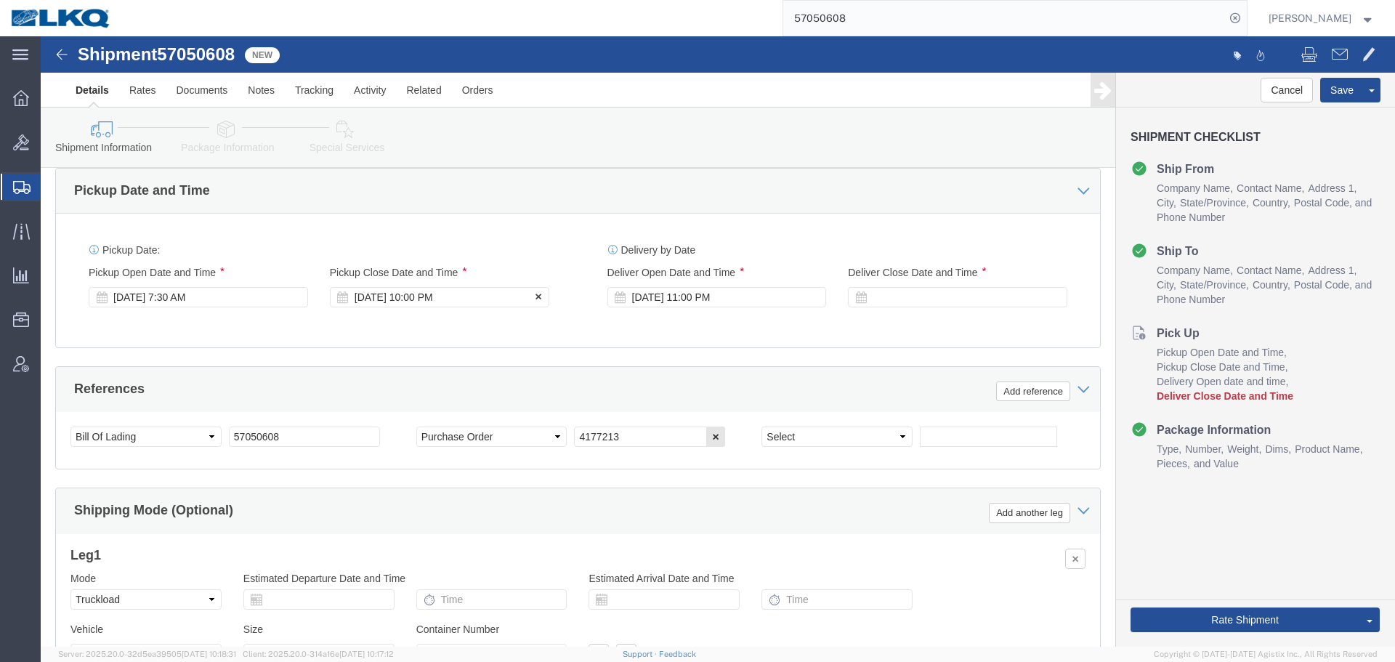
click div "[DATE] 10:00 PM"
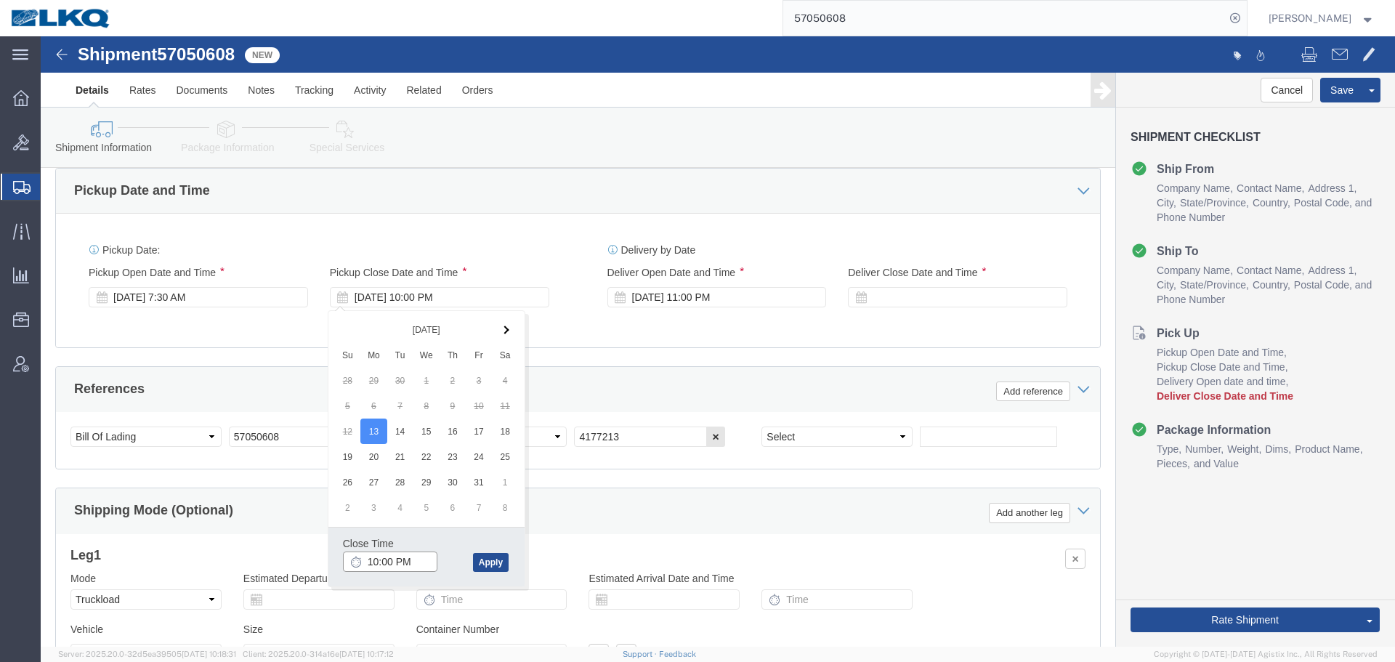
click input "10:00 PM"
click input "12:00 AM"
type input "12pm"
type input "12:00 PM"
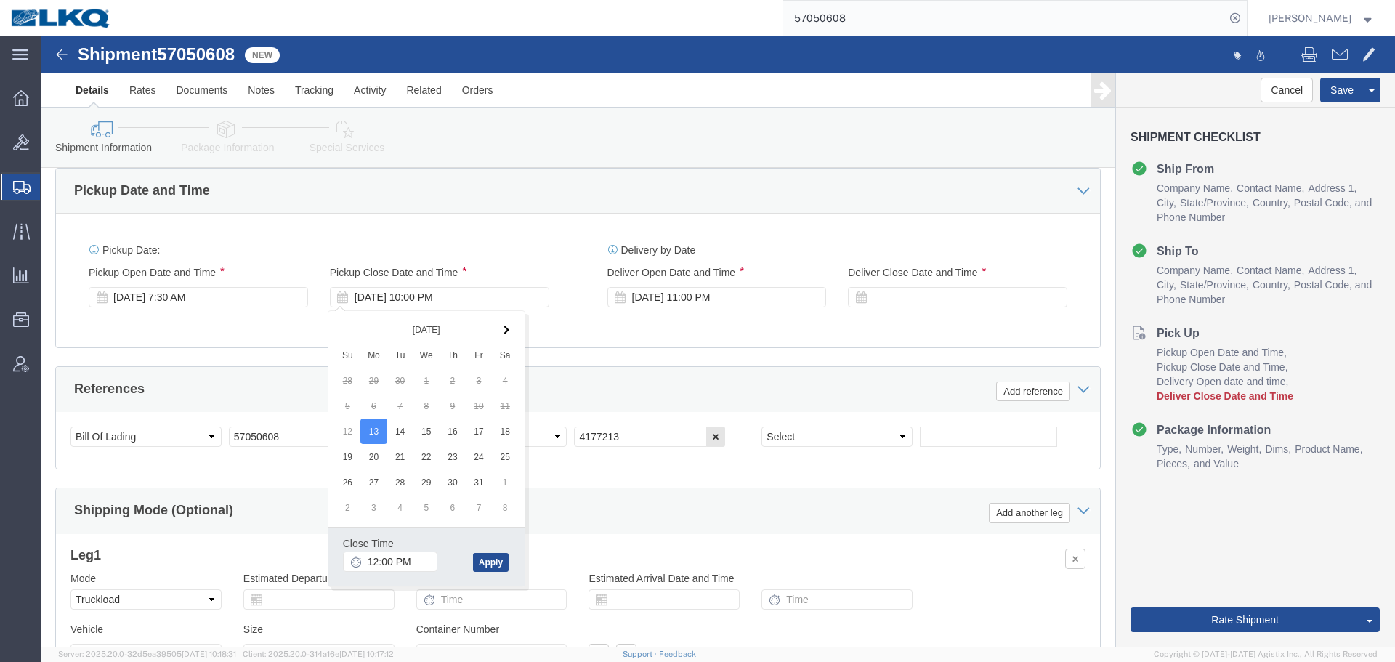
click div "Close Time 12:00 PM [DATE] 10:00 PM - [DATE] 10:00 PM Cancel Apply"
click button "Apply"
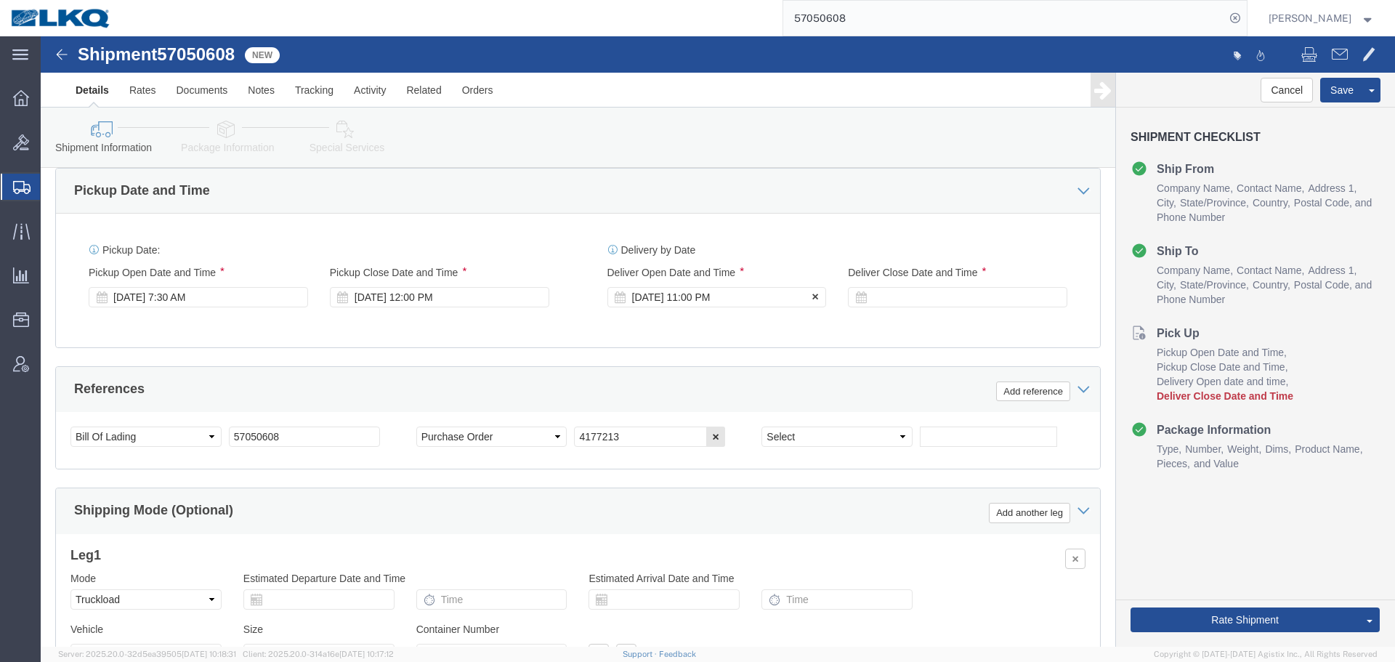
click div "[DATE] 11:00 PM"
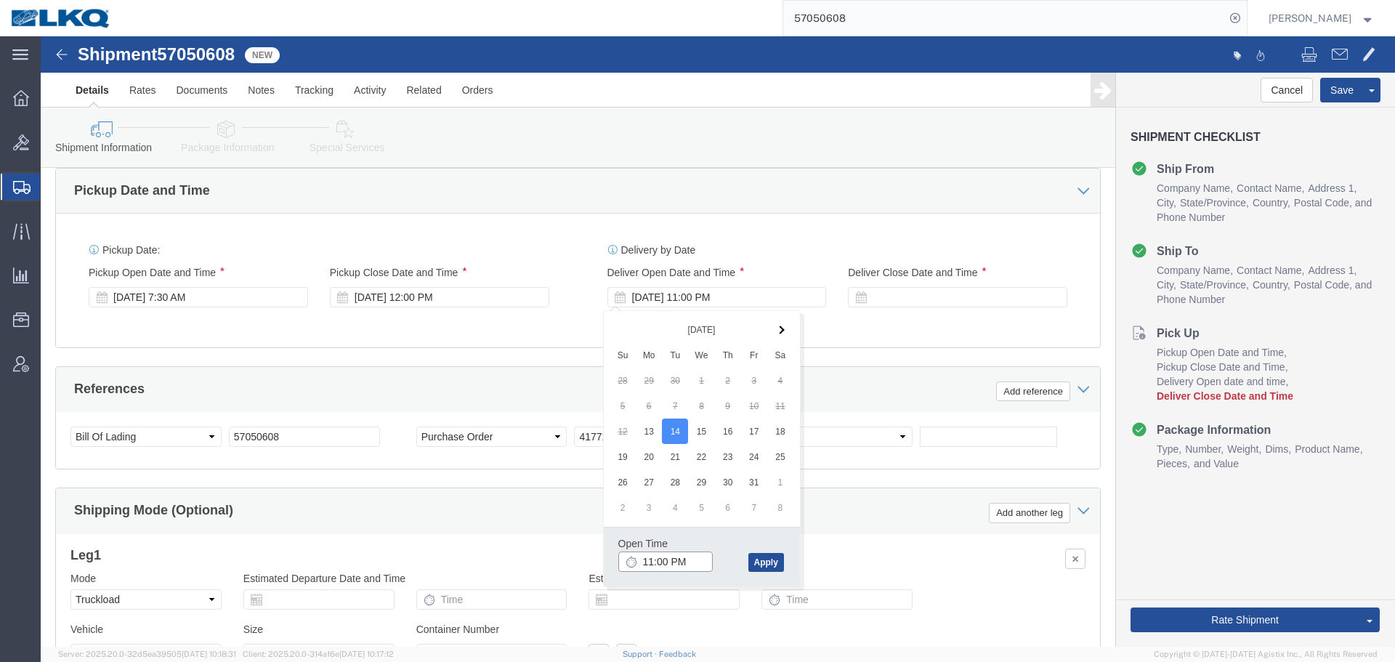
click input "11:00 PM"
type input "11:00 AM"
click button "Apply"
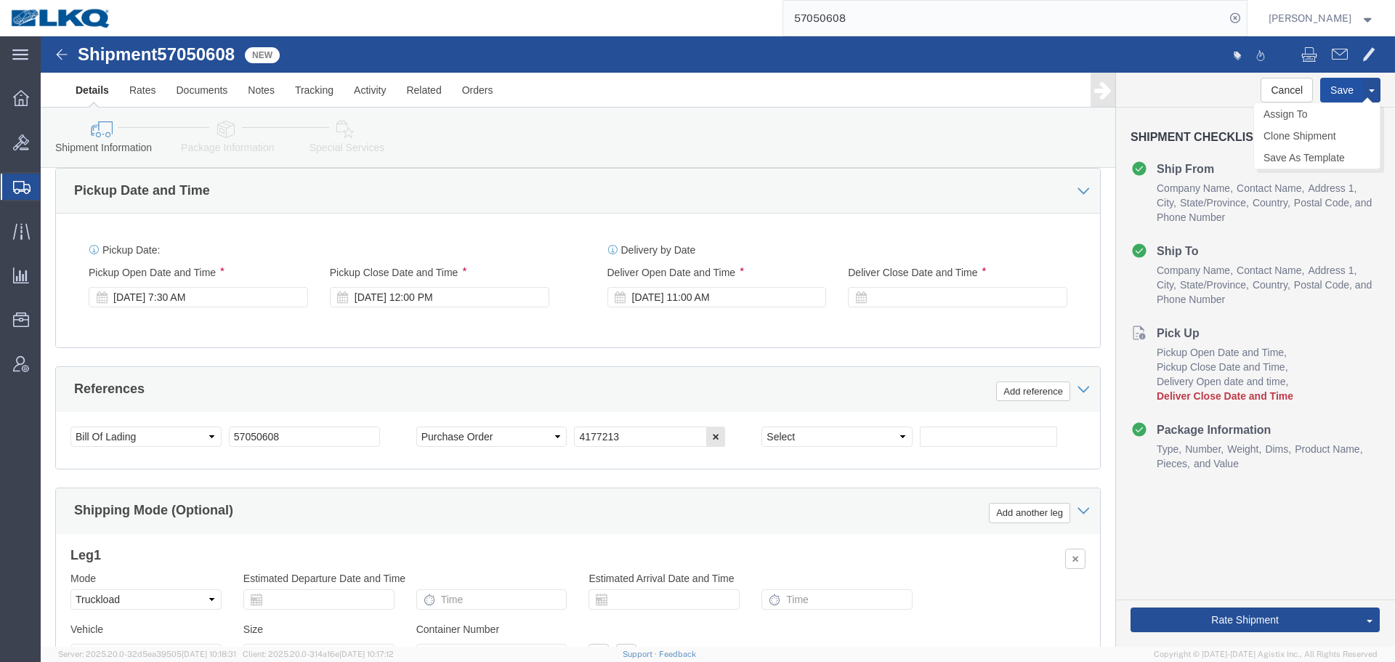
click button "Save"
type button "Save"
click at [888, 20] on input "57050608" at bounding box center [1004, 18] width 442 height 35
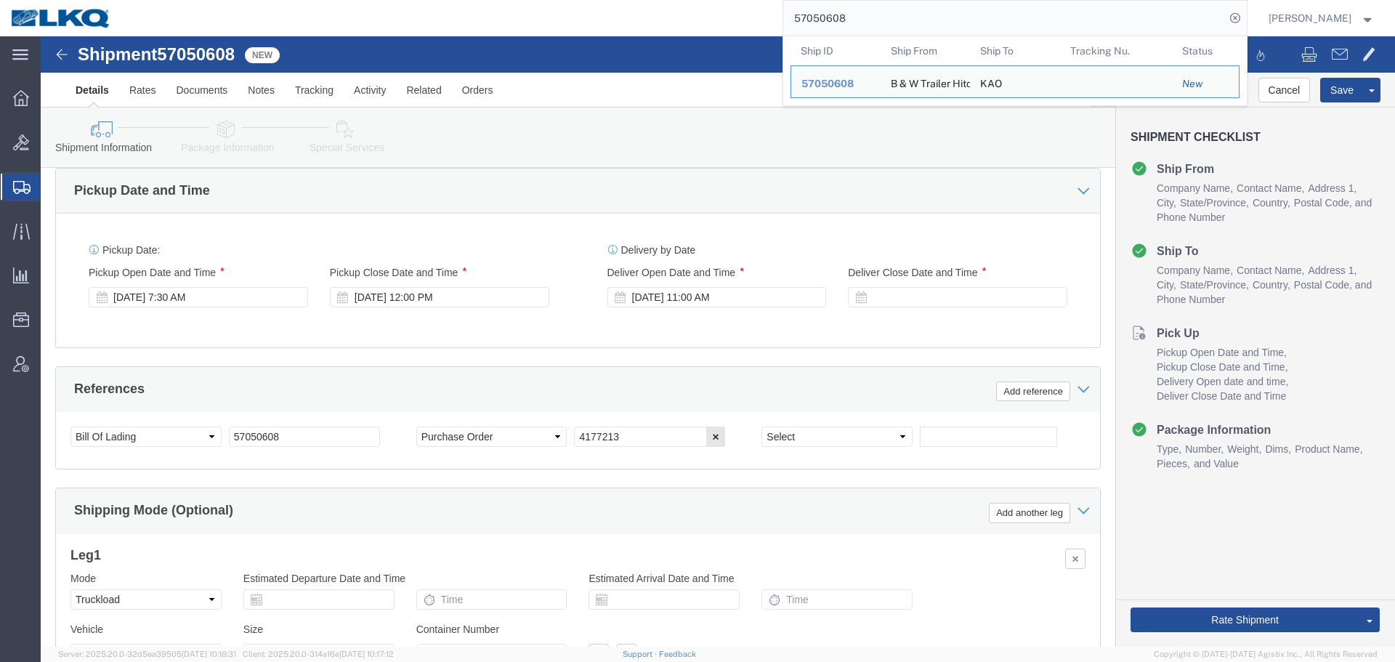
paste input "4040"
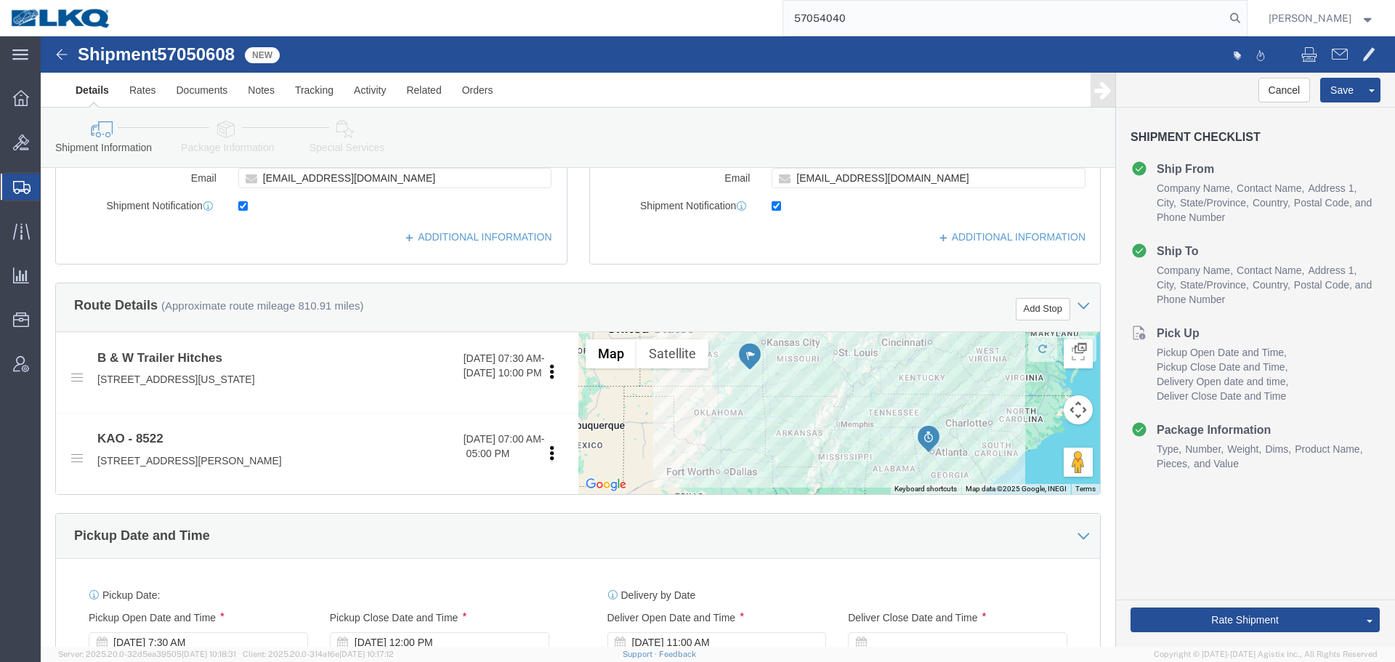
scroll to position [360, 0]
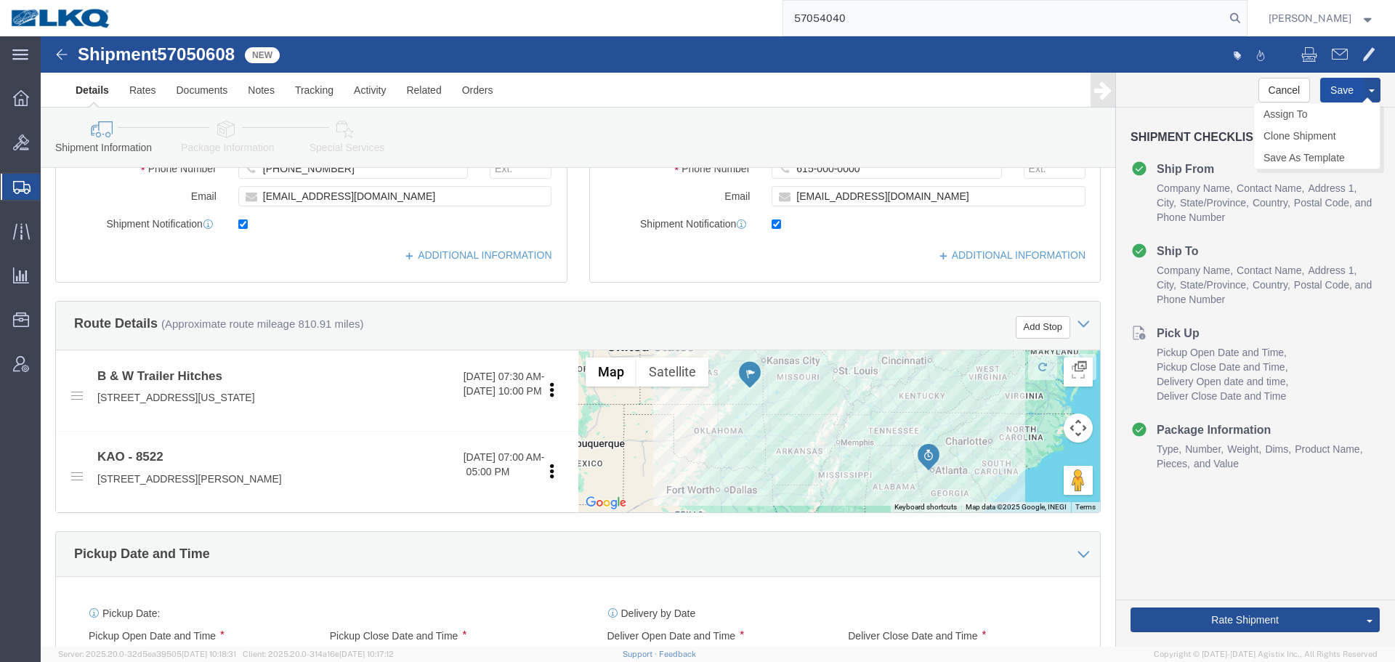
type input "57054040"
click button "Save"
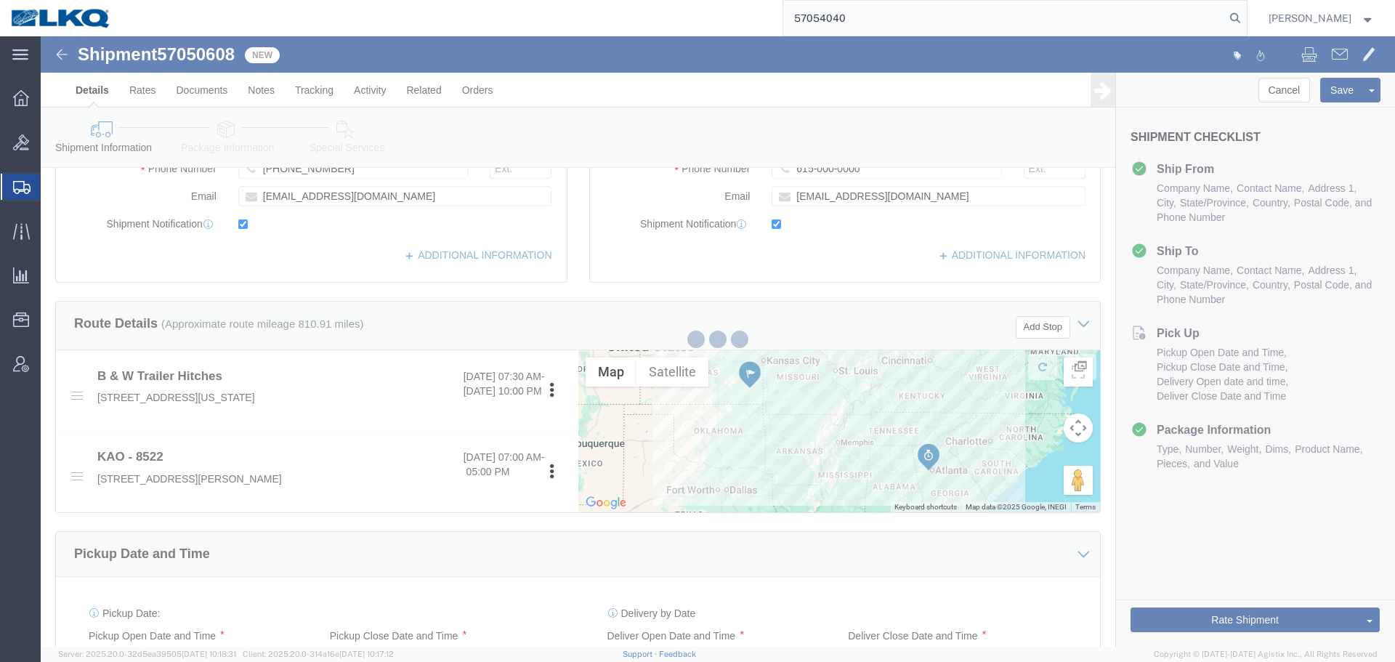
click at [866, 22] on input "57054040" at bounding box center [1004, 18] width 442 height 35
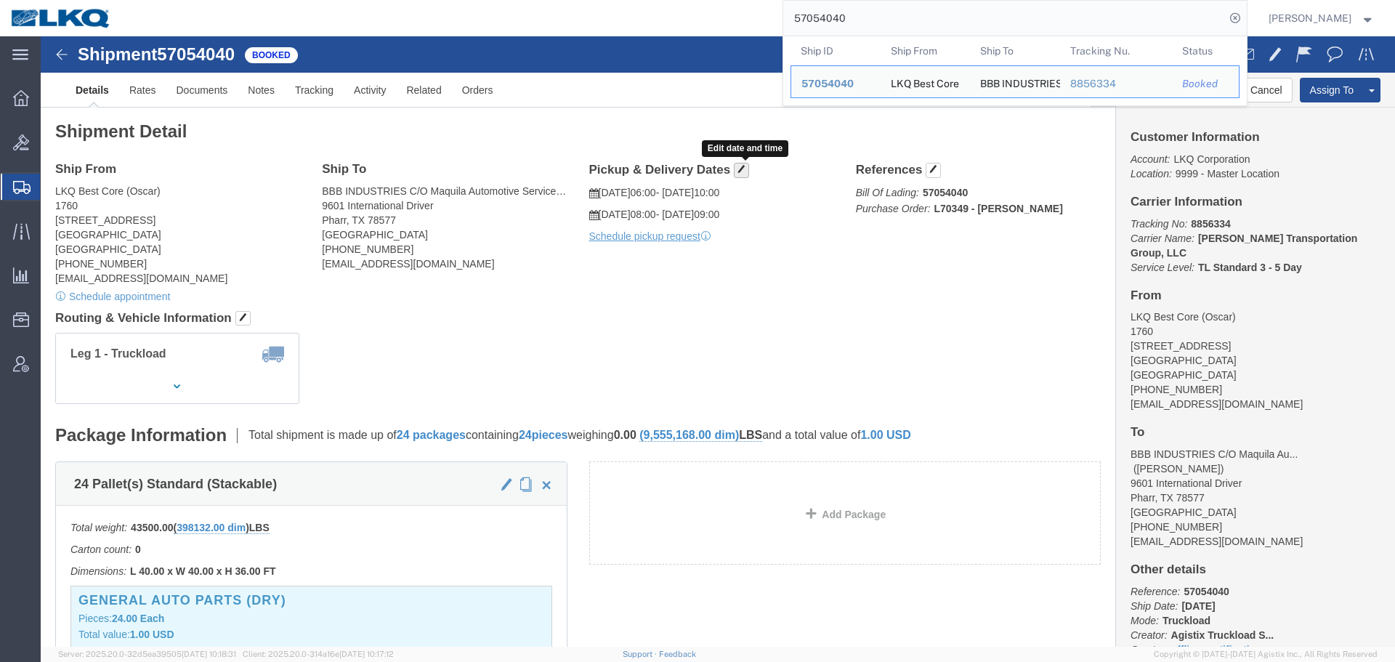
click span "button"
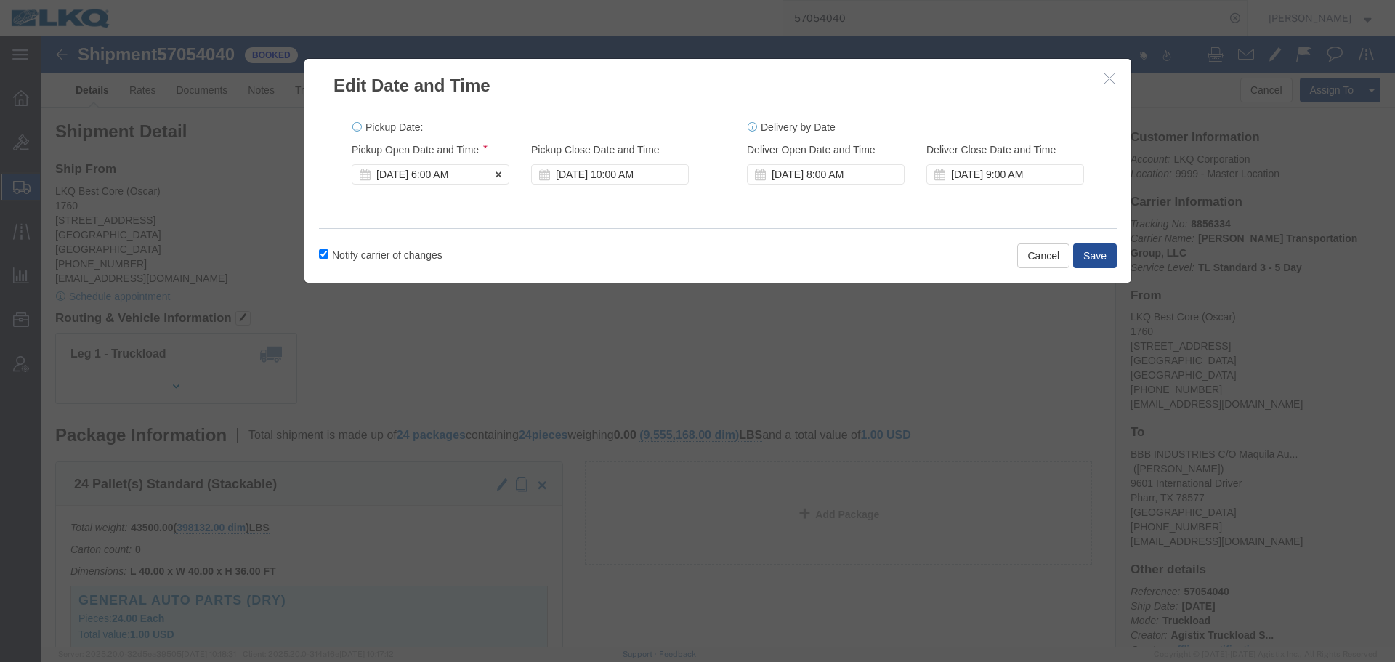
click div "[DATE] 6:00 AM"
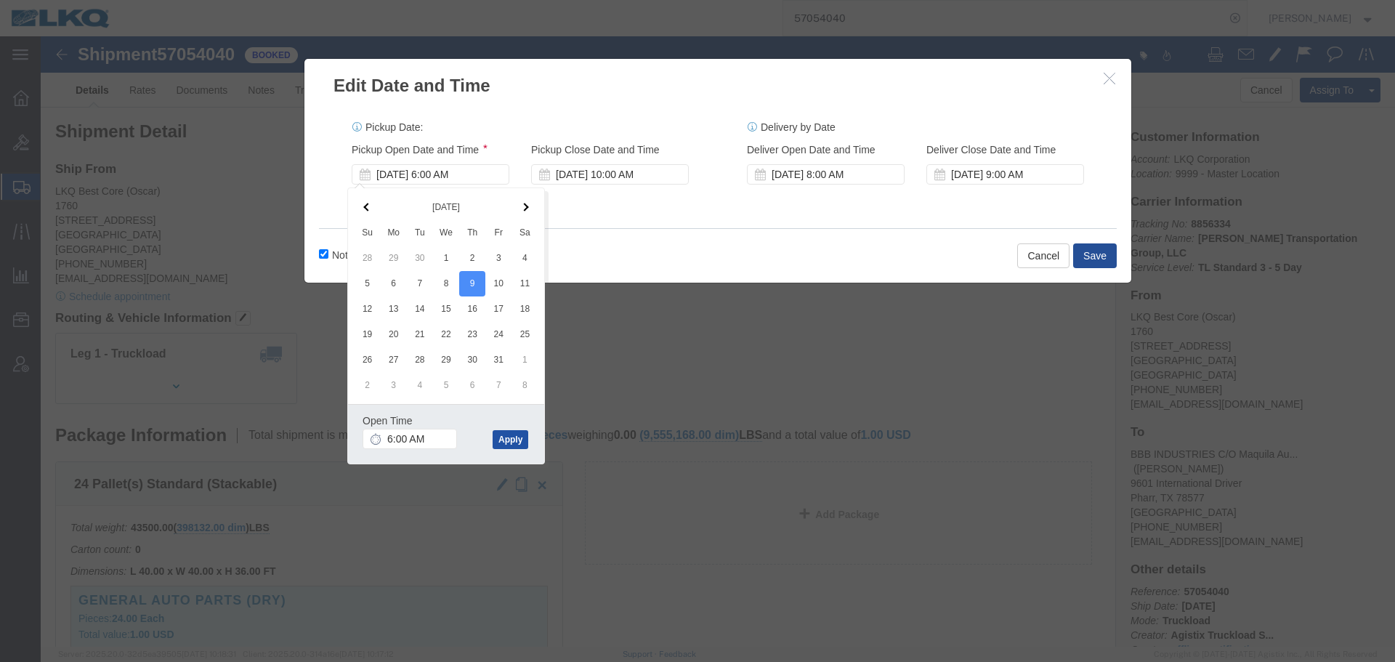
click button "Apply"
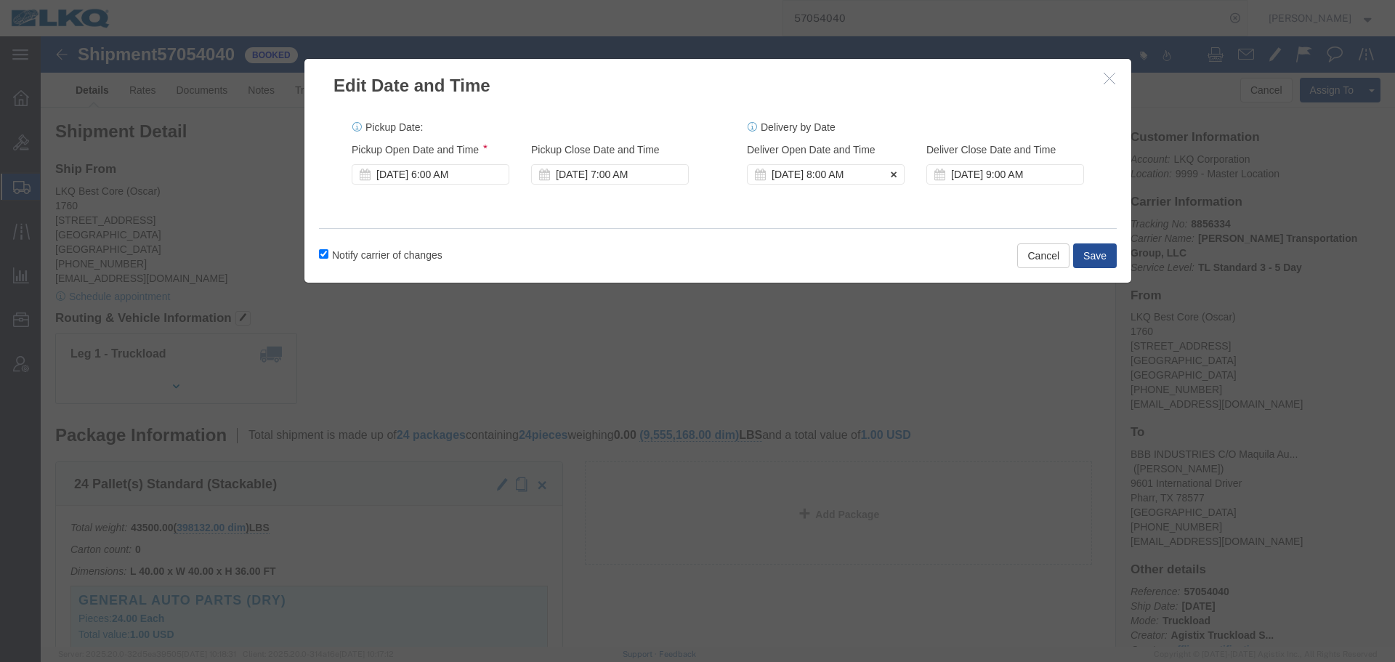
click div "[DATE] 8:00 AM"
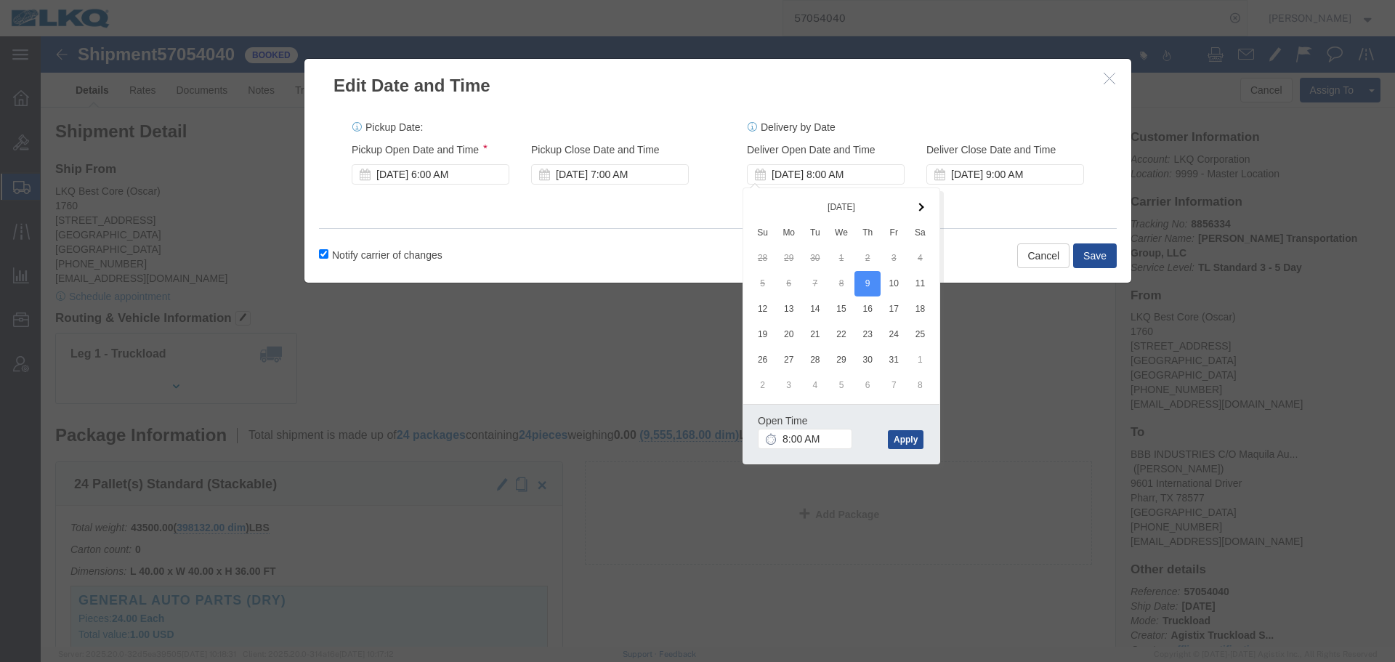
click div "Pickup Date: Pickup Start Date Pickup Start Time Pickup Open Date and Time [DAT…"
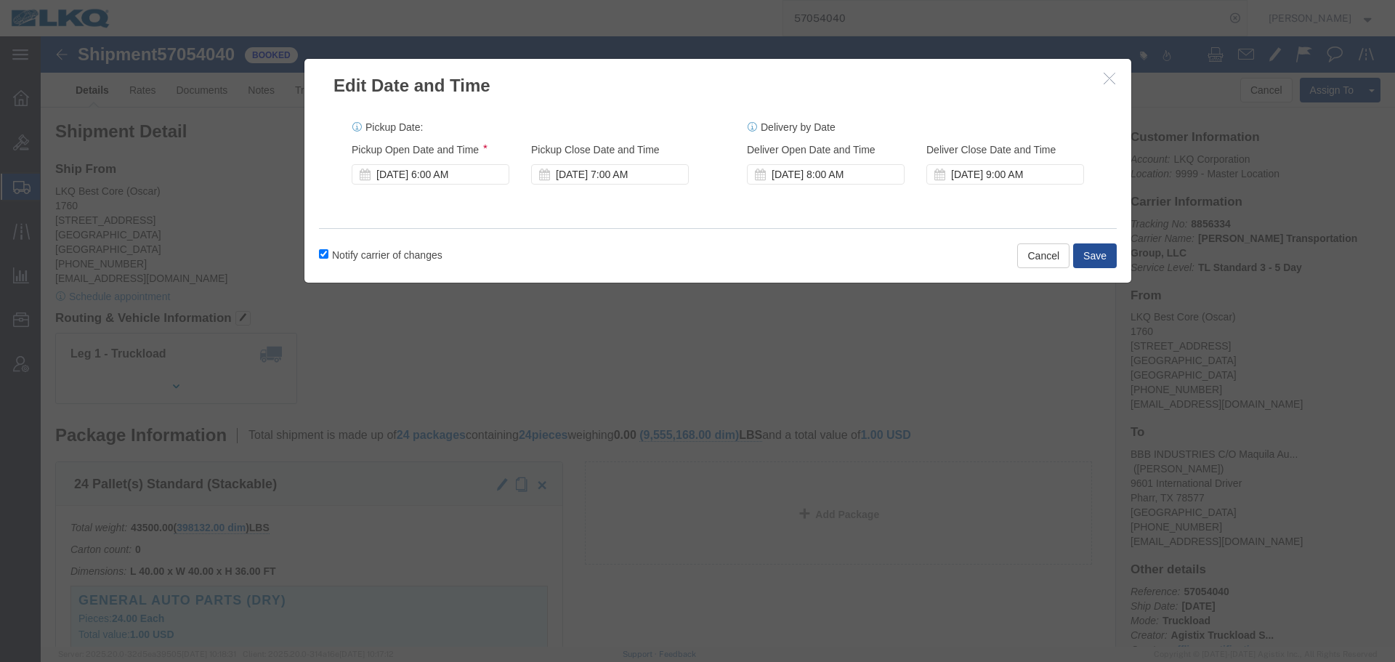
click div "Delivery Start Date Delivery Start Time Deliver Open Date and Time [DATE] 8:00 …"
click div "[DATE] 8:00 AM"
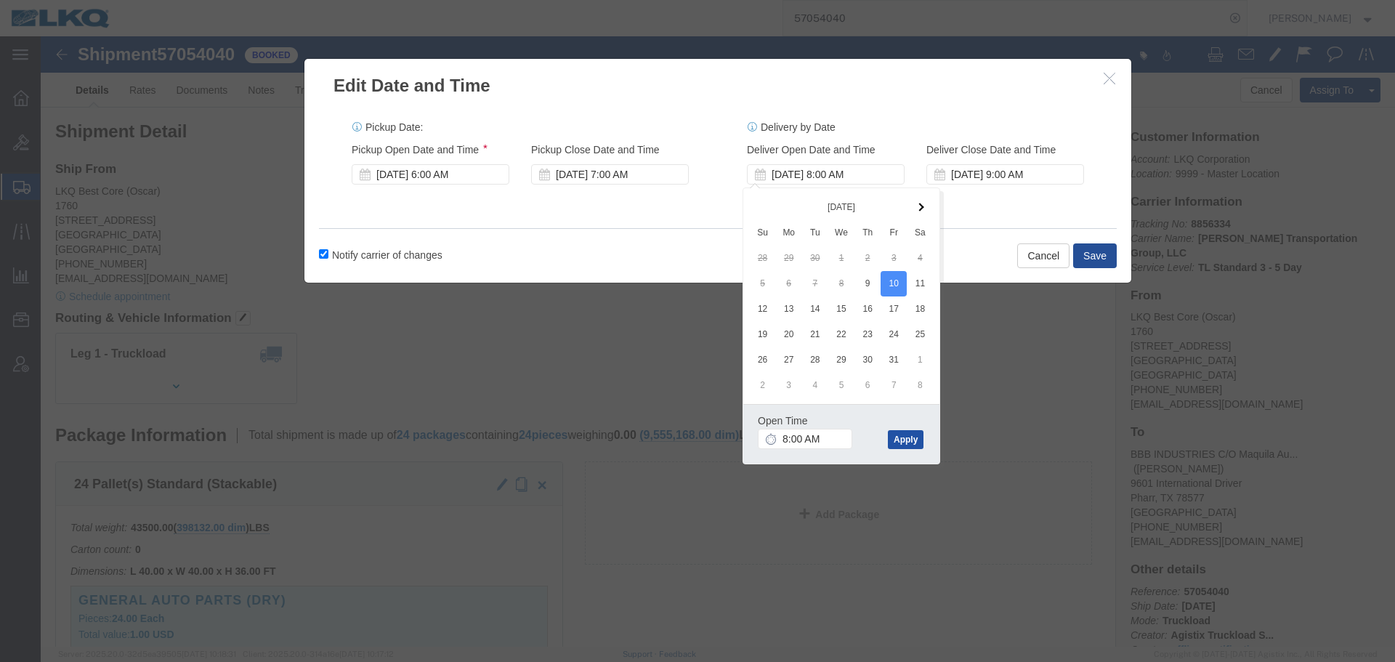
click button "Apply"
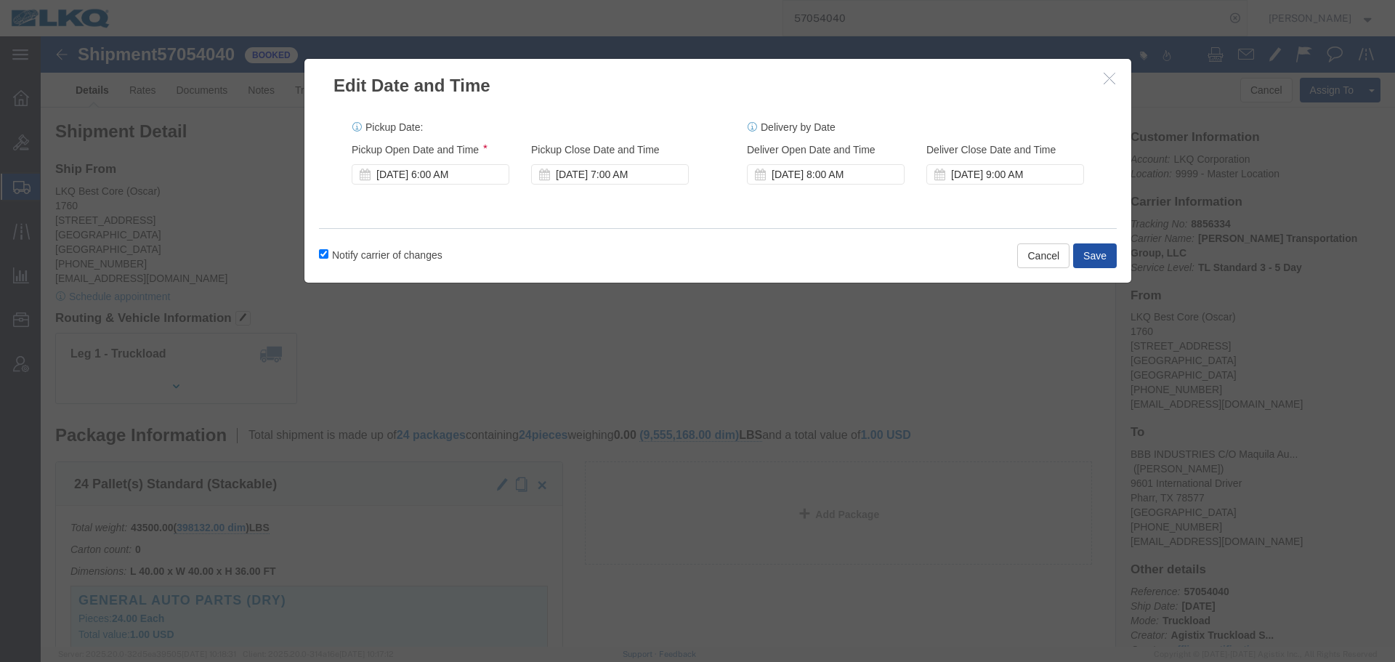
click button "Save"
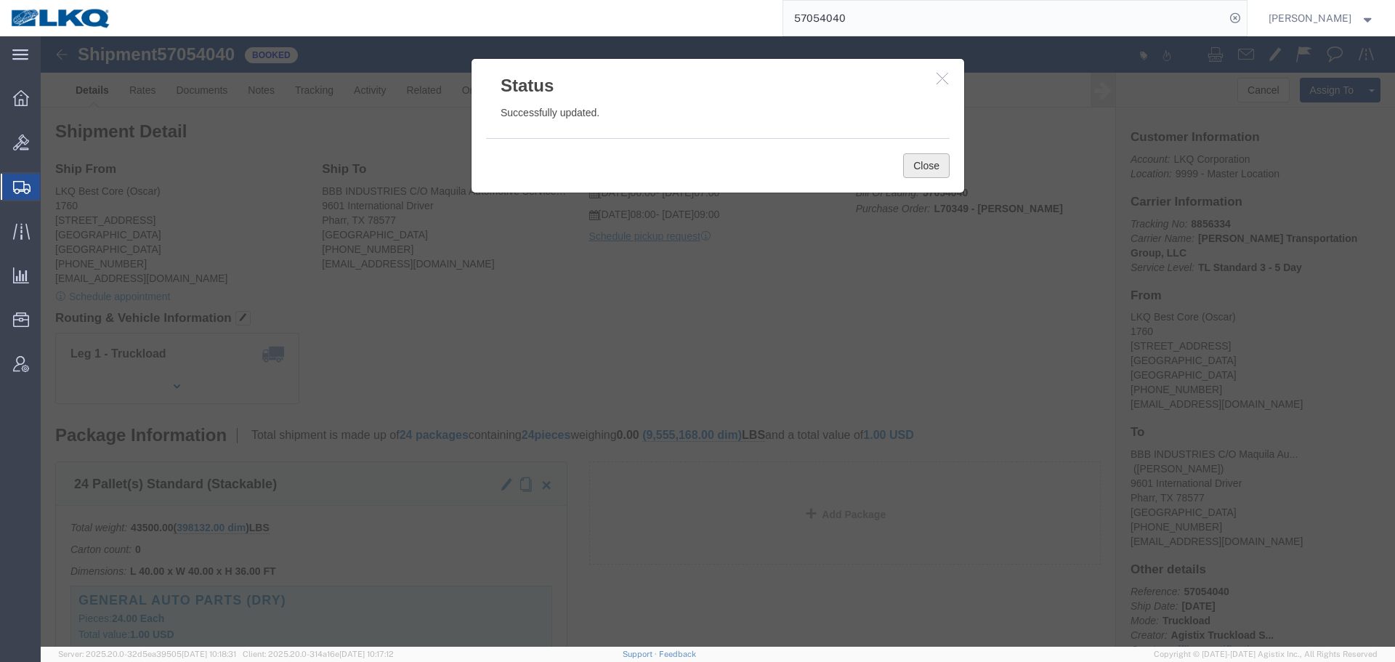
click button "Close"
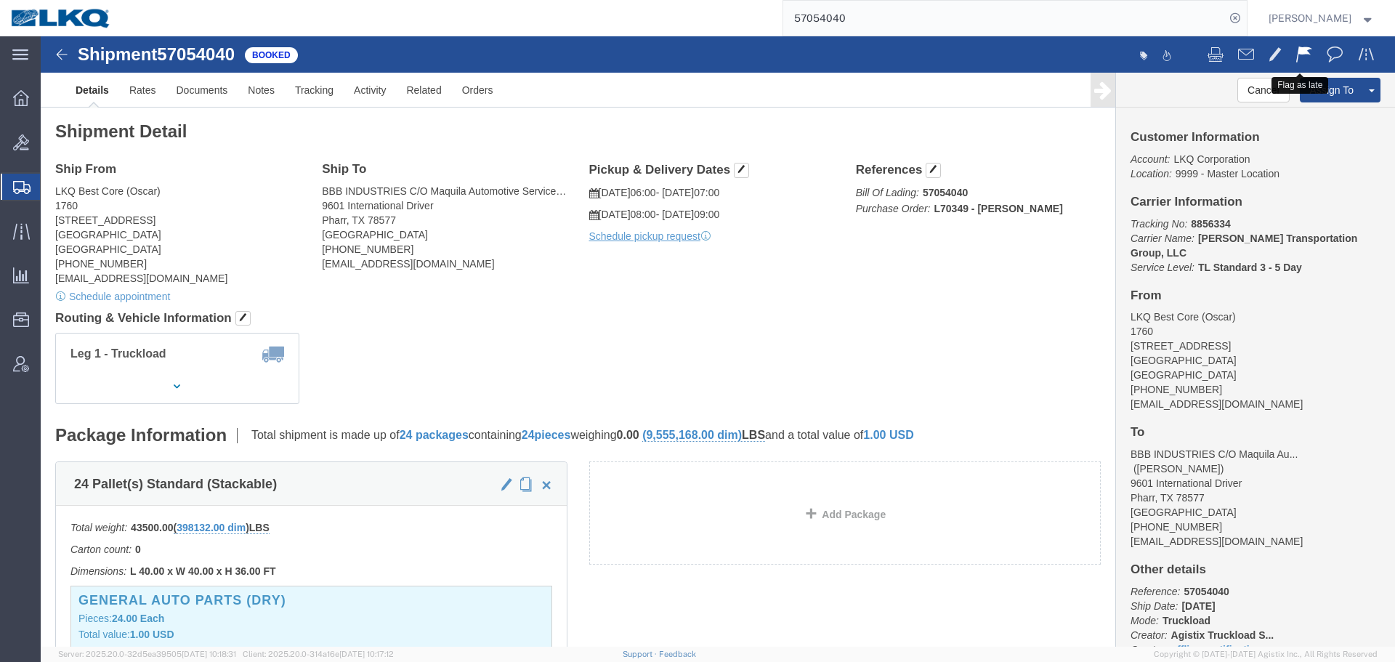
click span
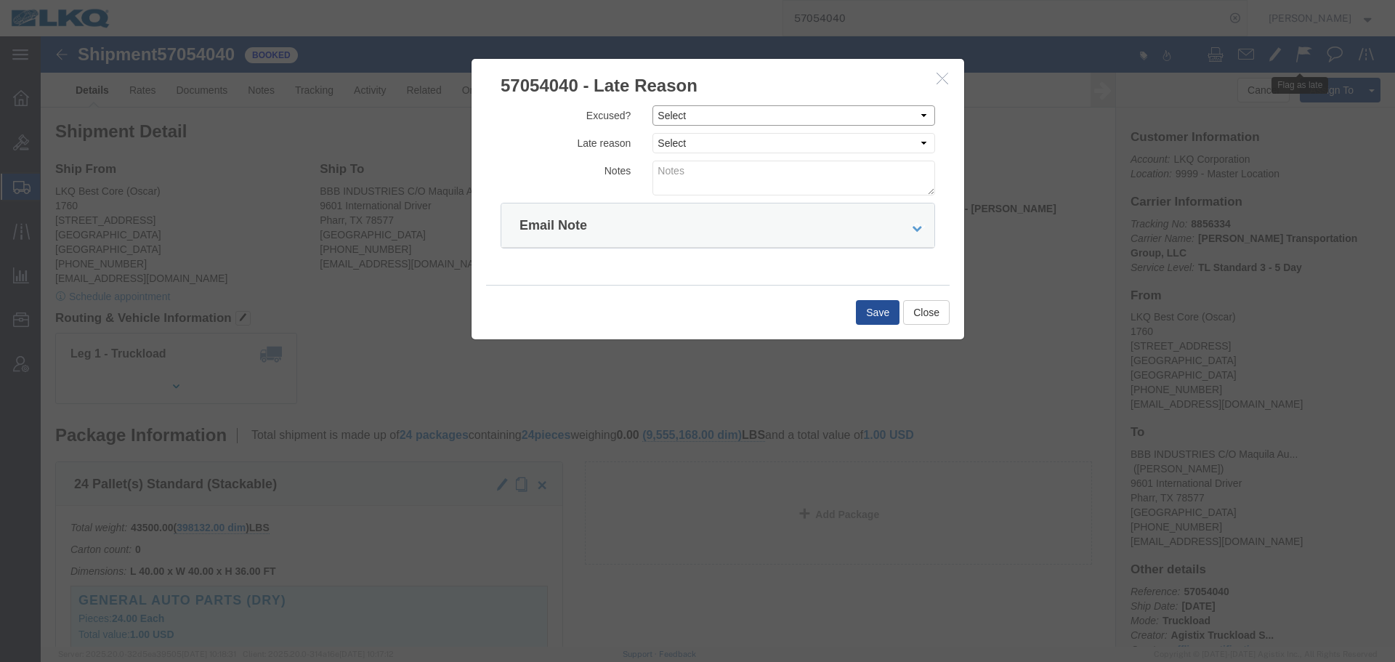
click select "Select Excused Not Excused"
select select "NOT_EXCUSED"
click select "Select Excused Not Excused"
click select "Select Bad Carrier Data Carrier Admin Error Delay Accident Driver Error Lack of…"
select select "DRIVER_ERROR"
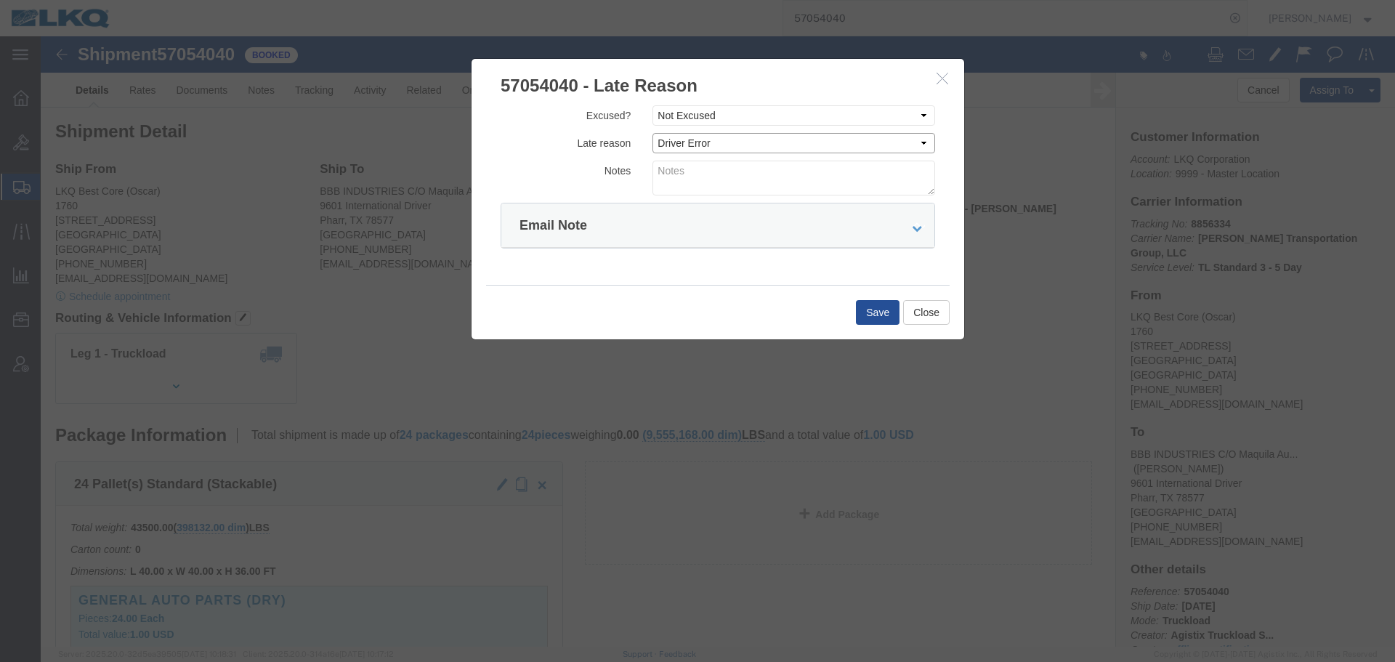
click select "Select Bad Carrier Data Carrier Admin Error Delay Accident Driver Error Lack of…"
click textarea
type textarea "10/08 pickup"
click button "Save"
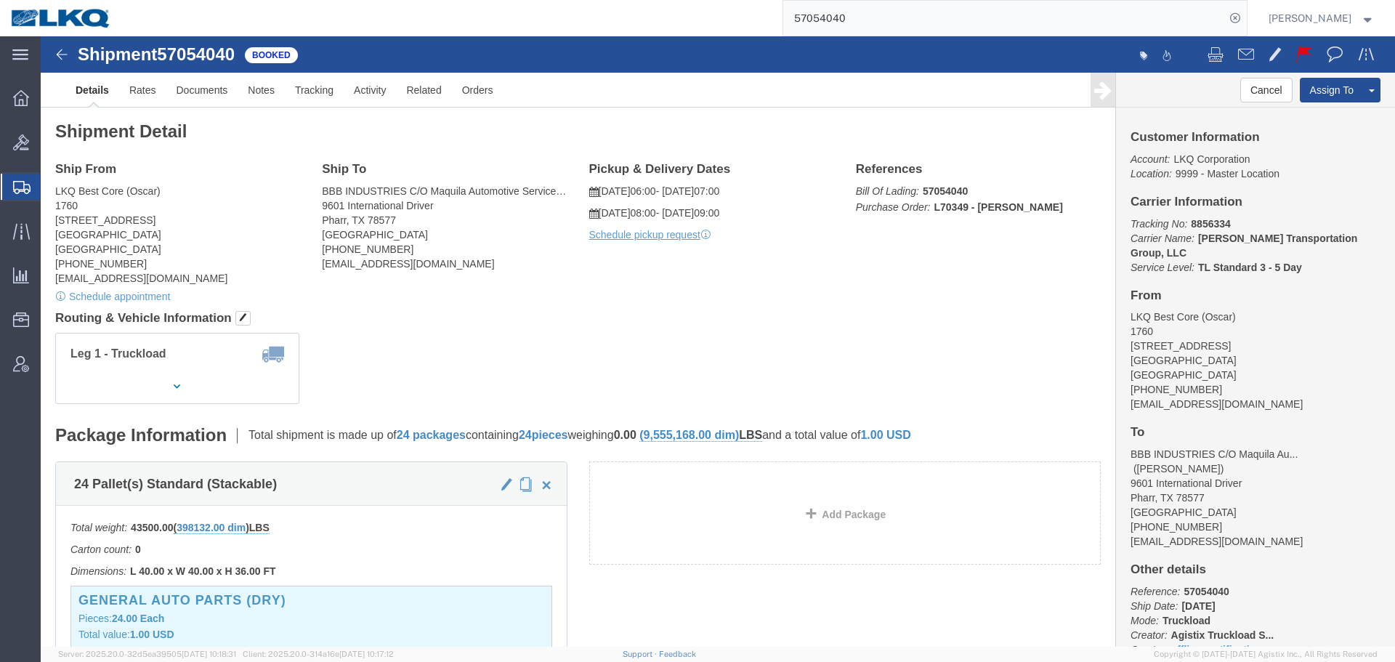
click div "Ship From LKQ Best Core (Oscar) 1760 [STREET_ADDRESS] [PHONE_NUMBER] [EMAIL_ADD…"
click div "Leg 1 - Truckload Vehicle 1: Standard Dry Van (53 Feet) Number of trucks: 1"
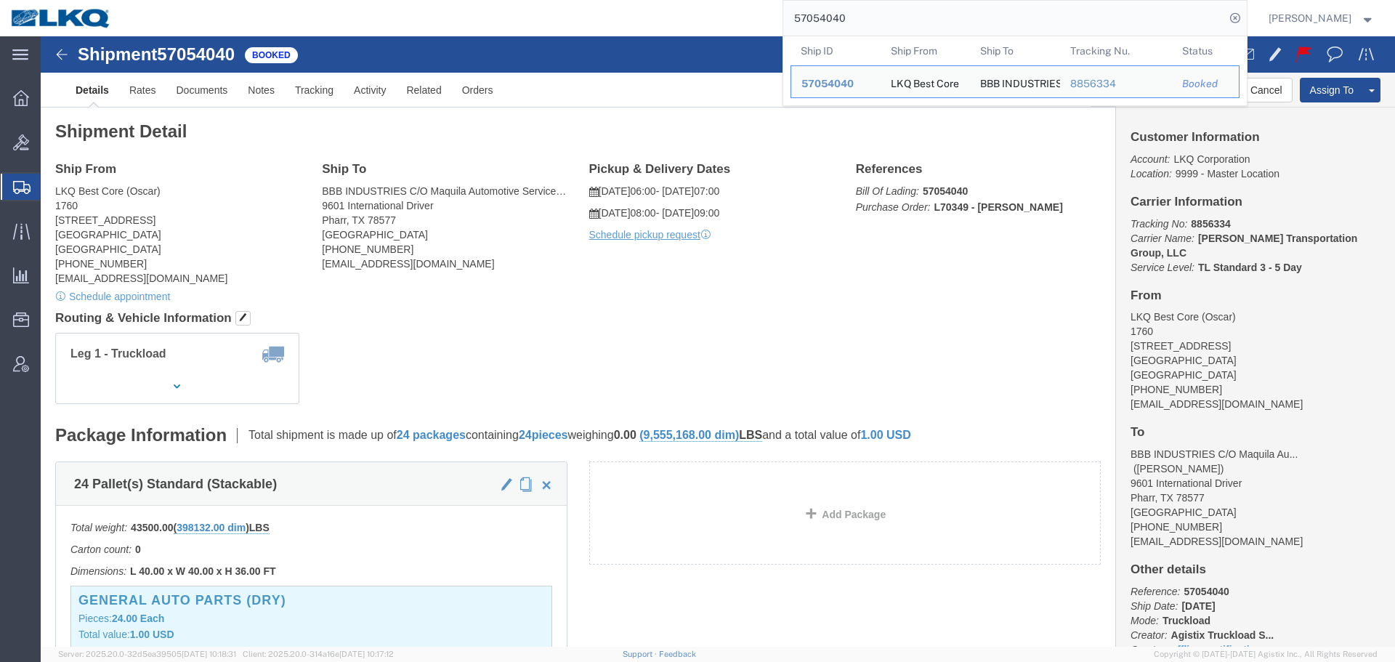
click at [1029, 19] on input "57054040" at bounding box center [1004, 18] width 442 height 35
paste input "6729135"
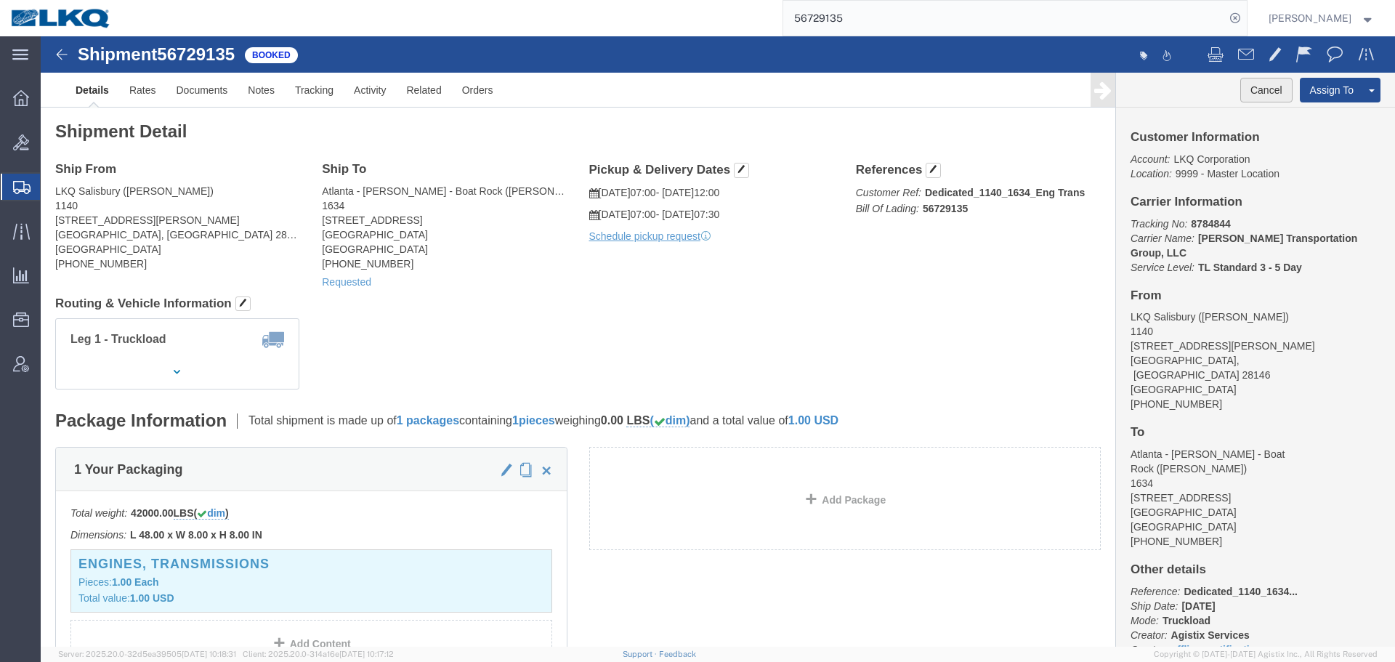
click button "Cancel"
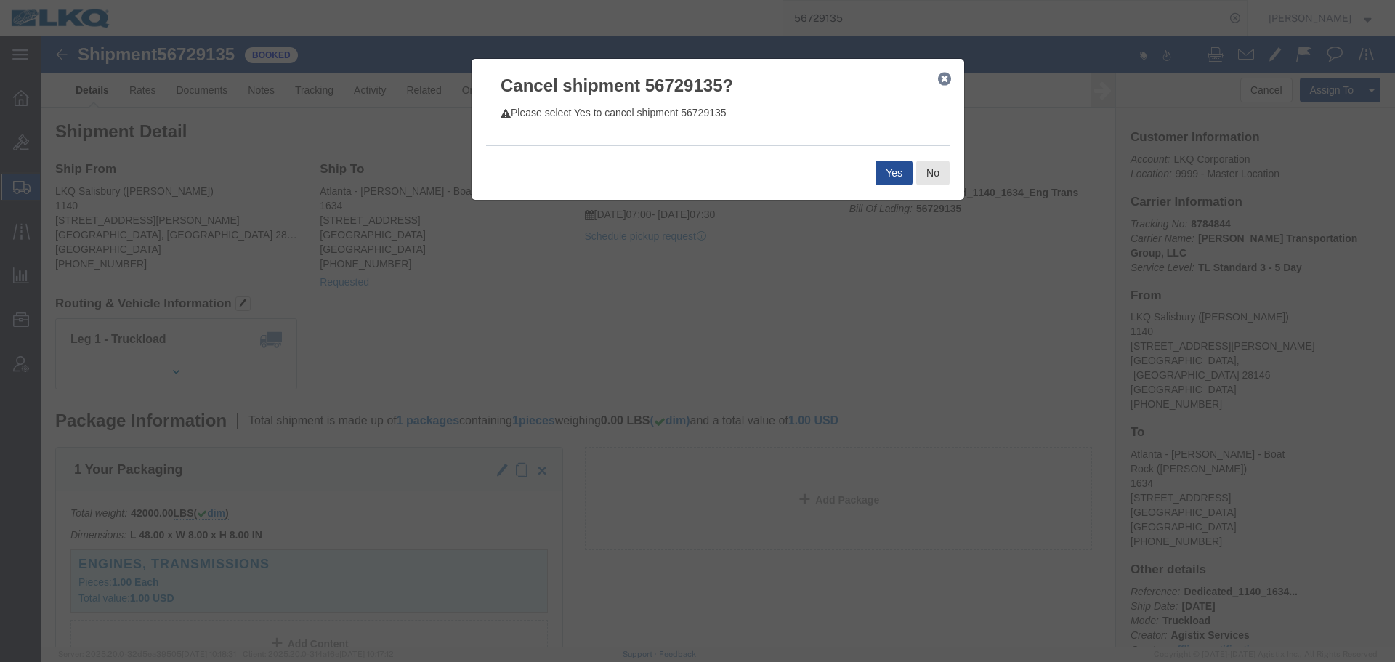
click div "Yes No"
click button "Yes"
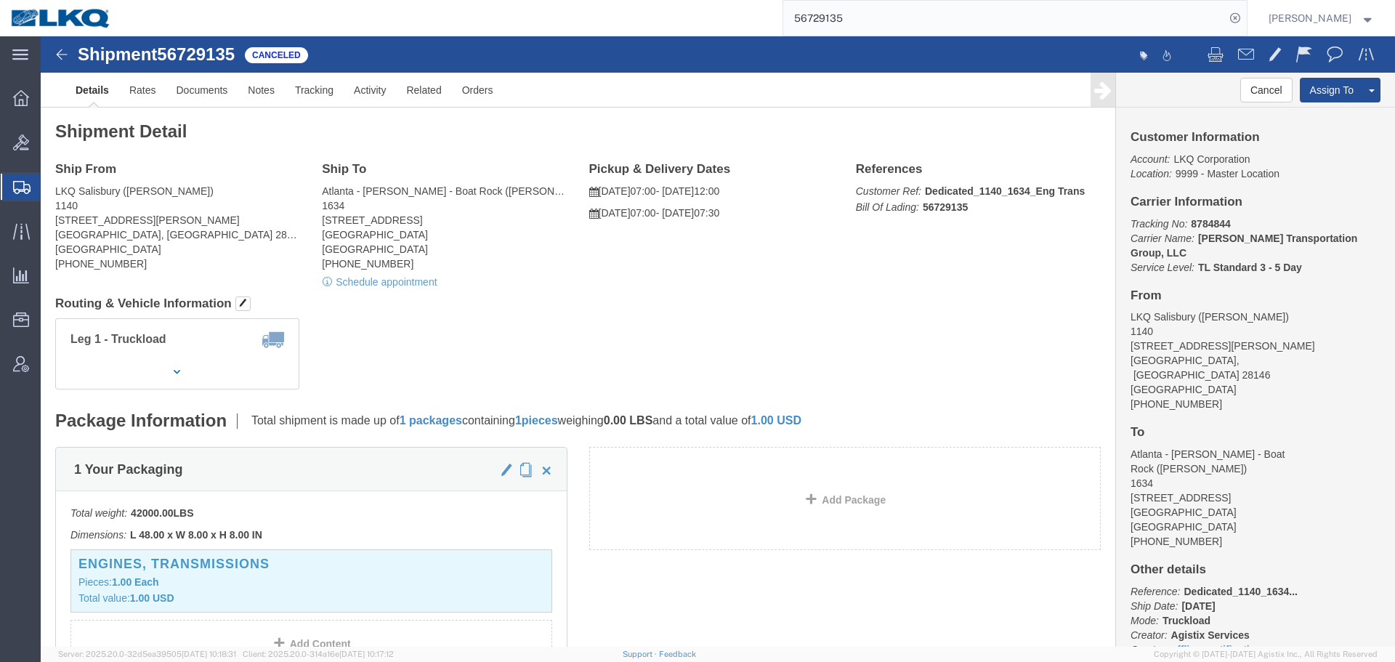
click at [888, 18] on input "56729135" at bounding box center [1004, 18] width 442 height 35
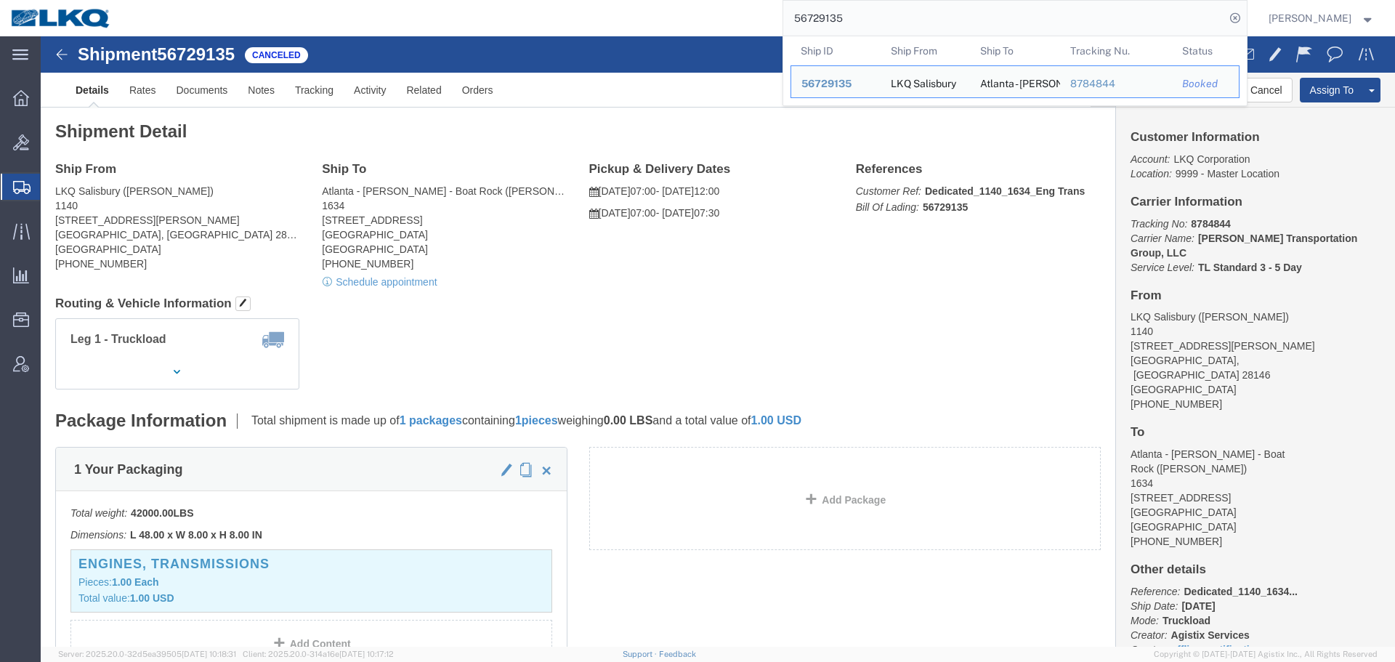
paste input "7068033"
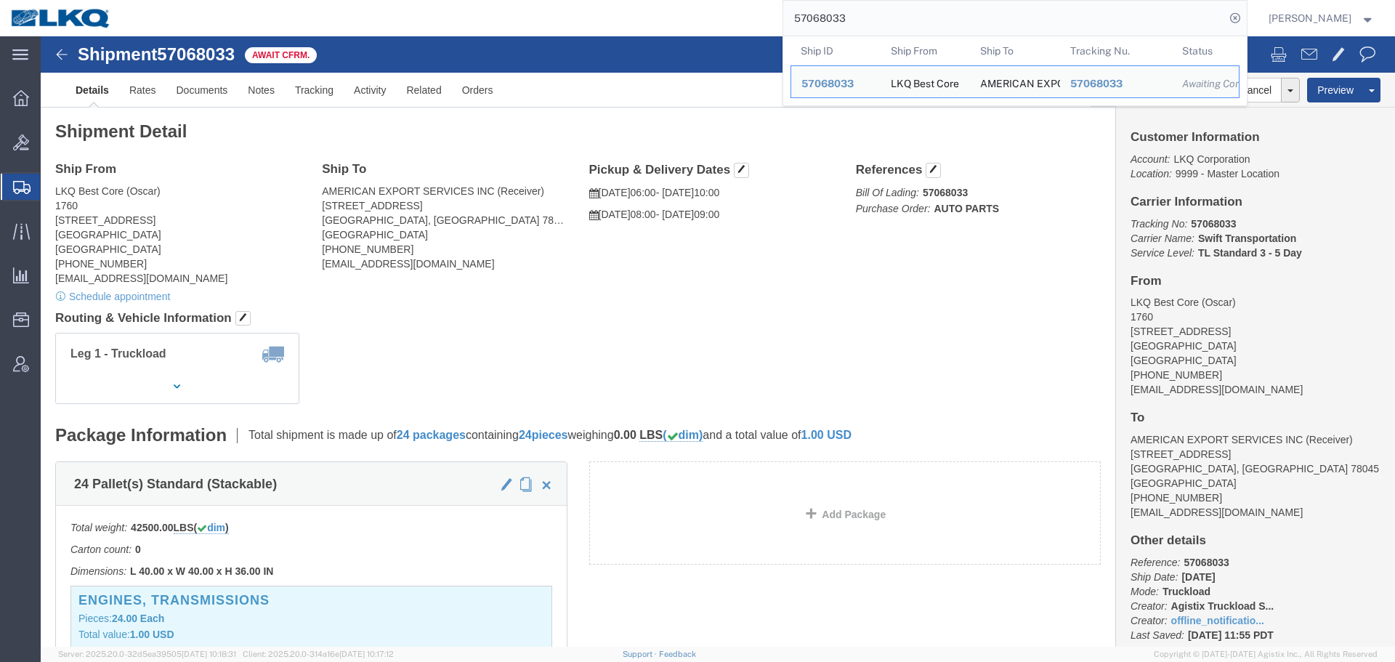
paste input "5259"
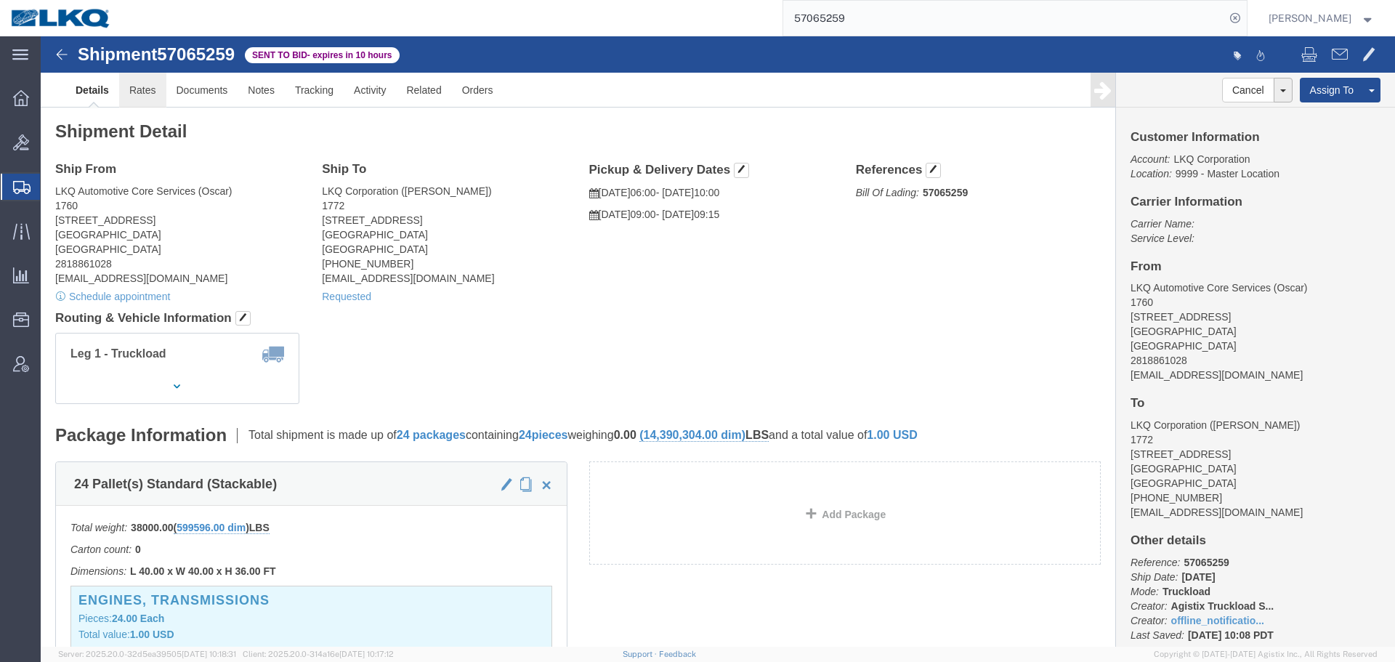
click link "Rates"
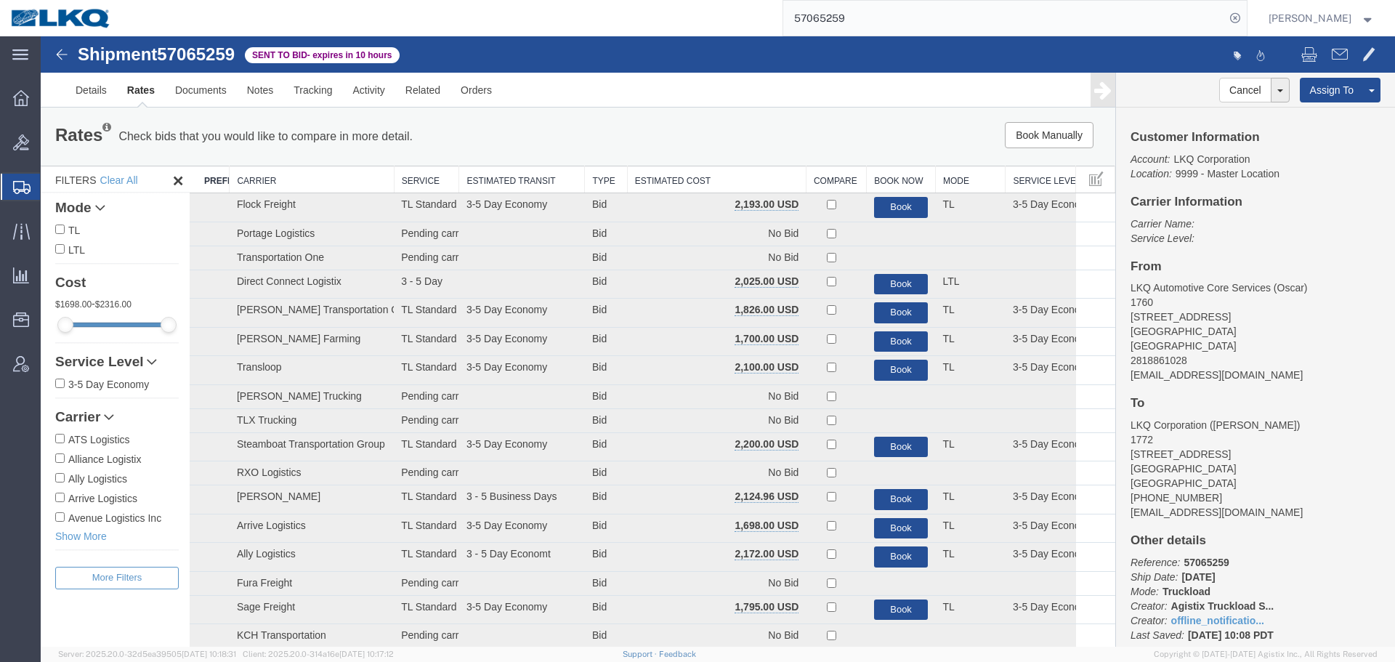
click at [737, 181] on th "Estimated Cost" at bounding box center [716, 179] width 179 height 27
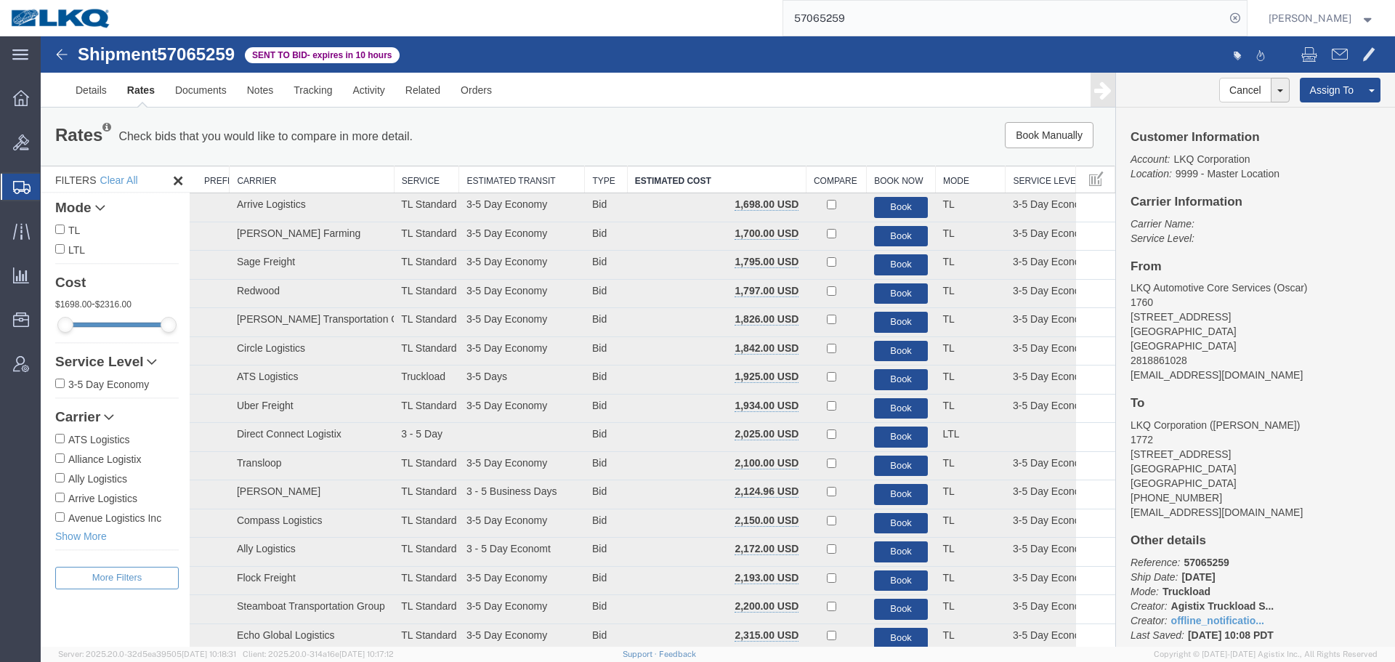
click at [741, 144] on div "Book Manually Pause Continue" at bounding box center [889, 135] width 445 height 26
click at [72, 93] on link "Details" at bounding box center [91, 90] width 52 height 35
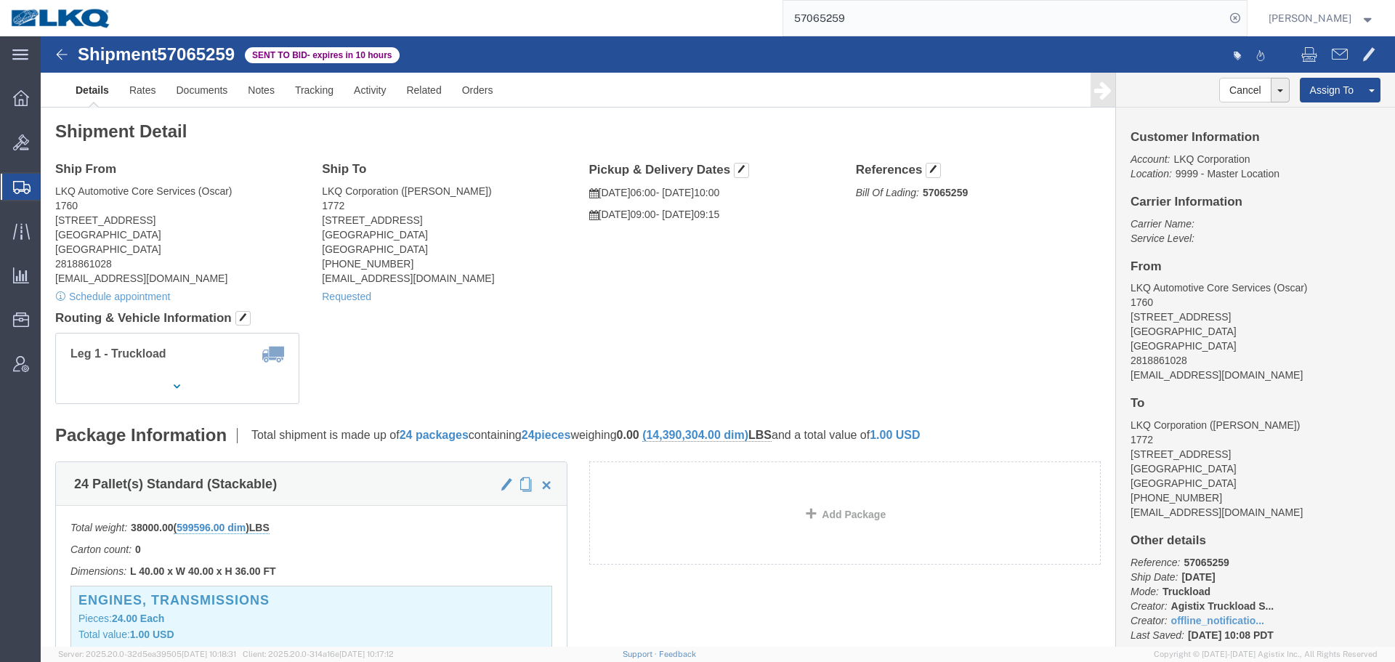
click div "Shipment Detail Ship From LKQ Automotive Core Services (Oscar) 1760 [STREET_ADD…"
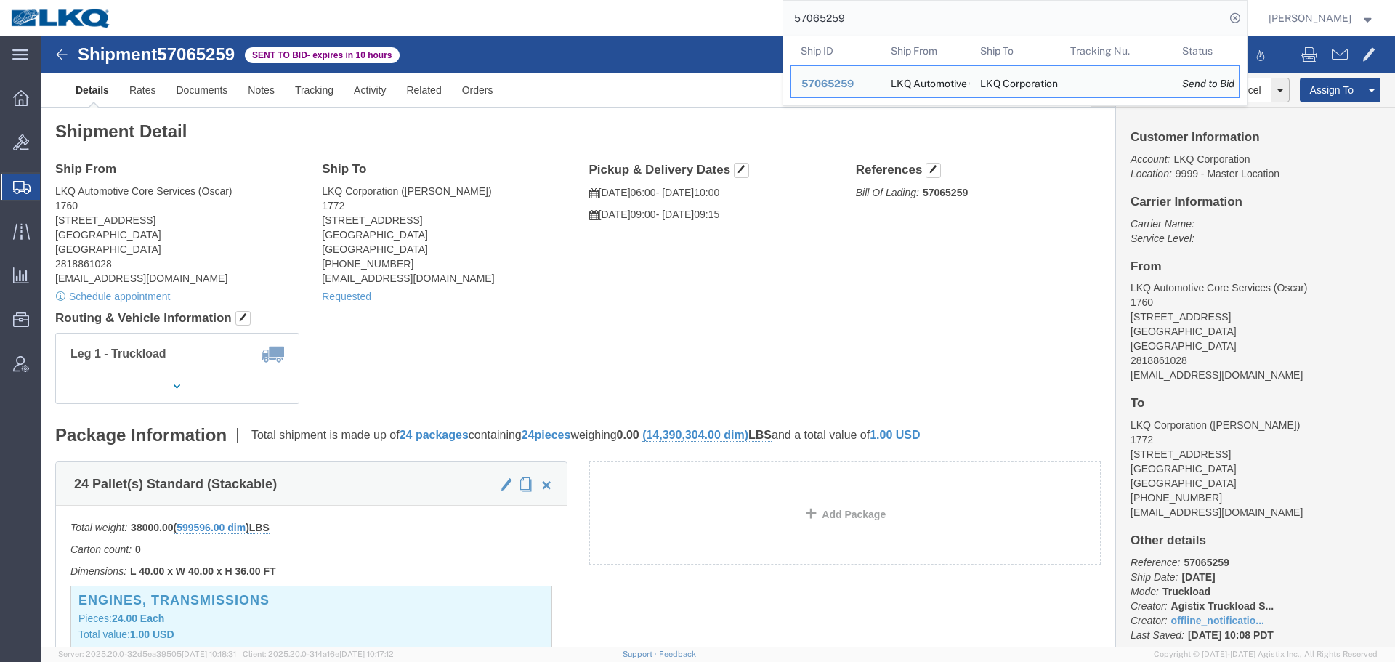
click at [915, 31] on input "57065259" at bounding box center [1004, 18] width 442 height 35
paste input "3368"
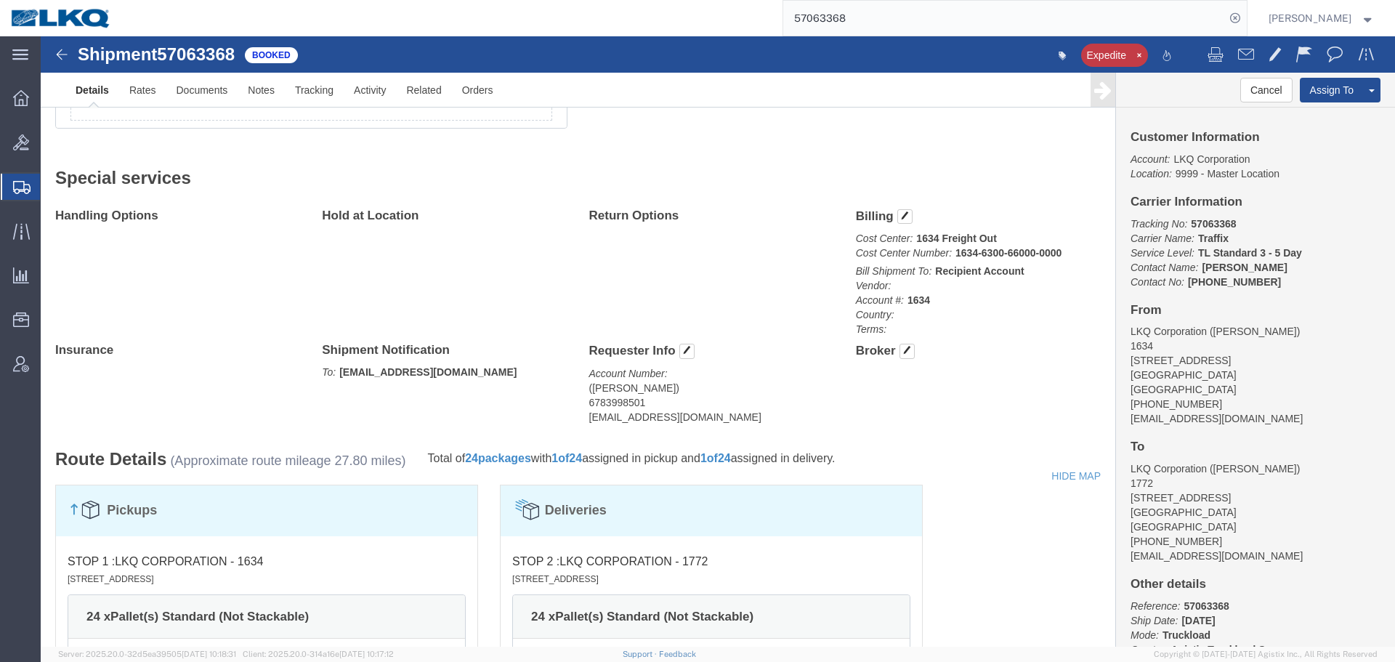
scroll to position [145, 0]
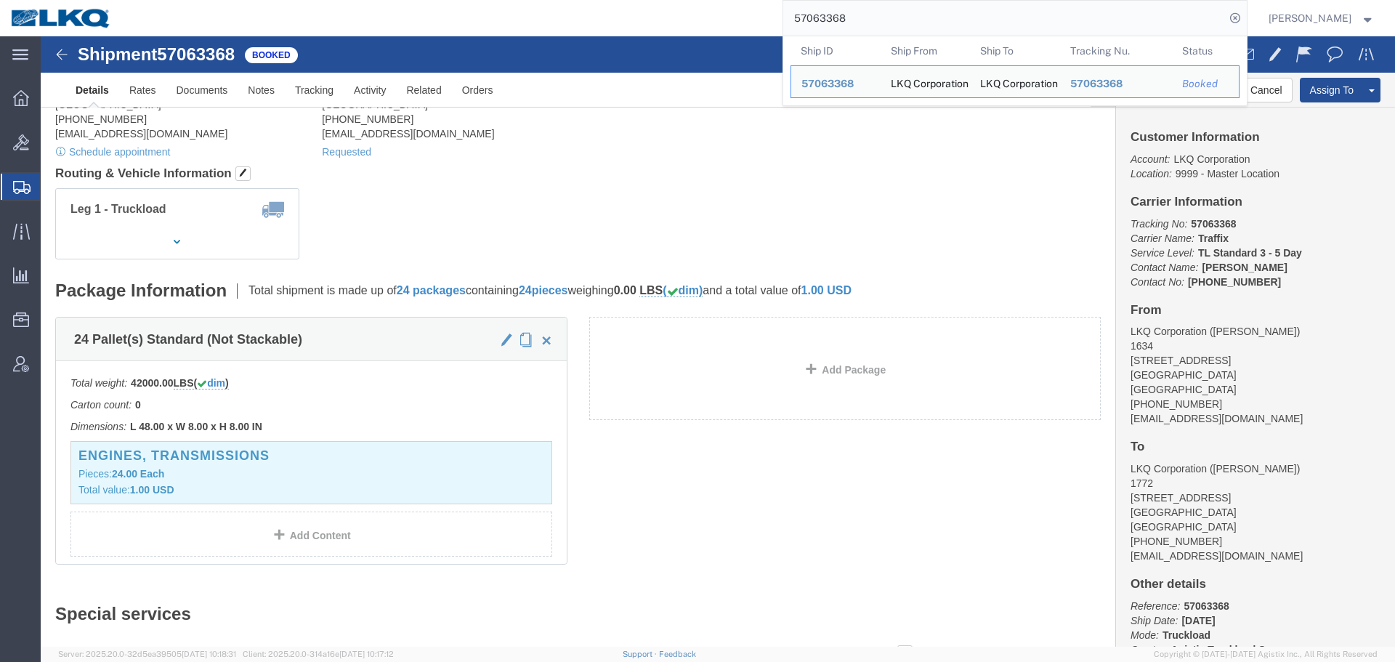
click at [885, 23] on input "57063368" at bounding box center [1004, 18] width 442 height 35
paste input "37300"
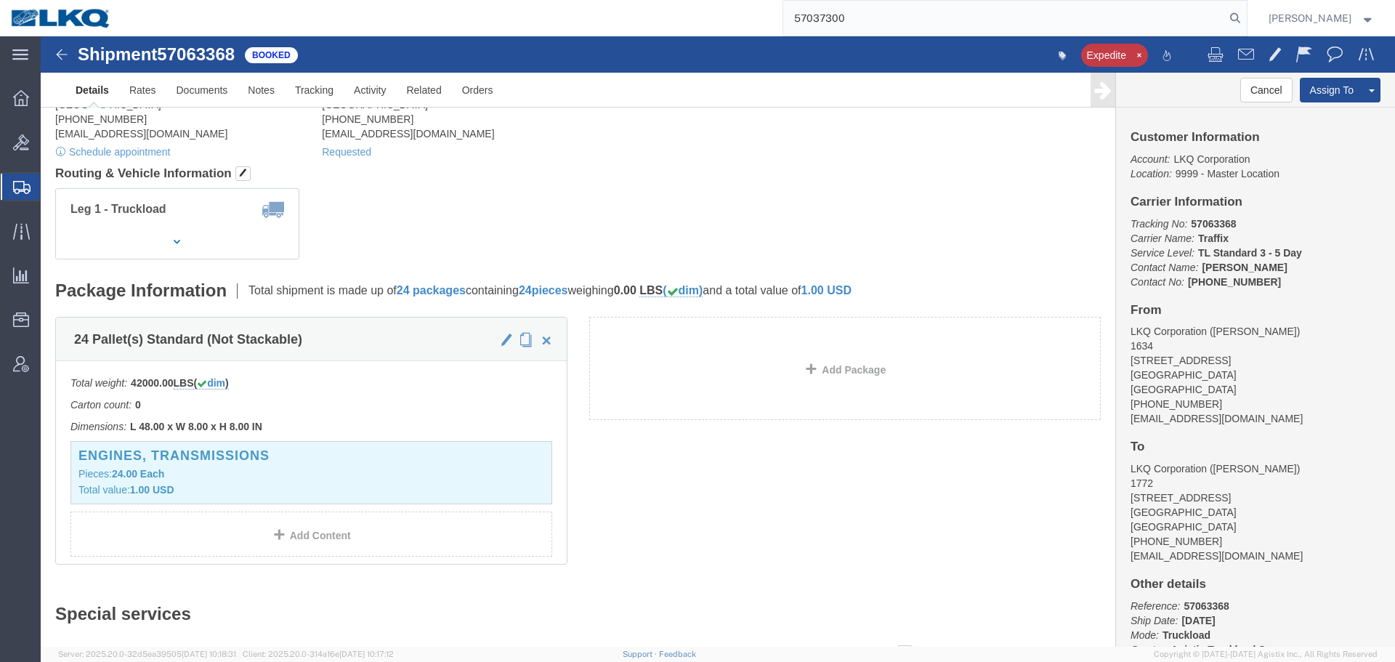
type input "57037300"
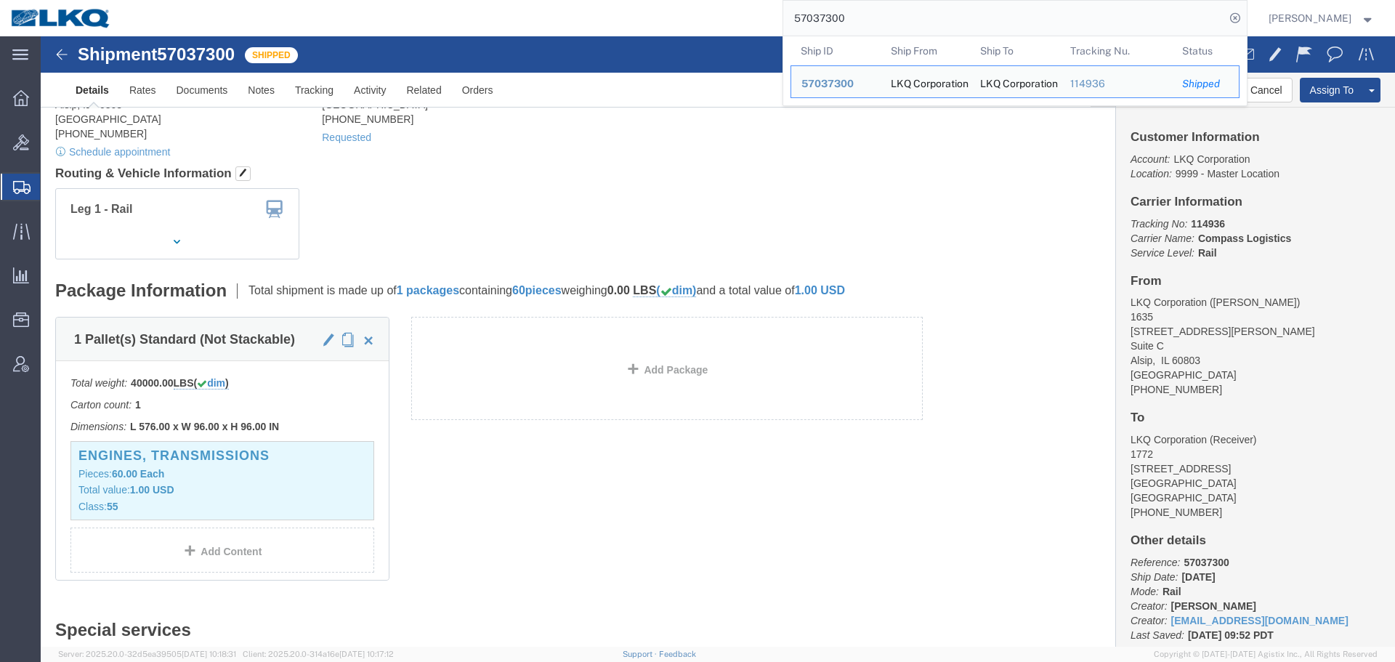
click div "Leg 1 - Rail"
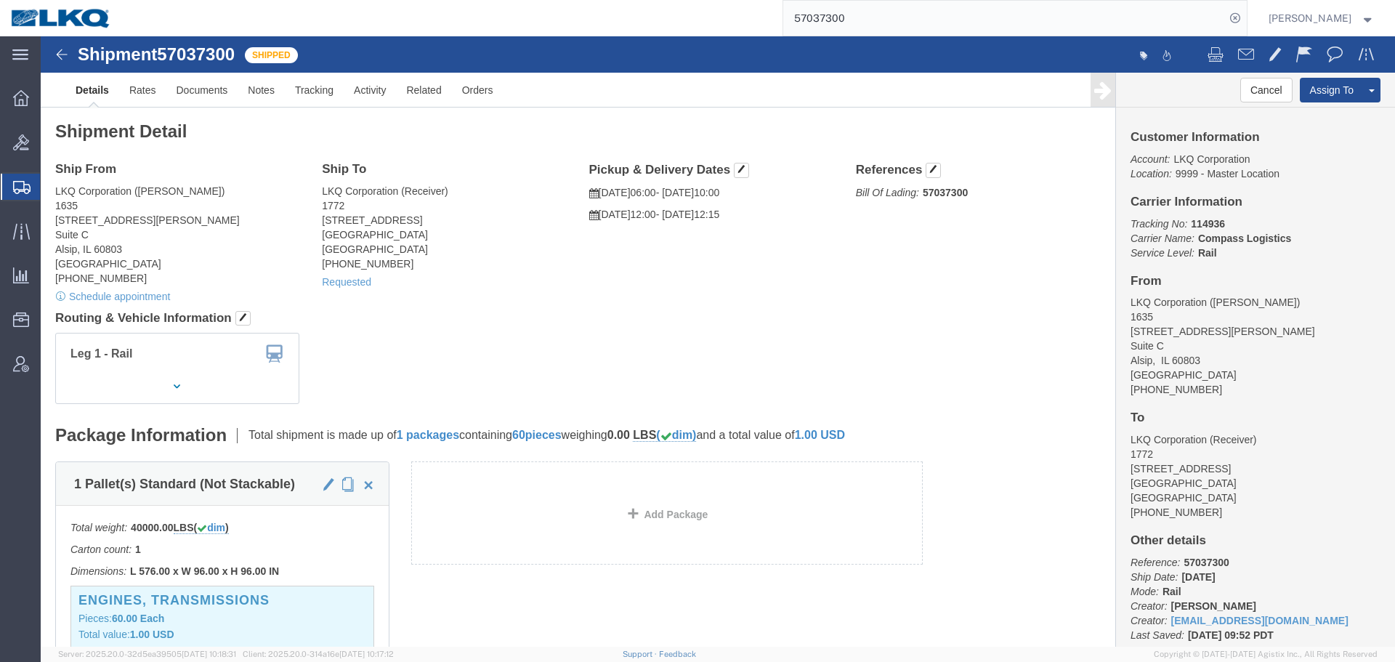
click div "Shipment Detail Ship From LKQ Corporation ([PERSON_NAME]) [STREET_ADDRESS][PERS…"
click link "Requested"
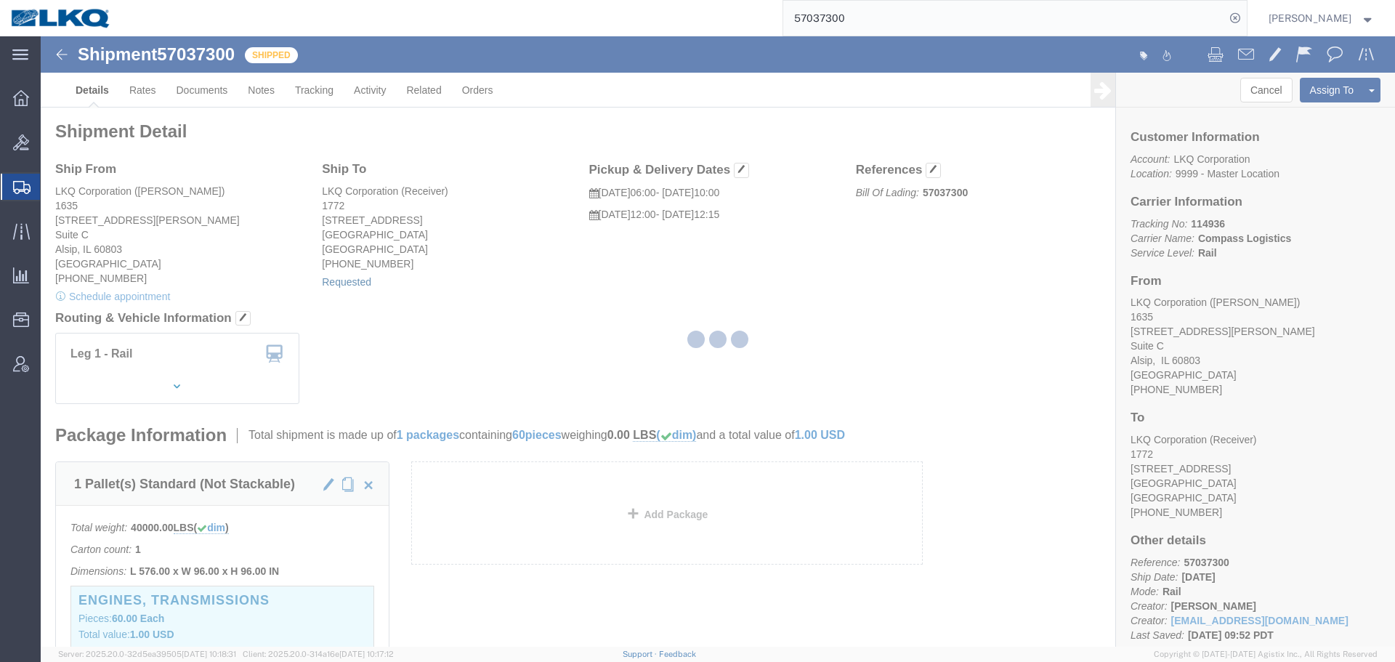
select select
select select "15"
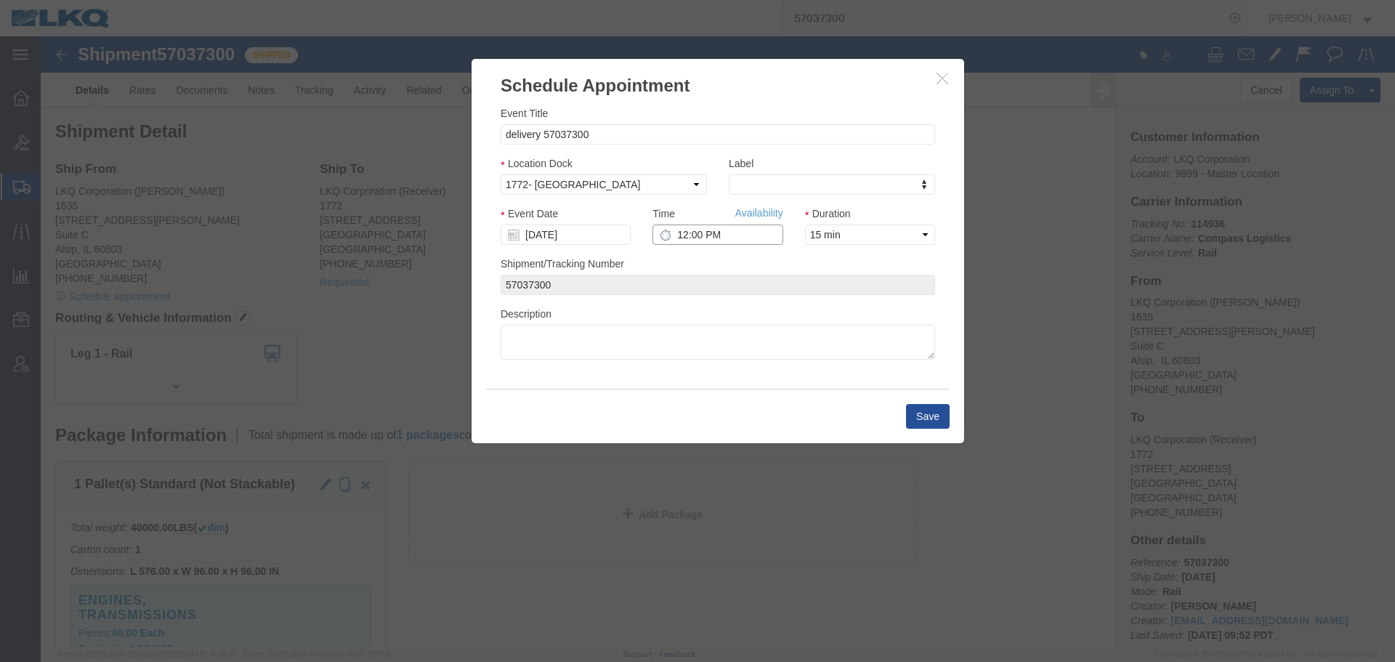
click input "12:00 PM"
click input "[DATE]"
click input "12:00 PM"
type input "9:00 AM"
click button "Save"
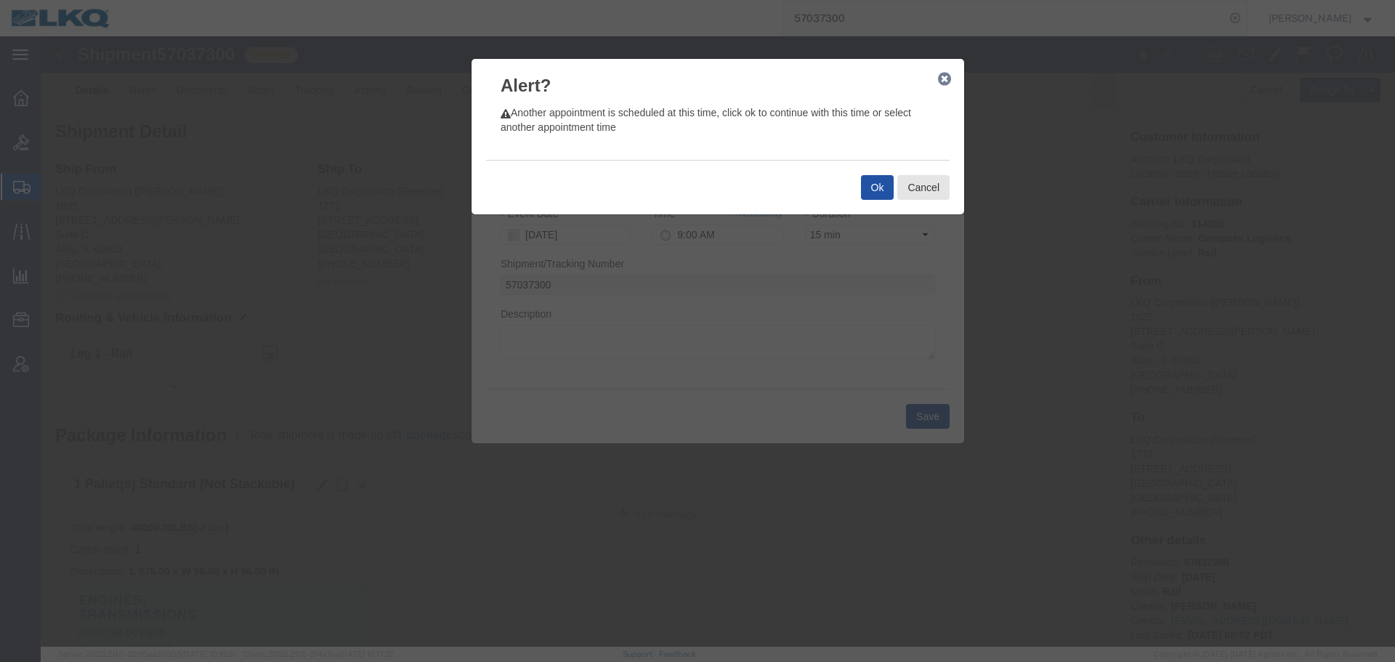
click button "Ok"
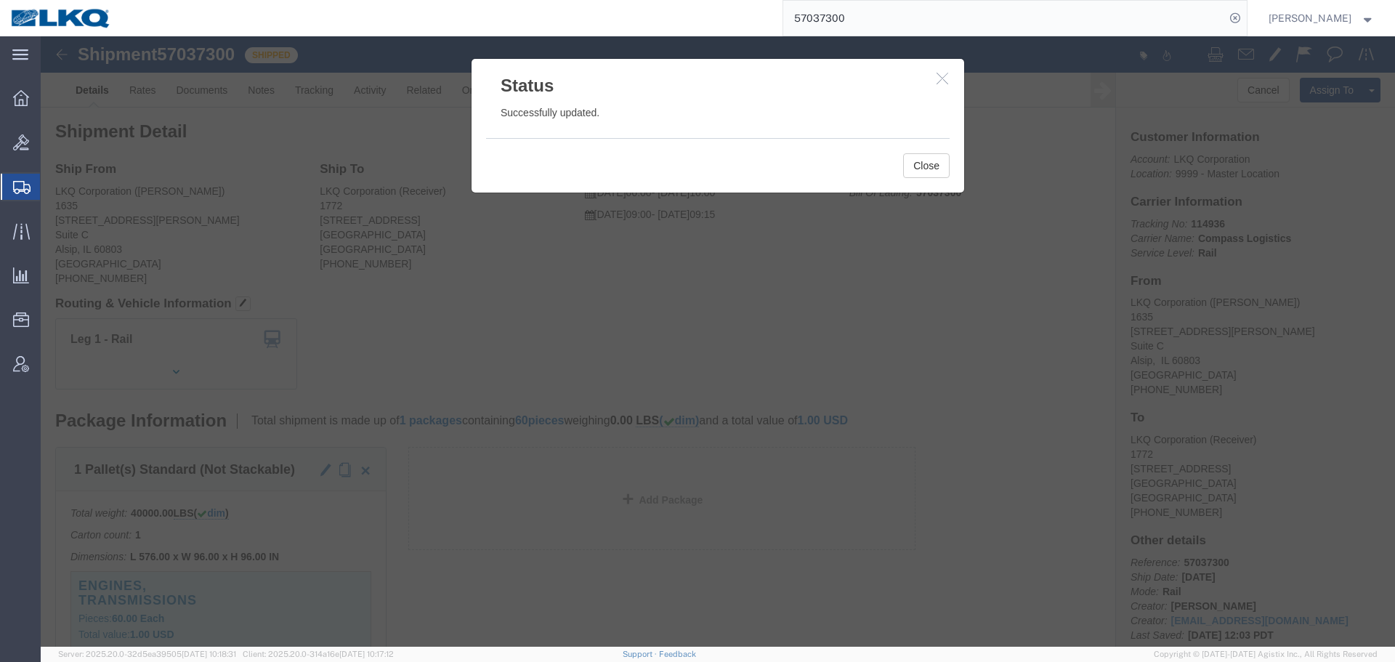
click at [877, 23] on input "57037300" at bounding box center [1004, 18] width 442 height 35
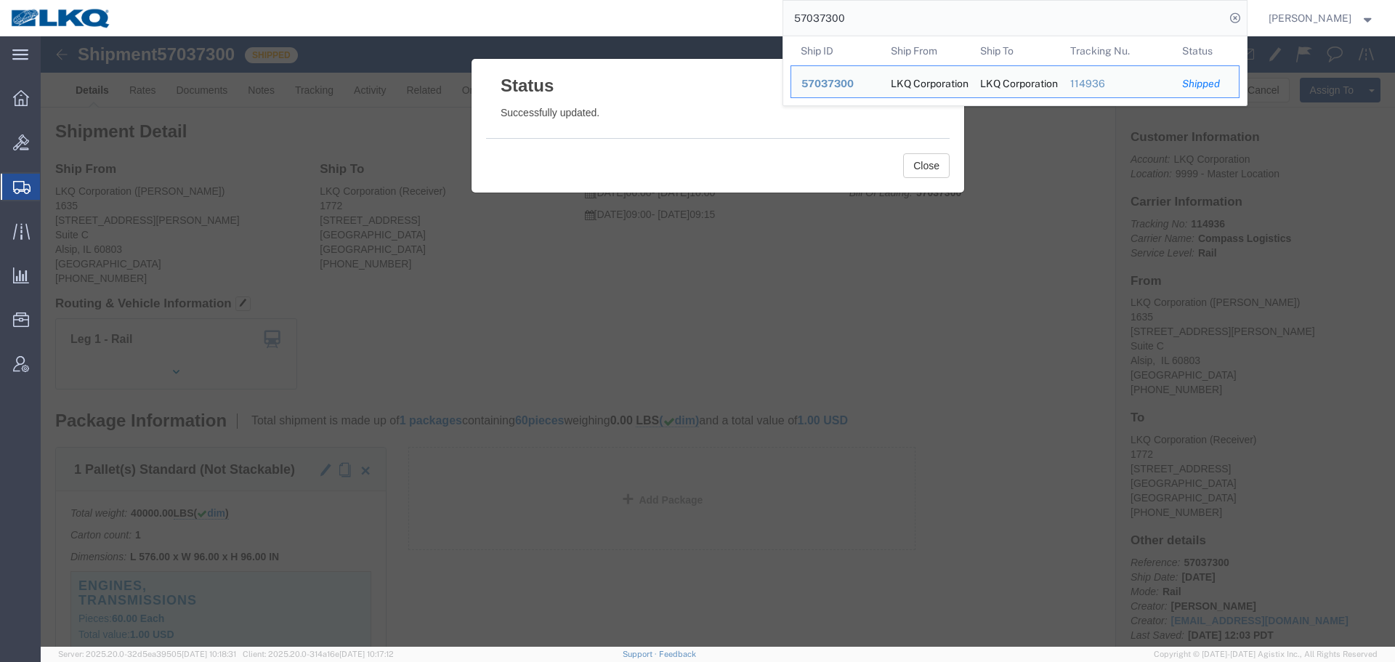
paste input "65259"
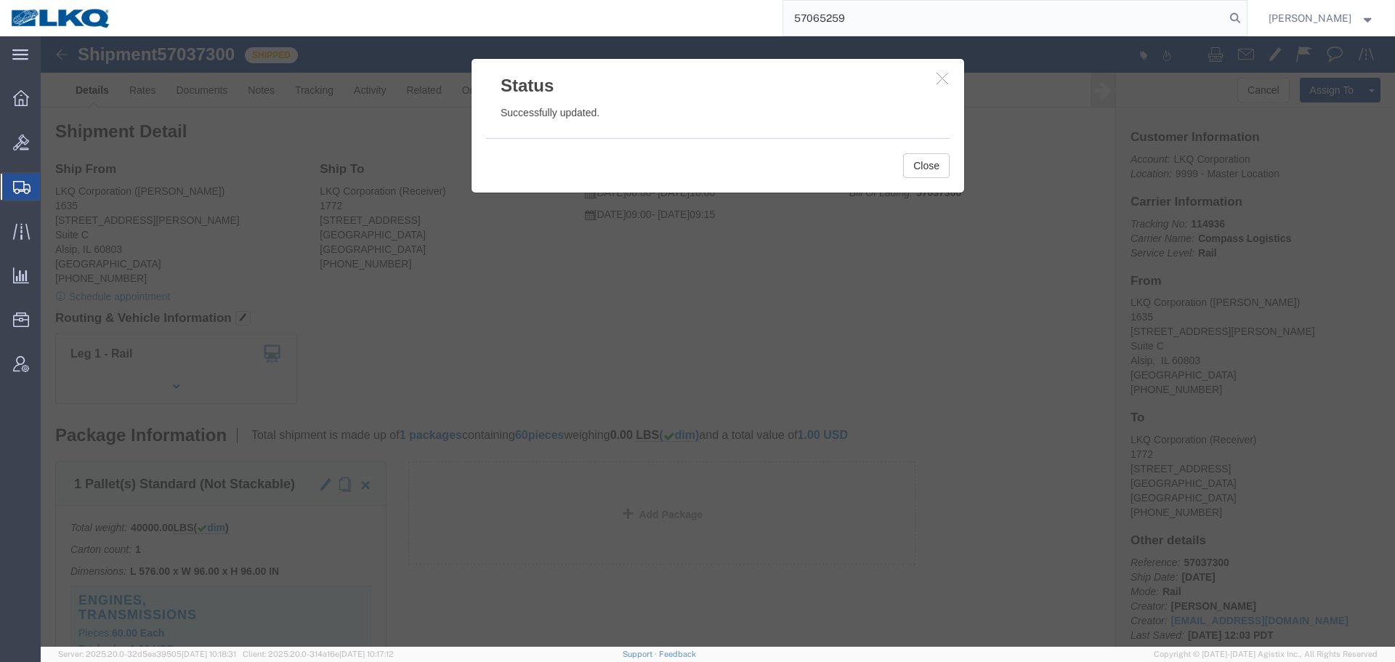
type input "57065259"
click button "Close"
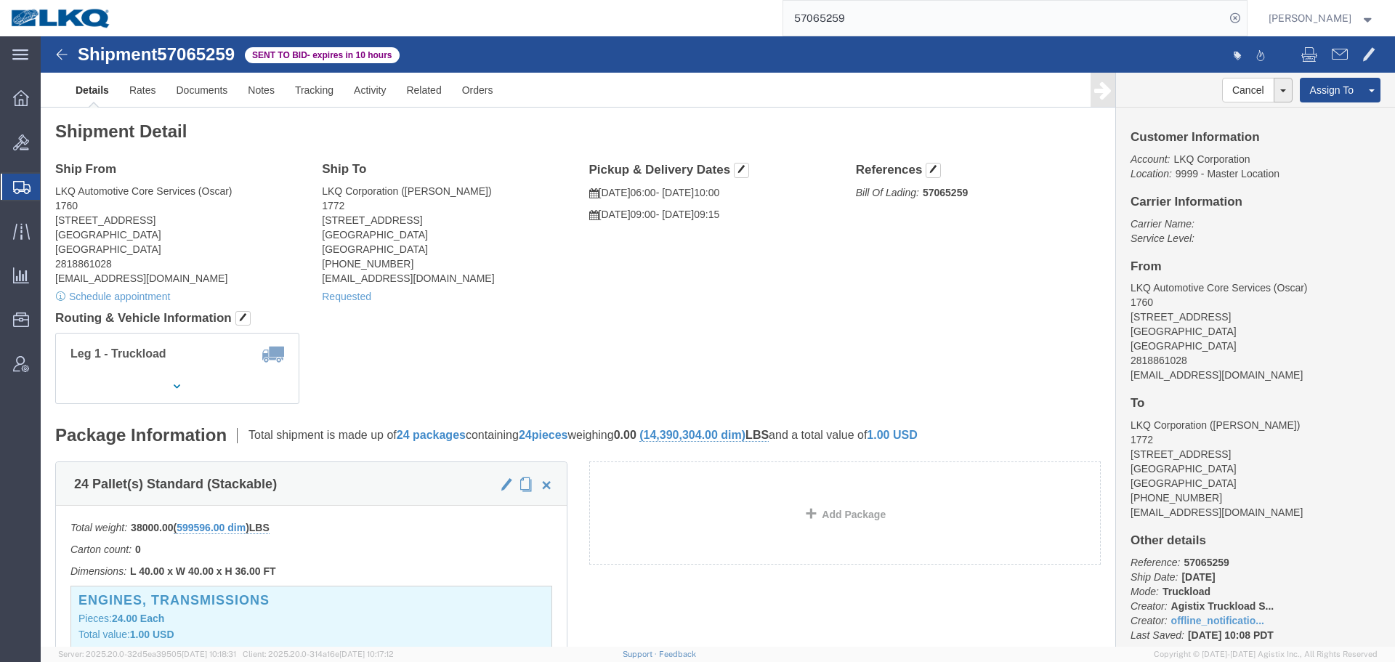
click h4 "Routing & Vehicle Information"
click link "Requested"
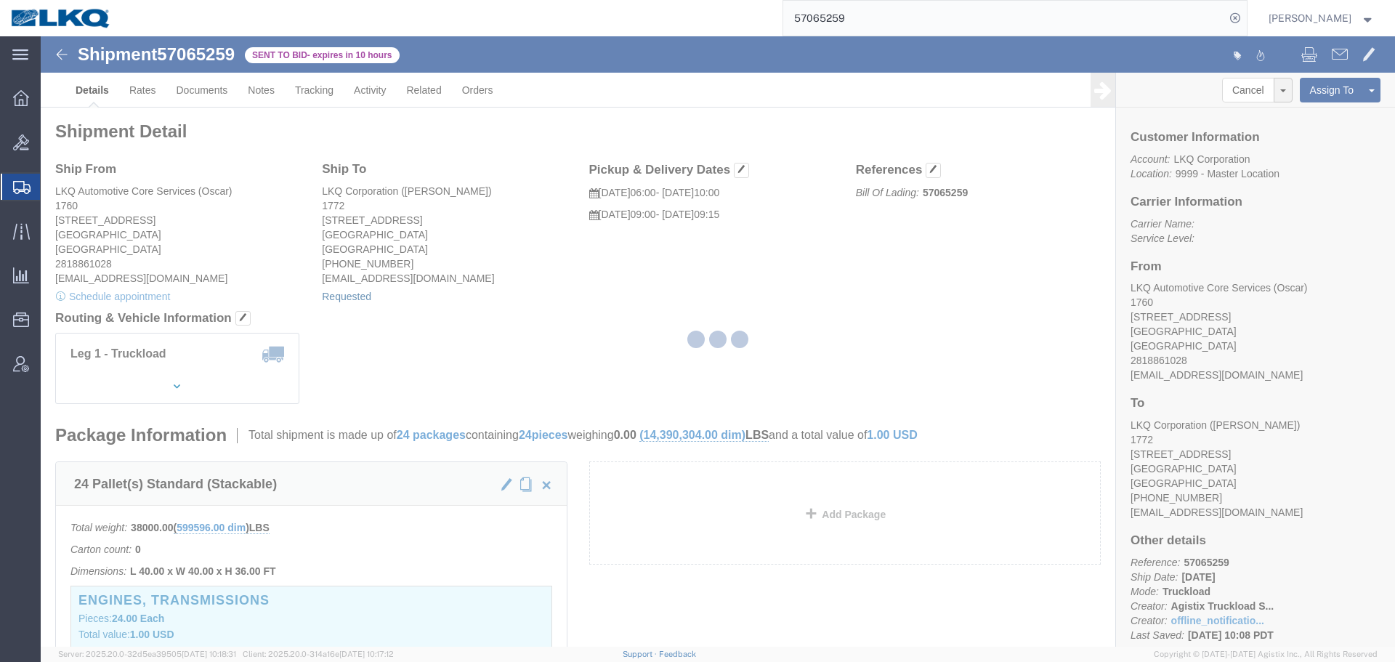
select select
select select "15"
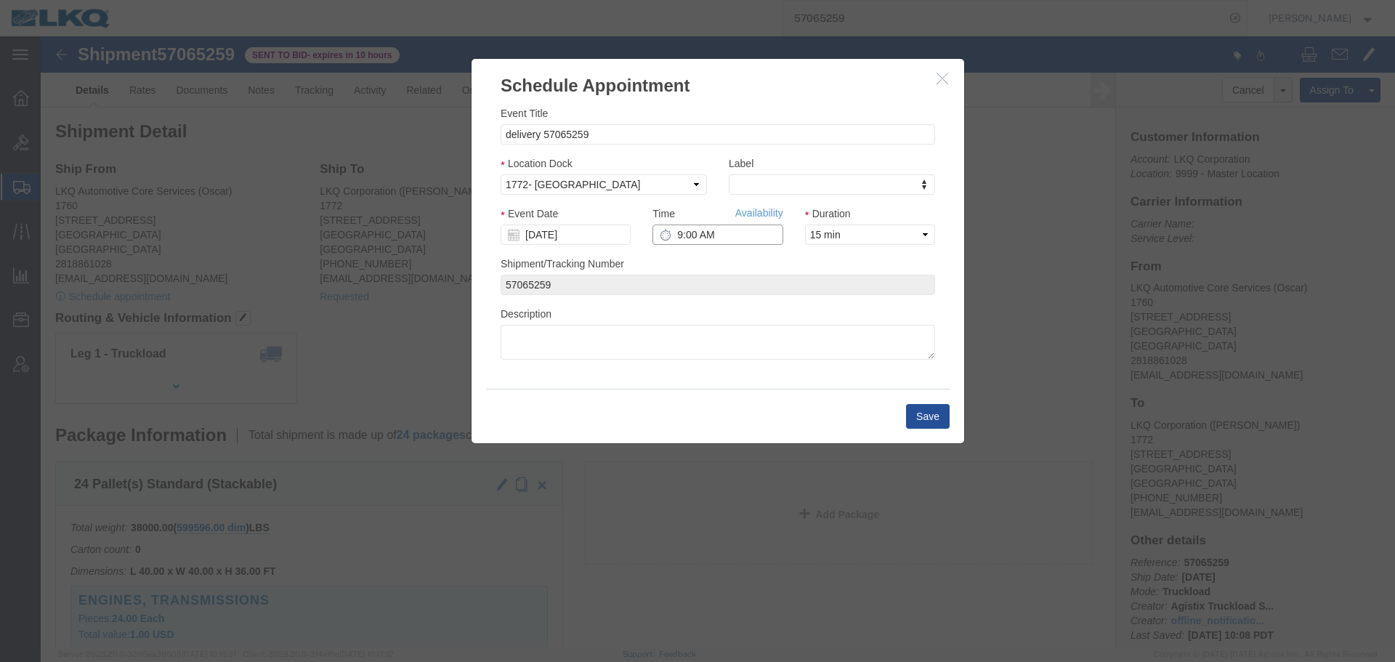
click input "9:00 AM"
type input "12pm"
click button "Save"
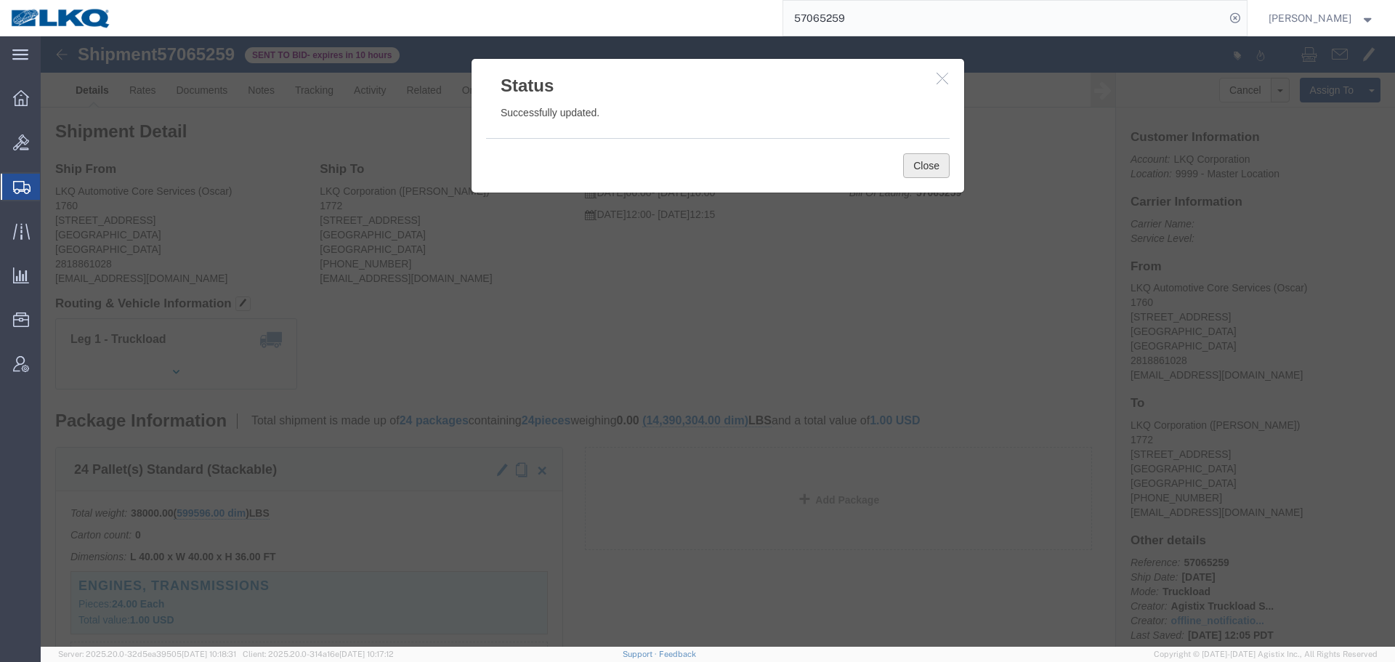
click button "Close"
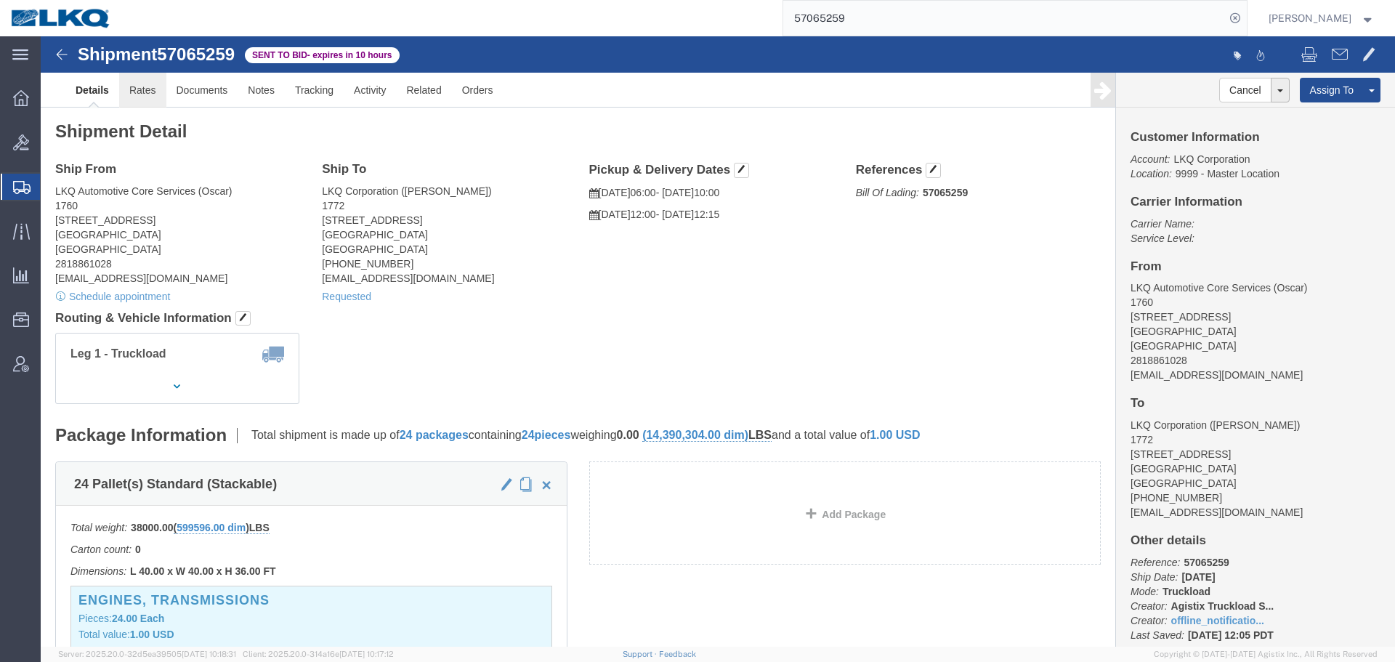
click link "Rates"
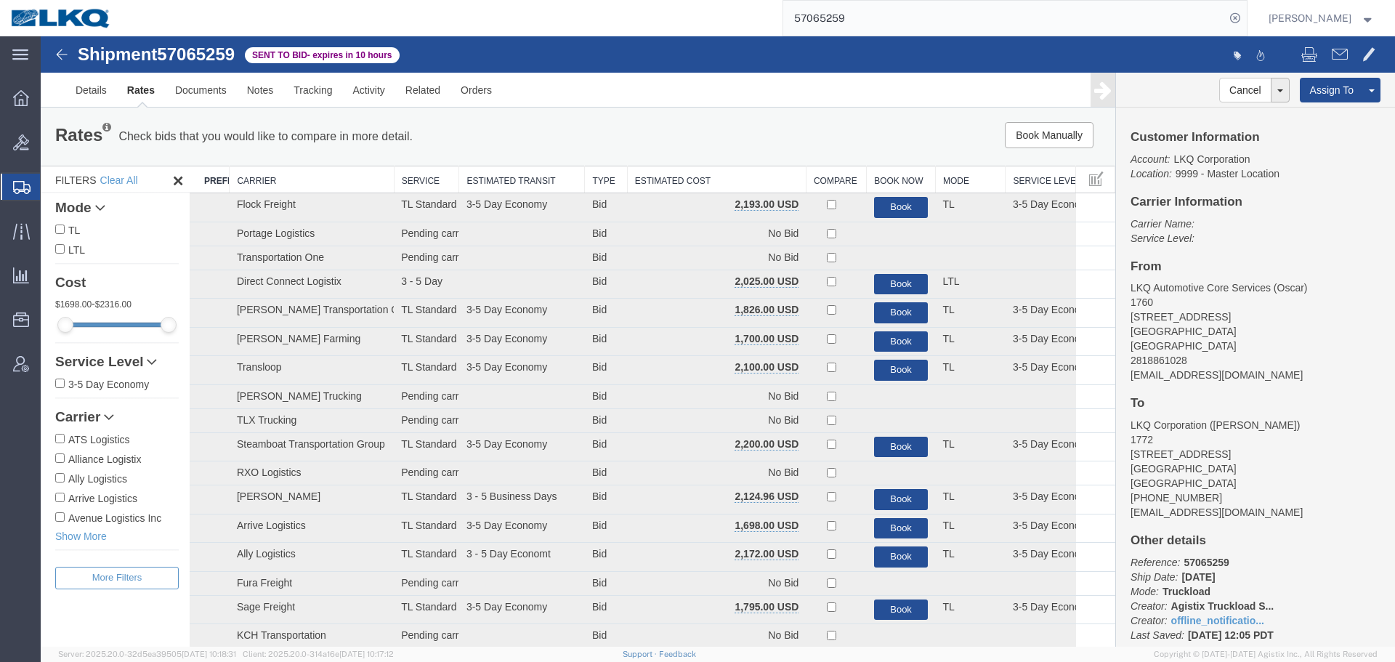
click at [705, 178] on th "Estimated Cost" at bounding box center [716, 179] width 179 height 27
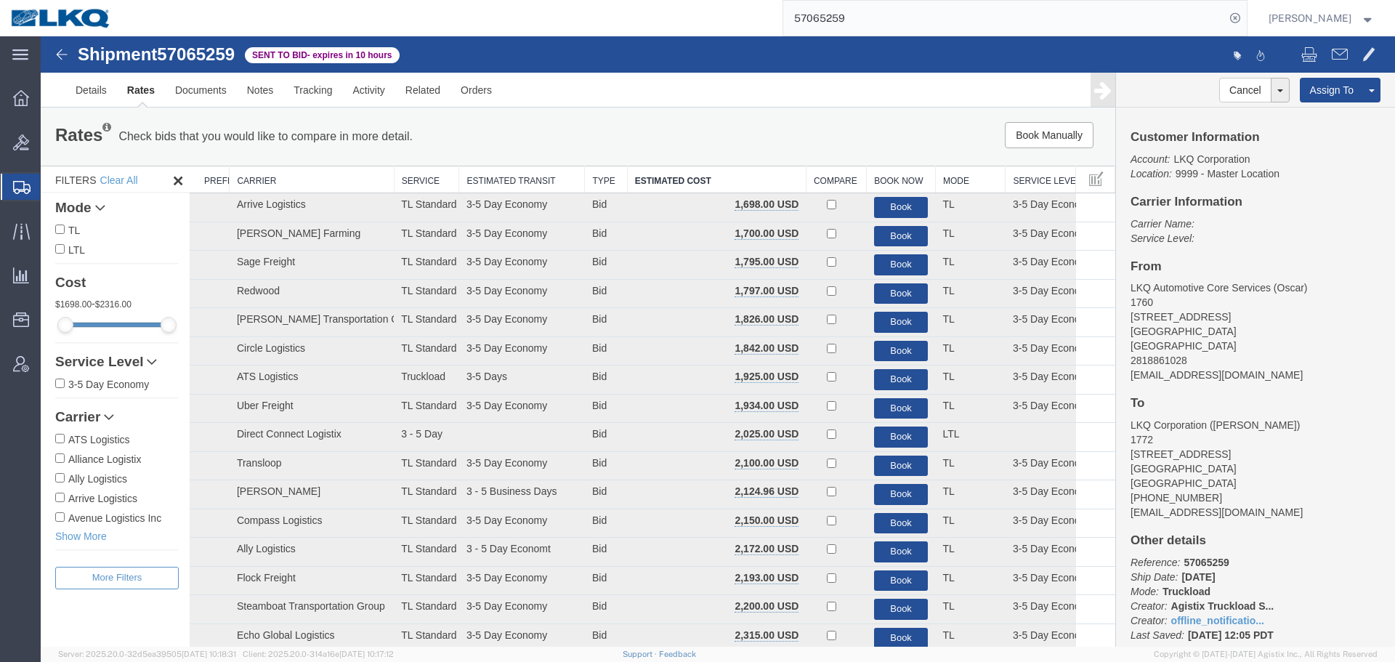
click at [889, 28] on input "57065259" at bounding box center [1004, 18] width 442 height 35
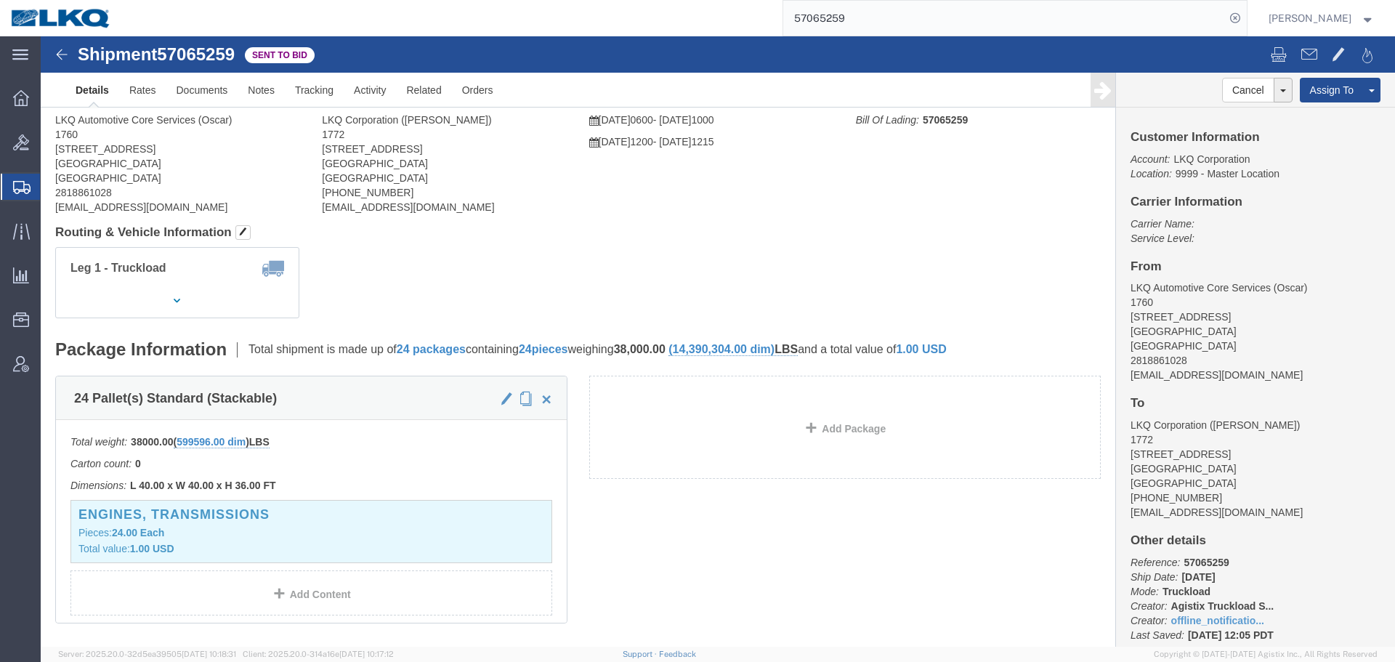
click div "Shipment Detail Ship From LKQ Automotive Core Services (Oscar) 1760 [STREET_ADD…"
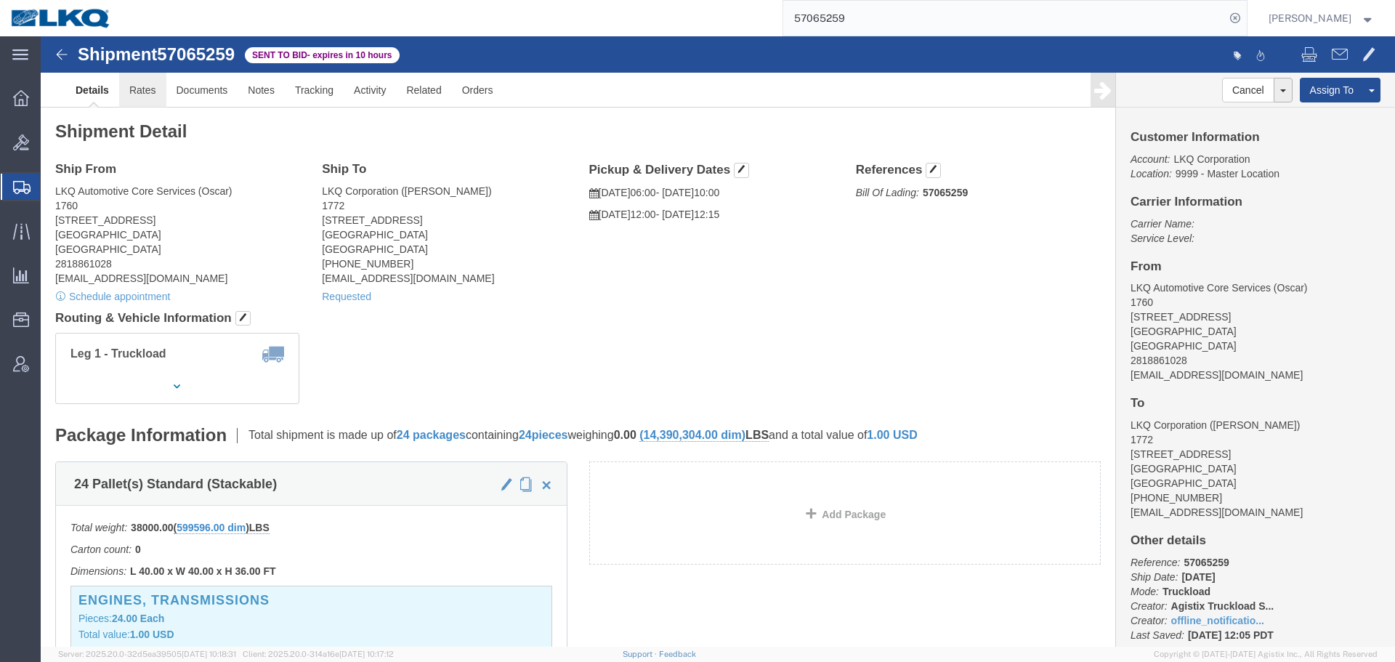
click link "Rates"
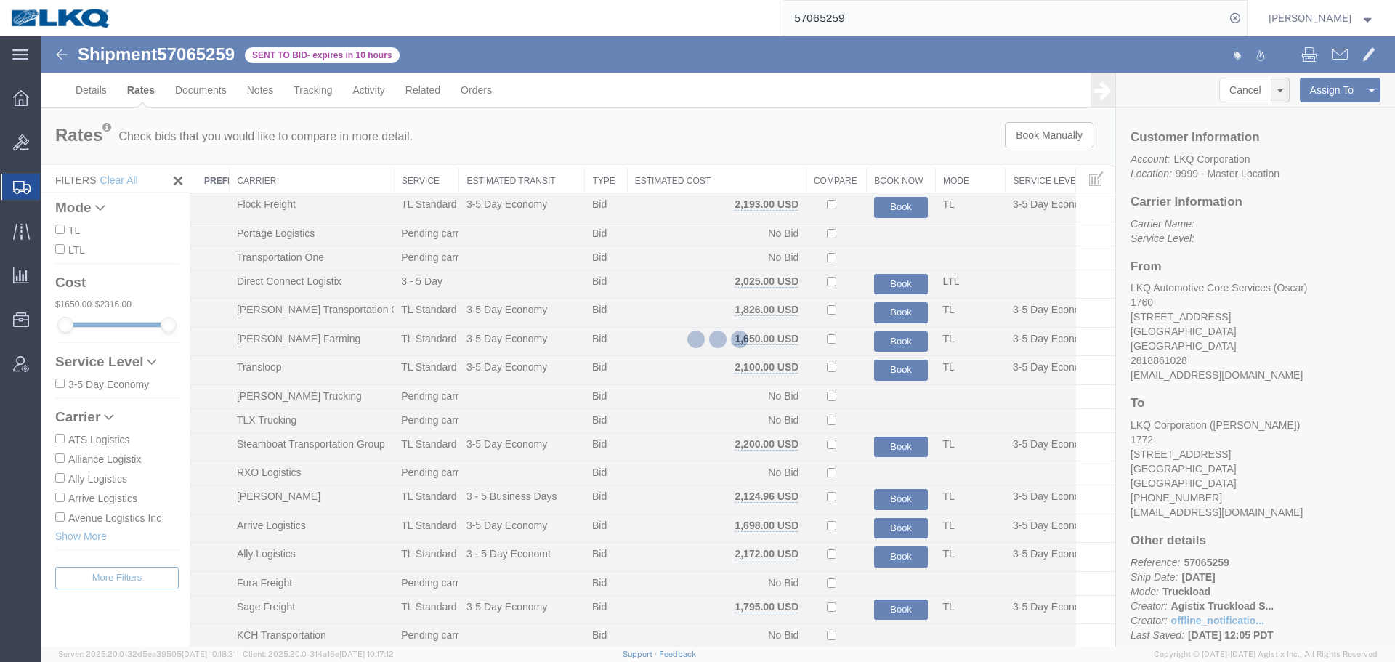
click at [693, 176] on th "Estimated Cost" at bounding box center [716, 179] width 179 height 27
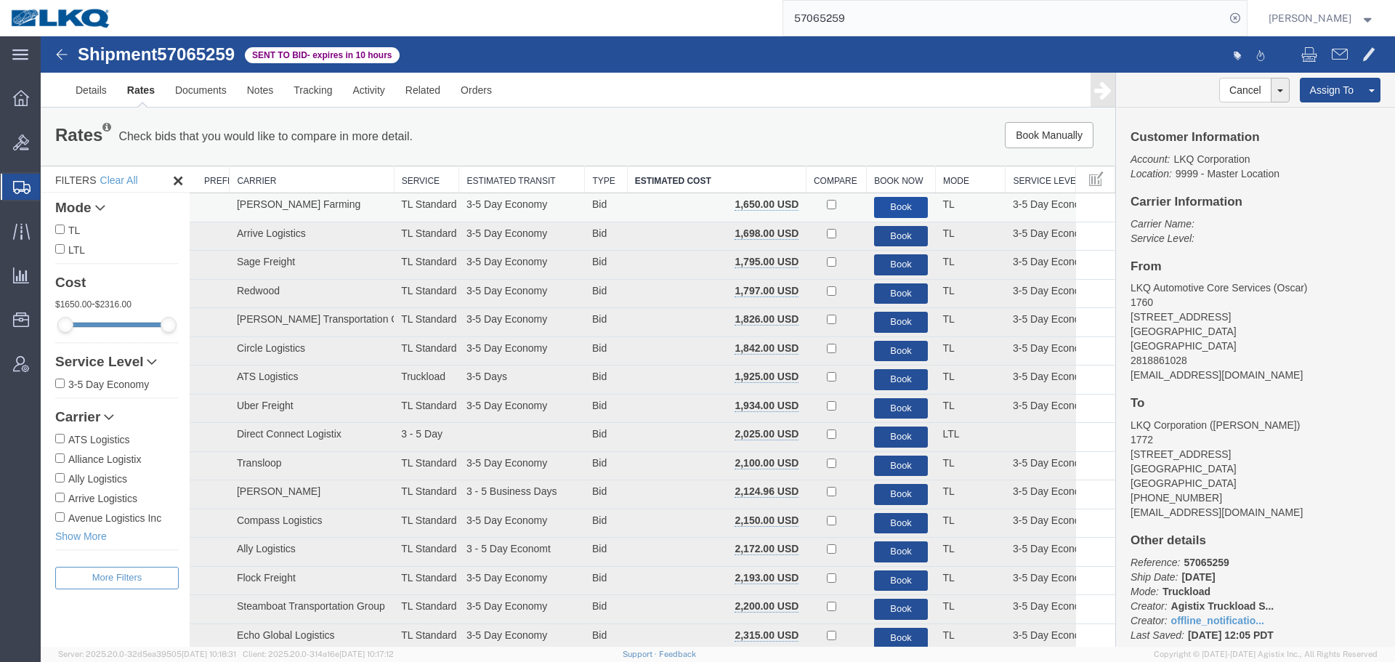
click at [875, 201] on button "Book" at bounding box center [901, 207] width 54 height 21
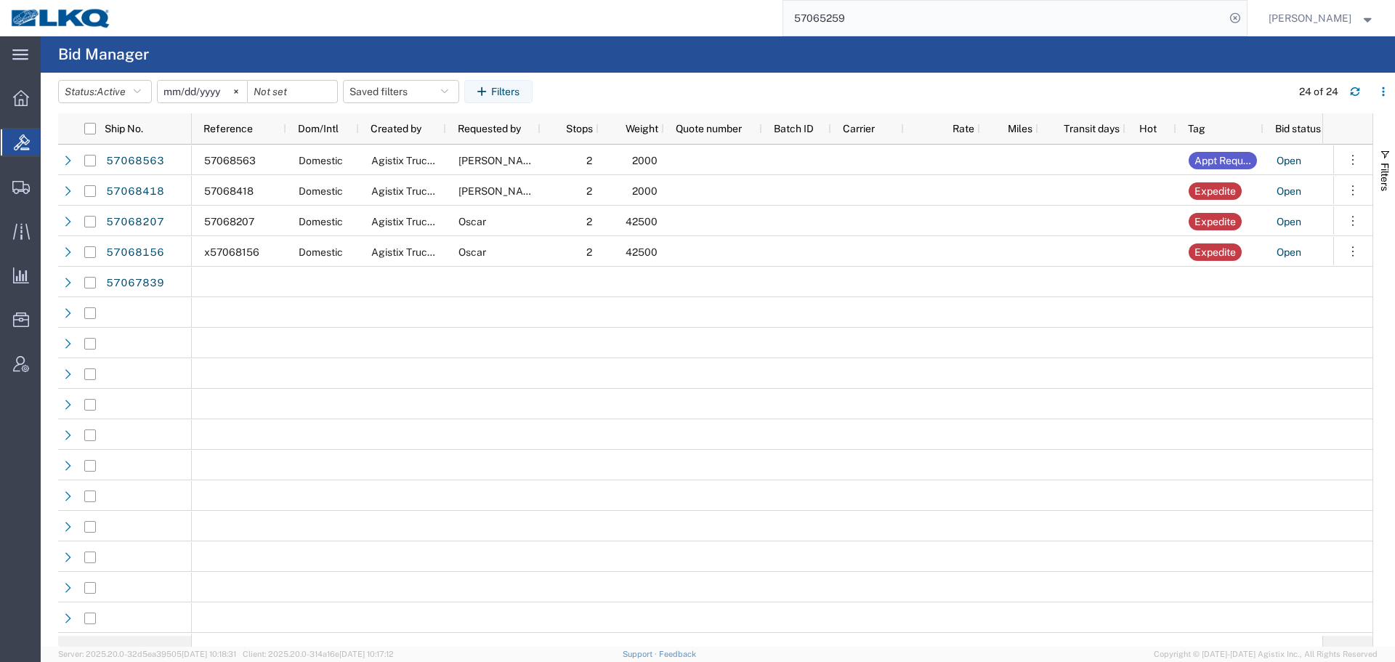
click at [894, 60] on agx-page-header "Bid Manager" at bounding box center [718, 54] width 1354 height 36
click at [892, 5] on input "57065259" at bounding box center [1004, 18] width 442 height 35
click at [901, 11] on input "57065259" at bounding box center [1004, 18] width 442 height 35
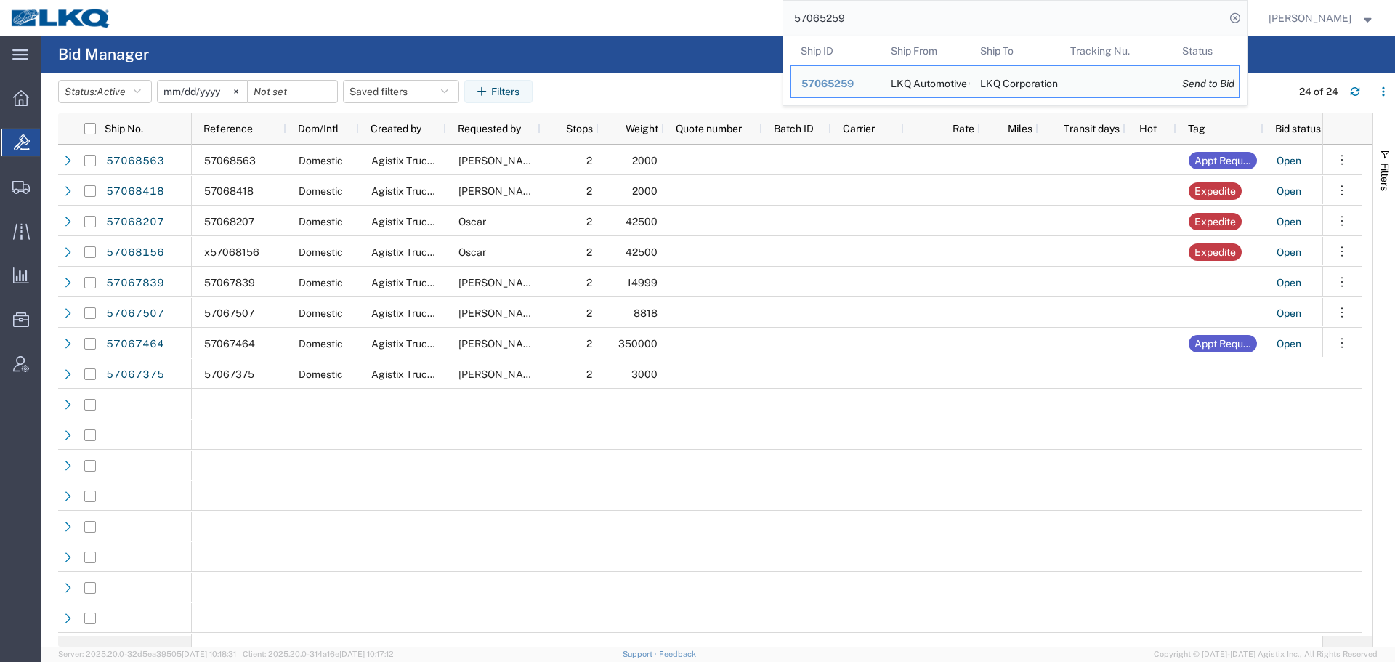
paste input "693884"
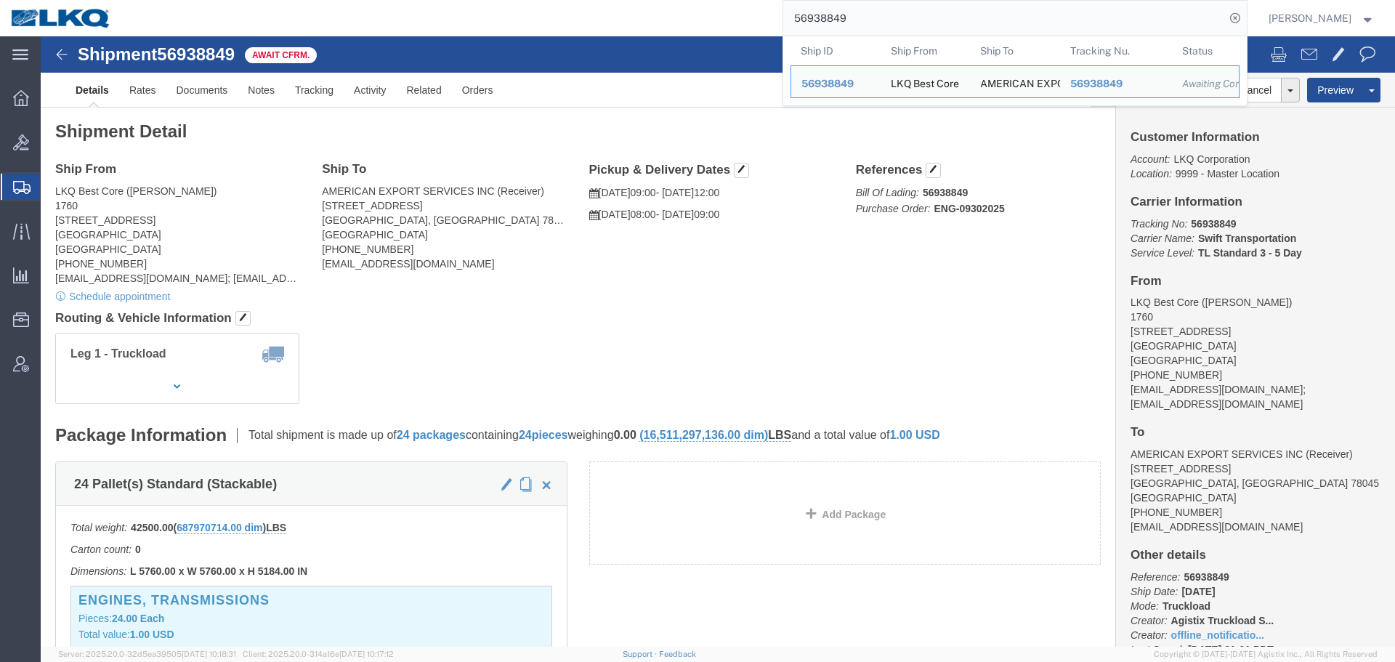
click h4 "Routing & Vehicle Information"
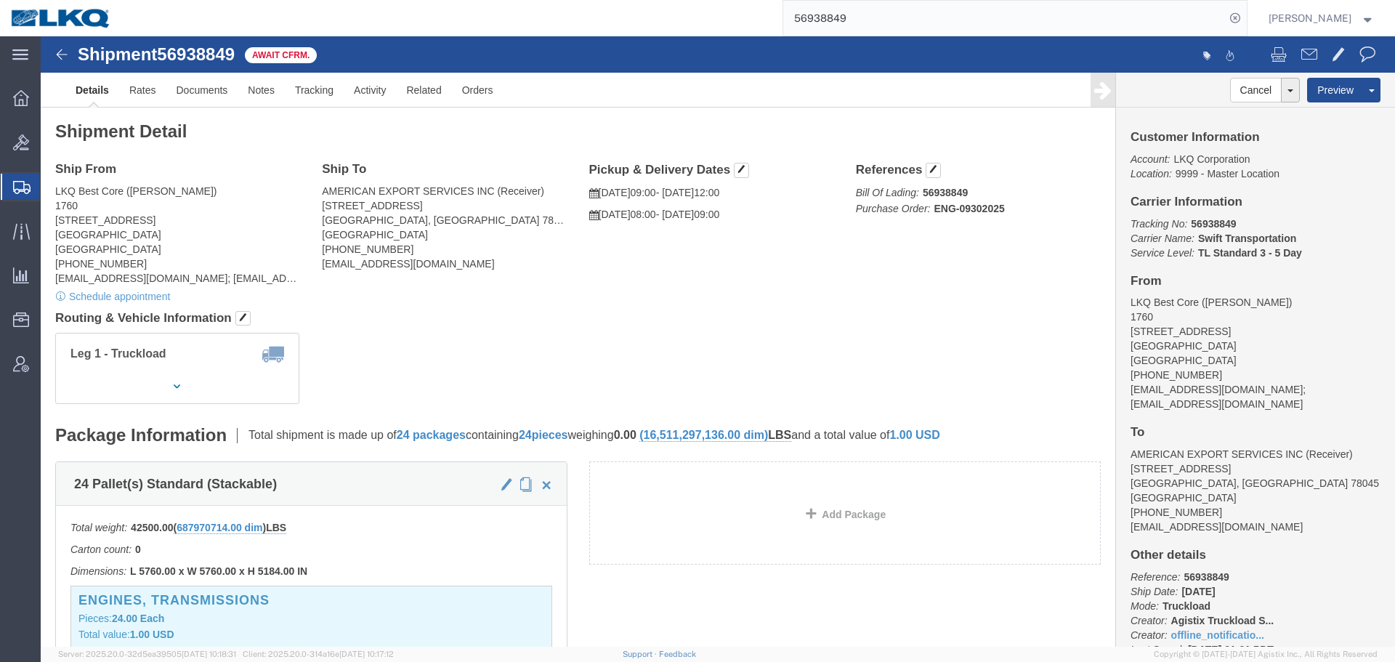
click div "Leg 1 - Truckload Vehicle 1: Standard Dry Van (53 Feet) Number of trucks: 1"
click link "Rates"
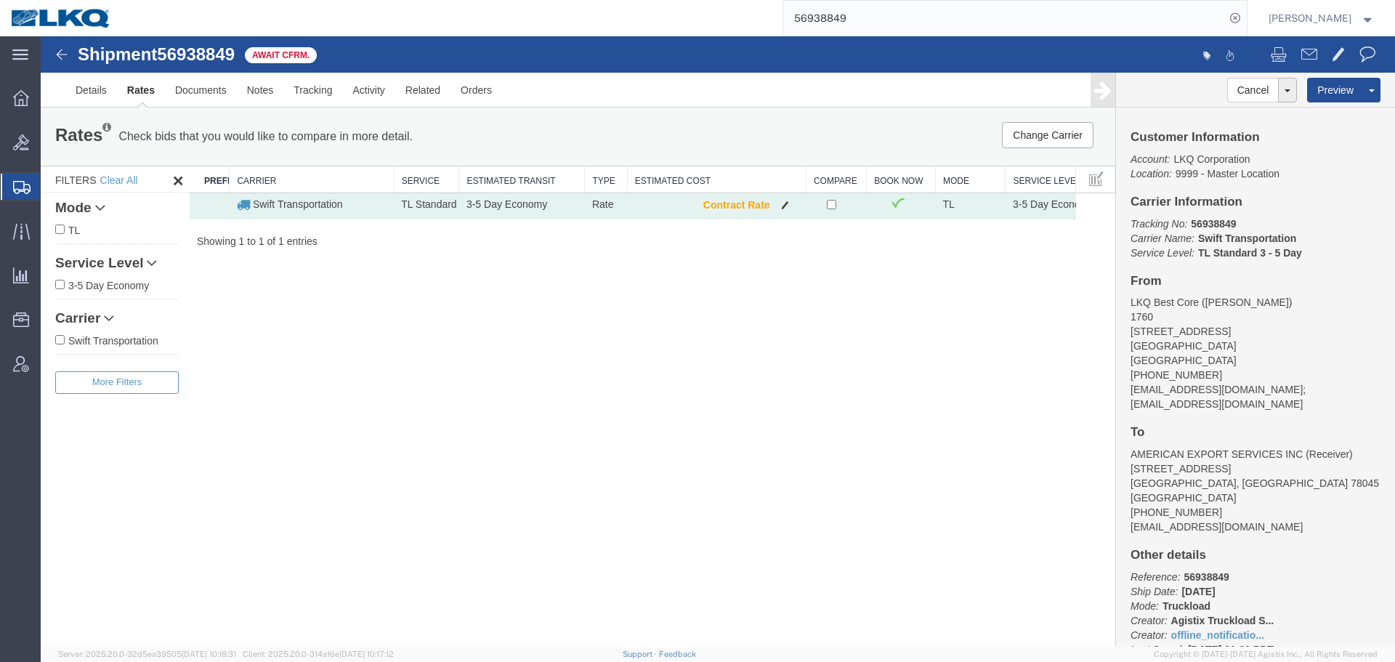
drag, startPoint x: 673, startPoint y: 200, endPoint x: 687, endPoint y: 204, distance: 14.5
click at [673, 200] on td "Contract Rate" at bounding box center [716, 206] width 179 height 26
click at [699, 206] on td "Contract Rate" at bounding box center [716, 206] width 179 height 26
click at [721, 215] on td "Contract Rate" at bounding box center [716, 206] width 179 height 26
click at [728, 210] on b "Contract Rate" at bounding box center [736, 205] width 67 height 12
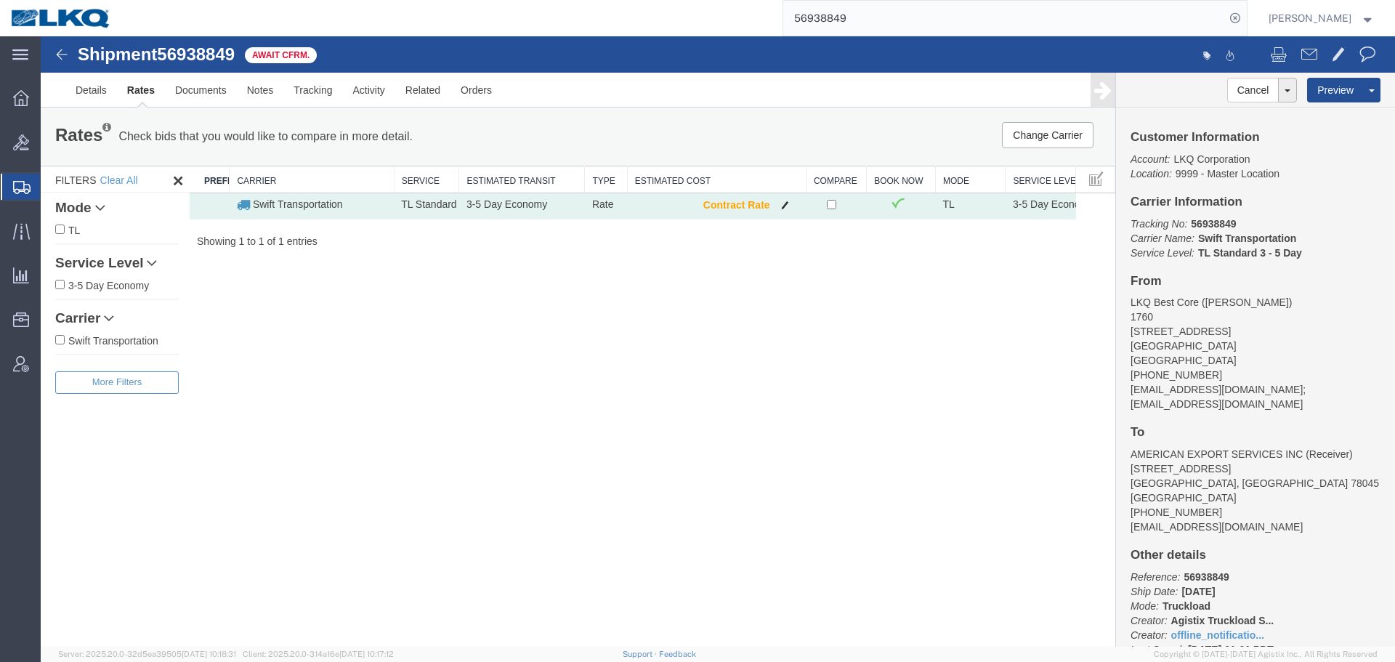
click at [785, 210] on button "button" at bounding box center [785, 206] width 20 height 19
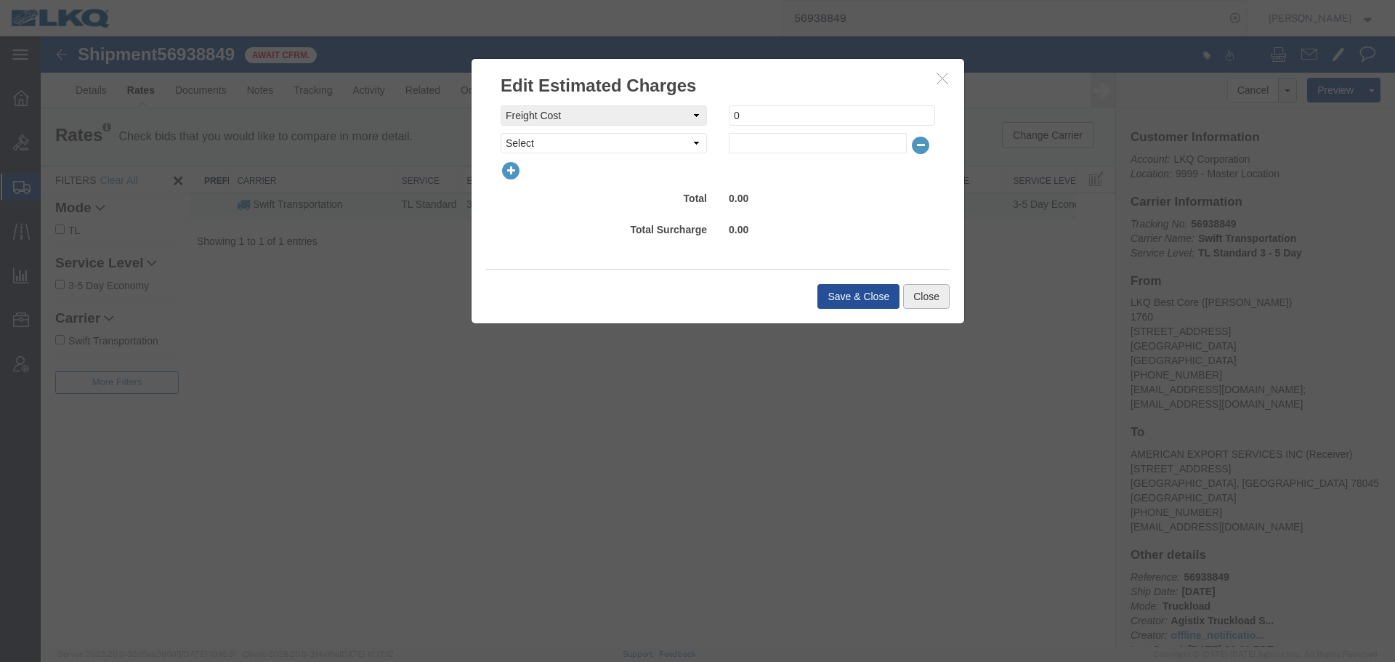
click at [910, 294] on button "Close" at bounding box center [926, 296] width 46 height 25
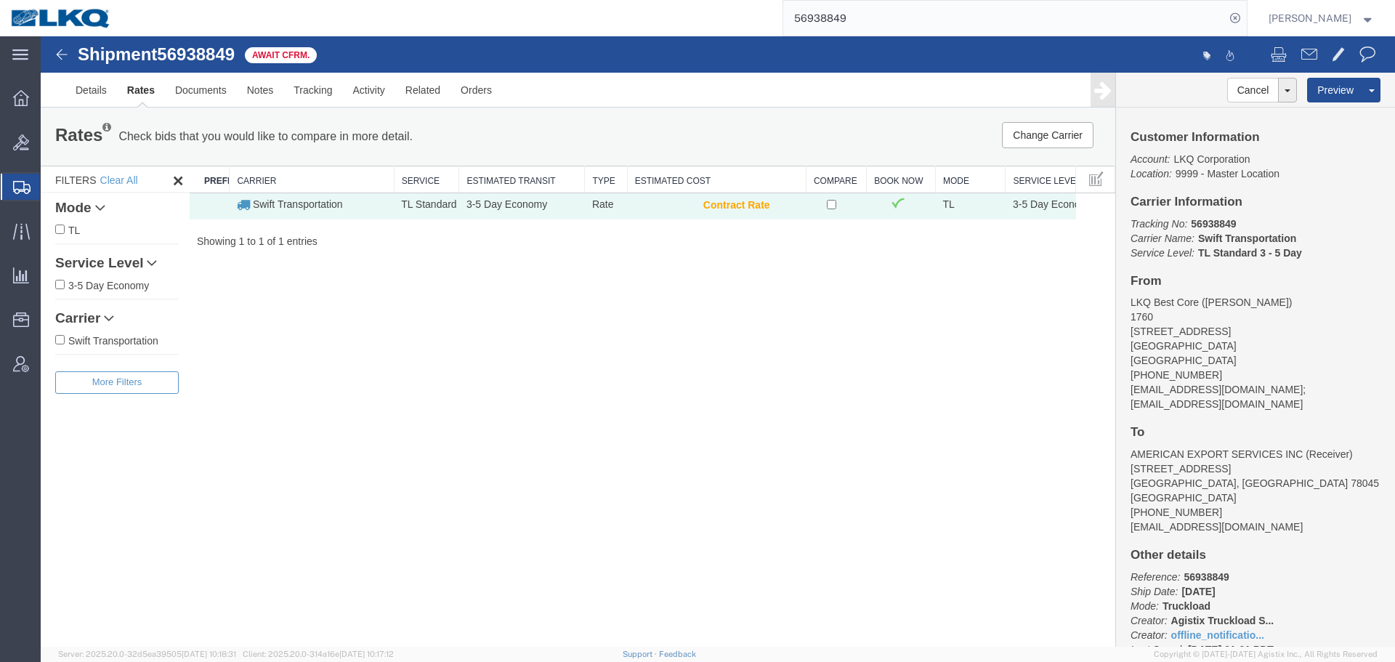
click at [782, 422] on div "Shipment 56938849 1 of 1 Await Cfrm. Details Rates Documents Notes Tracking Act…" at bounding box center [718, 341] width 1354 height 610
click at [822, 331] on div "Shipment 56938849 1 of 1 Await Cfrm. Details Rates Documents Notes Tracking Act…" at bounding box center [718, 341] width 1354 height 610
click at [888, 567] on div "Shipment 56938849 1 of 1 Await Cfrm. Details Rates Documents Notes Tracking Act…" at bounding box center [718, 341] width 1354 height 610
click at [889, 23] on input "56938849" at bounding box center [1004, 18] width 442 height 35
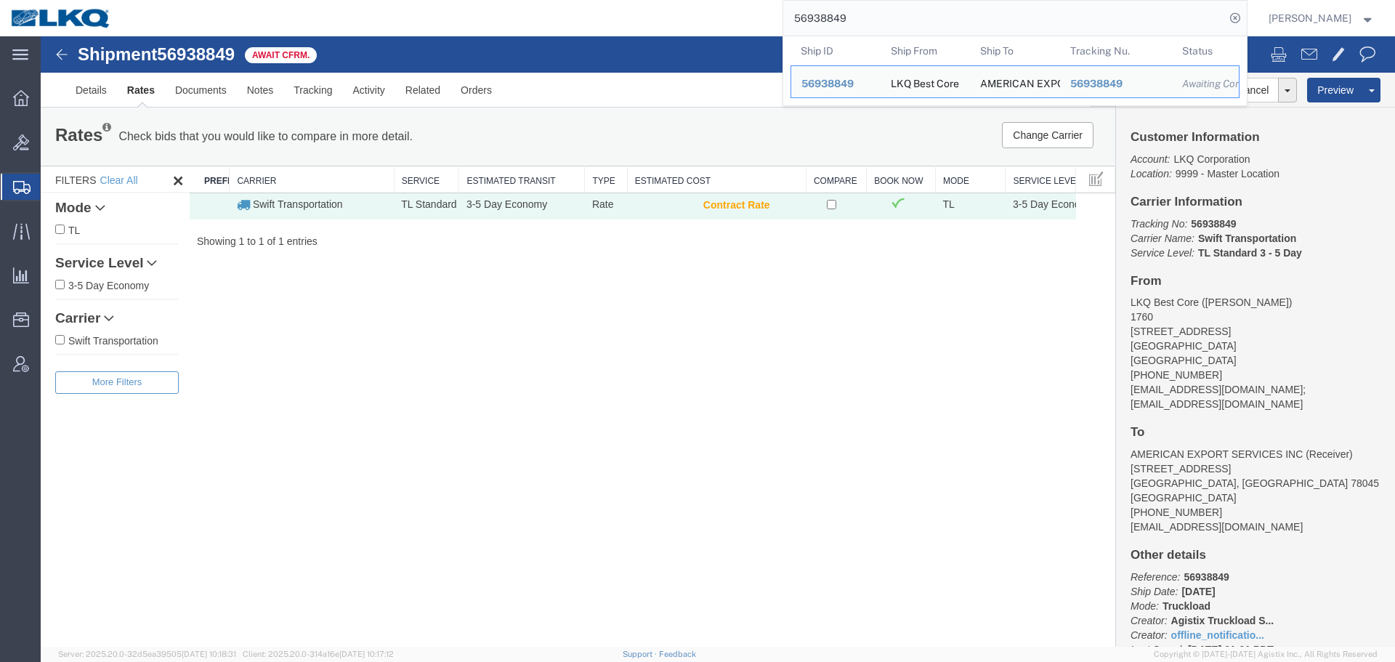
paste input "7063367"
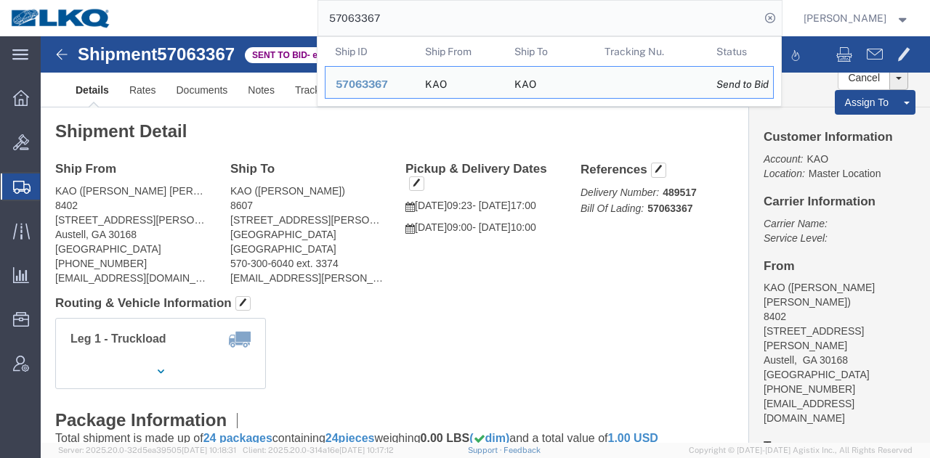
click at [532, 17] on input "57063367" at bounding box center [539, 18] width 442 height 35
paste input "6712787"
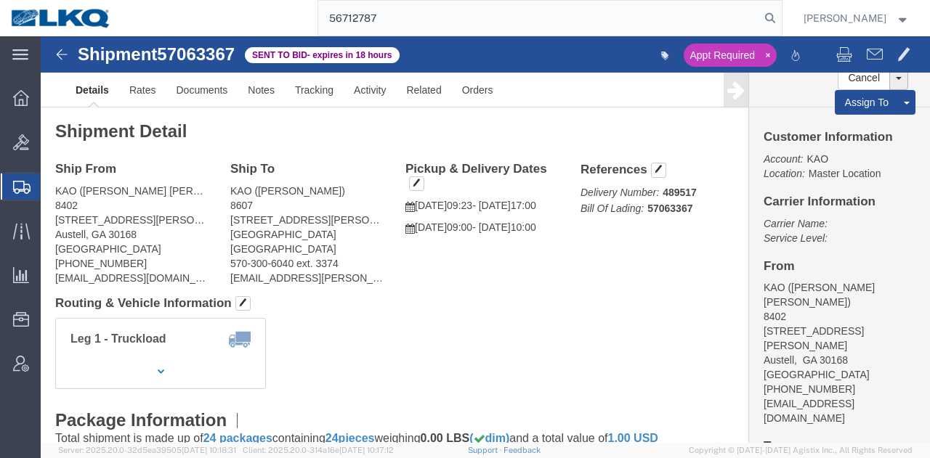
type input "56712787"
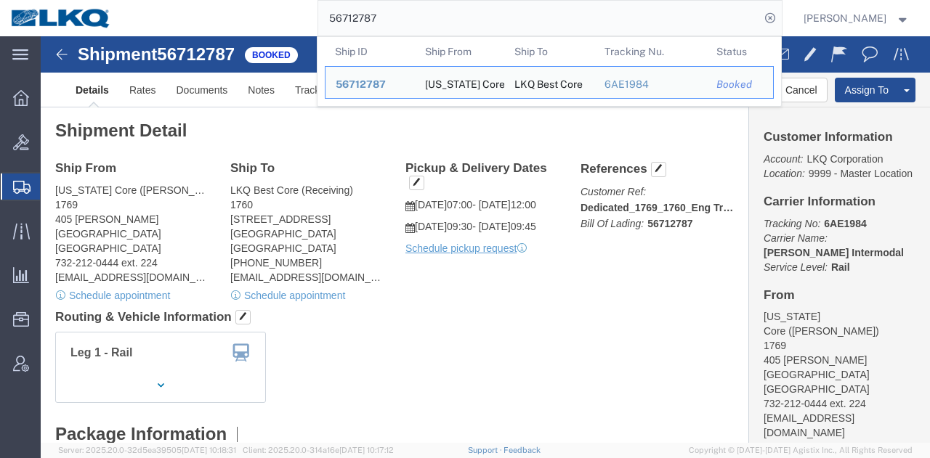
click h4 "Routing & Vehicle Information"
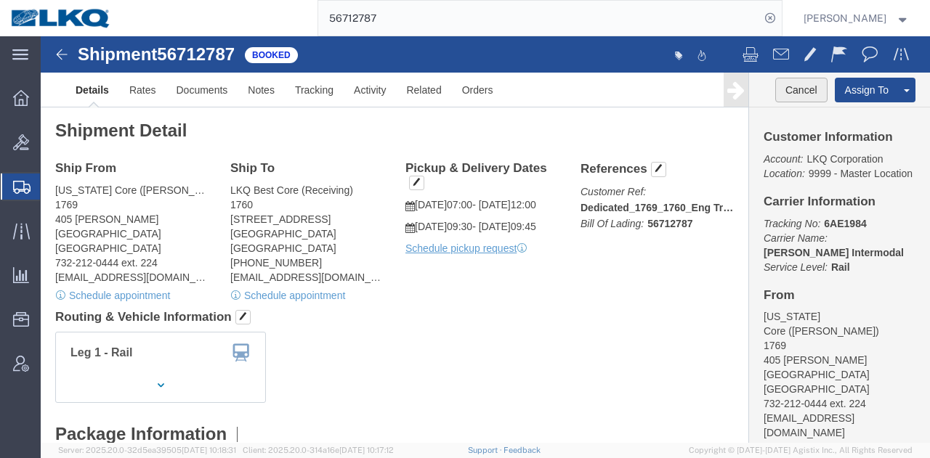
click button "Cancel"
type button "Cancel"
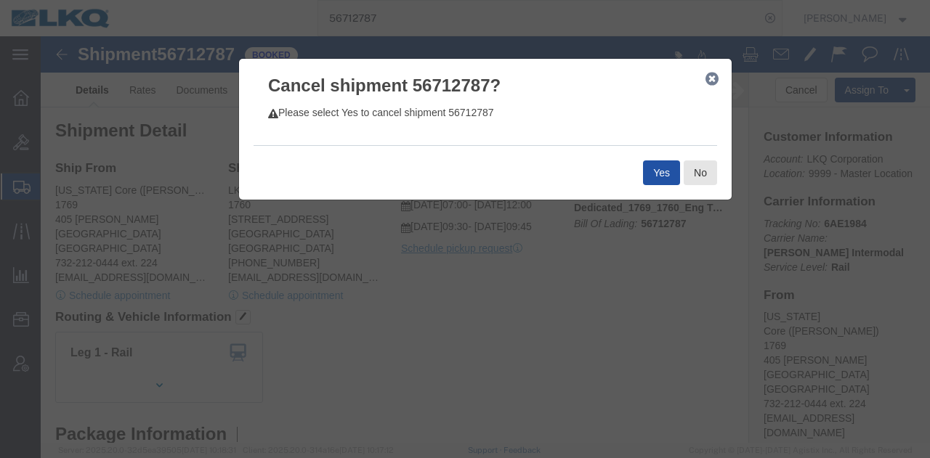
click button "Yes"
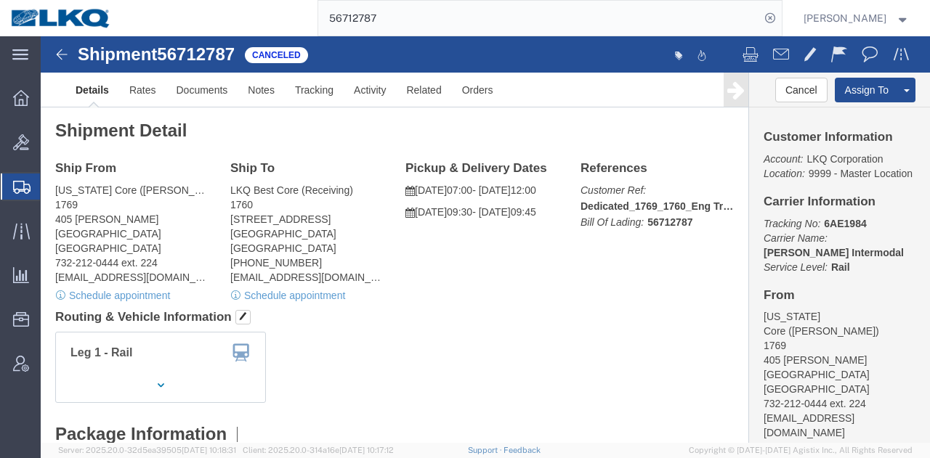
click span "56712787"
copy span "56712787"
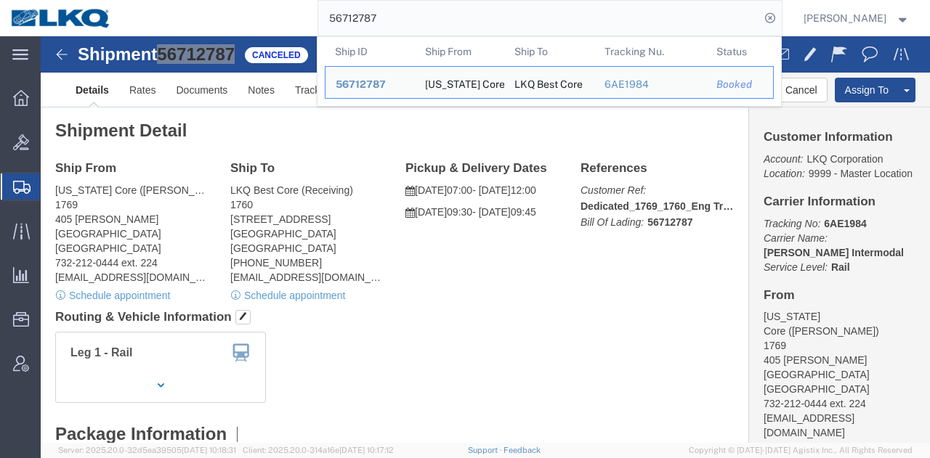
click at [520, 20] on input "56712787" at bounding box center [539, 18] width 442 height 35
paste input "607093"
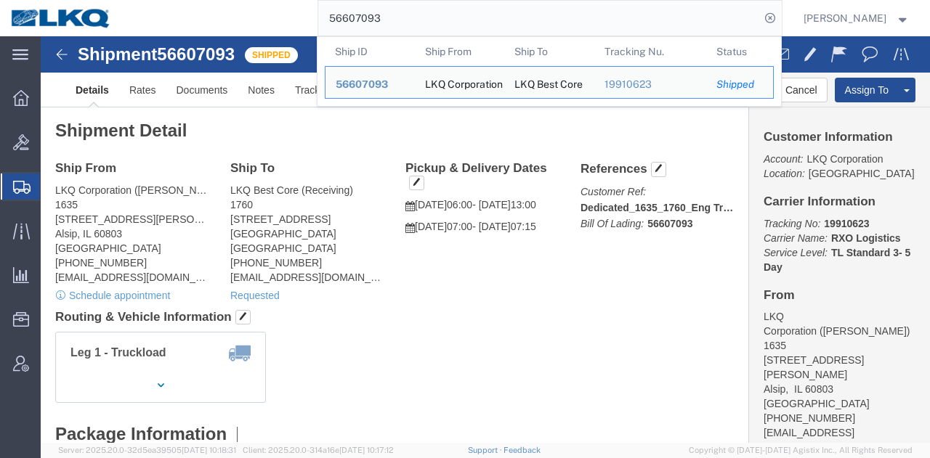
click h4 "Routing & Vehicle Information"
click at [539, 15] on input "56607093" at bounding box center [539, 18] width 442 height 35
paste input "7037300"
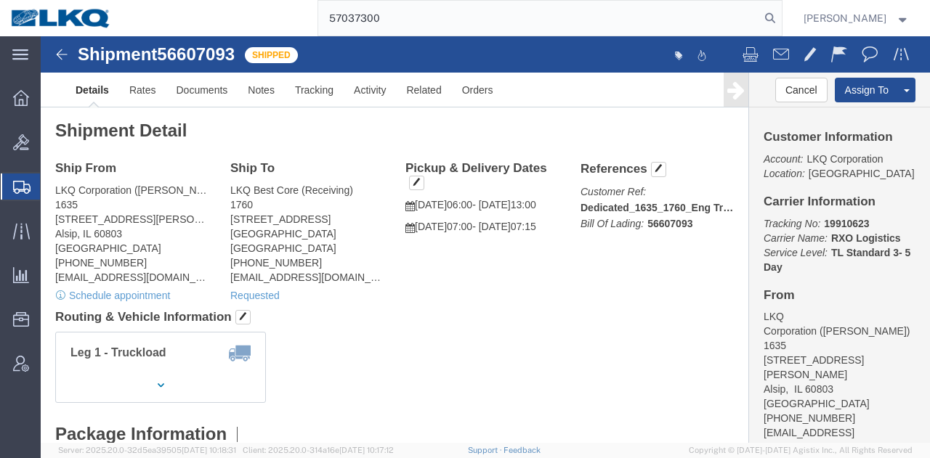
type input "57037300"
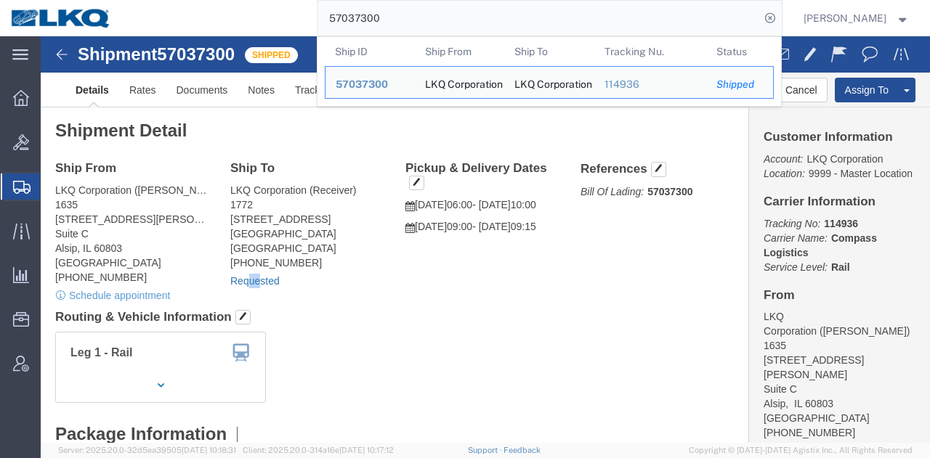
drag, startPoint x: 218, startPoint y: 235, endPoint x: 207, endPoint y: 239, distance: 11.5
click div "Ship To LKQ Corporation (Receiver) [STREET_ADDRESS] [PHONE_NUMBER] Requested"
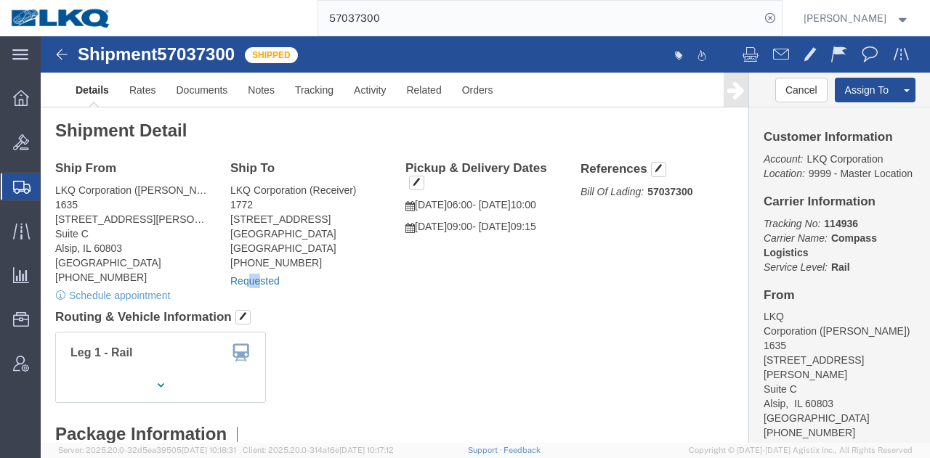
click link "Requested"
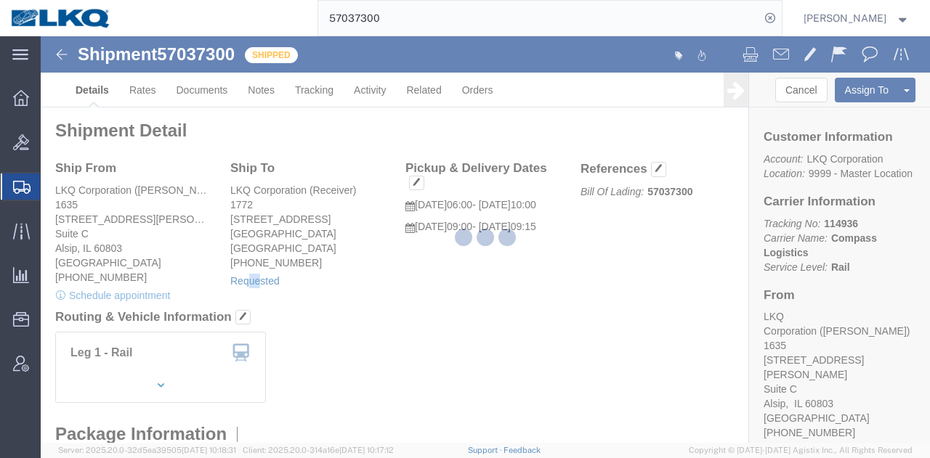
select select
select select "15"
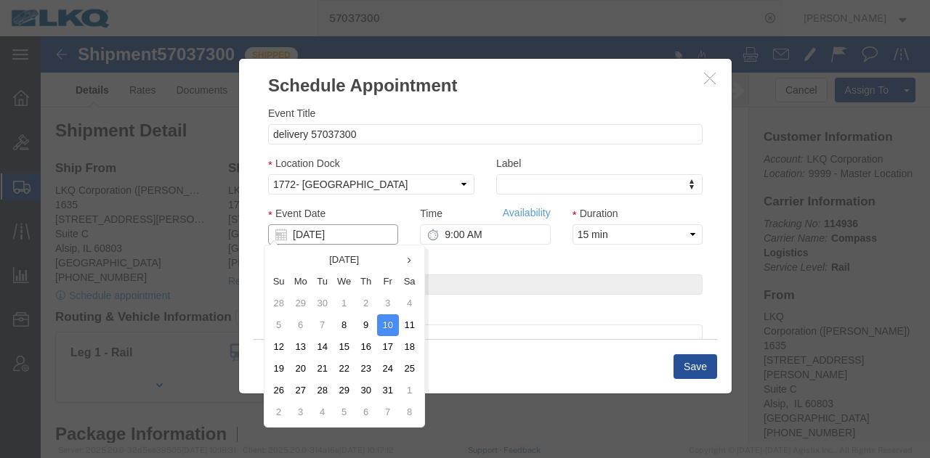
click input "[DATE]"
click td "13"
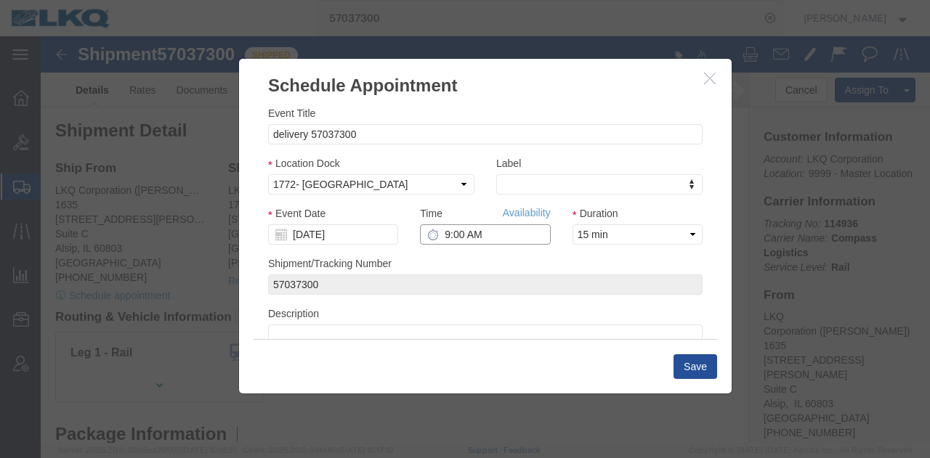
click input "9:00 AM"
type input "12:00 PM"
click button "Save"
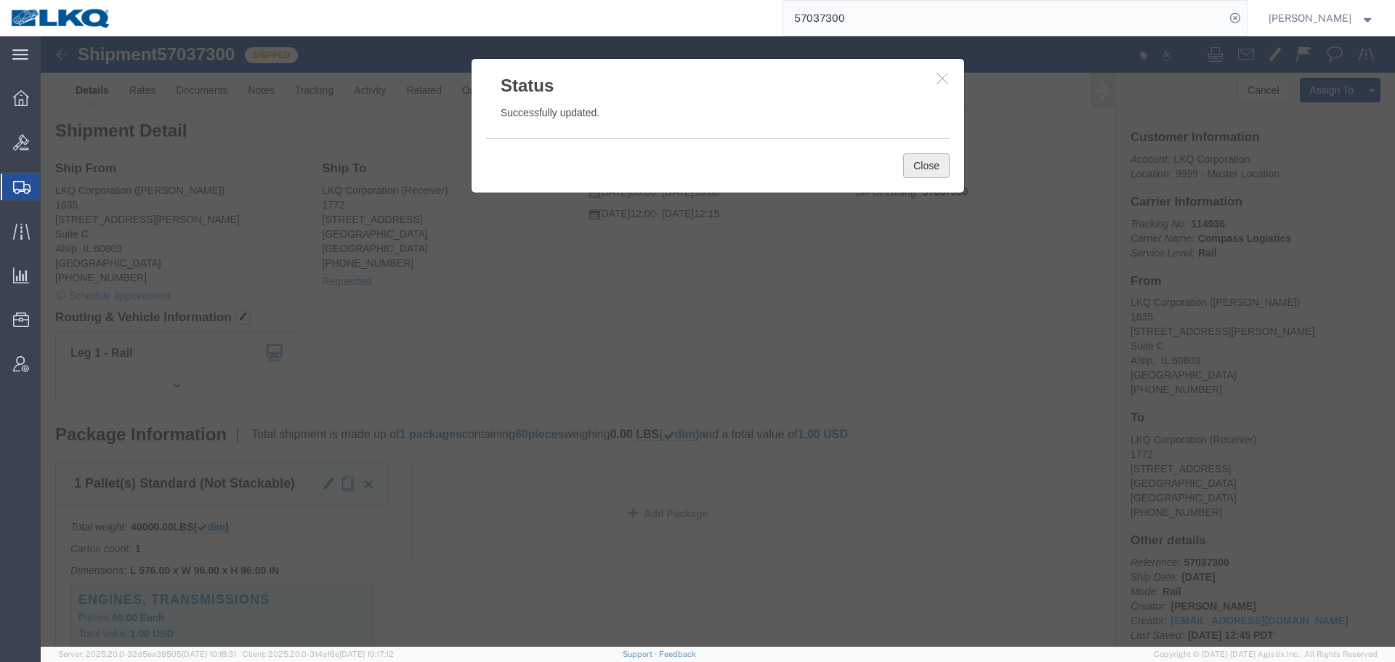
click button "Close"
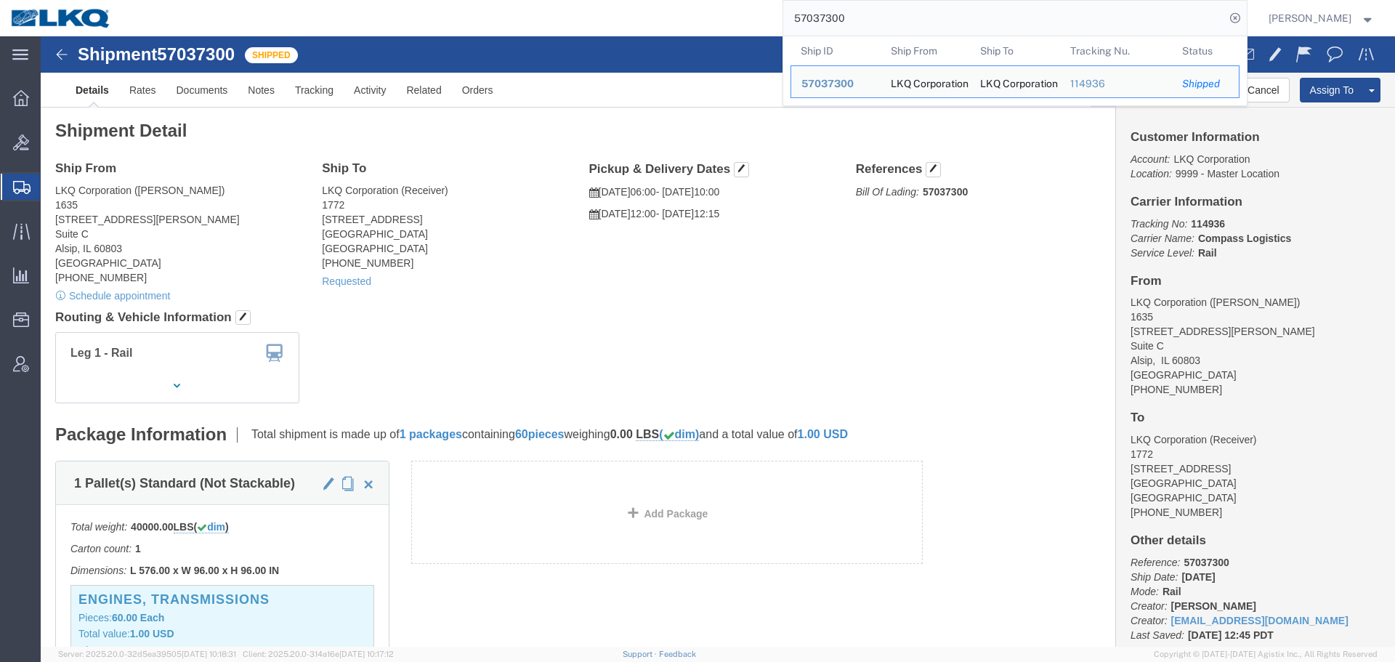
click at [850, 25] on input "57037300" at bounding box center [1004, 18] width 442 height 35
paste input "6712809"
type input "56712809"
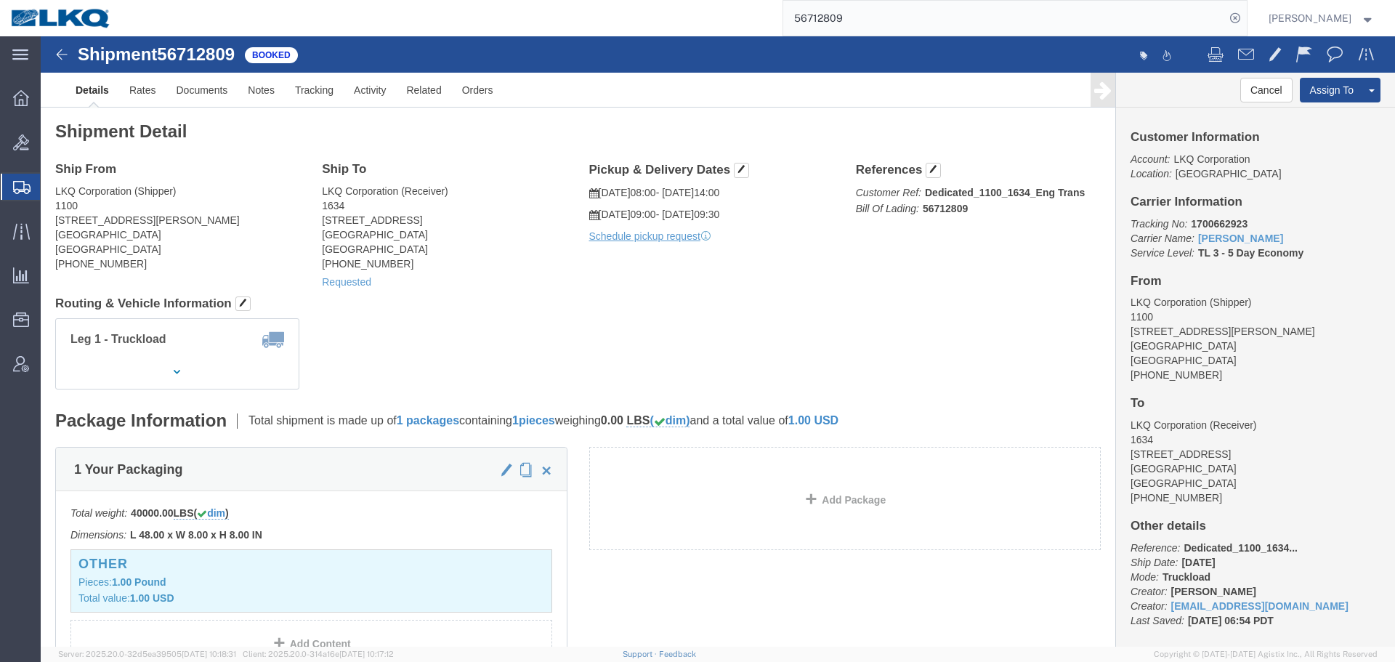
click div "Leg 1 - Truckload Number of trucks: 1"
click button "Cancel"
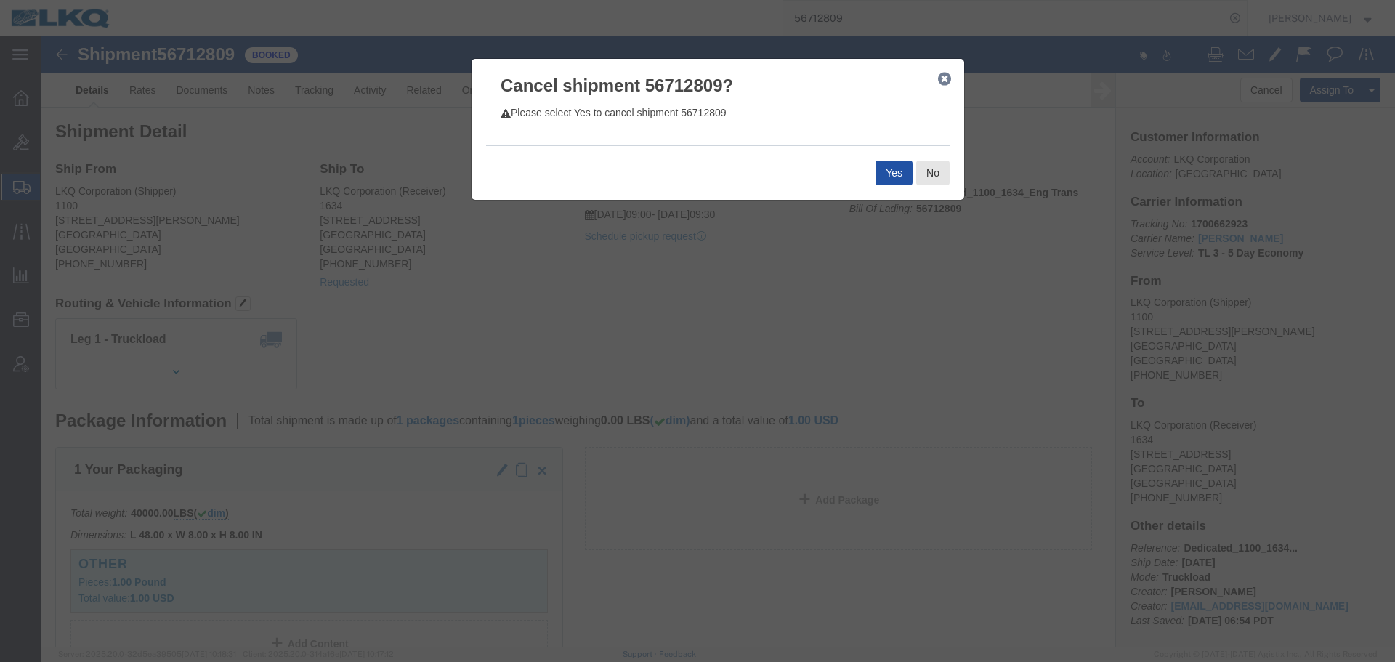
click button "Yes"
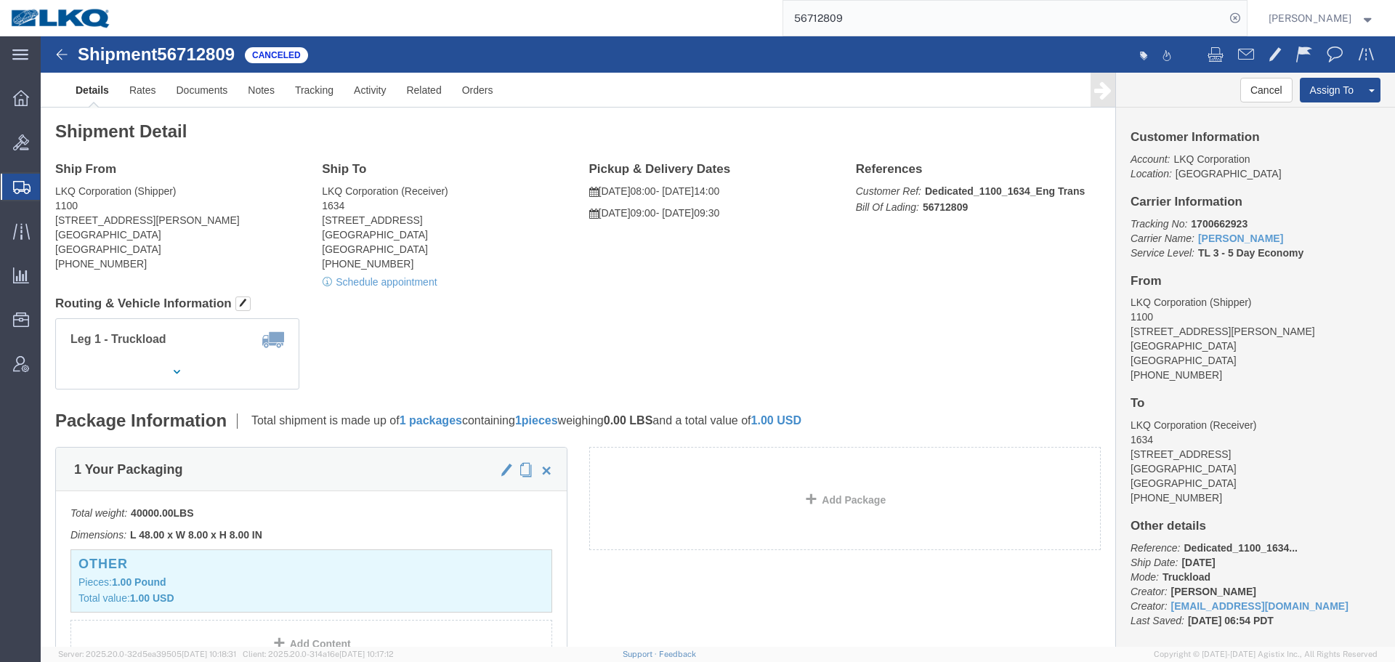
click h4 "Routing & Vehicle Information"
click div "Leg 1 - Truckload Number of trucks: 1"
click div "Shipment Detail Ship From LKQ Corporation (Shipper) 1100 [STREET_ADDRESS][PERSO…"
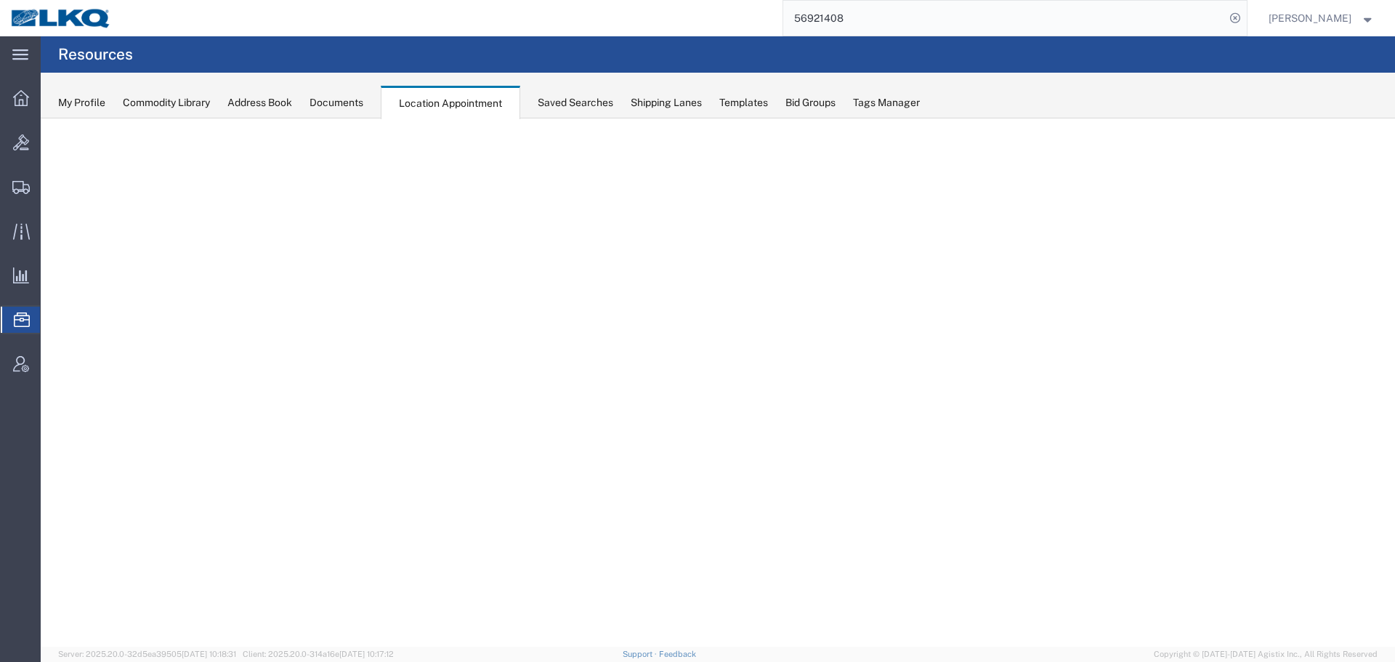
select select "27634"
select select "agendaWeek"
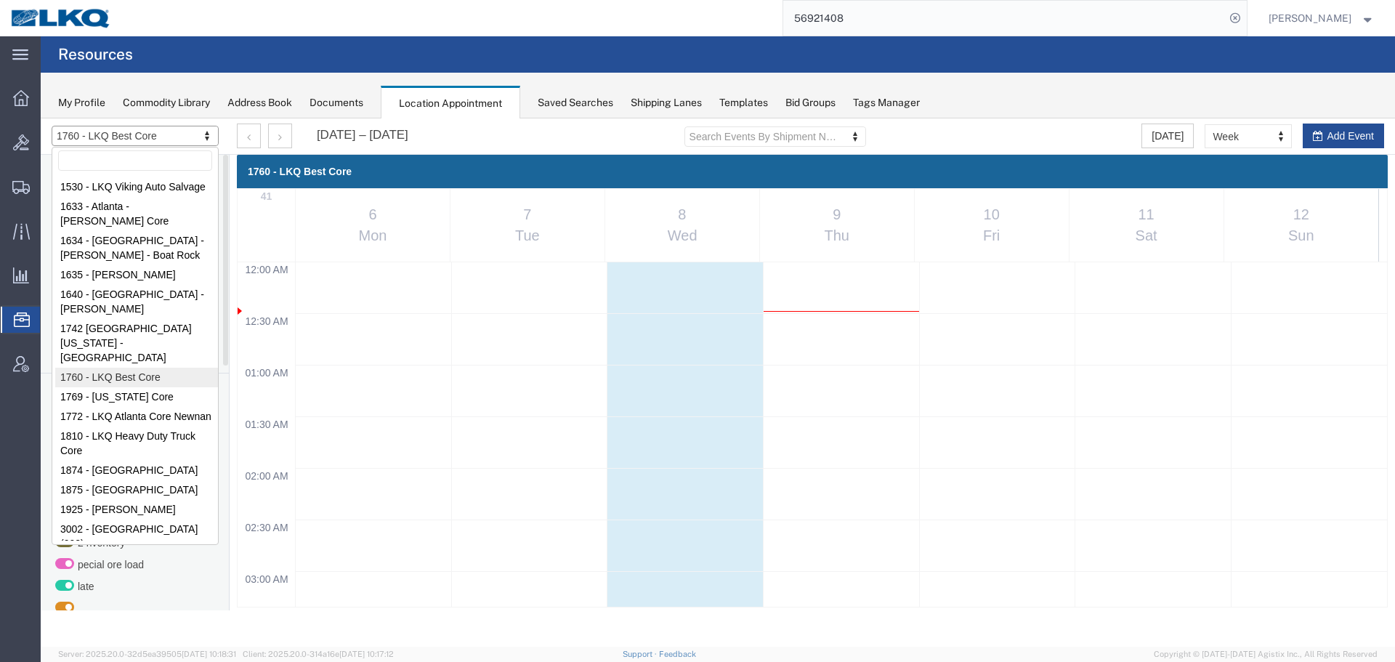
scroll to position [983, 0]
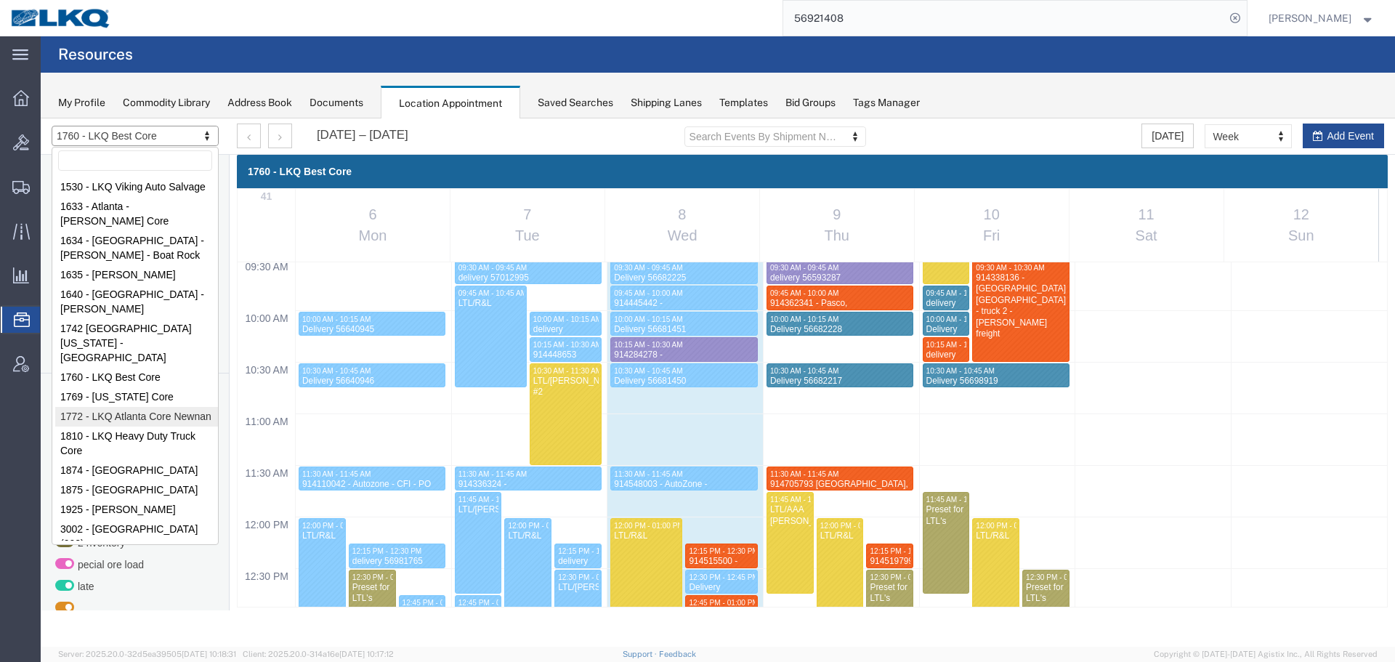
select select "30704"
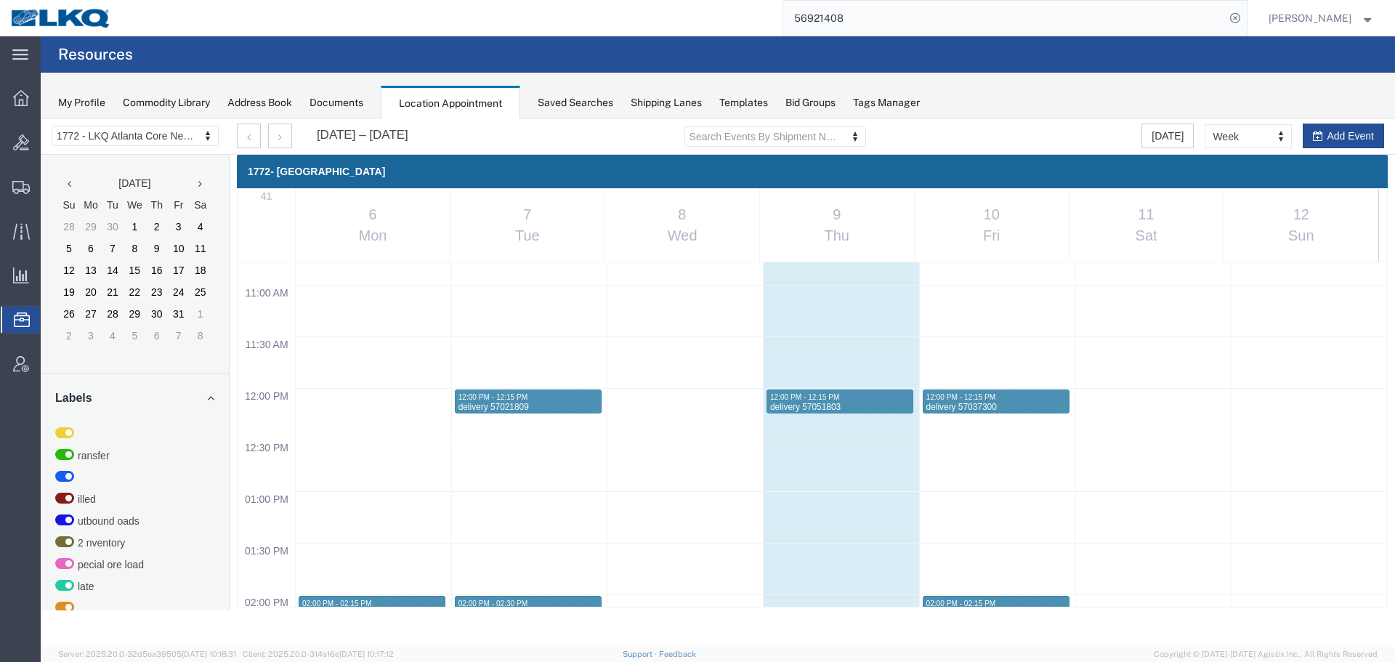
scroll to position [1210, 0]
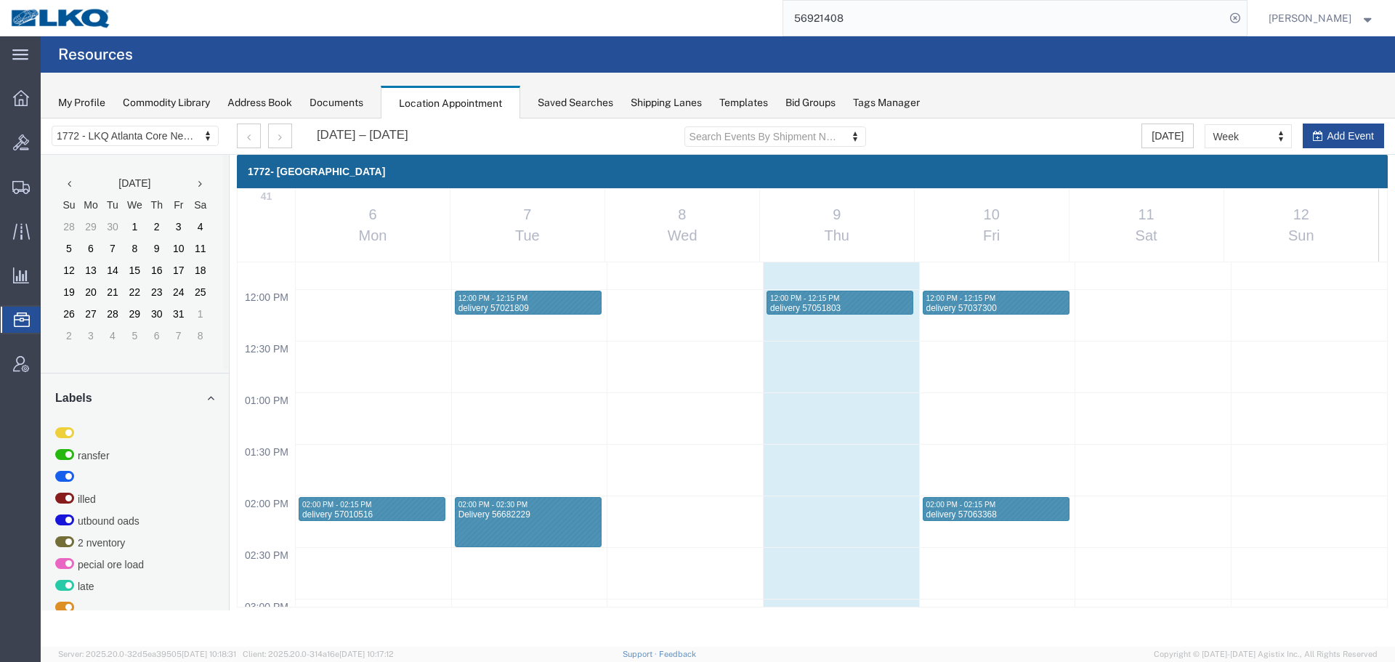
click at [689, 7] on div "56921408" at bounding box center [684, 18] width 1125 height 36
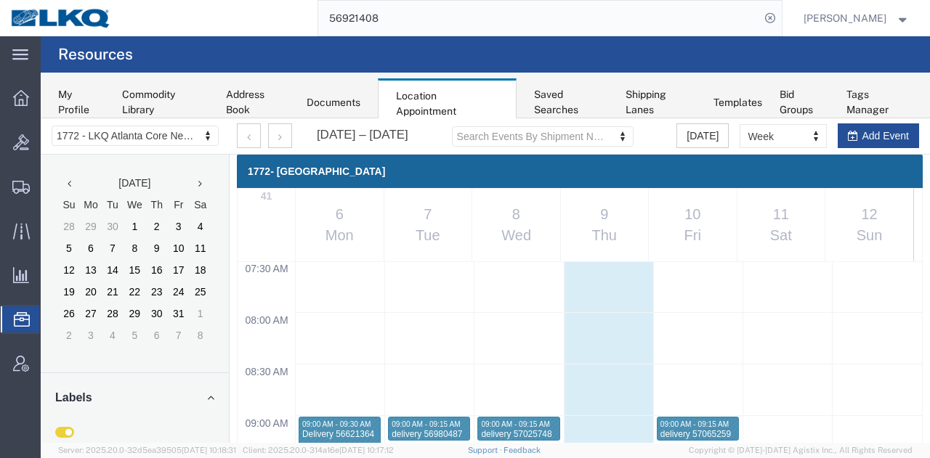
scroll to position [774, 0]
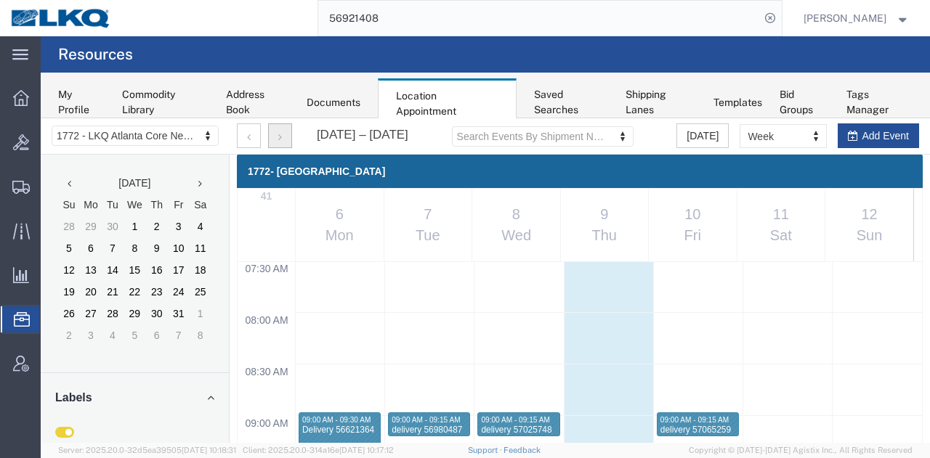
click at [278, 142] on icon "button" at bounding box center [280, 137] width 4 height 10
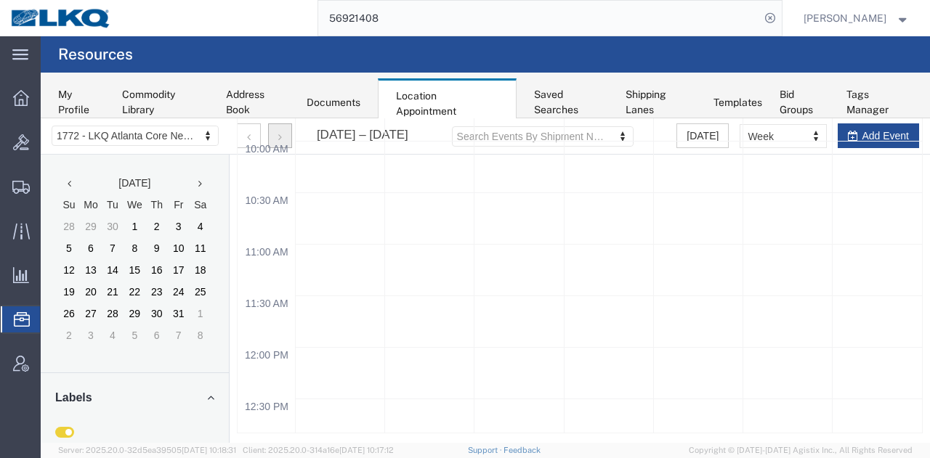
scroll to position [985, 0]
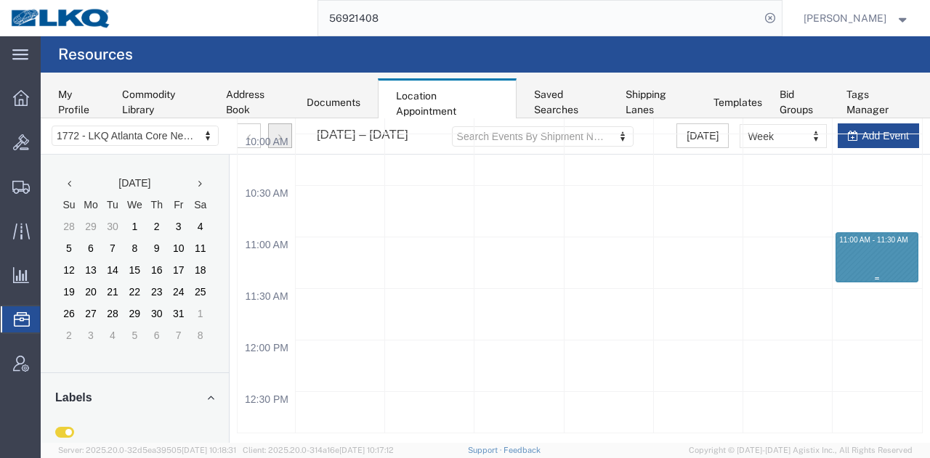
click at [899, 254] on div "12:00 AM 12:30 AM 01:00 AM 01:30 AM 02:00 AM 02:30 AM 03:00 AM 03:30 AM 04:00 A…" at bounding box center [580, 340] width 684 height 2475
select select "1"
select select
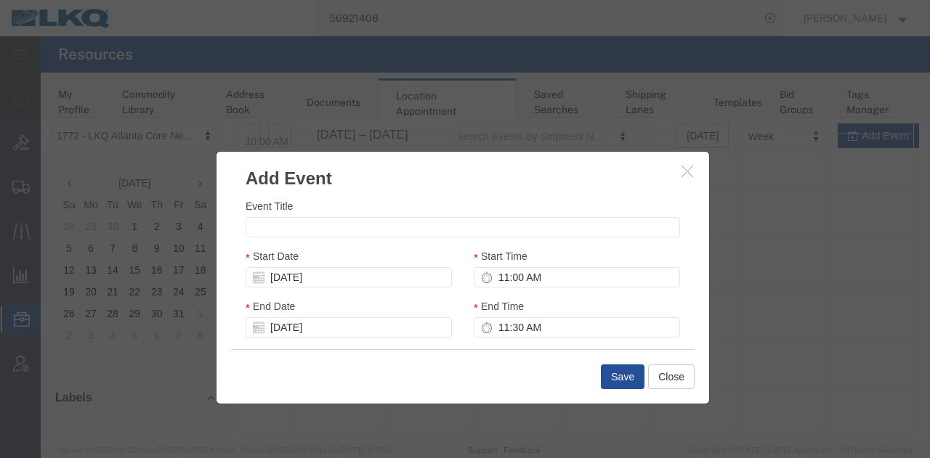
click at [908, 259] on div at bounding box center [485, 280] width 889 height 325
click at [688, 168] on icon "button" at bounding box center [687, 171] width 12 height 12
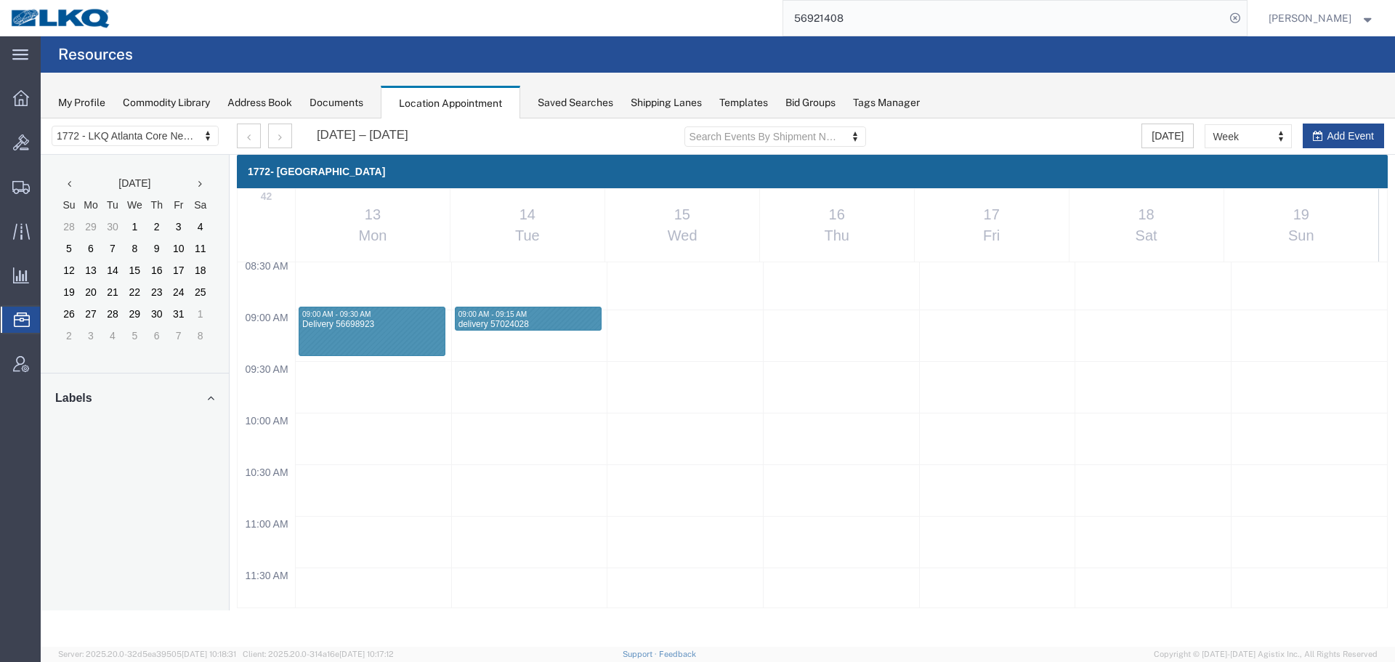
scroll to position [881, 0]
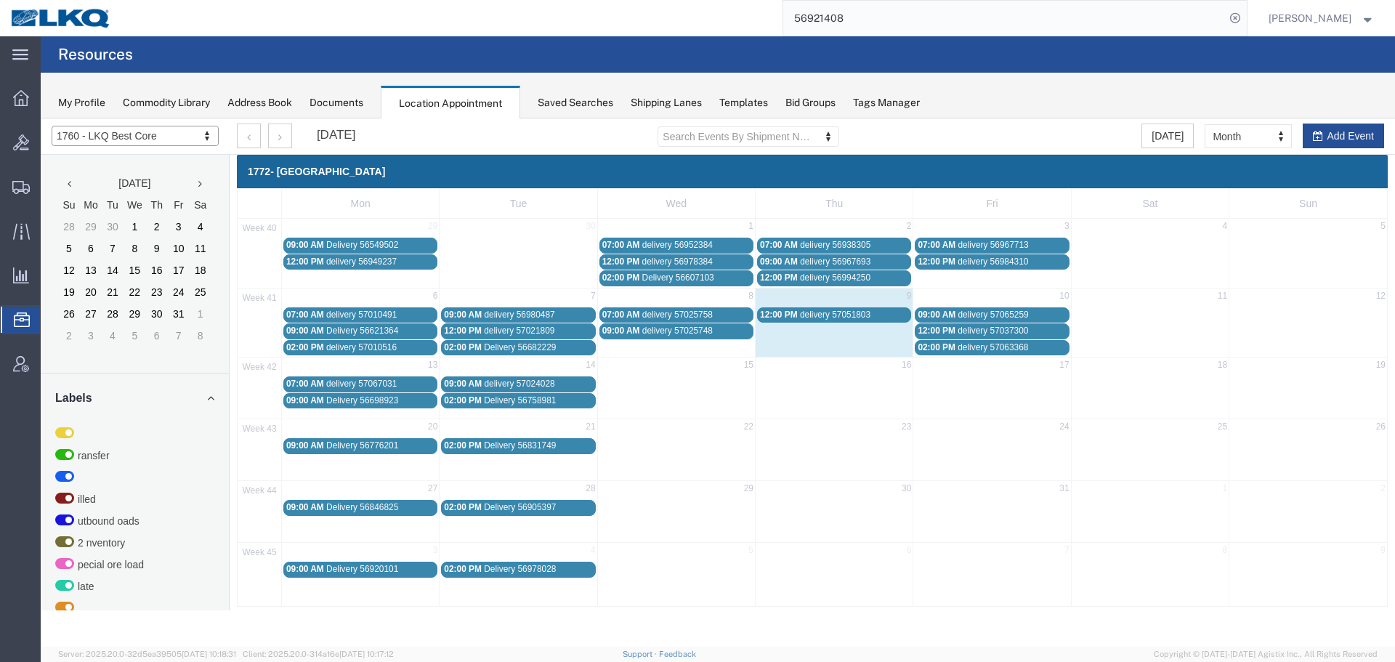
select select "27634"
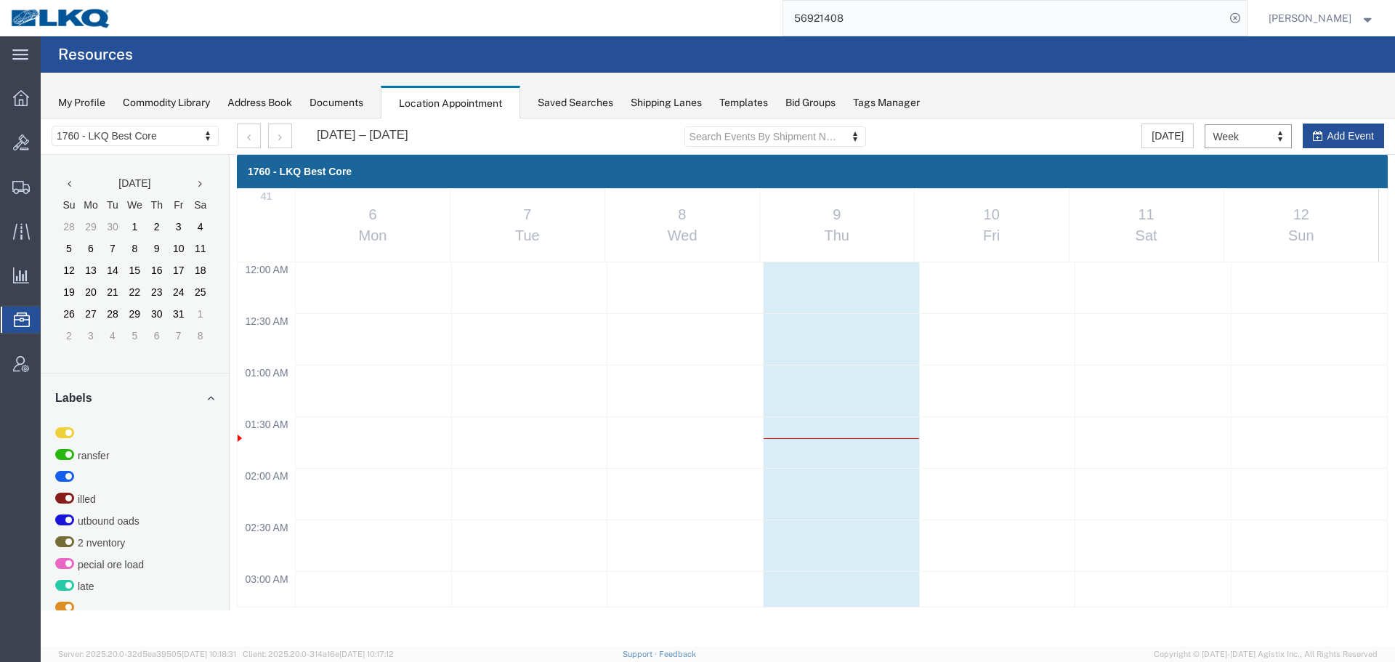
scroll to position [620, 0]
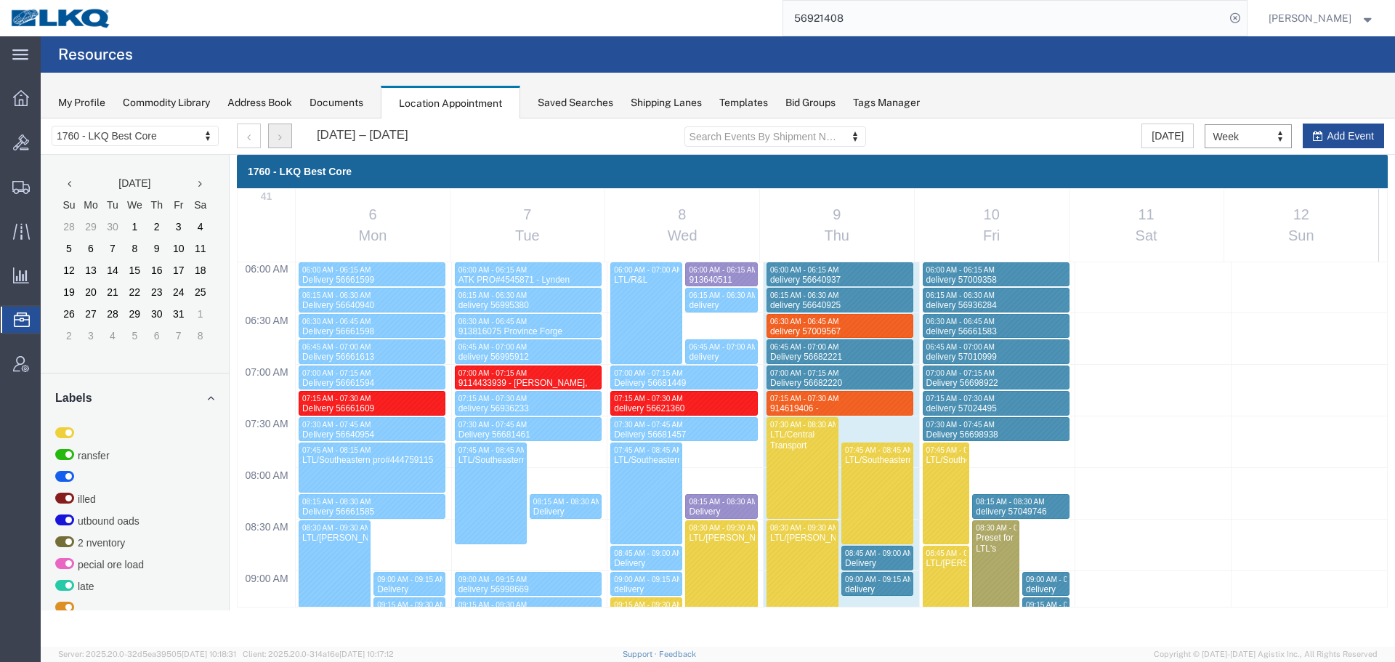
click at [286, 138] on button "button" at bounding box center [280, 136] width 24 height 25
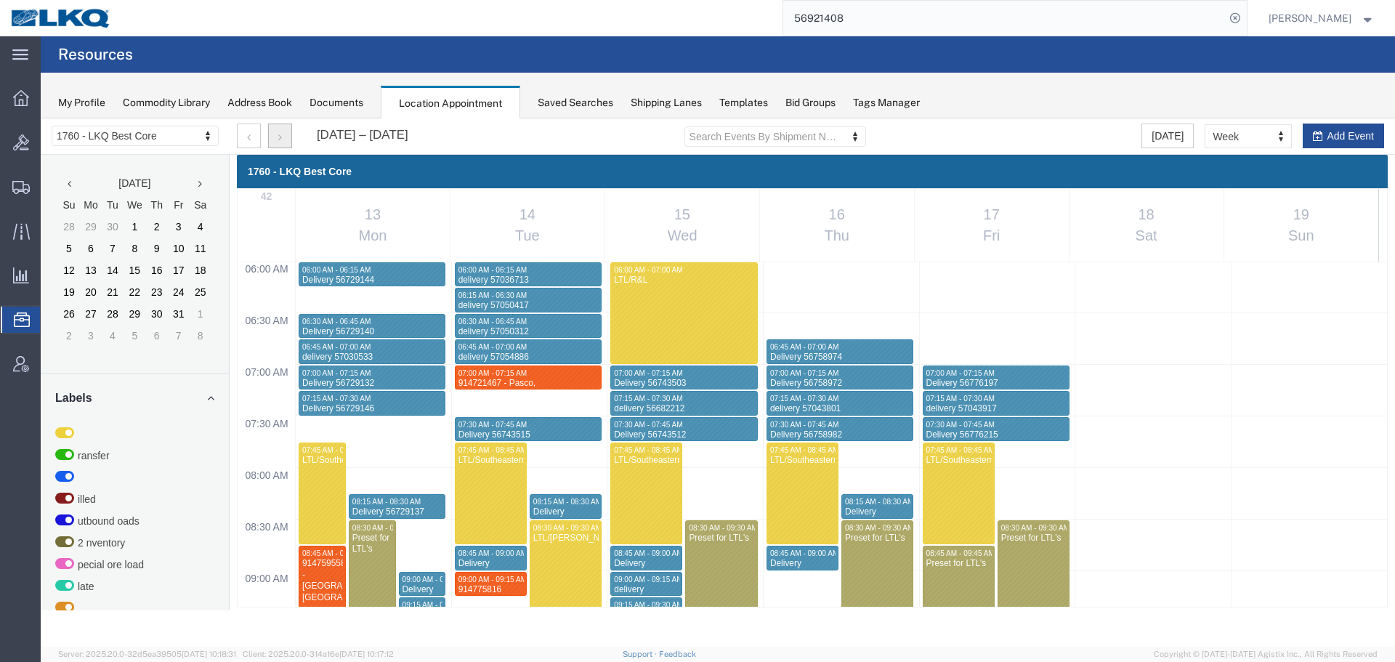
select select "1"
select select
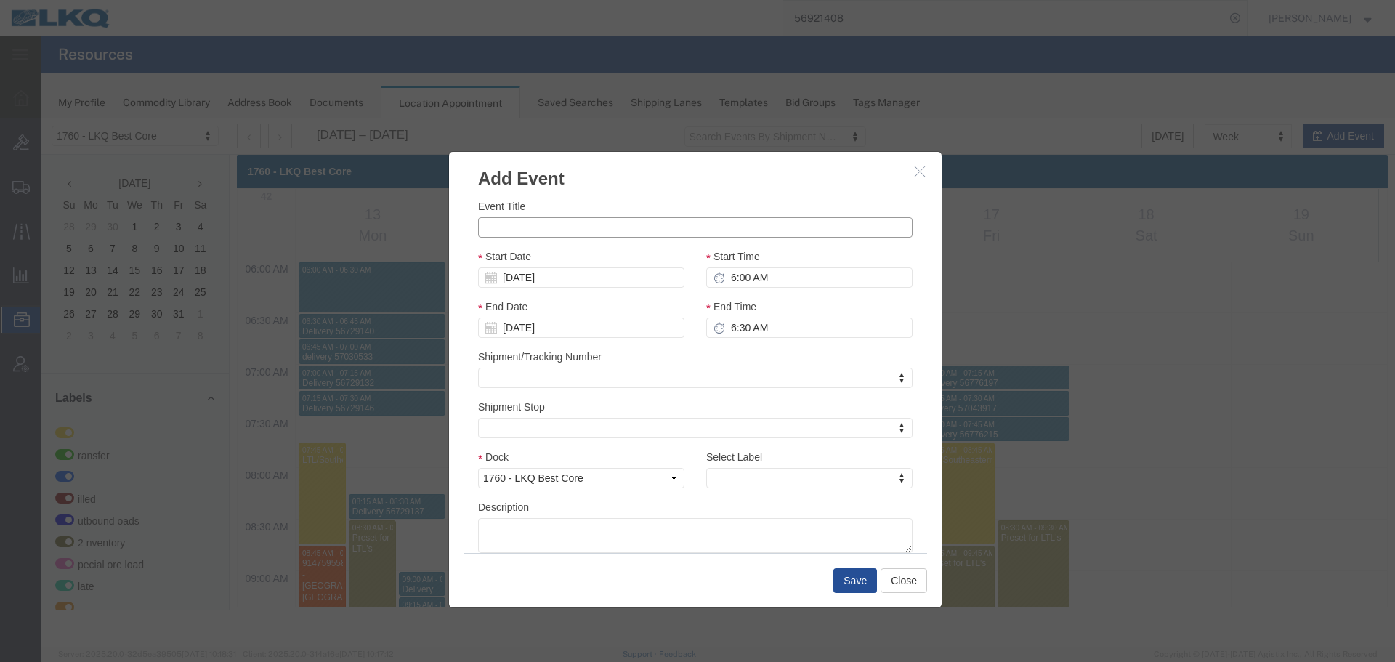
click at [543, 218] on input "Event Title" at bounding box center [695, 227] width 434 height 20
paste input "914891965 - Chowchilla"
type input "914891965 - Chowchilla"
click at [734, 182] on h3 "Add Event" at bounding box center [695, 171] width 493 height 39
click at [788, 326] on input "6:30 AM" at bounding box center [809, 327] width 206 height 20
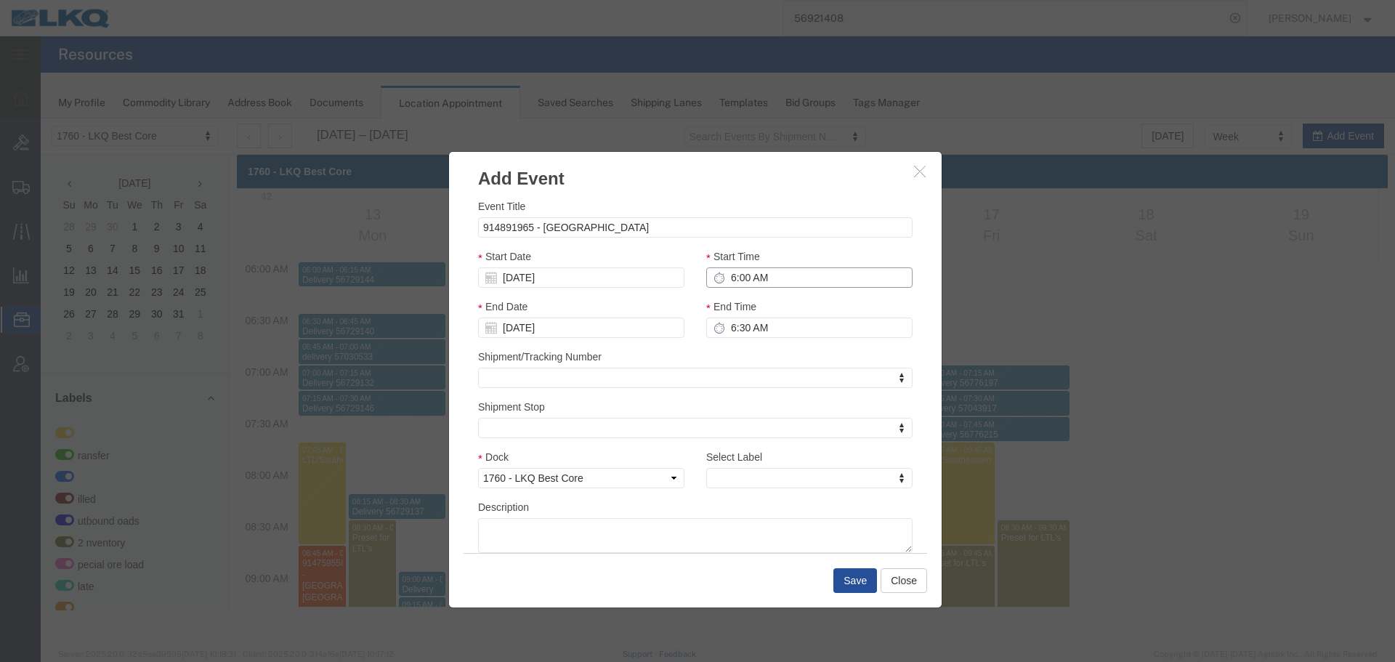
click at [801, 275] on input "6:00 AM" at bounding box center [809, 277] width 206 height 20
type input "6:15 AM"
click at [766, 314] on div "End Time 6:30 AM" at bounding box center [809, 318] width 206 height 39
click at [772, 332] on input "6:30 AM" at bounding box center [809, 327] width 206 height 20
type input "6:30 AM"
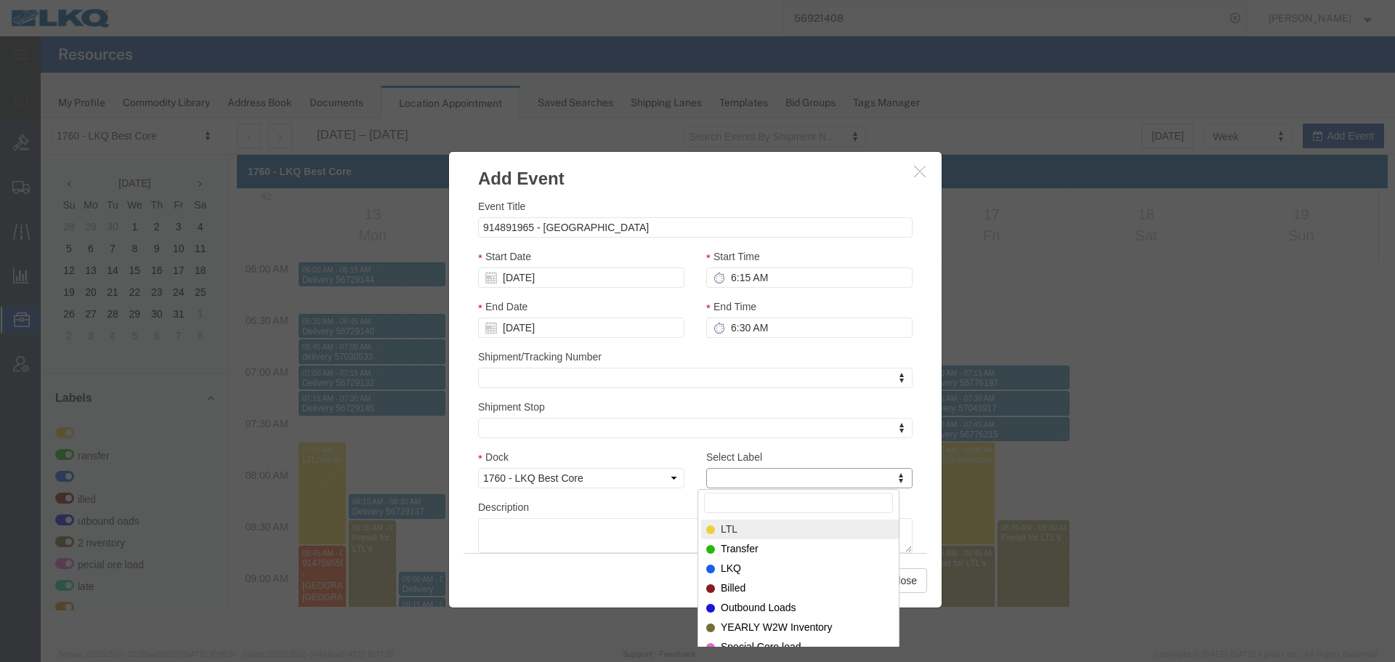
type input "m"
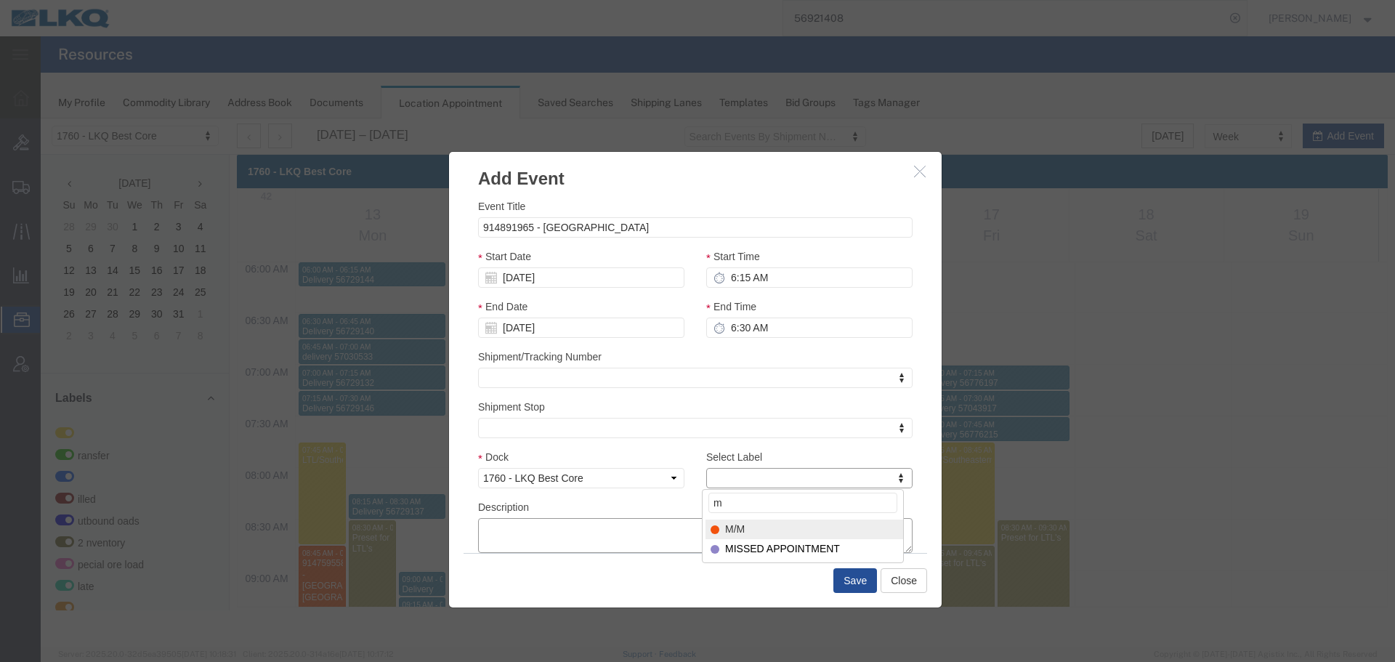
select select "24"
paste textarea "914891965 - Chowchilla"
type textarea "914891965 - Chowchilla"
click at [849, 587] on button "Save" at bounding box center [855, 580] width 44 height 25
